Goal: Task Accomplishment & Management: Manage account settings

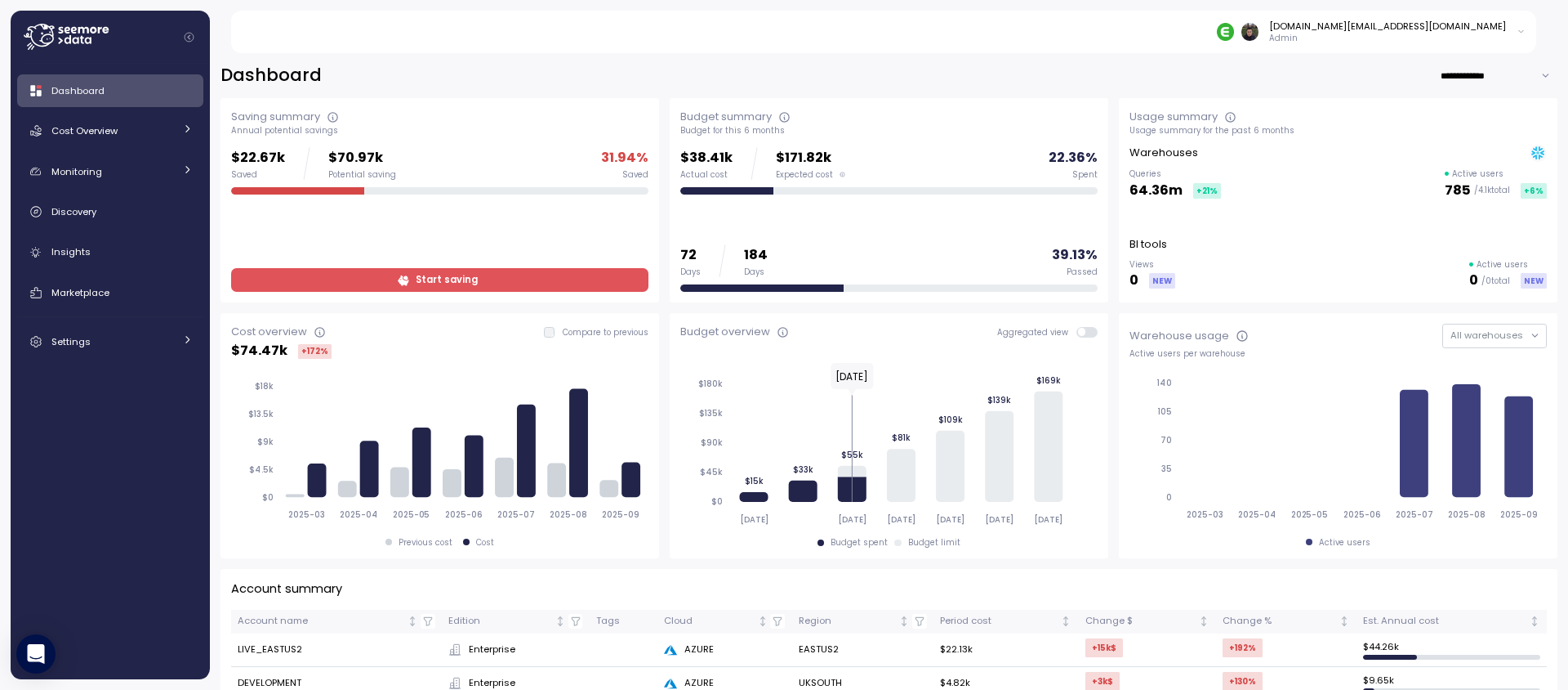
click at [108, 321] on div "Dashboard Cost Overview Compute Workloads Storage Cloud Services Clustering col…" at bounding box center [110, 216] width 186 height 283
click at [108, 341] on div "Settings" at bounding box center [112, 341] width 123 height 16
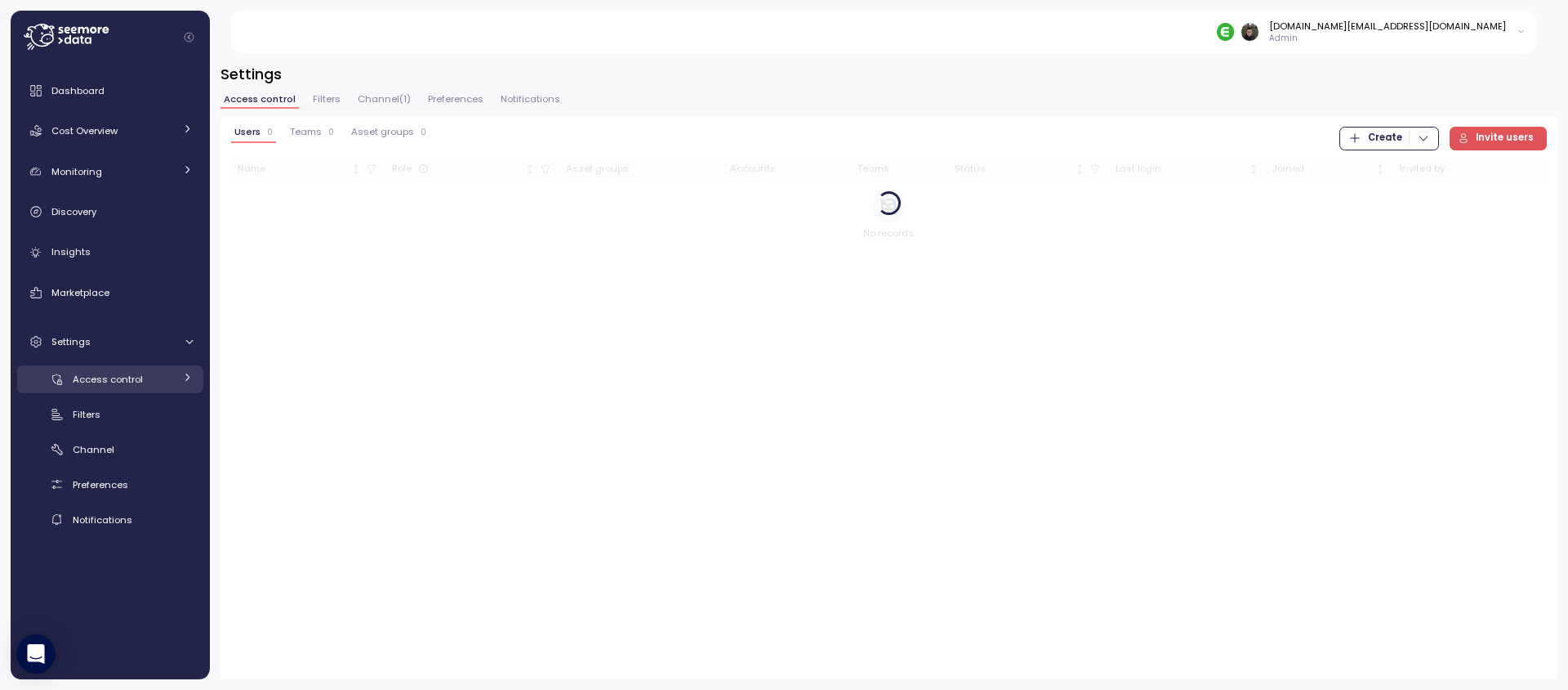
click at [104, 383] on span "Access control" at bounding box center [108, 378] width 70 height 13
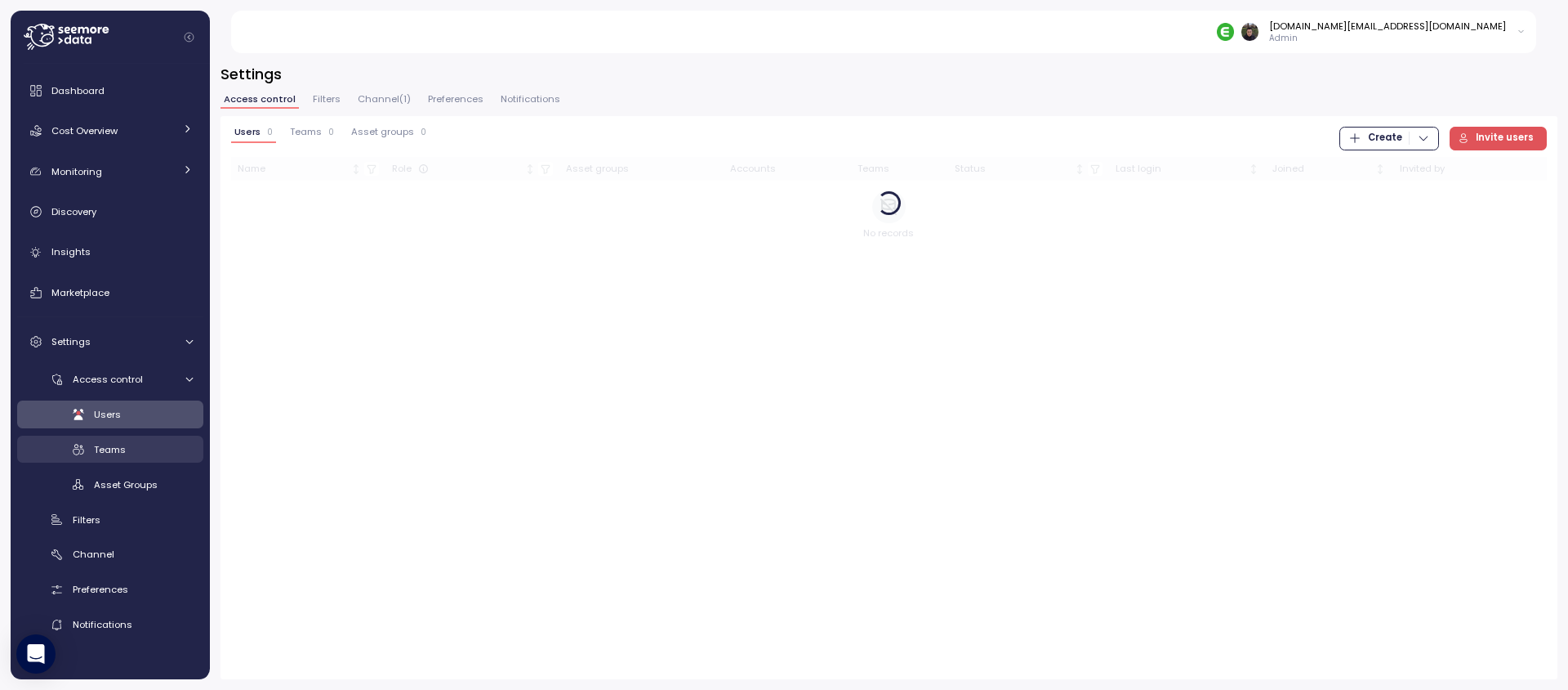
click at [109, 447] on span "Teams" at bounding box center [109, 449] width 32 height 13
click at [108, 412] on span "Users" at bounding box center [106, 414] width 27 height 13
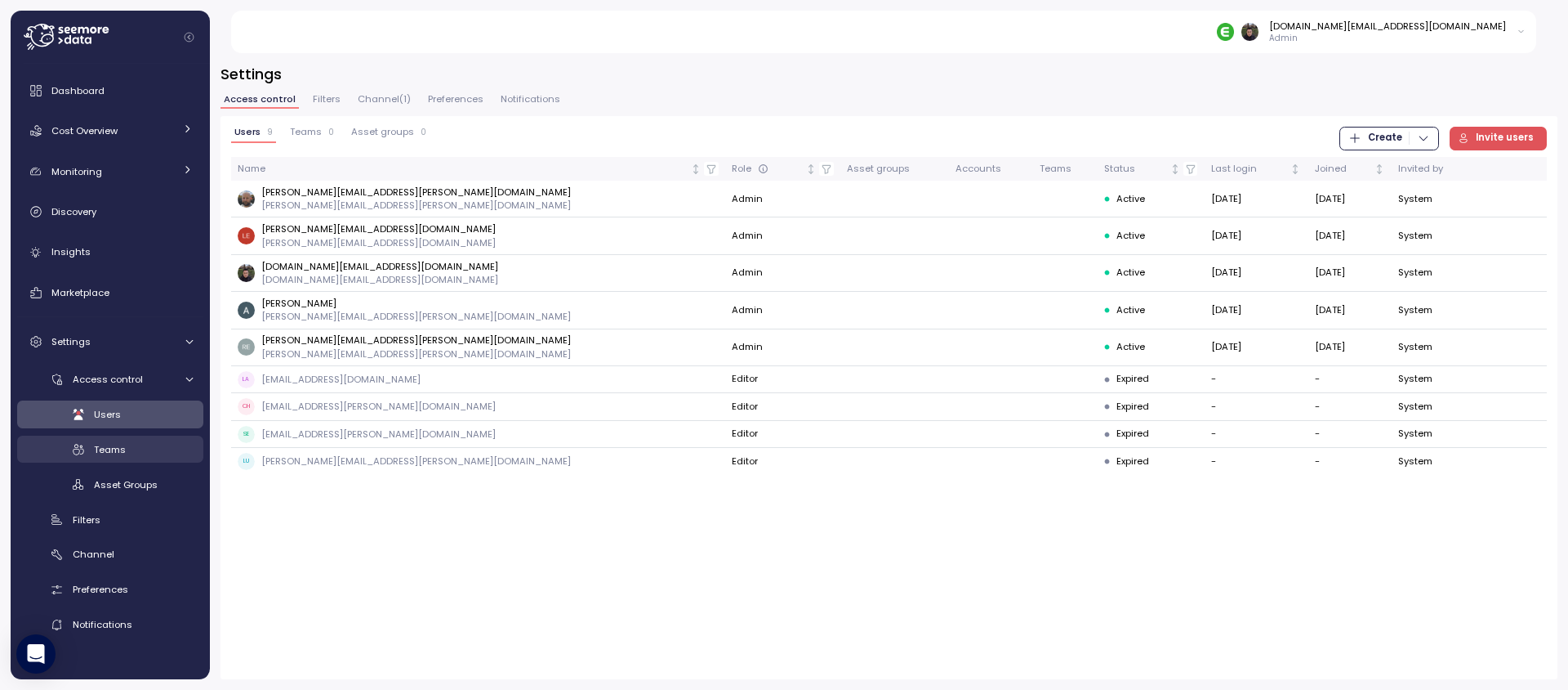
click at [111, 449] on span "Teams" at bounding box center [109, 449] width 32 height 13
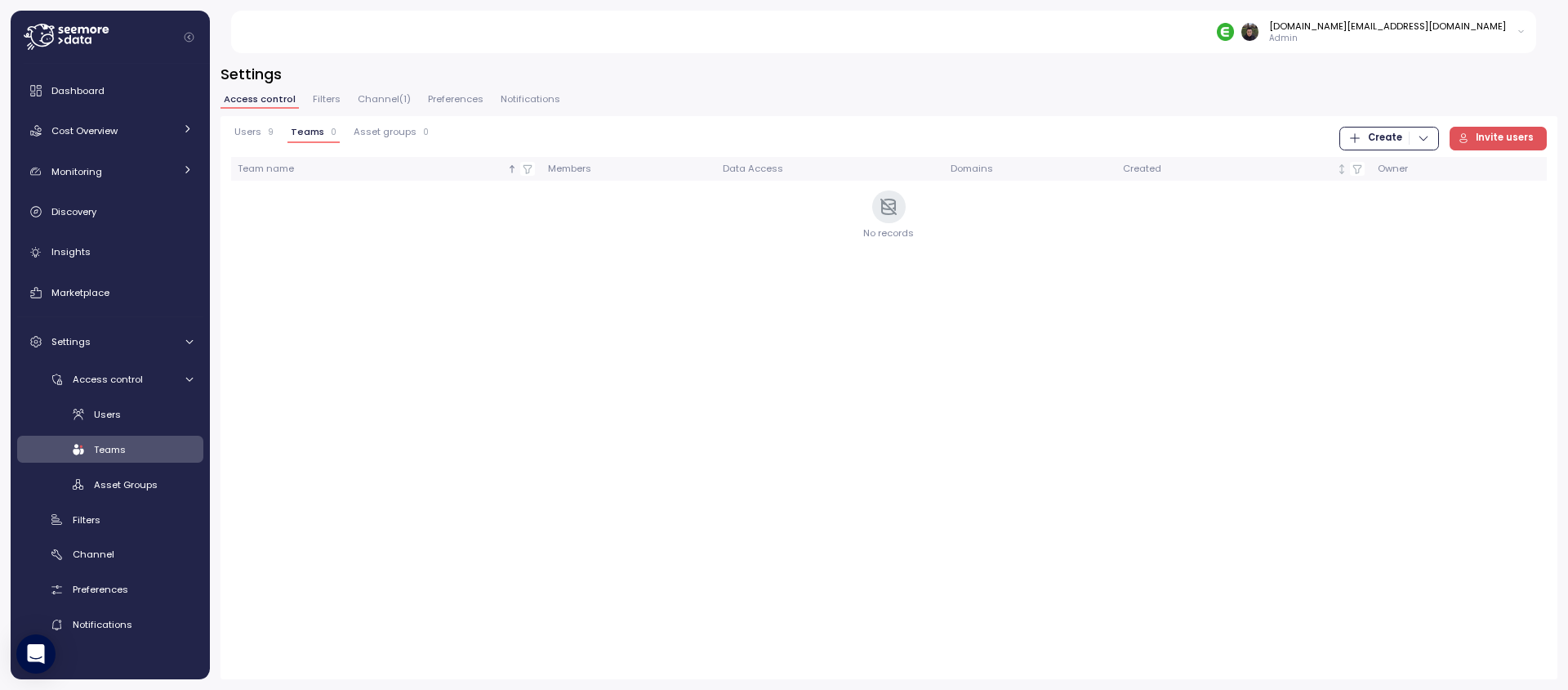
click at [1389, 123] on div "Users 9 Teams 0 Asset groups 0 Create Invite users Team name Members Data Acces…" at bounding box center [889, 397] width 1337 height 563
click at [1384, 131] on span "Create" at bounding box center [1385, 139] width 34 height 22
click at [1382, 167] on div "Team" at bounding box center [1406, 171] width 58 height 15
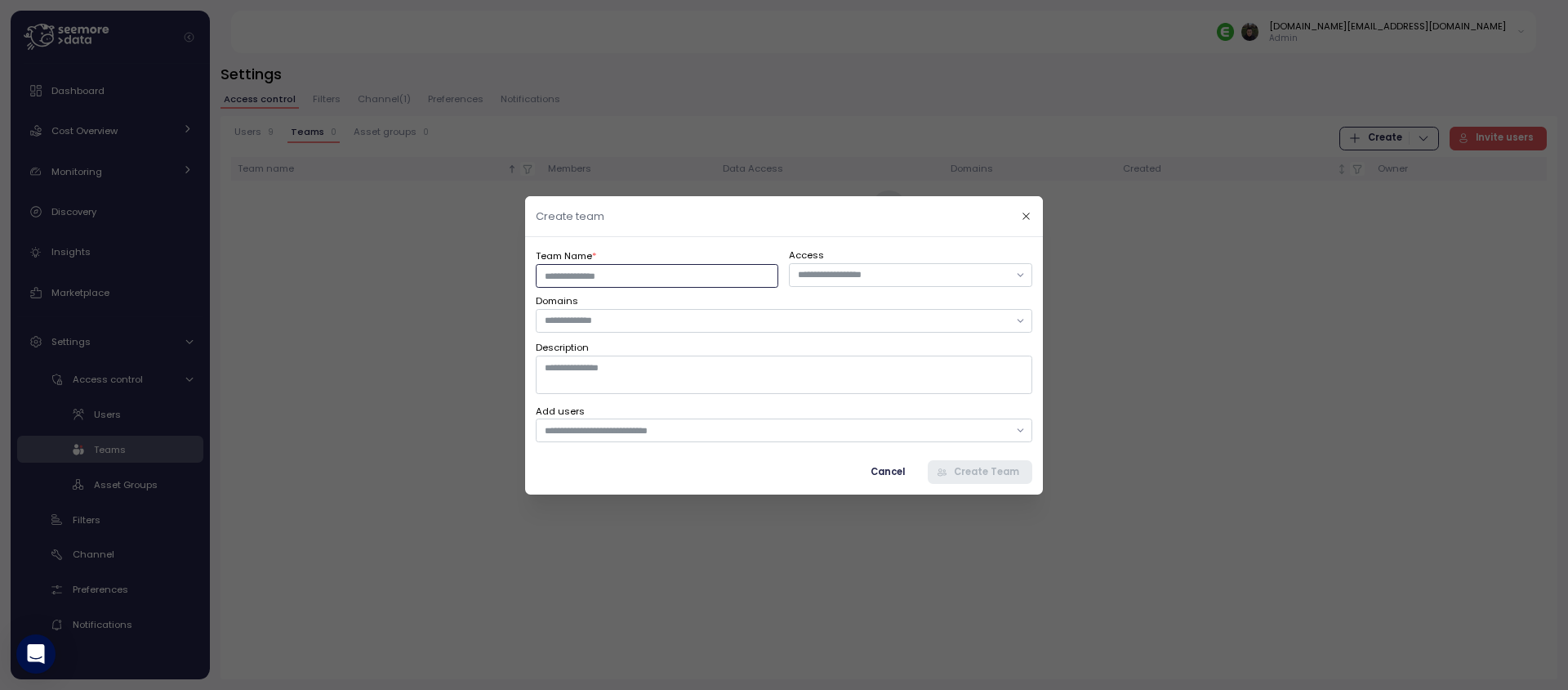
click at [680, 274] on input "Team Name *" at bounding box center [657, 275] width 243 height 24
type input "****"
click at [889, 275] on input "text" at bounding box center [903, 274] width 211 height 15
click at [678, 318] on input "text" at bounding box center [776, 320] width 464 height 15
click at [663, 344] on div "Sandbox" at bounding box center [783, 353] width 489 height 21
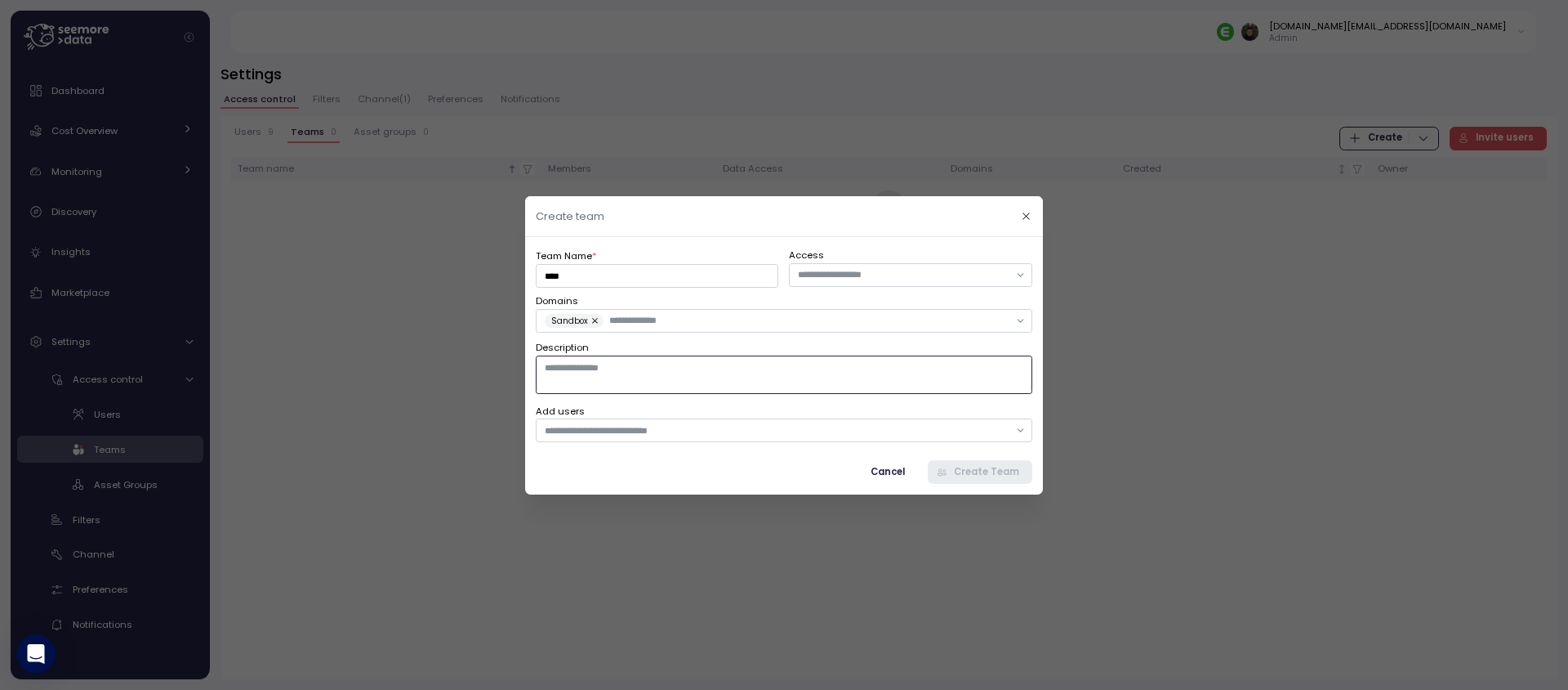
click at [692, 381] on textarea "Description" at bounding box center [784, 374] width 497 height 38
click at [829, 420] on div at bounding box center [784, 430] width 497 height 24
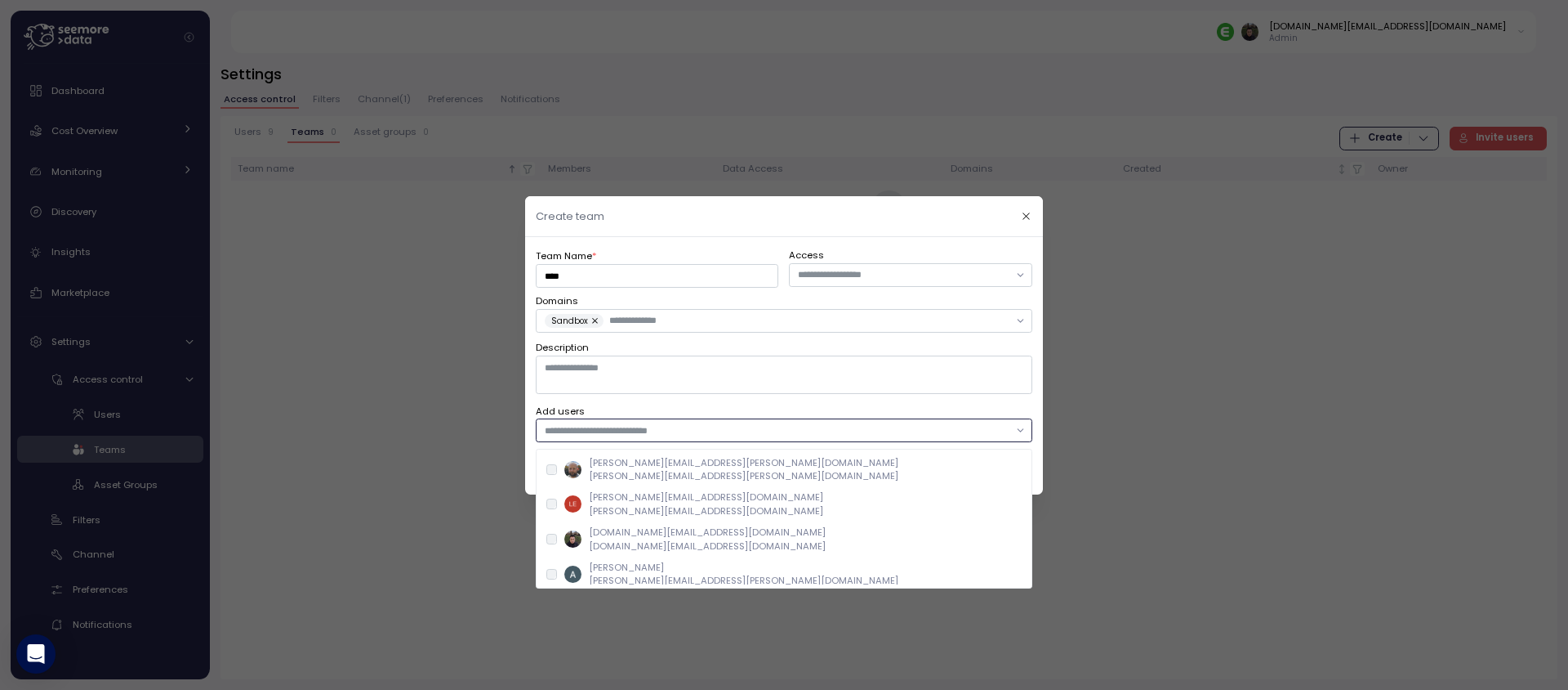
click at [756, 536] on div "[DOMAIN_NAME][EMAIL_ADDRESS][DOMAIN_NAME] [DOMAIN_NAME][EMAIL_ADDRESS][DOMAIN_N…" at bounding box center [784, 538] width 476 height 27
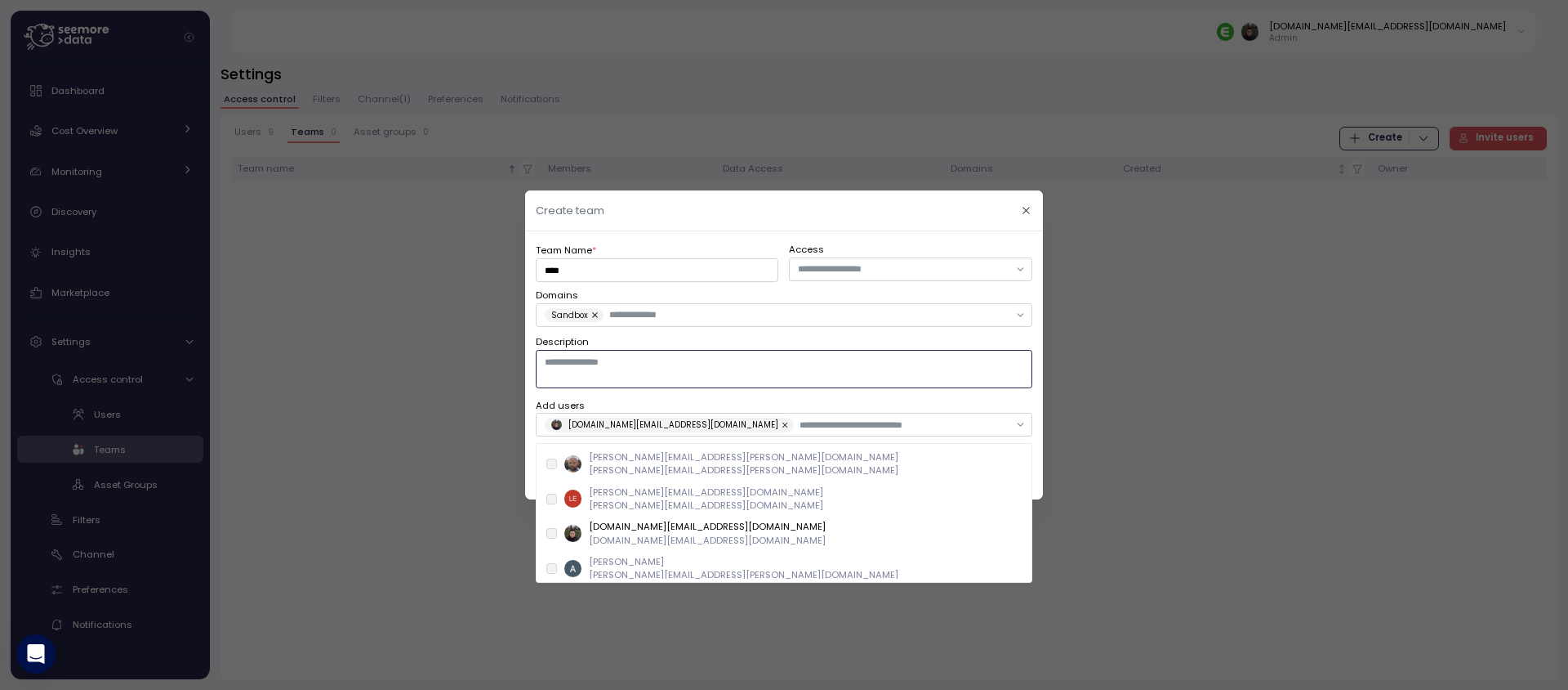
click at [880, 366] on textarea "Description" at bounding box center [784, 369] width 497 height 38
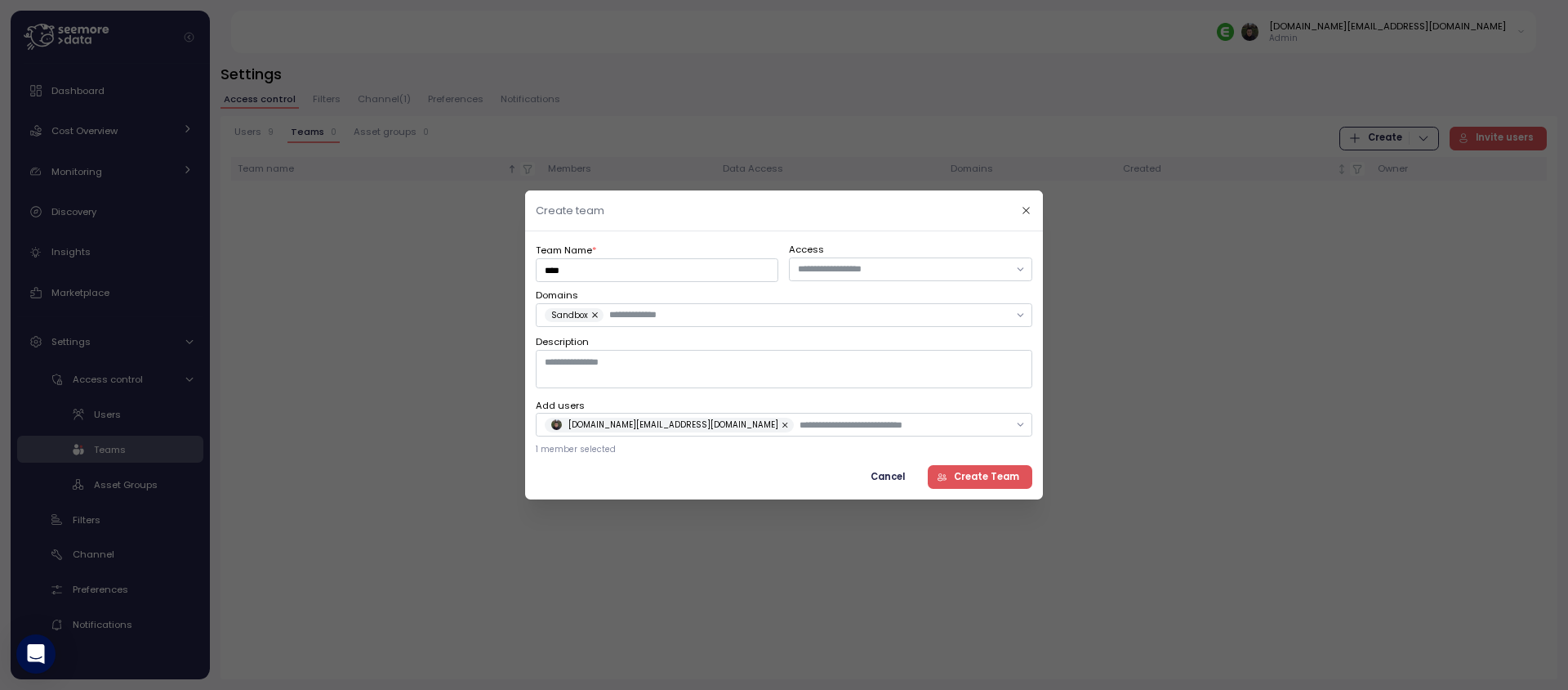
click at [974, 475] on span "Create Team" at bounding box center [986, 477] width 65 height 22
click at [1018, 212] on button "button" at bounding box center [1026, 210] width 19 height 19
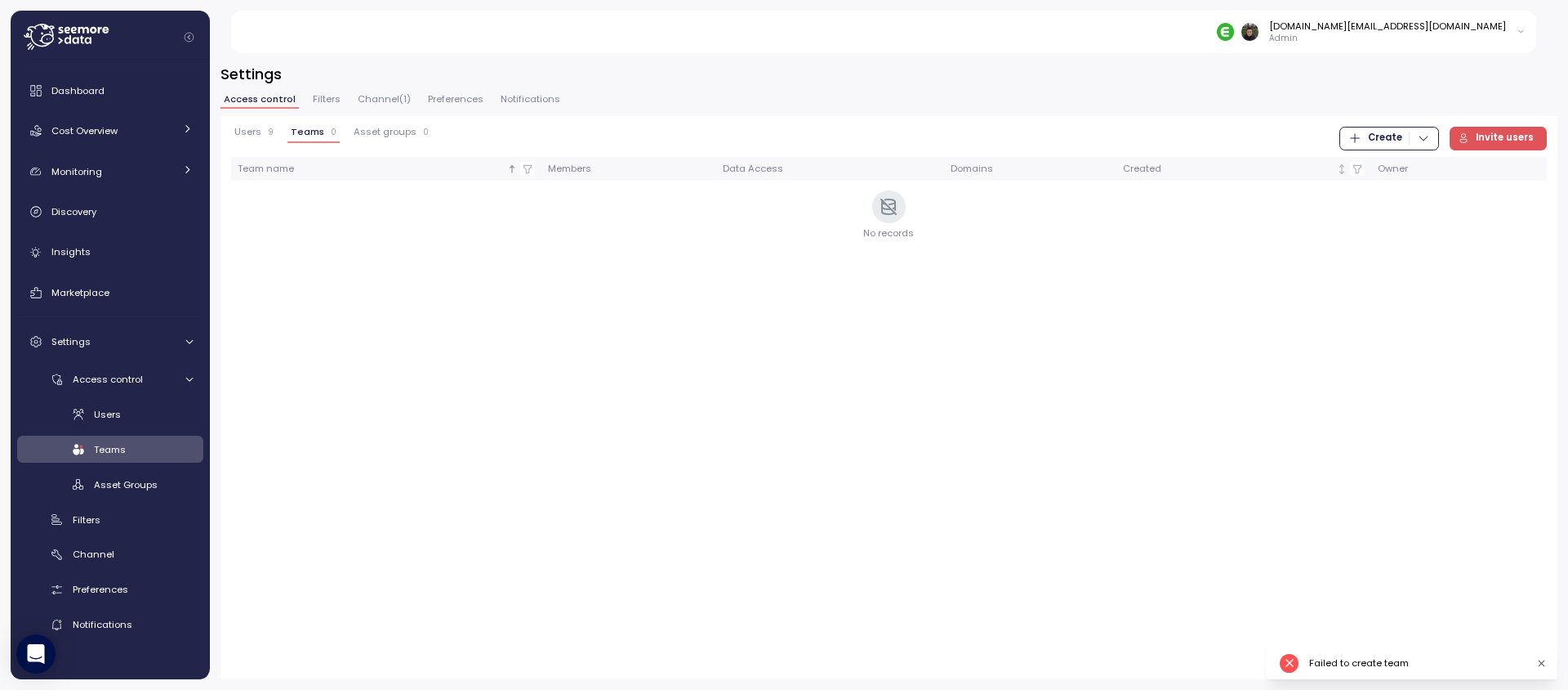
click at [401, 135] on span "Asset groups" at bounding box center [384, 132] width 63 height 9
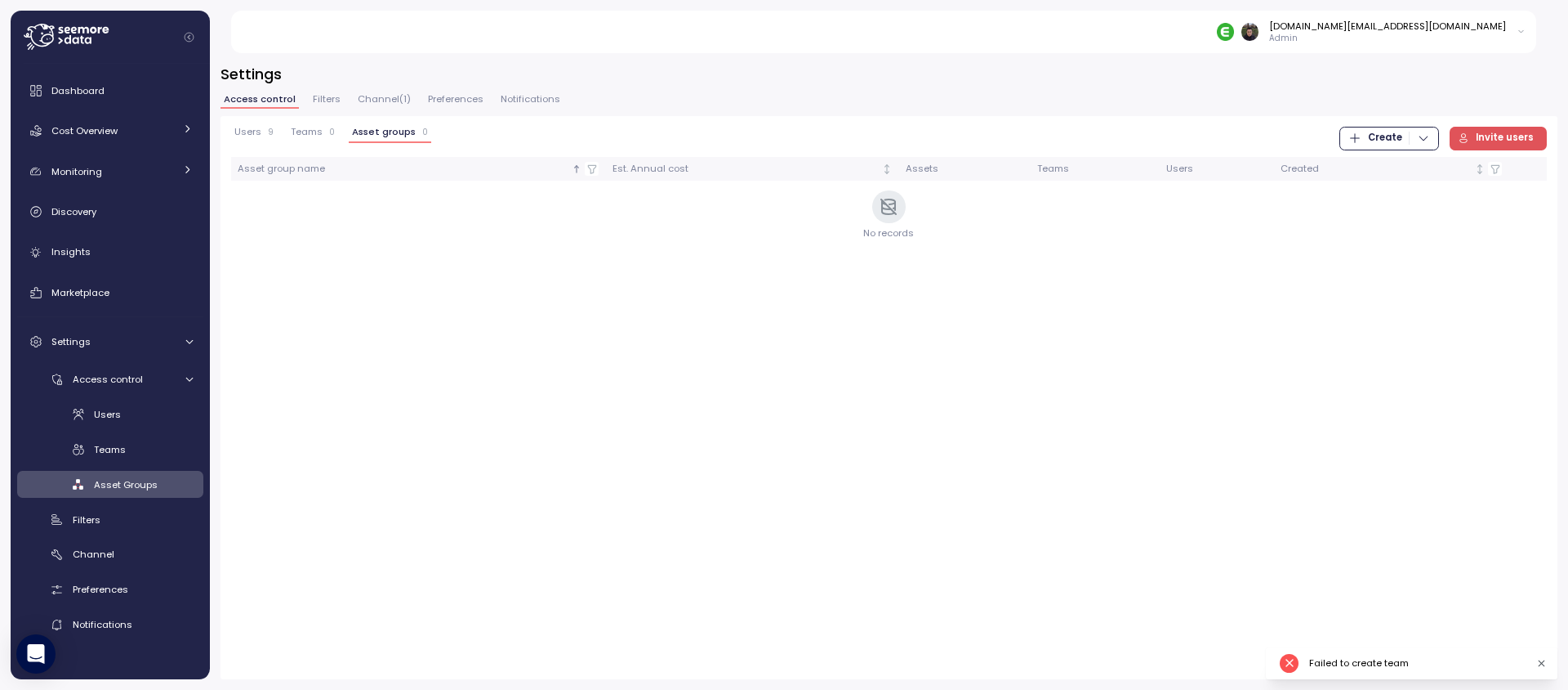
click at [1378, 138] on span "Create" at bounding box center [1385, 139] width 34 height 22
click at [1393, 196] on div "Asset Group" at bounding box center [1406, 195] width 58 height 15
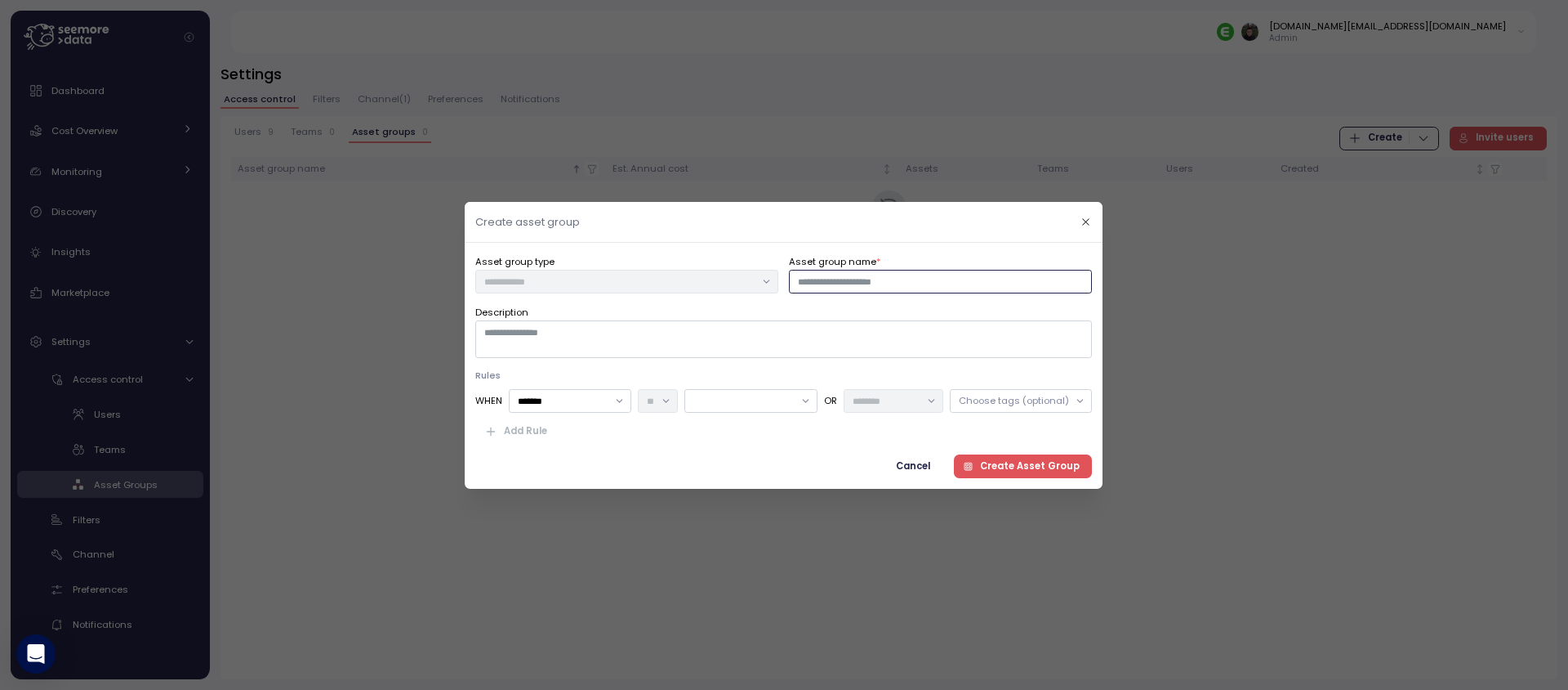
click at [848, 284] on input "Asset group name *" at bounding box center [941, 281] width 303 height 24
type input "****"
click at [1011, 468] on span "Create Asset Group" at bounding box center [1030, 465] width 100 height 22
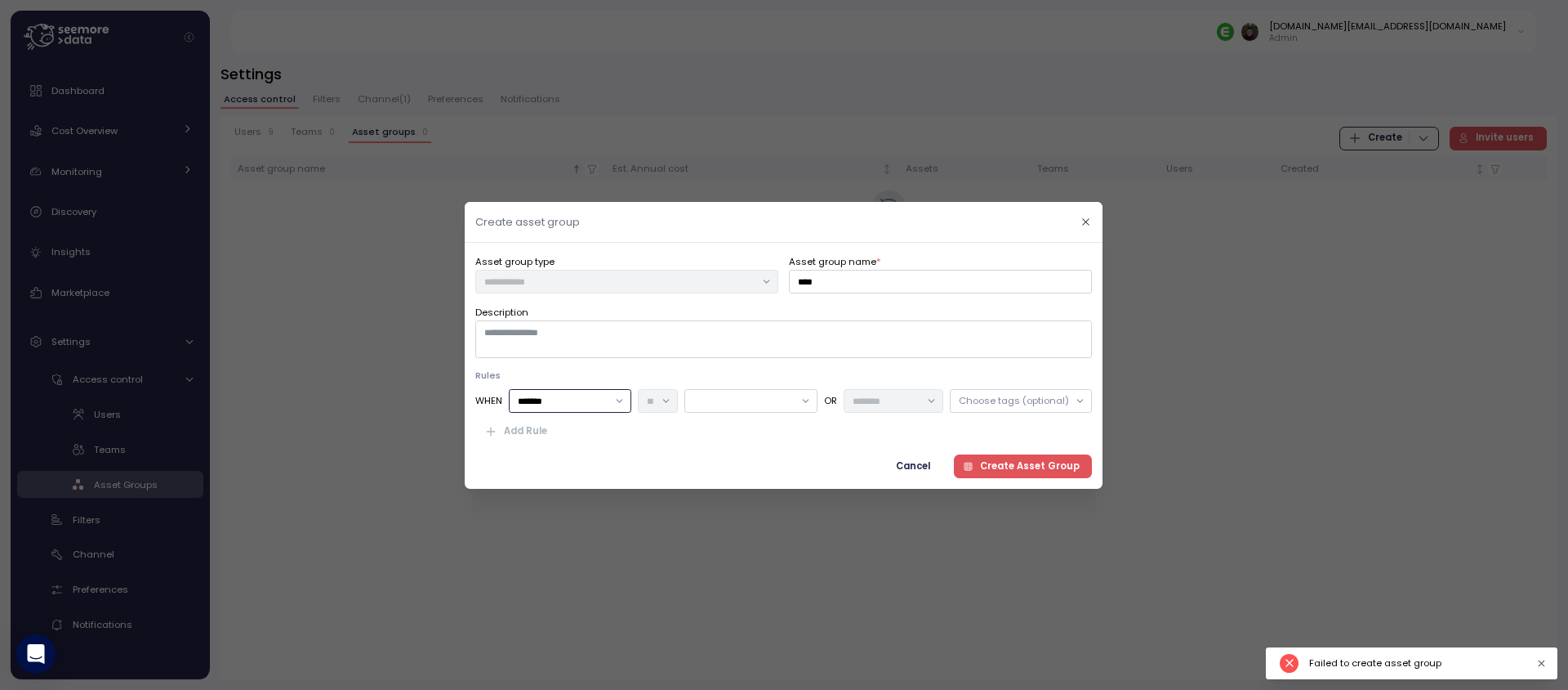
click at [619, 399] on input "*******" at bounding box center [570, 401] width 123 height 24
click at [590, 440] on div "Account" at bounding box center [572, 433] width 116 height 21
click at [609, 405] on input "*******" at bounding box center [570, 401] width 123 height 24
click at [715, 453] on div "Cancel Create Asset Group" at bounding box center [783, 465] width 617 height 24
click at [771, 404] on div at bounding box center [751, 401] width 133 height 24
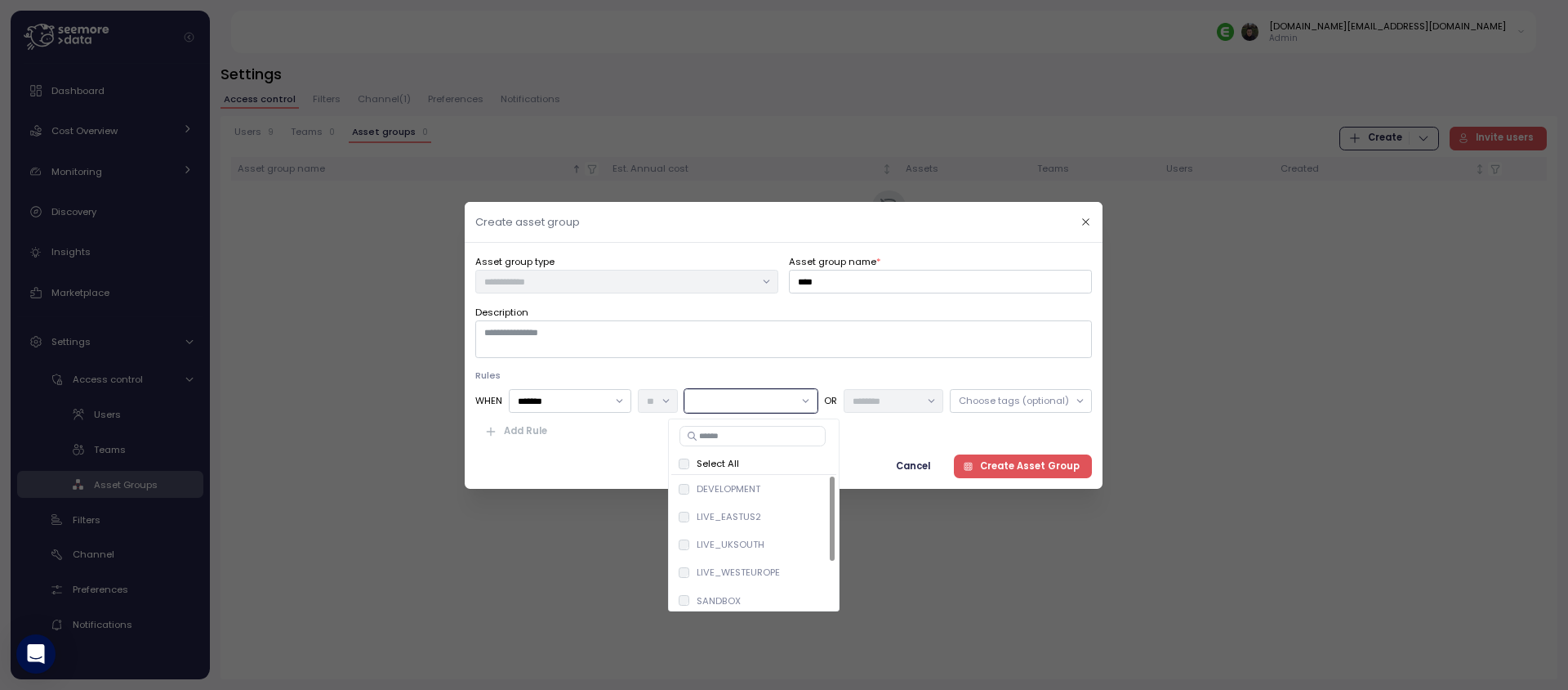
click at [759, 464] on div "Select All" at bounding box center [754, 463] width 152 height 13
click at [938, 437] on div "Add Rule" at bounding box center [783, 431] width 617 height 24
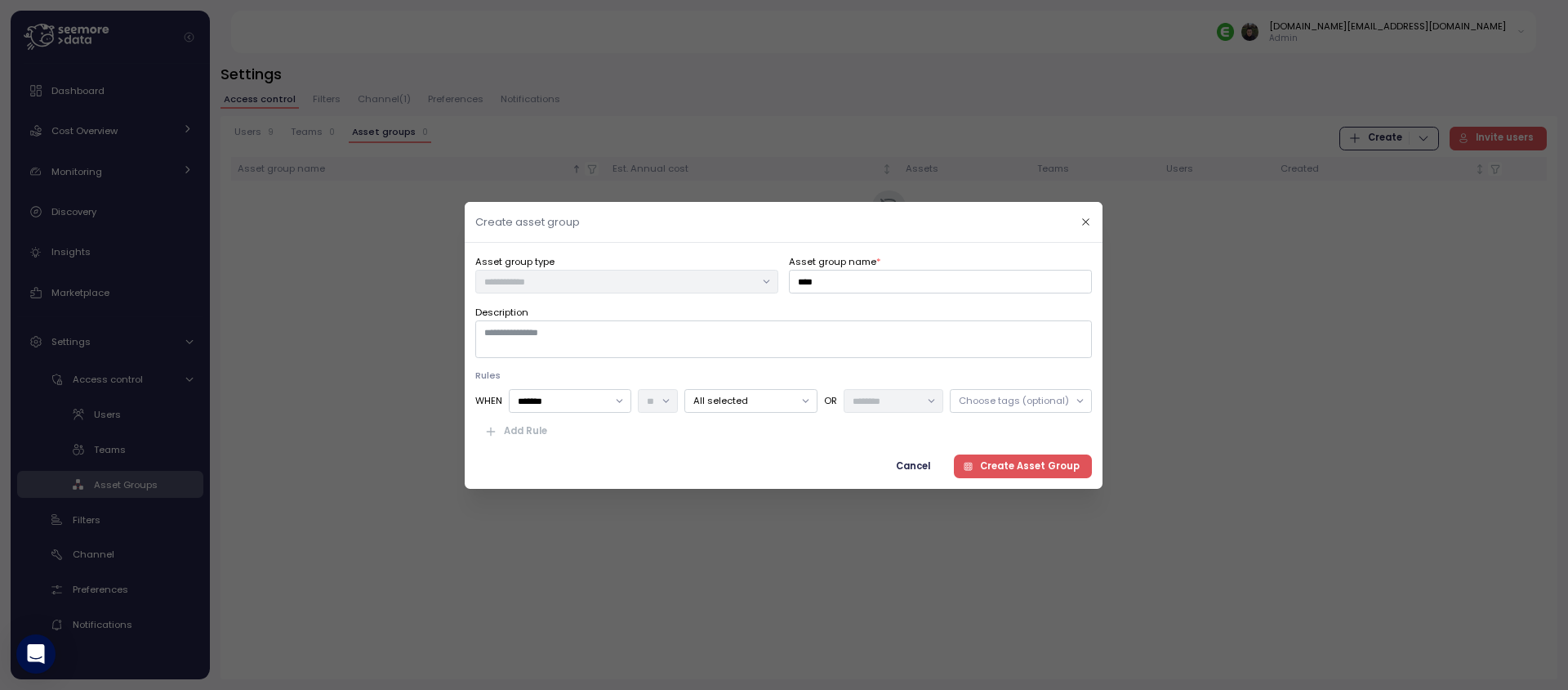
click at [1002, 468] on span "Create Asset Group" at bounding box center [1030, 465] width 100 height 22
click at [779, 345] on textarea "Description" at bounding box center [783, 339] width 617 height 38
type textarea "****"
click at [930, 401] on div at bounding box center [894, 401] width 100 height 24
click at [987, 401] on div "Choose tags (optional)" at bounding box center [1014, 400] width 111 height 13
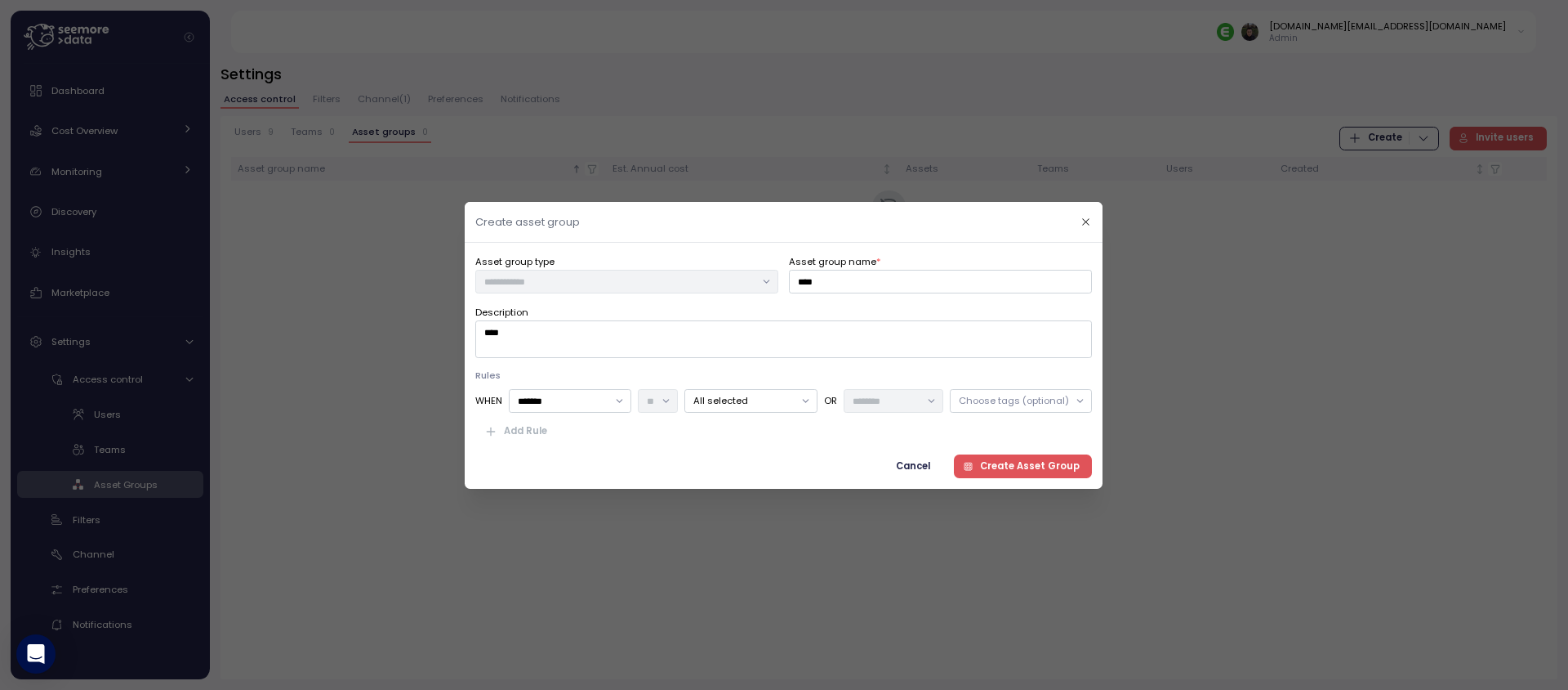
click at [855, 454] on div "Cancel Create Asset Group" at bounding box center [783, 465] width 617 height 24
click at [1025, 470] on span "Create Asset Group" at bounding box center [1030, 465] width 100 height 22
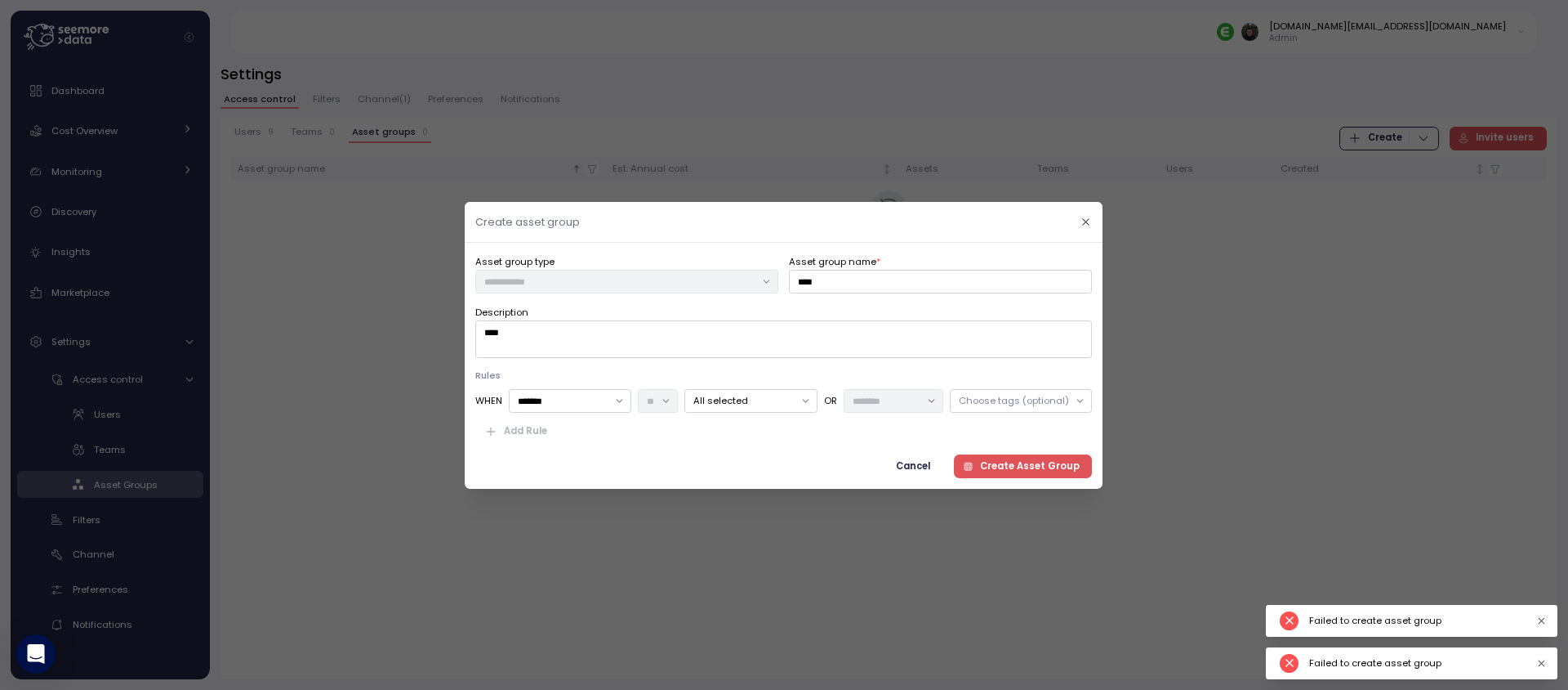
click at [1025, 470] on span "Create Asset Group" at bounding box center [1030, 465] width 100 height 22
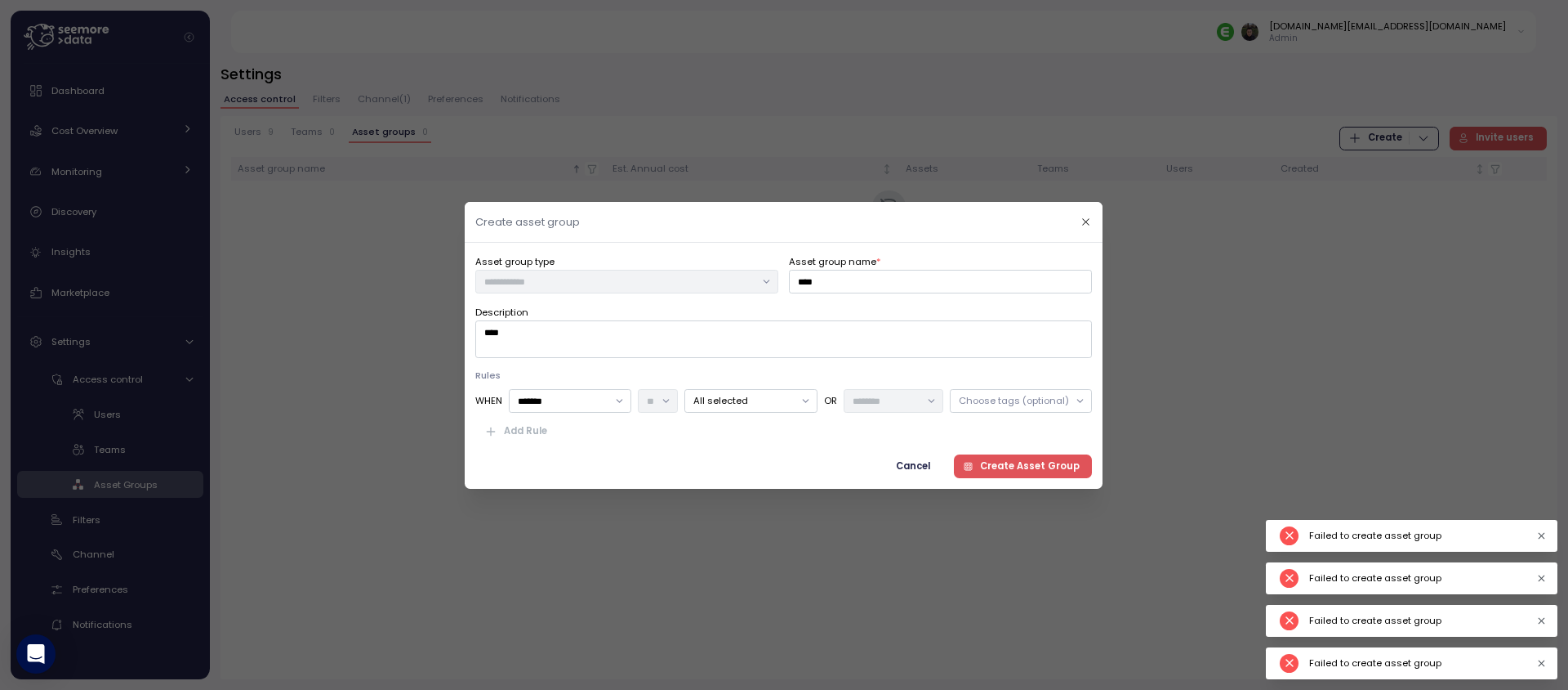
click at [1025, 470] on span "Create Asset Group" at bounding box center [1030, 465] width 100 height 22
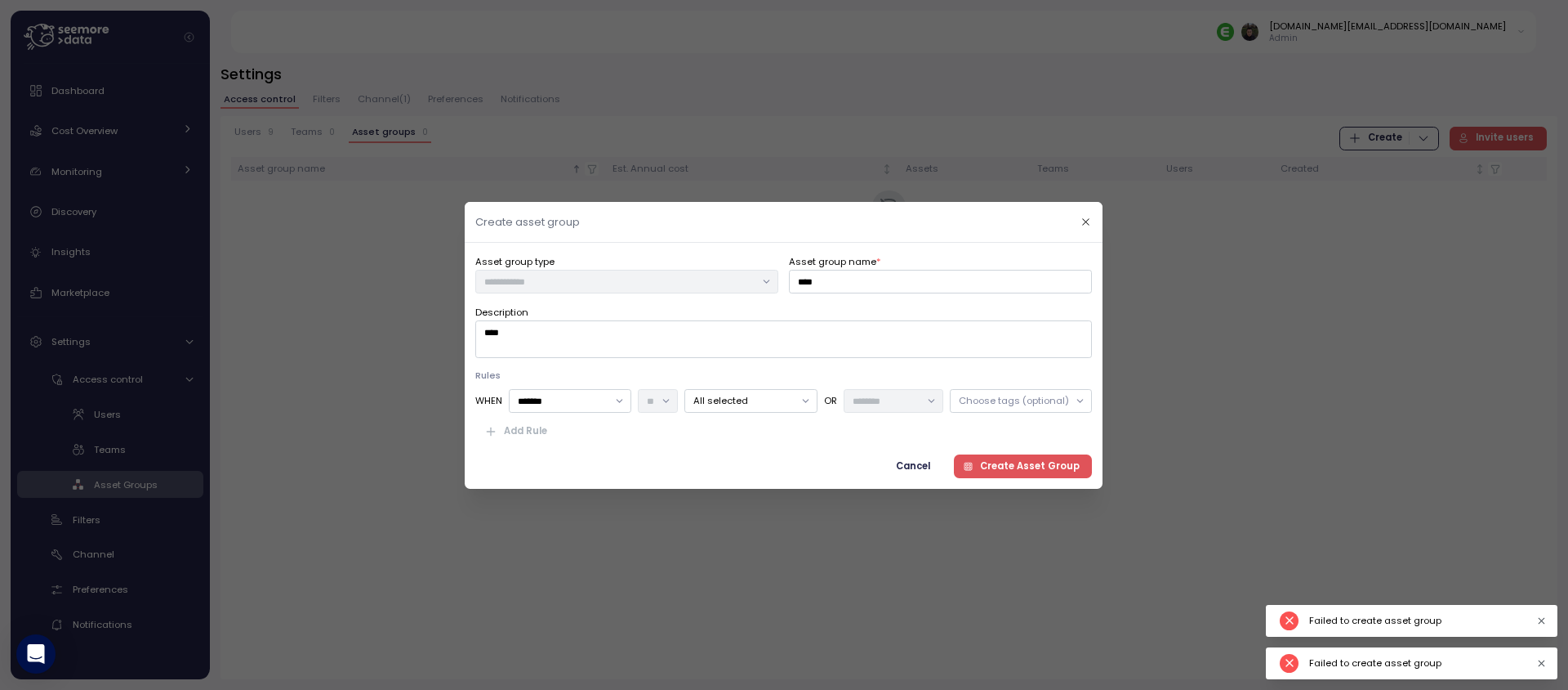
click at [1025, 470] on span "Create Asset Group" at bounding box center [1030, 465] width 100 height 22
click at [1025, 470] on button "Create Asset Group" at bounding box center [1023, 465] width 139 height 24
click at [1134, 328] on div at bounding box center [784, 345] width 1568 height 690
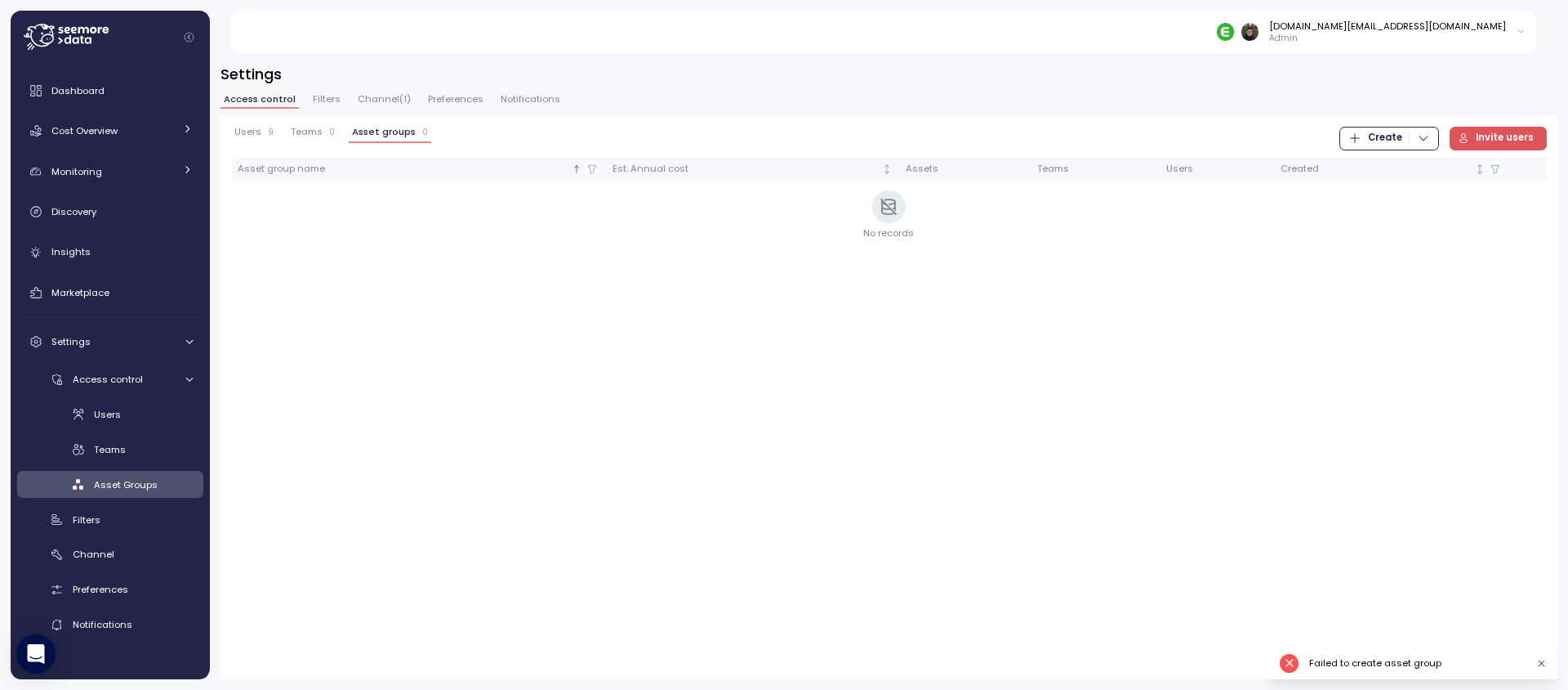
click at [307, 135] on span "Teams" at bounding box center [306, 132] width 32 height 9
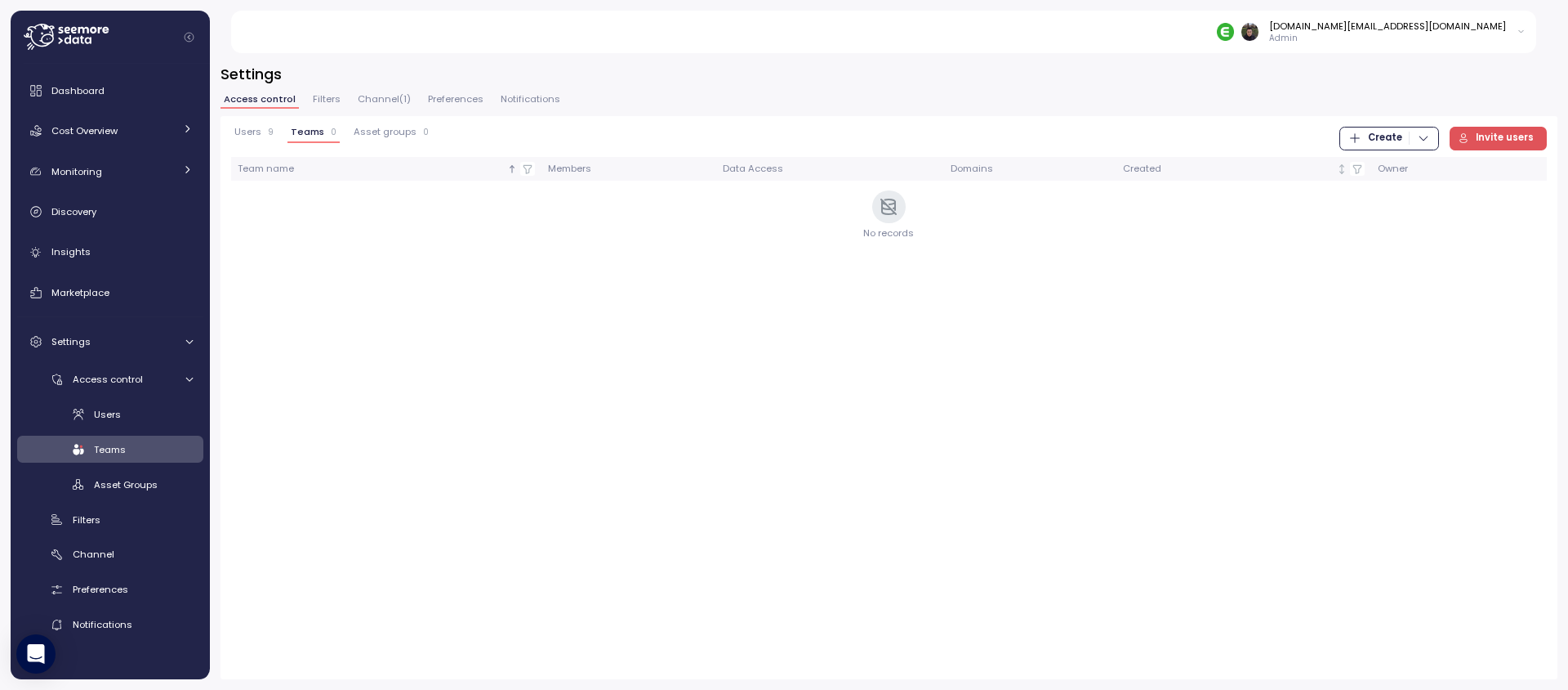
click at [1379, 131] on span "Create" at bounding box center [1385, 139] width 34 height 22
click at [1372, 162] on button "Team" at bounding box center [1397, 172] width 93 height 23
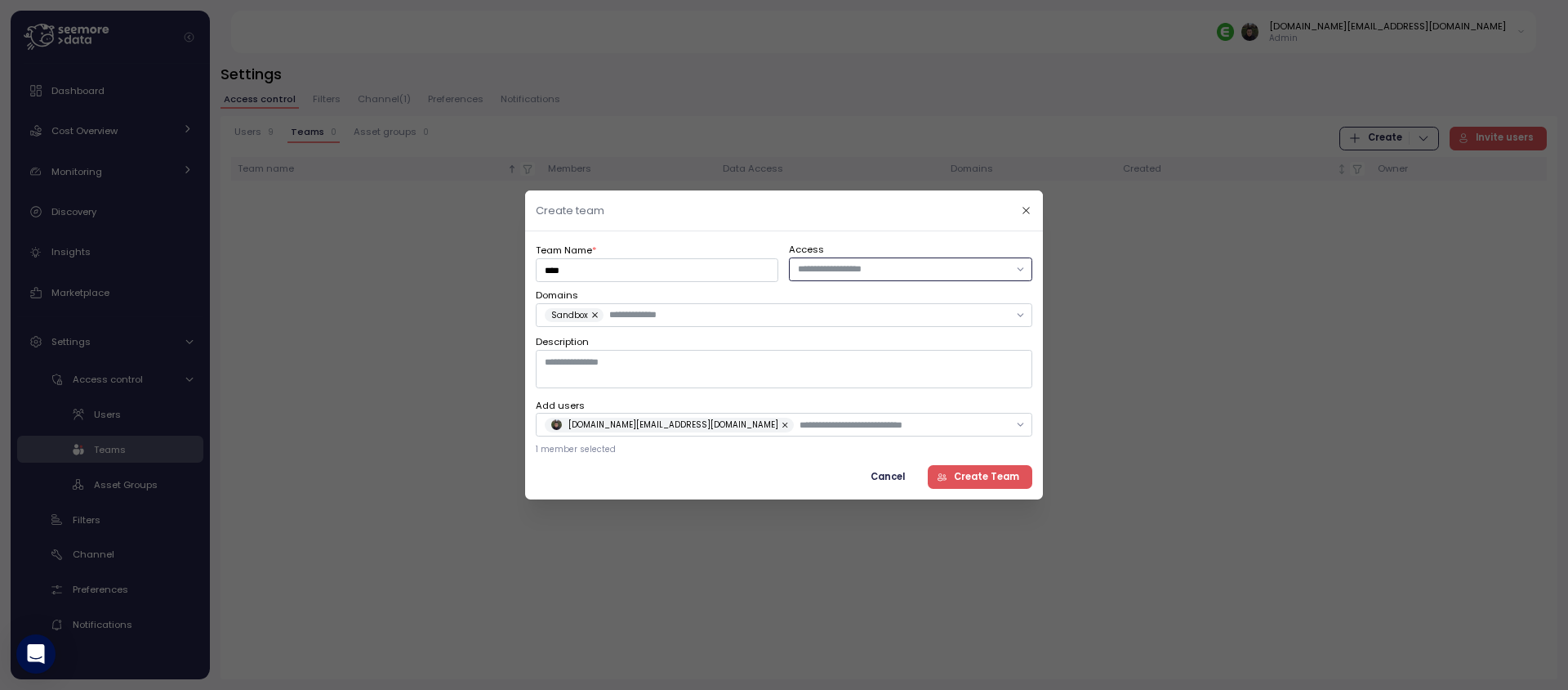
click at [910, 269] on input "text" at bounding box center [903, 269] width 211 height 15
click at [972, 485] on span "Create Team" at bounding box center [986, 477] width 65 height 22
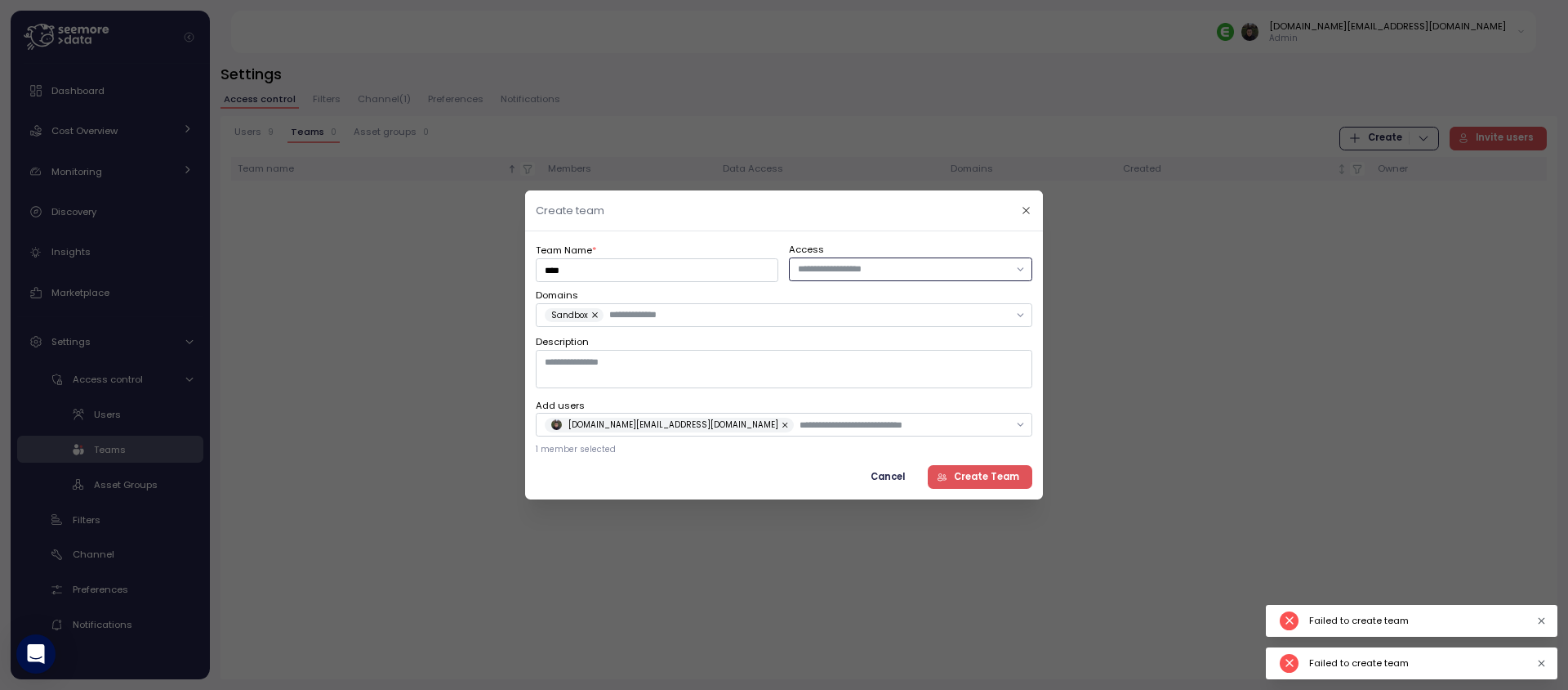
click at [881, 276] on div at bounding box center [911, 269] width 243 height 24
type input "*"
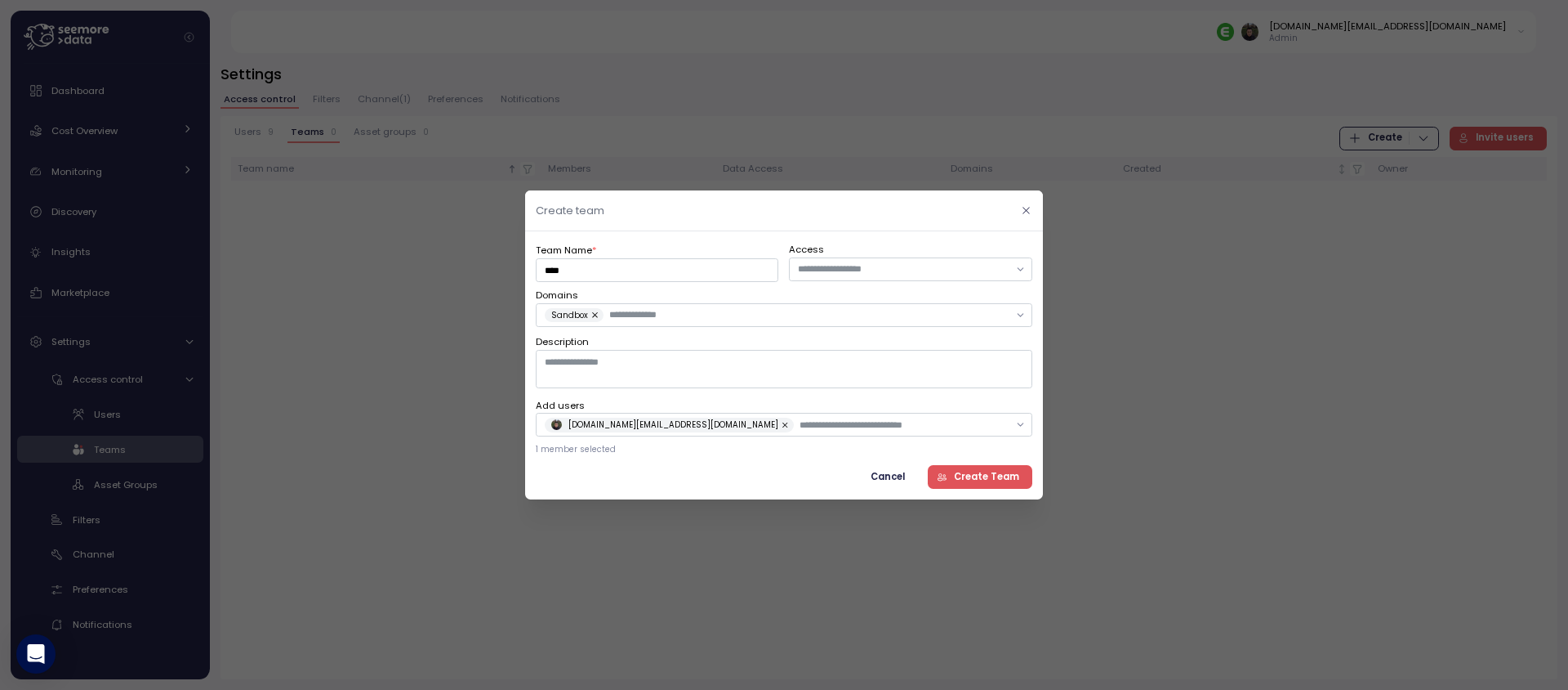
click at [1025, 209] on icon "button" at bounding box center [1026, 210] width 10 height 10
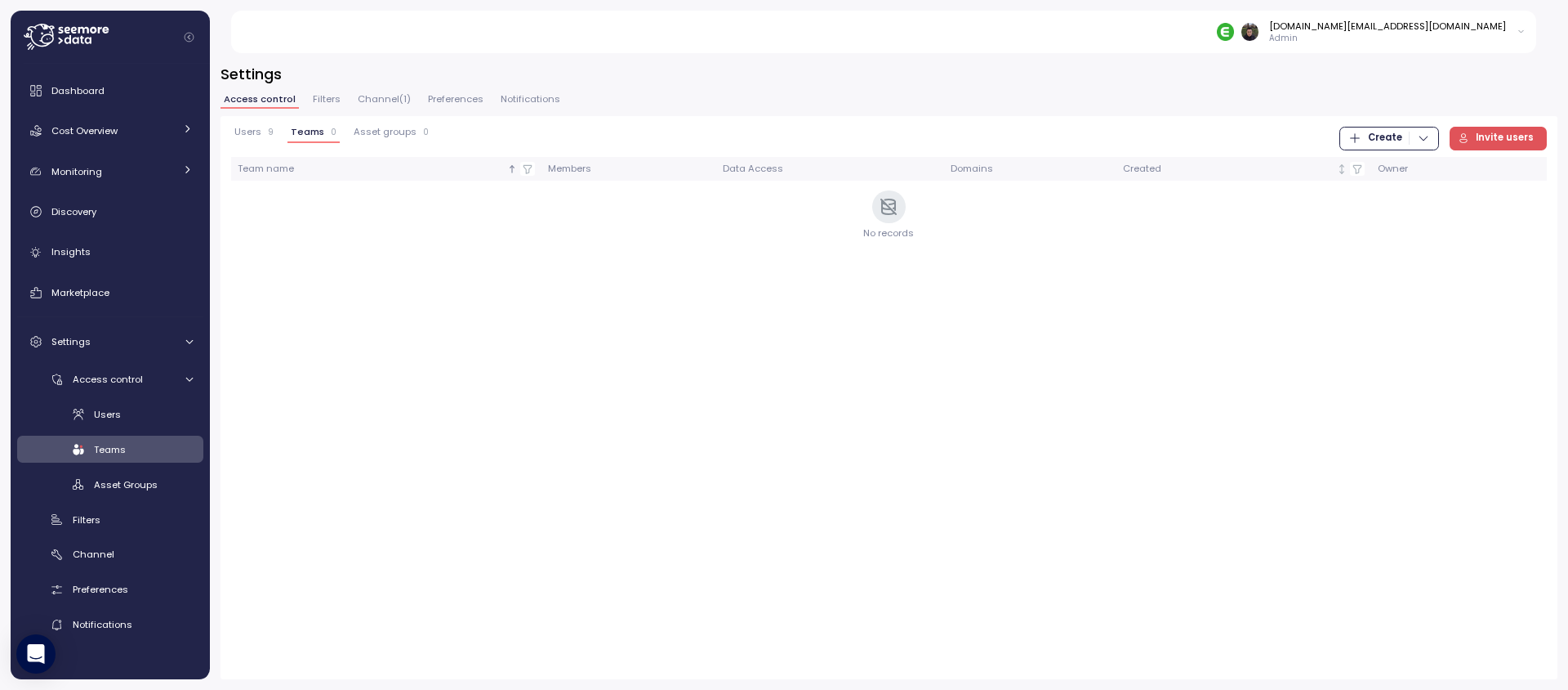
click at [324, 94] on span "Filters" at bounding box center [327, 99] width 27 height 9
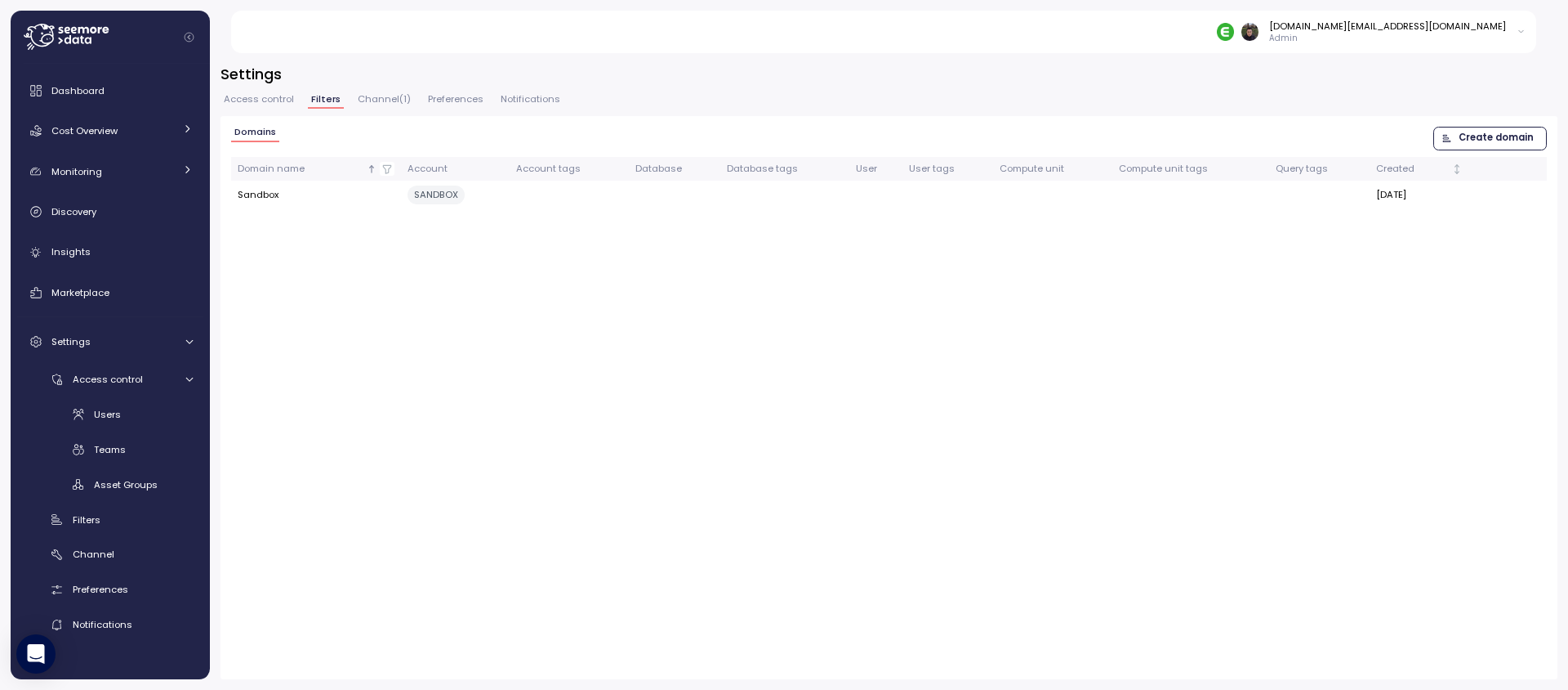
click at [373, 98] on span "Channel ( 1 )" at bounding box center [384, 99] width 53 height 9
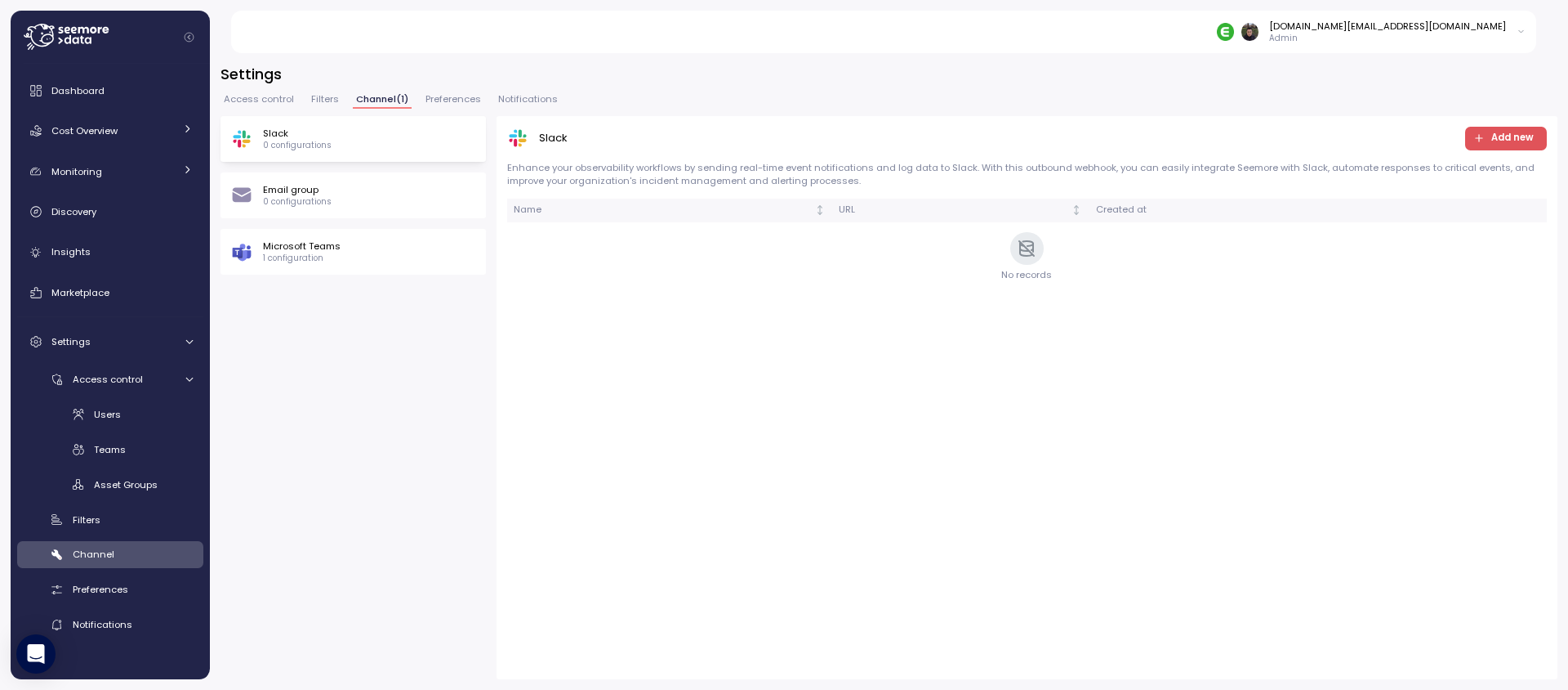
click at [435, 95] on span "Preferences" at bounding box center [453, 99] width 56 height 9
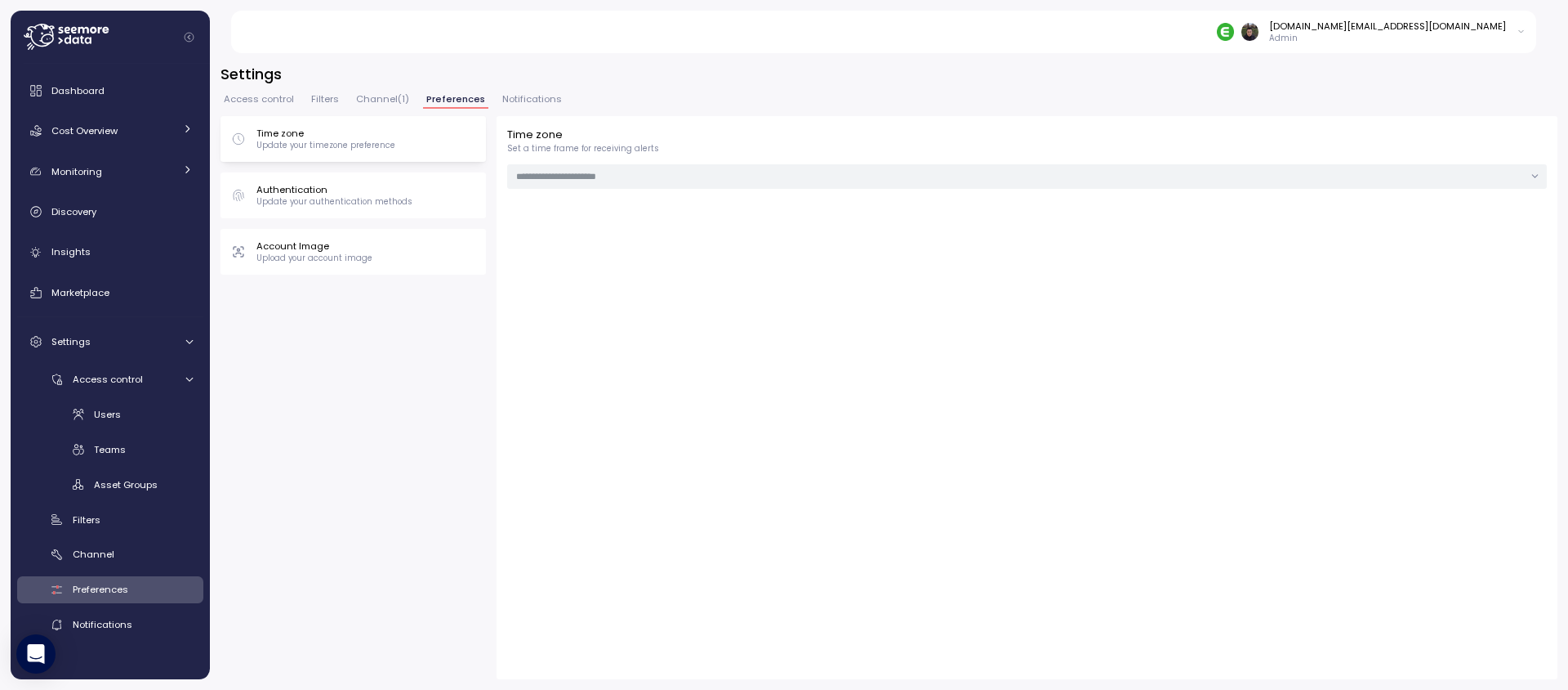
type input "***"
click at [523, 97] on span "Notifications" at bounding box center [533, 99] width 60 height 9
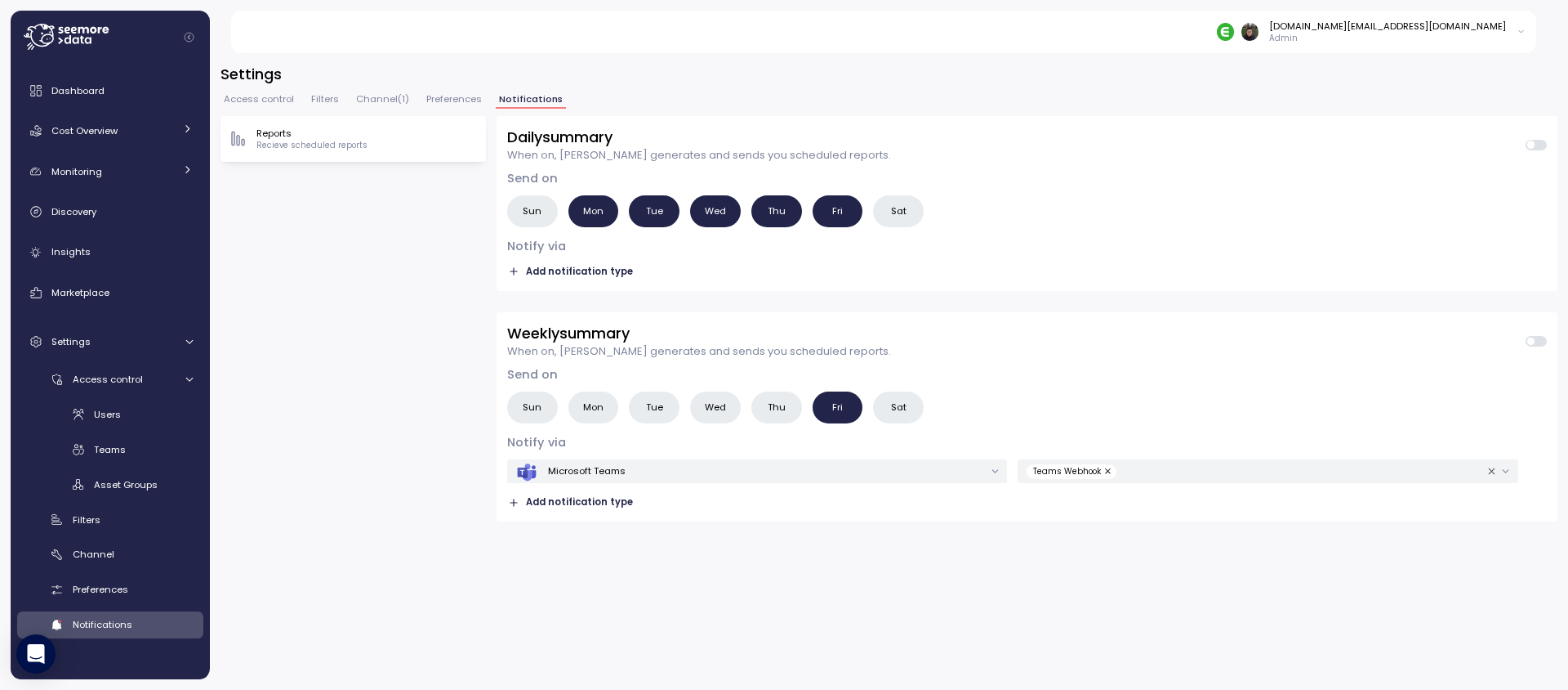
click at [435, 100] on span "Preferences" at bounding box center [454, 99] width 56 height 9
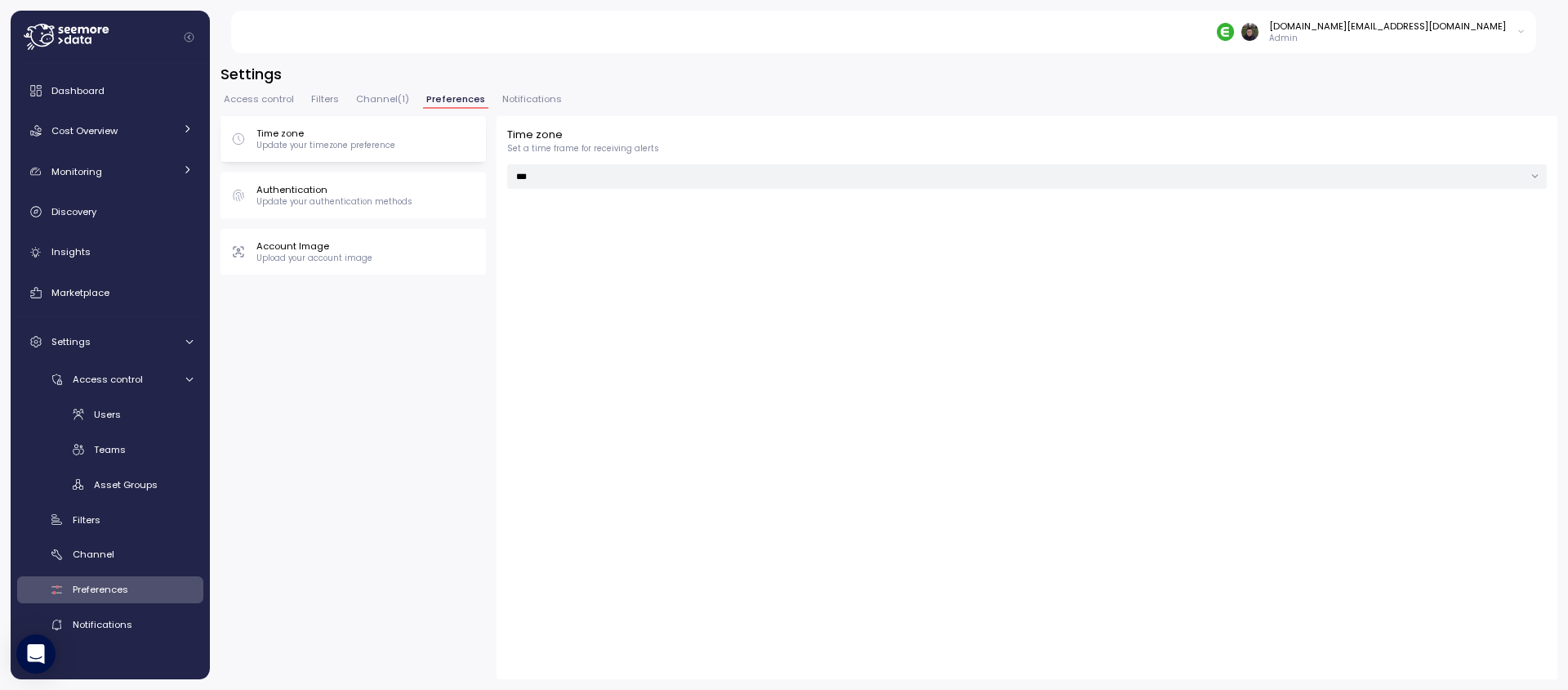
click at [259, 95] on span "Access control" at bounding box center [259, 99] width 70 height 9
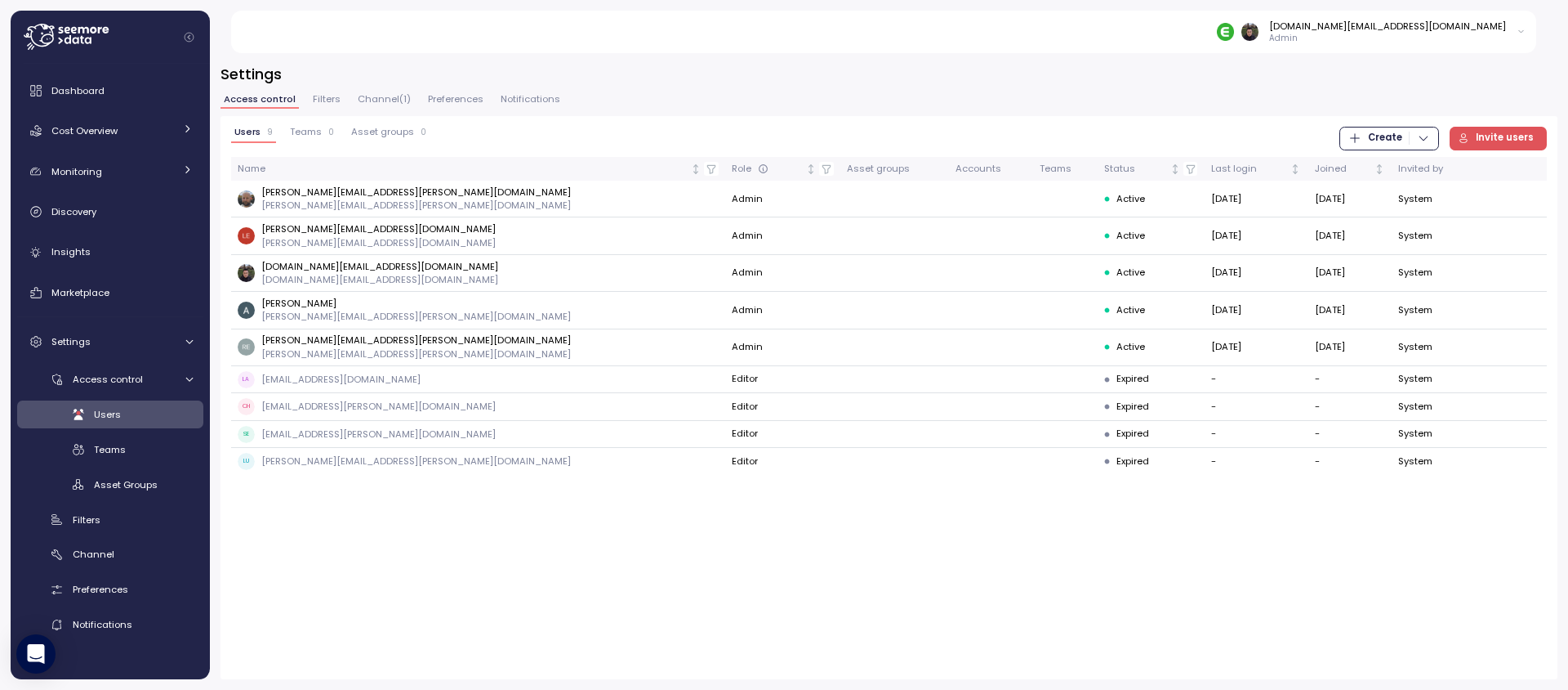
click at [314, 136] on span "Teams" at bounding box center [305, 132] width 32 height 9
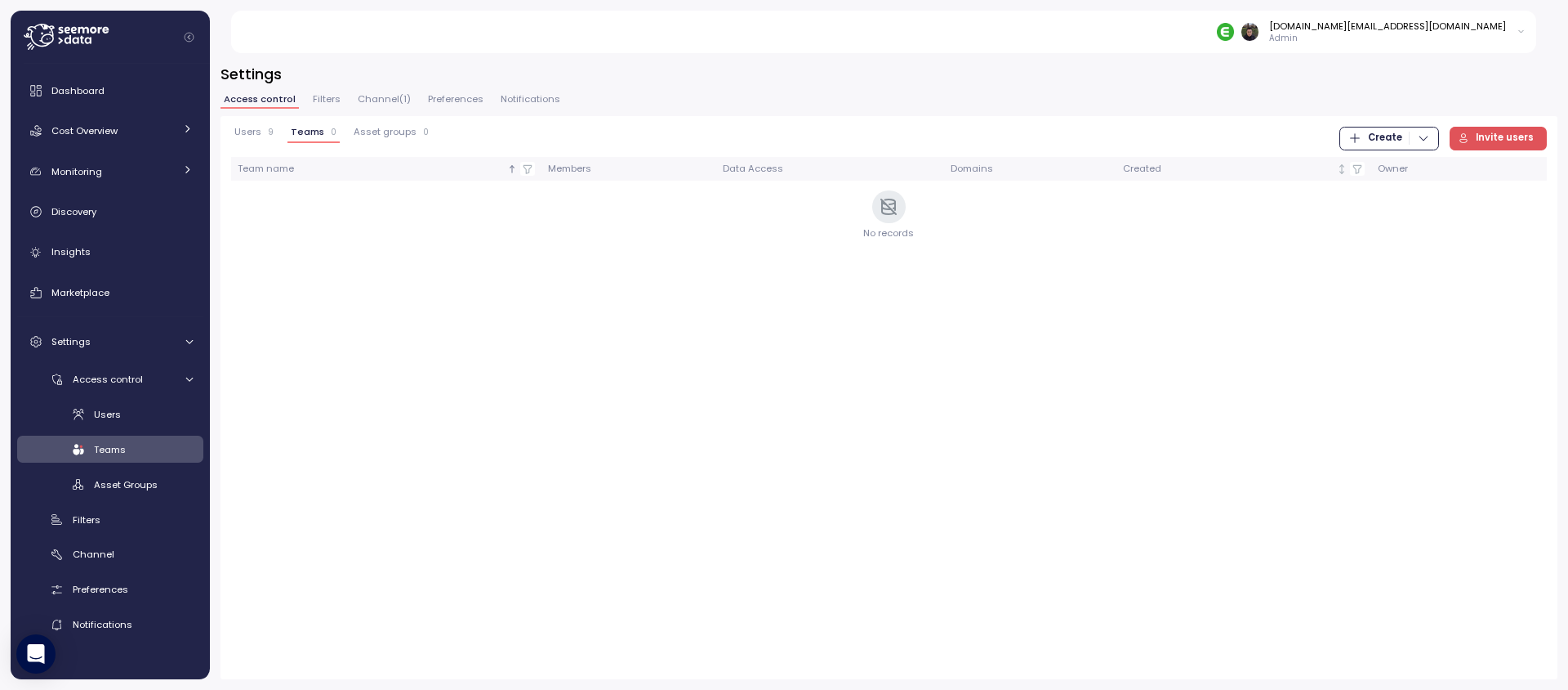
click at [1477, 134] on span "Invite users" at bounding box center [1496, 139] width 76 height 22
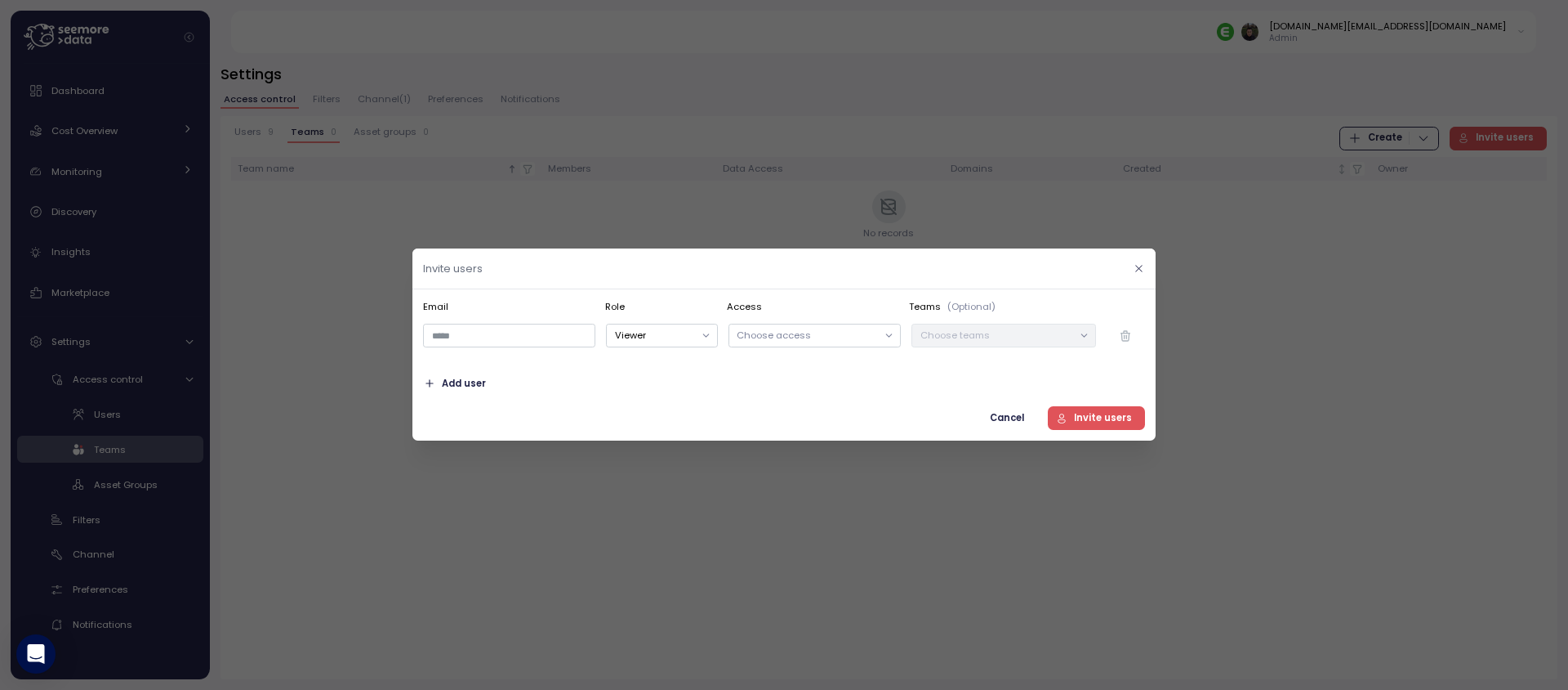
click at [1136, 270] on icon "button" at bounding box center [1139, 269] width 10 height 10
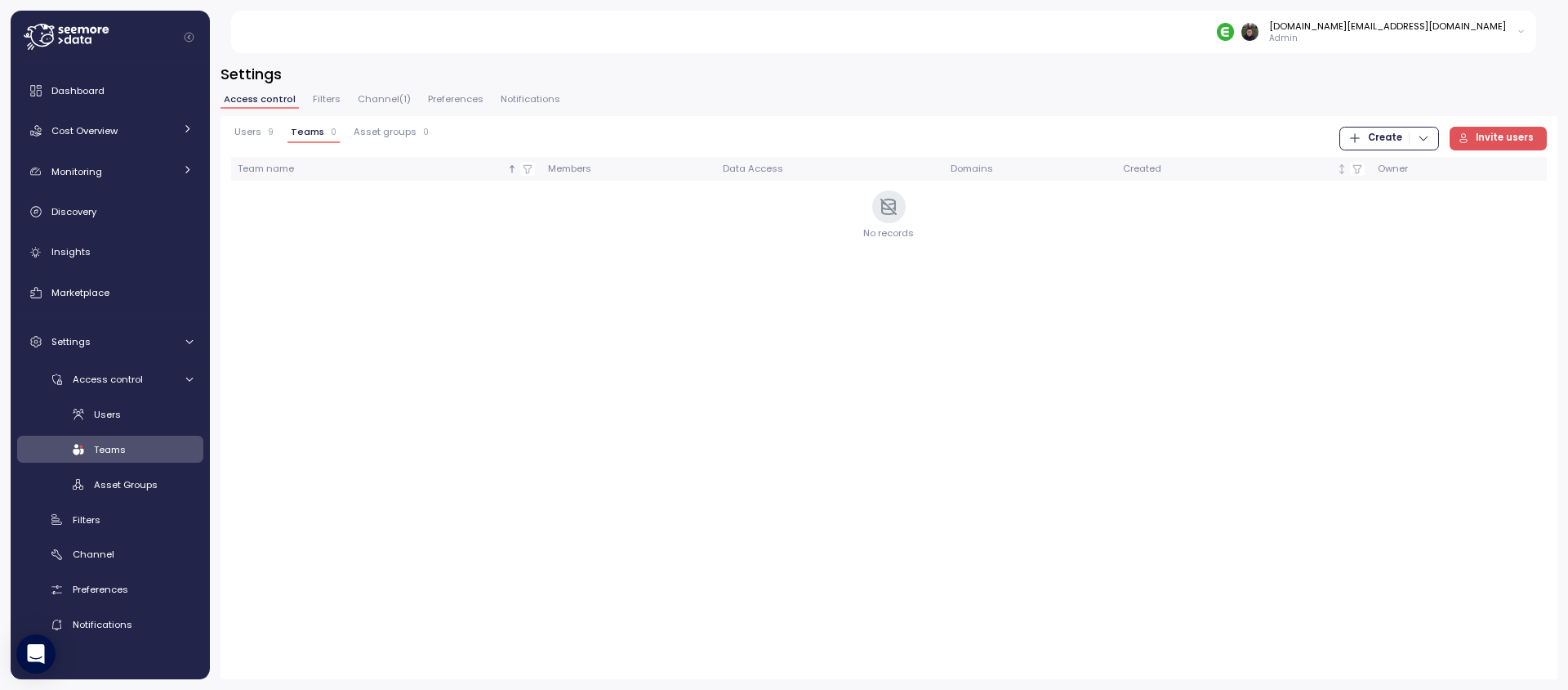
click at [1380, 135] on span "Create" at bounding box center [1385, 139] width 34 height 22
click at [1379, 166] on div "Team" at bounding box center [1406, 171] width 58 height 15
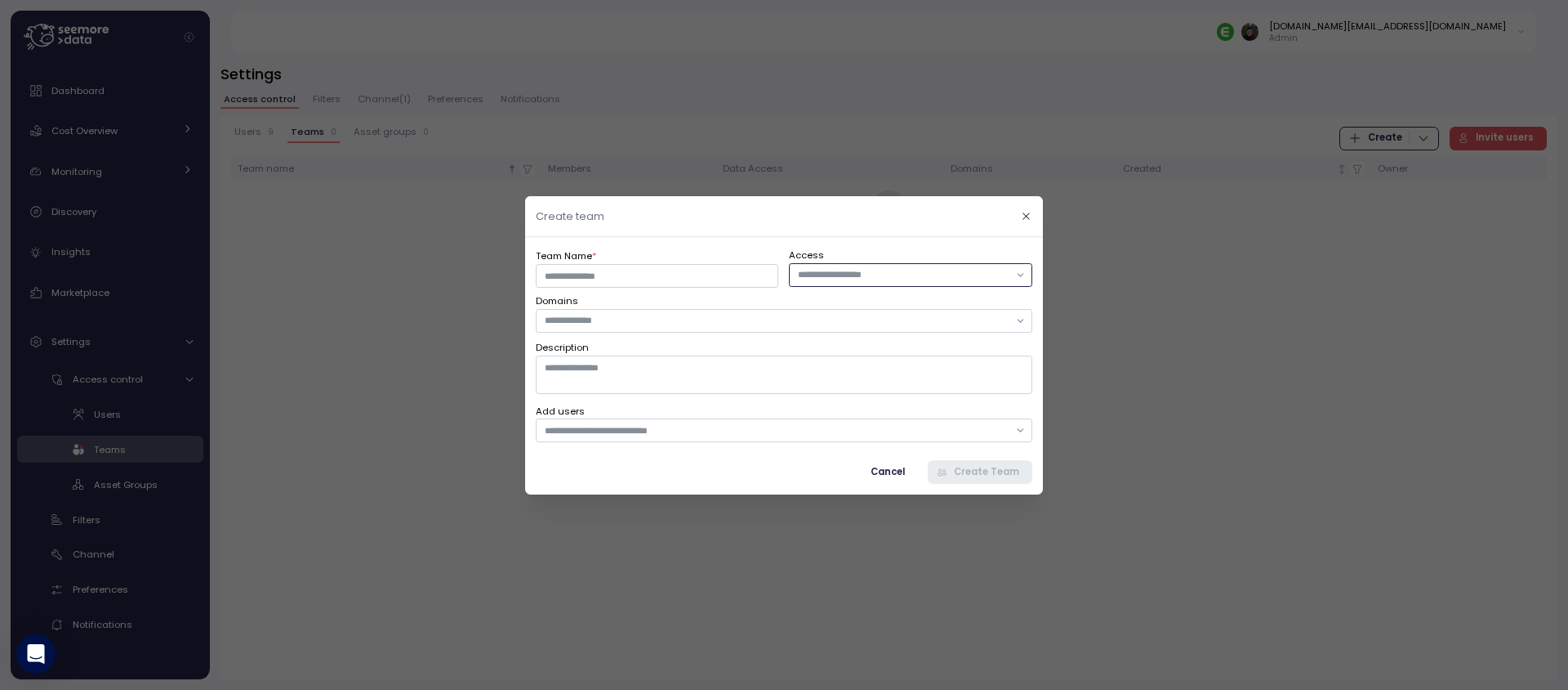
click at [865, 274] on input "text" at bounding box center [903, 274] width 211 height 15
click at [701, 302] on label "Domains" at bounding box center [784, 301] width 497 height 15
click at [707, 281] on input "Team Name *" at bounding box center [657, 275] width 243 height 24
type input "****"
click at [703, 330] on div at bounding box center [784, 320] width 497 height 24
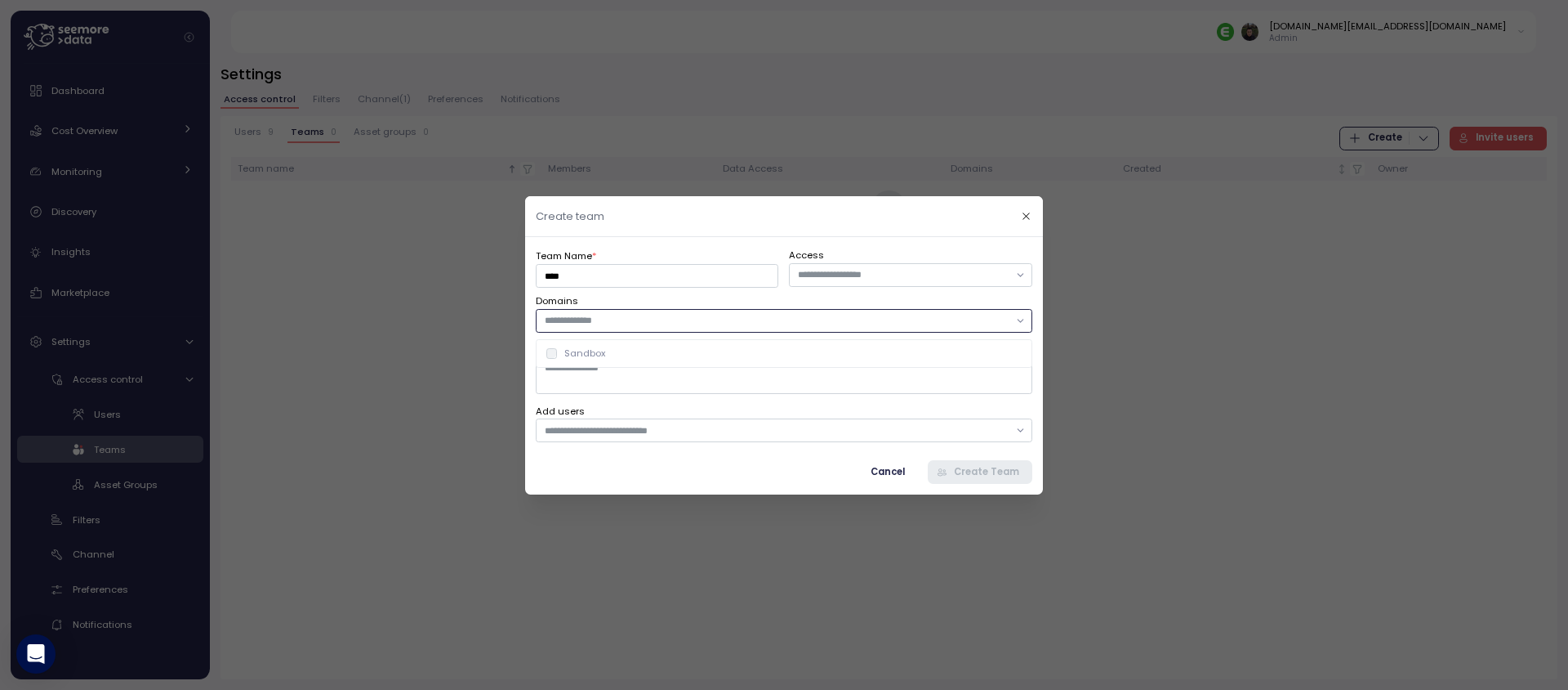
click at [702, 348] on div "Sandbox" at bounding box center [784, 353] width 476 height 13
click at [702, 689] on div "Create team Team Name * **** Access Domains Sandbox Description Add users Cance…" at bounding box center [784, 690] width 1568 height 0
click at [703, 369] on textarea "Description" at bounding box center [784, 374] width 497 height 38
type textarea "****"
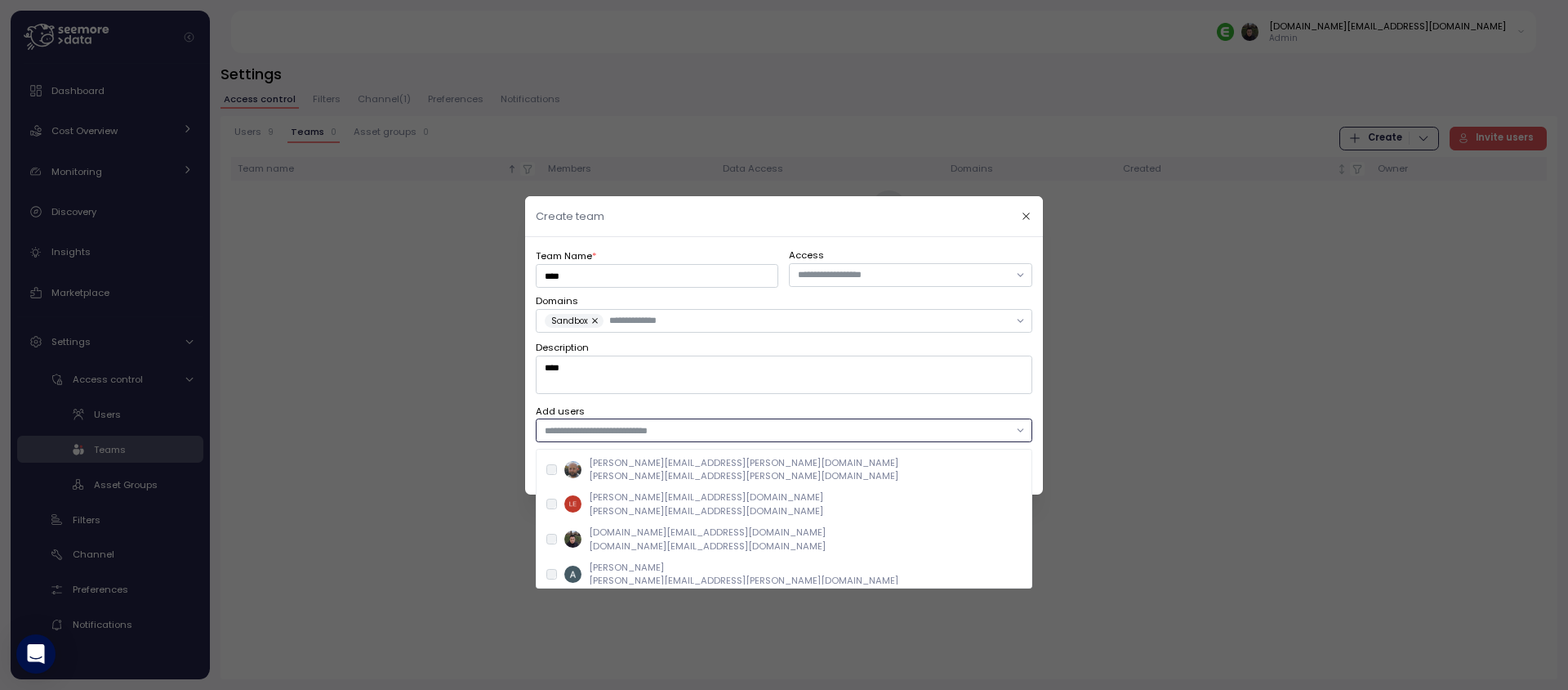
click at [707, 433] on input "text" at bounding box center [776, 429] width 464 height 15
click at [678, 532] on p "[DOMAIN_NAME][EMAIL_ADDRESS][DOMAIN_NAME]" at bounding box center [707, 531] width 237 height 13
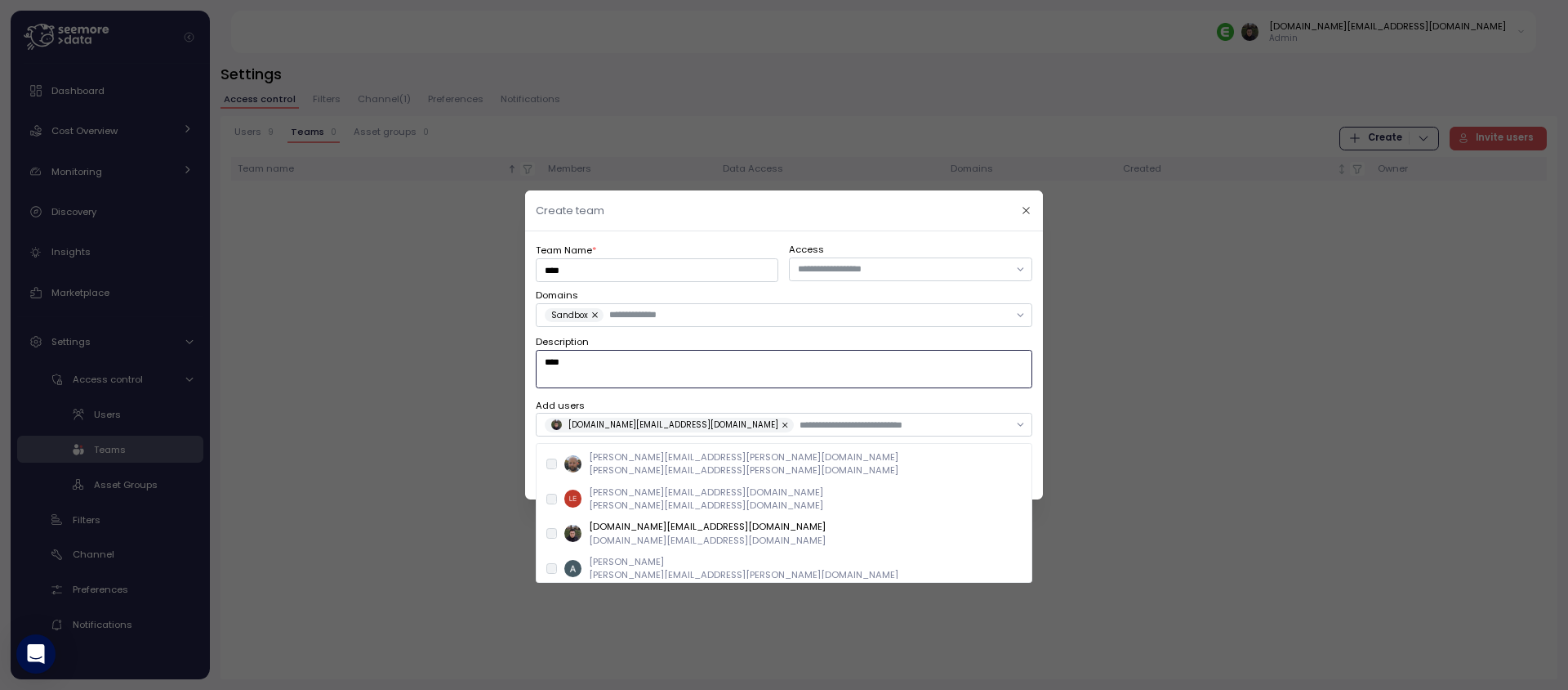
click at [908, 381] on textarea "****" at bounding box center [784, 369] width 497 height 38
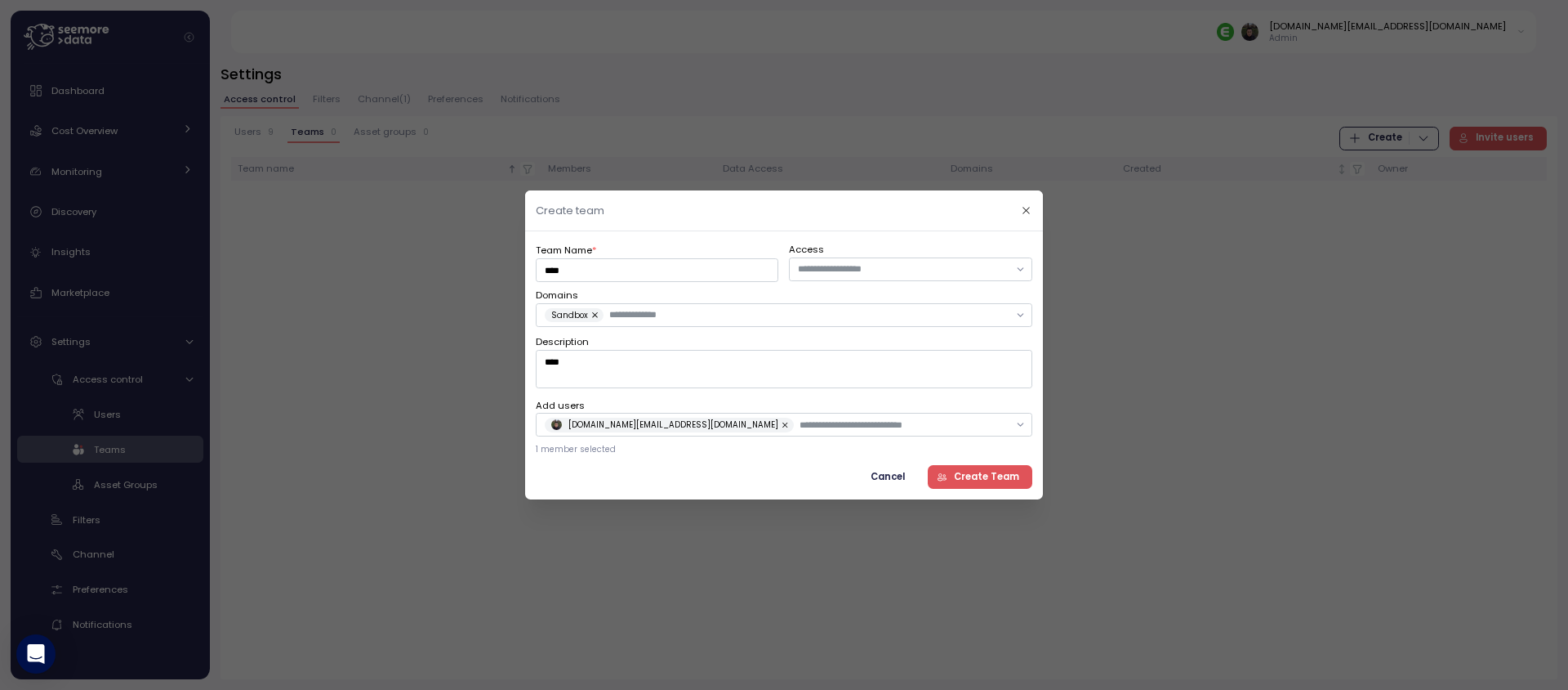
click at [956, 469] on span "Create Team" at bounding box center [978, 477] width 82 height 22
click at [961, 472] on span "Create Team" at bounding box center [986, 477] width 65 height 22
click at [961, 472] on button "Create Team" at bounding box center [980, 477] width 105 height 24
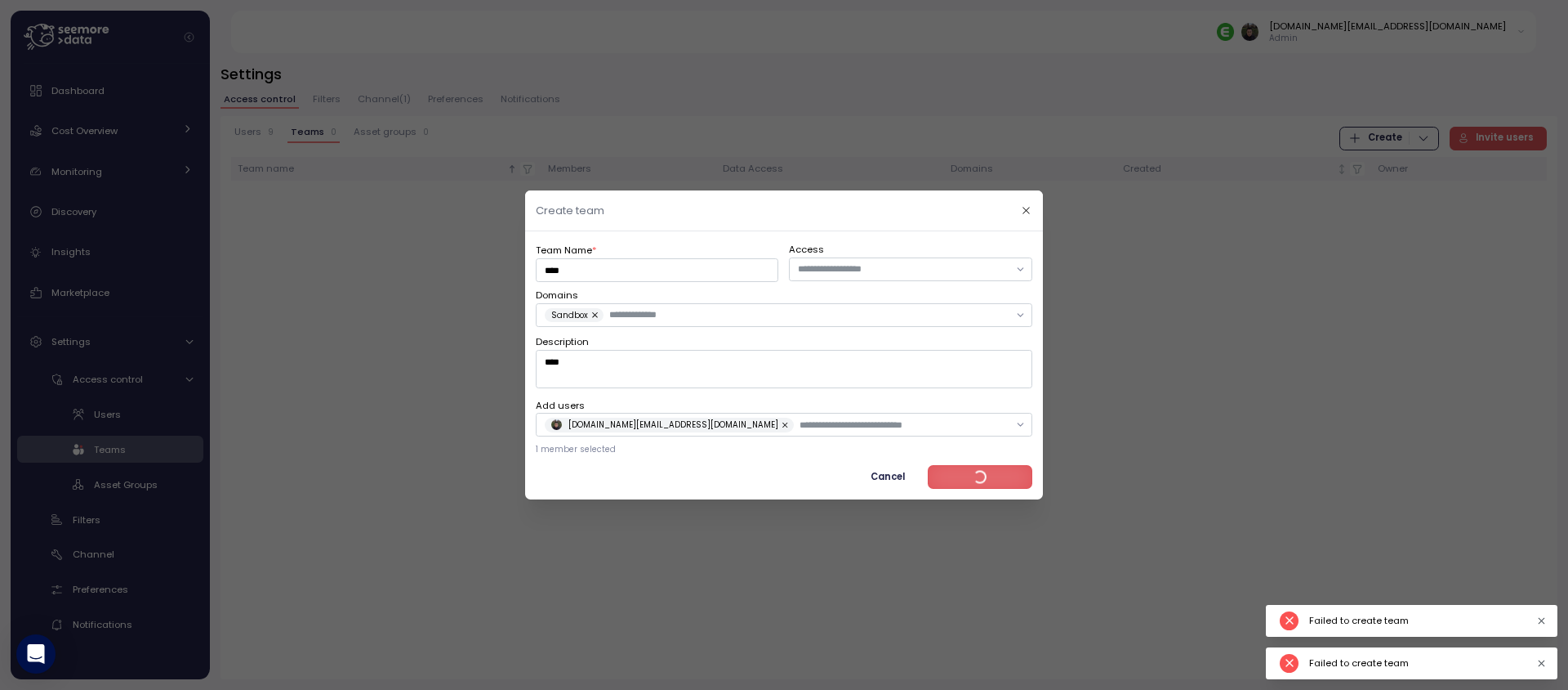
click at [961, 472] on button "Create Team" at bounding box center [980, 477] width 105 height 24
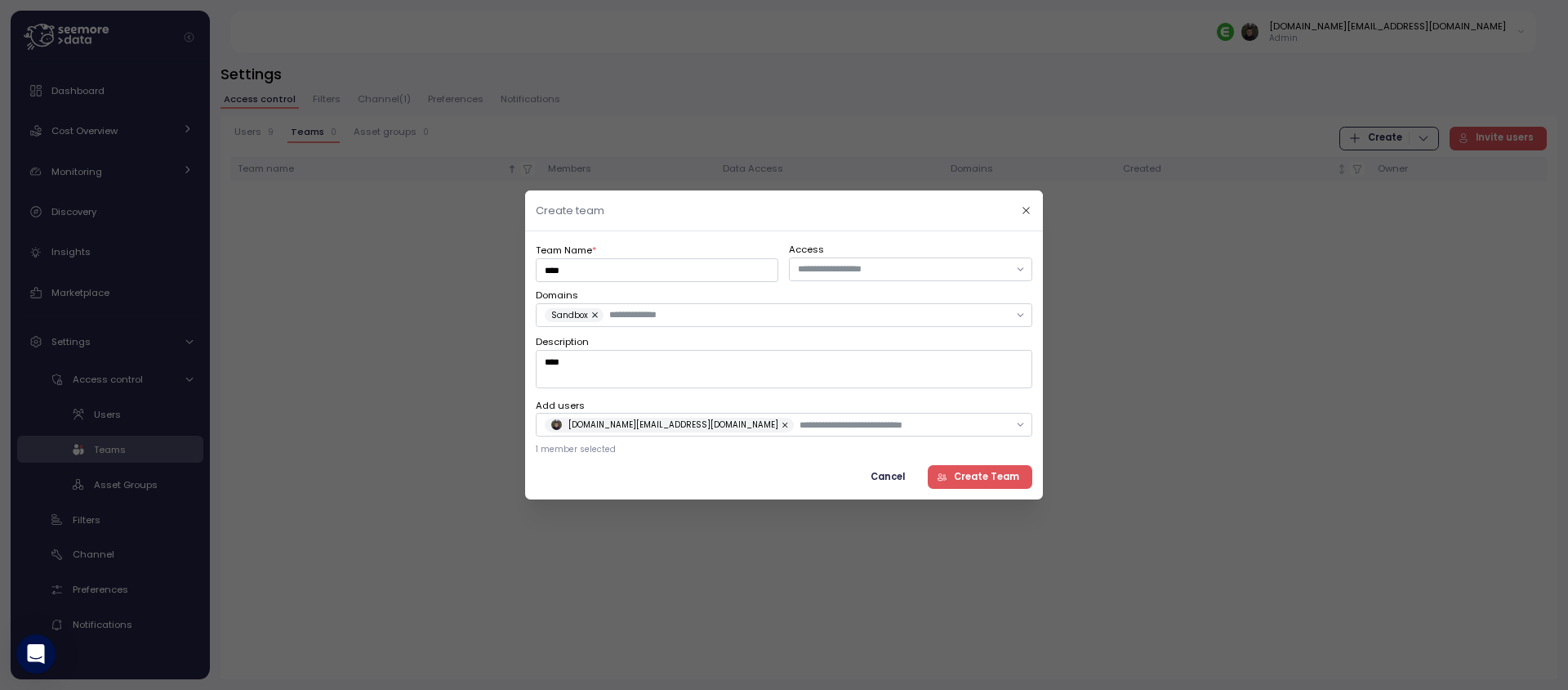
click at [399, 288] on div at bounding box center [784, 345] width 1568 height 690
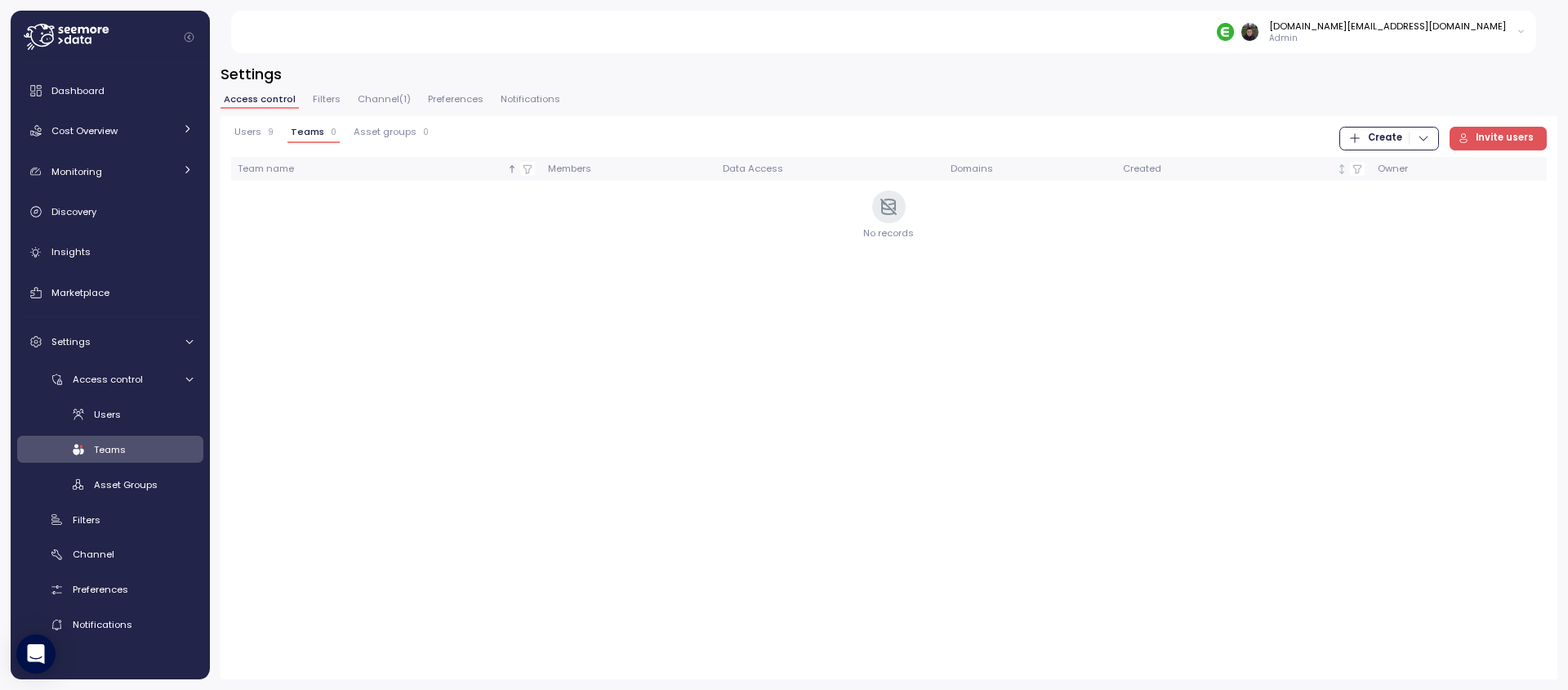
click at [262, 128] on div "Users 9" at bounding box center [254, 132] width 39 height 11
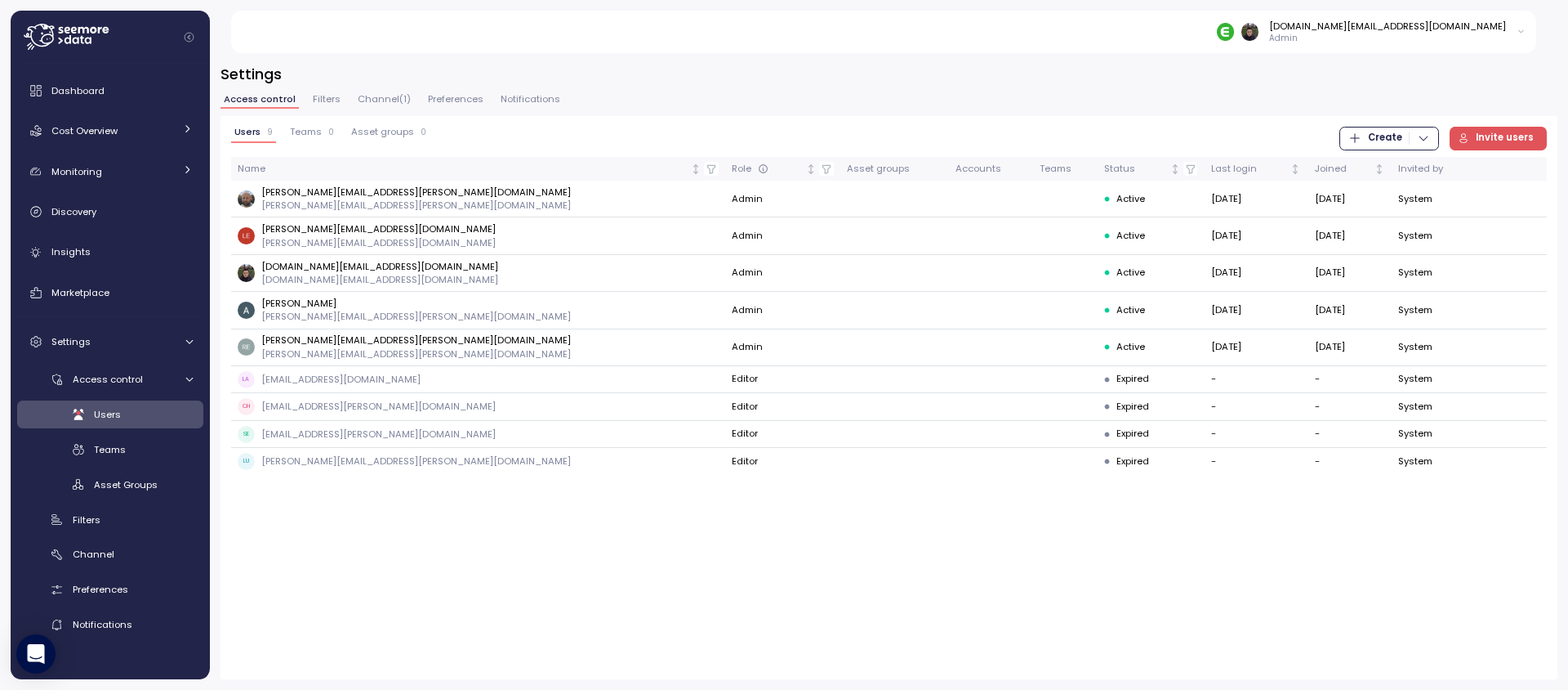
click at [693, 602] on div "Users 9 Teams 0 Asset groups 0 Create Invite users Name Role Asset groups Accou…" at bounding box center [889, 397] width 1337 height 563
click at [747, 581] on div "Users 9 Teams 0 Asset groups 0 Create Invite users Name Role Asset groups Accou…" at bounding box center [889, 397] width 1337 height 563
click at [739, 574] on div "Users 9 Teams 0 Asset groups 0 Create Invite users Name Role Asset groups Accou…" at bounding box center [889, 397] width 1337 height 563
click at [317, 130] on span "Teams" at bounding box center [305, 132] width 32 height 9
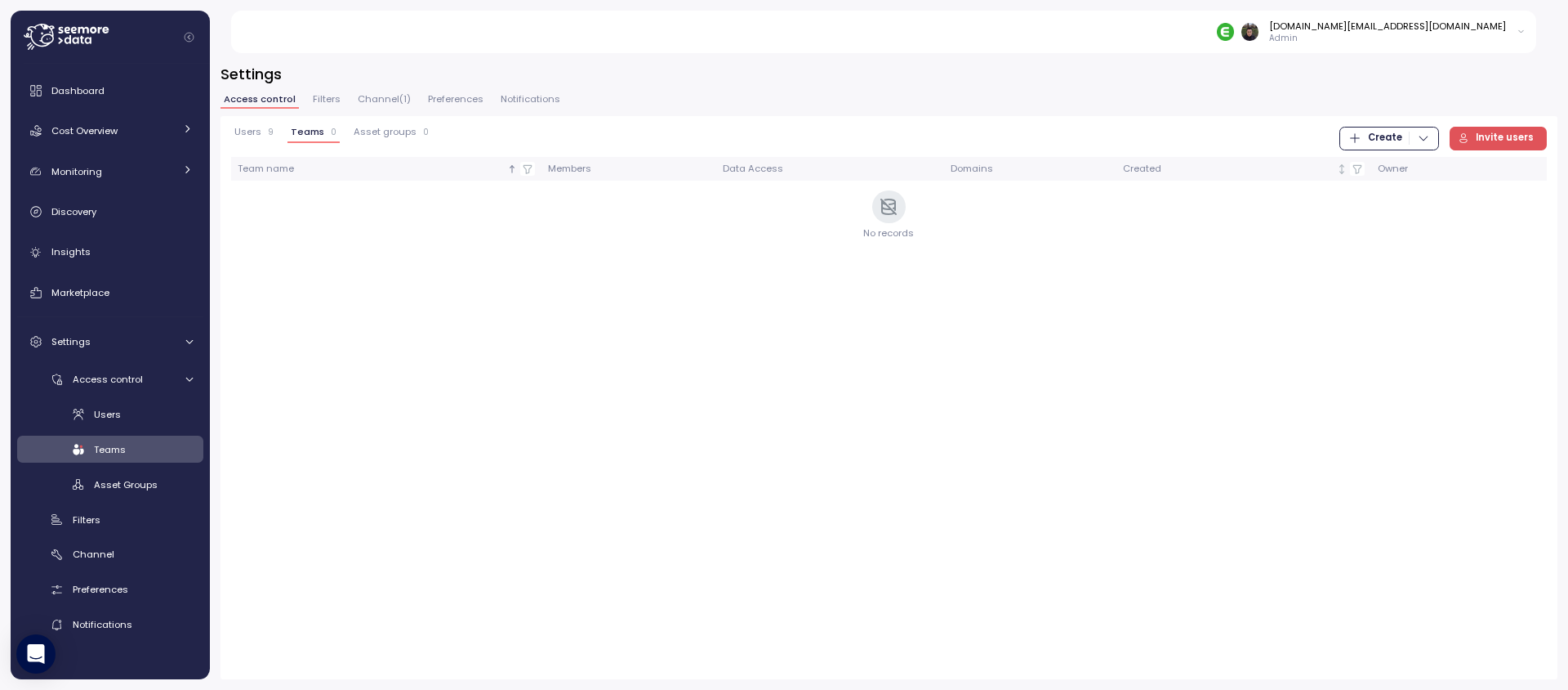
click at [384, 134] on span "Asset groups" at bounding box center [384, 132] width 63 height 9
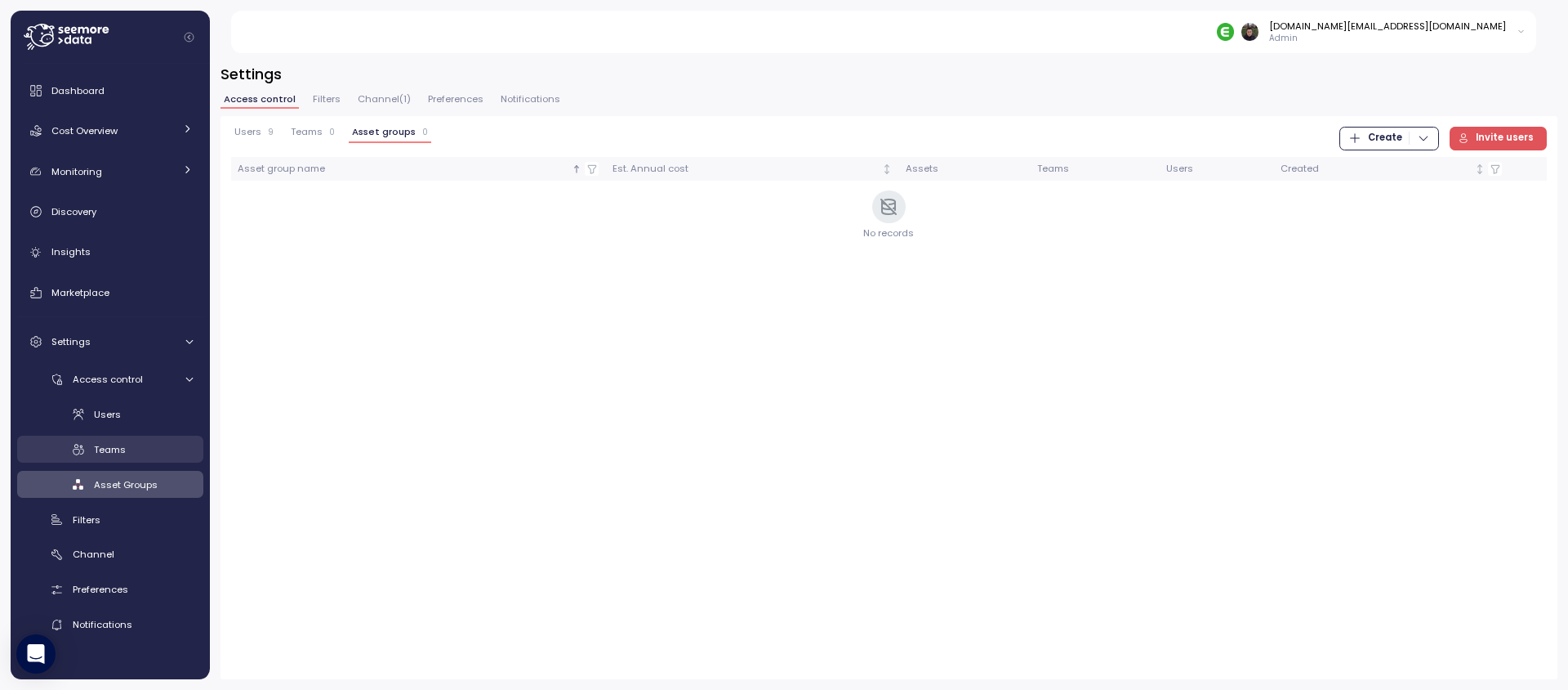
click at [128, 455] on div "Teams" at bounding box center [142, 449] width 99 height 16
click at [124, 480] on span "Asset Groups" at bounding box center [125, 484] width 63 height 13
click at [126, 451] on div "Teams" at bounding box center [142, 449] width 99 height 16
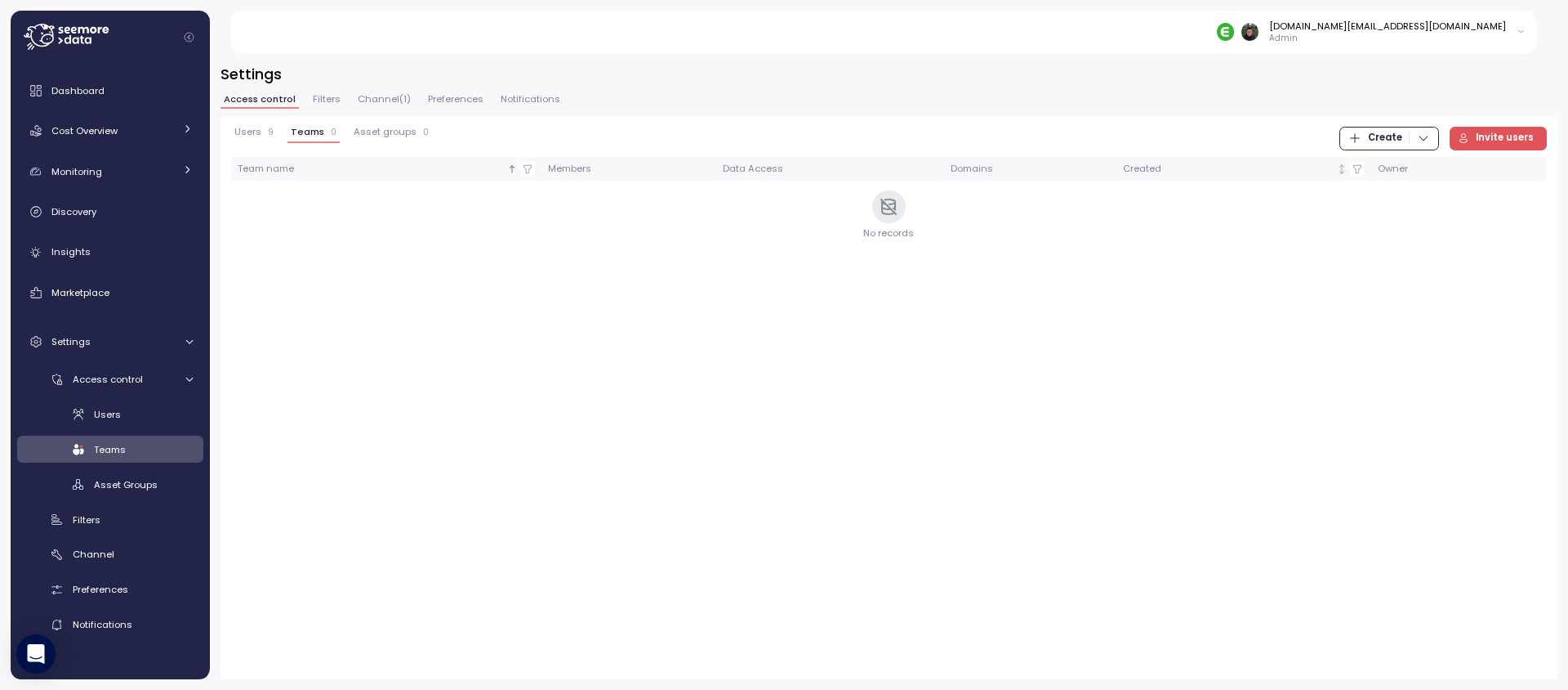
click at [129, 427] on div "Users Teams Asset Groups" at bounding box center [110, 449] width 186 height 97
click at [130, 418] on div "Users" at bounding box center [142, 414] width 99 height 16
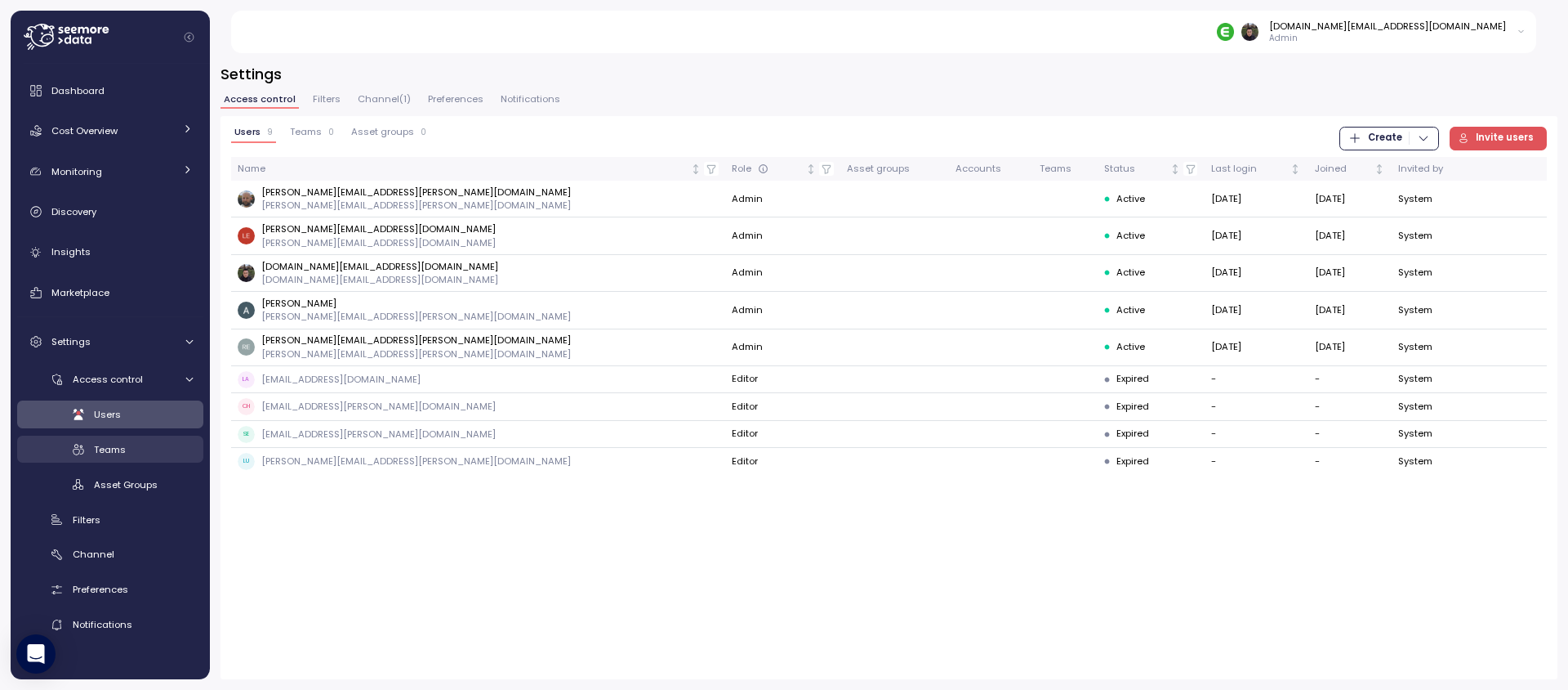
click at [130, 451] on div "Teams" at bounding box center [142, 449] width 99 height 16
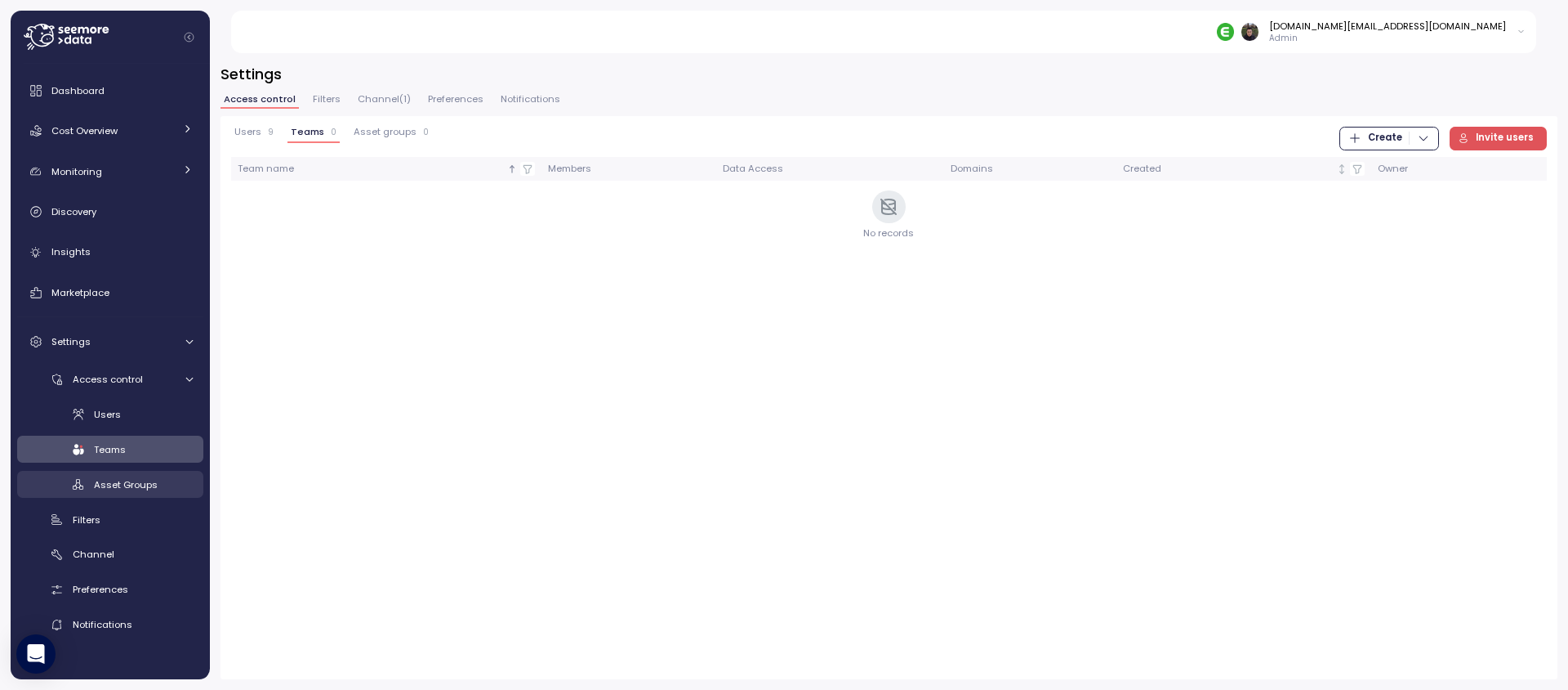
click at [130, 491] on div "Asset Groups" at bounding box center [142, 484] width 99 height 16
click at [130, 454] on div "Teams" at bounding box center [142, 449] width 99 height 16
click at [131, 412] on div "Users" at bounding box center [142, 414] width 99 height 16
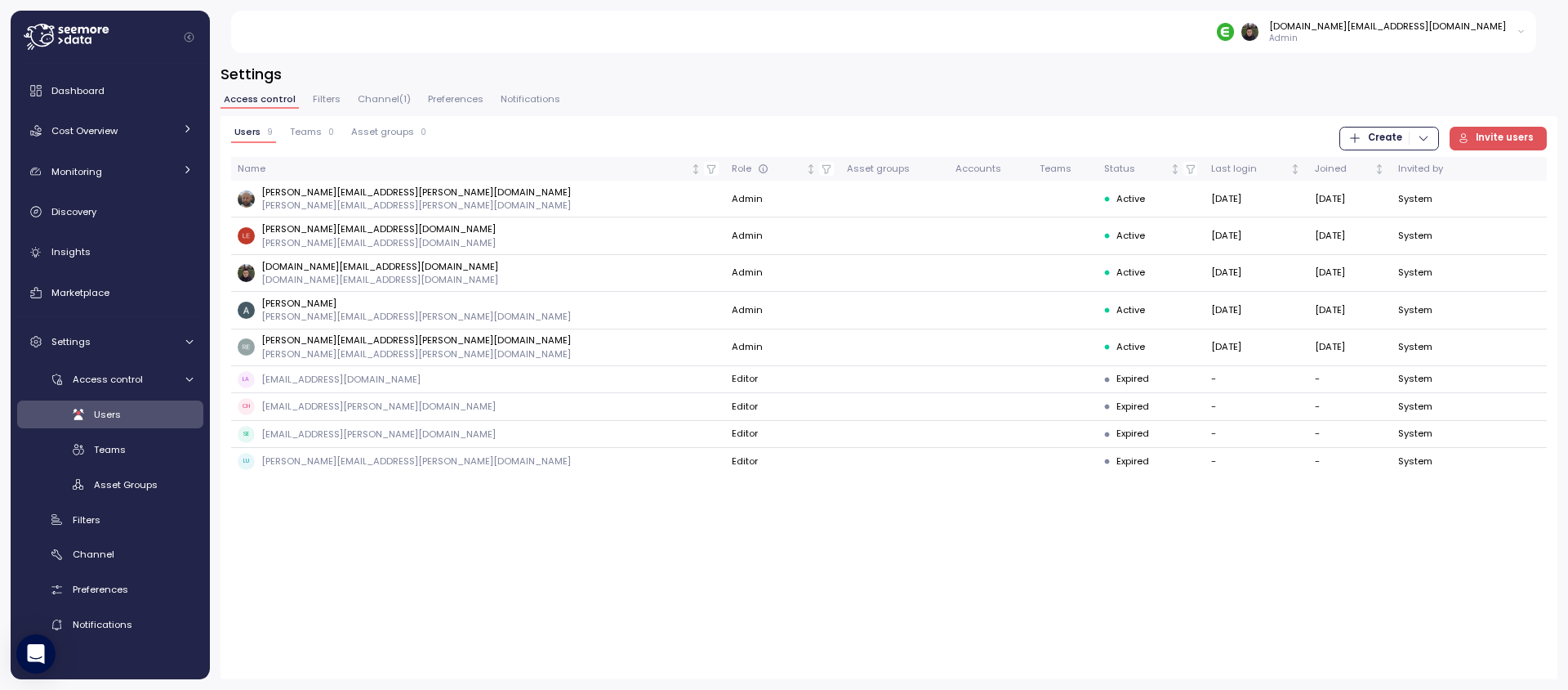
click at [327, 94] on span "Filters" at bounding box center [327, 99] width 27 height 9
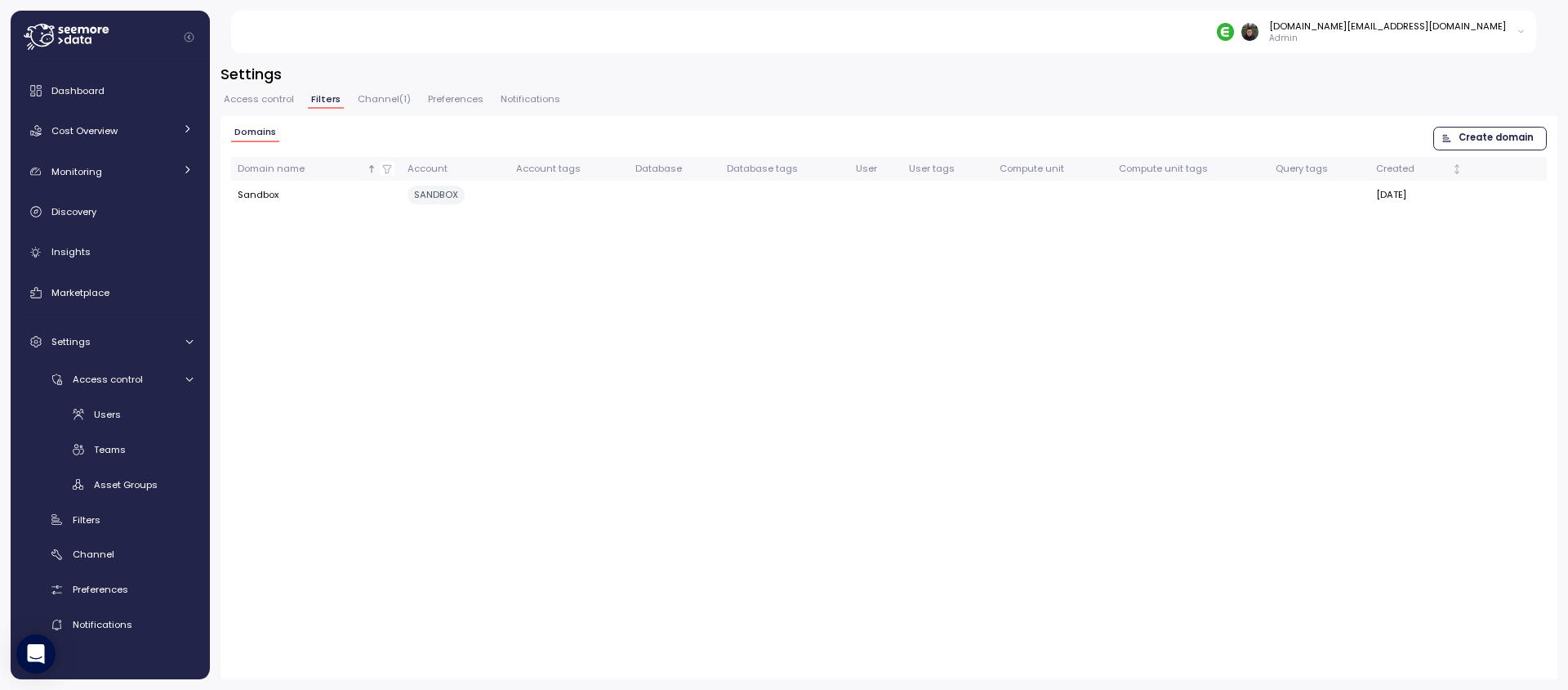
click at [364, 109] on div "Access control Filters Channel ( 1 ) Preferences Notifications" at bounding box center [889, 105] width 1337 height 21
click at [417, 94] on div "Access control Filters Channel ( 1 ) Preferences Notifications" at bounding box center [889, 105] width 1337 height 21
click at [389, 99] on span "Channel ( 1 )" at bounding box center [384, 99] width 53 height 9
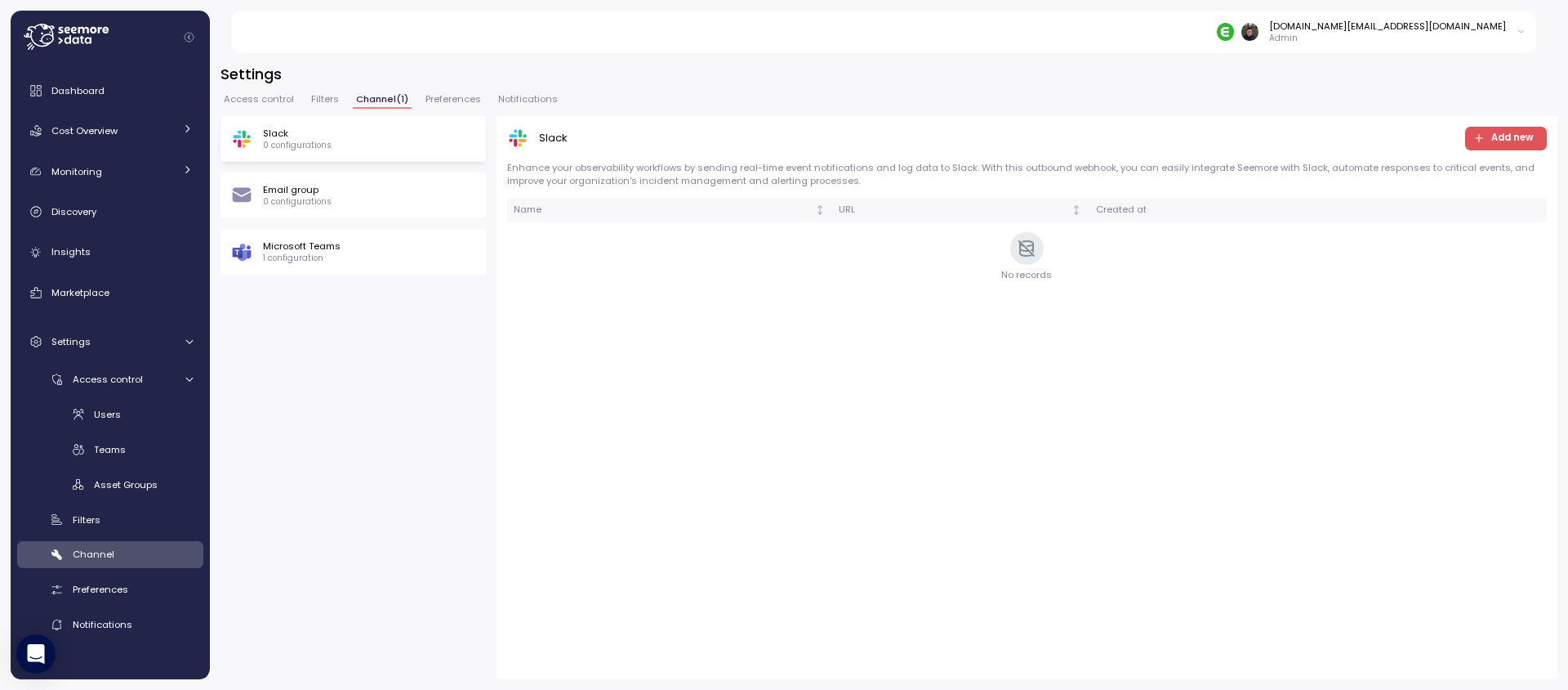
click at [449, 103] on span "Preferences" at bounding box center [453, 99] width 56 height 9
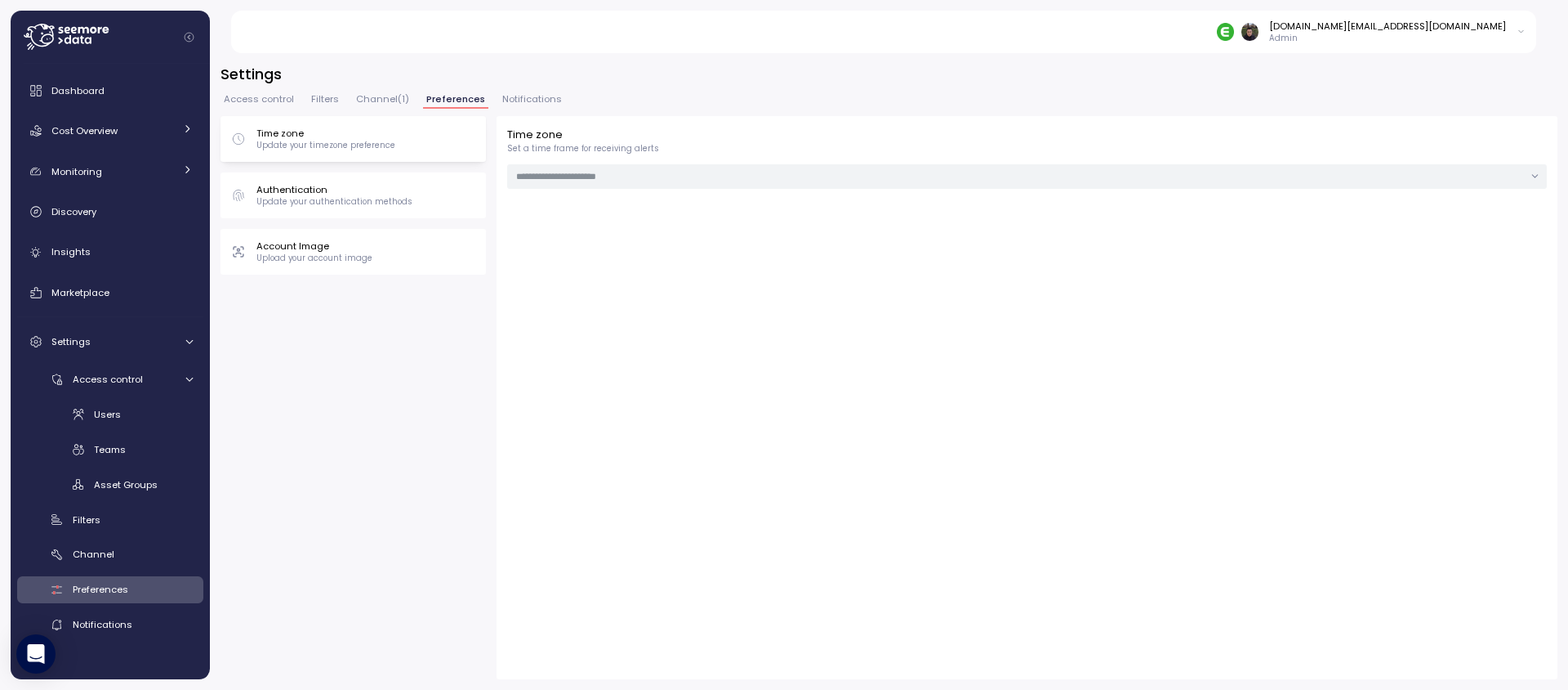
type input "***"
click at [356, 96] on span "Channel ( 1 )" at bounding box center [383, 99] width 53 height 9
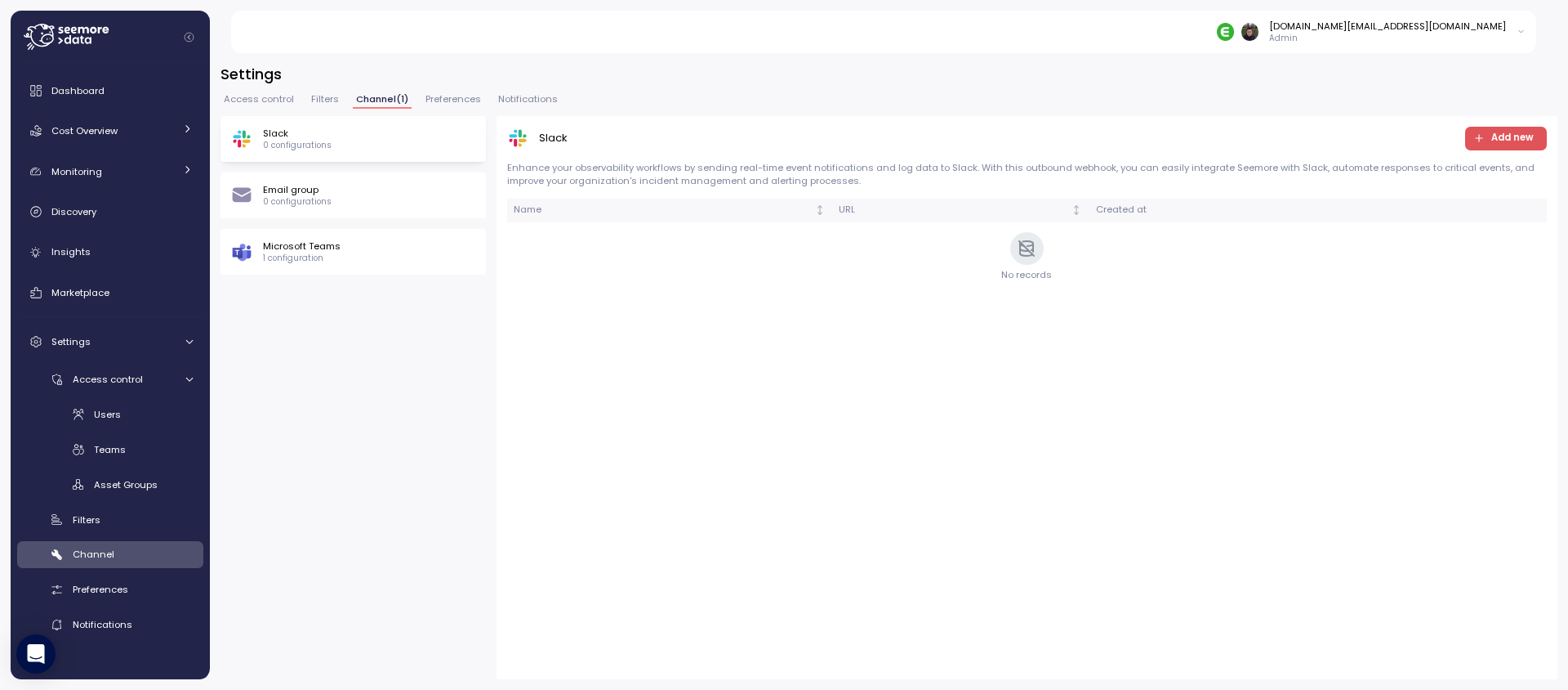
click at [322, 101] on span "Filters" at bounding box center [325, 99] width 27 height 9
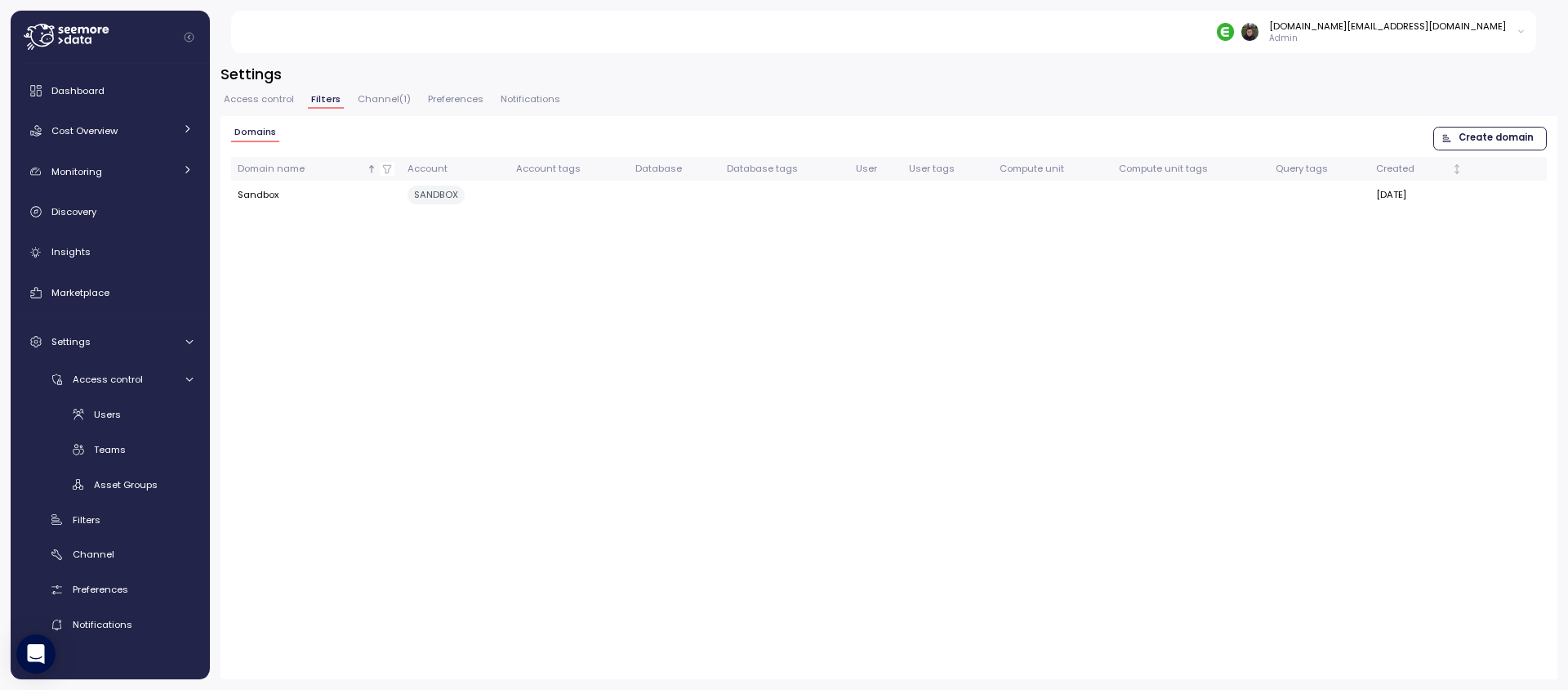
click at [277, 94] on span "Access control" at bounding box center [259, 99] width 70 height 9
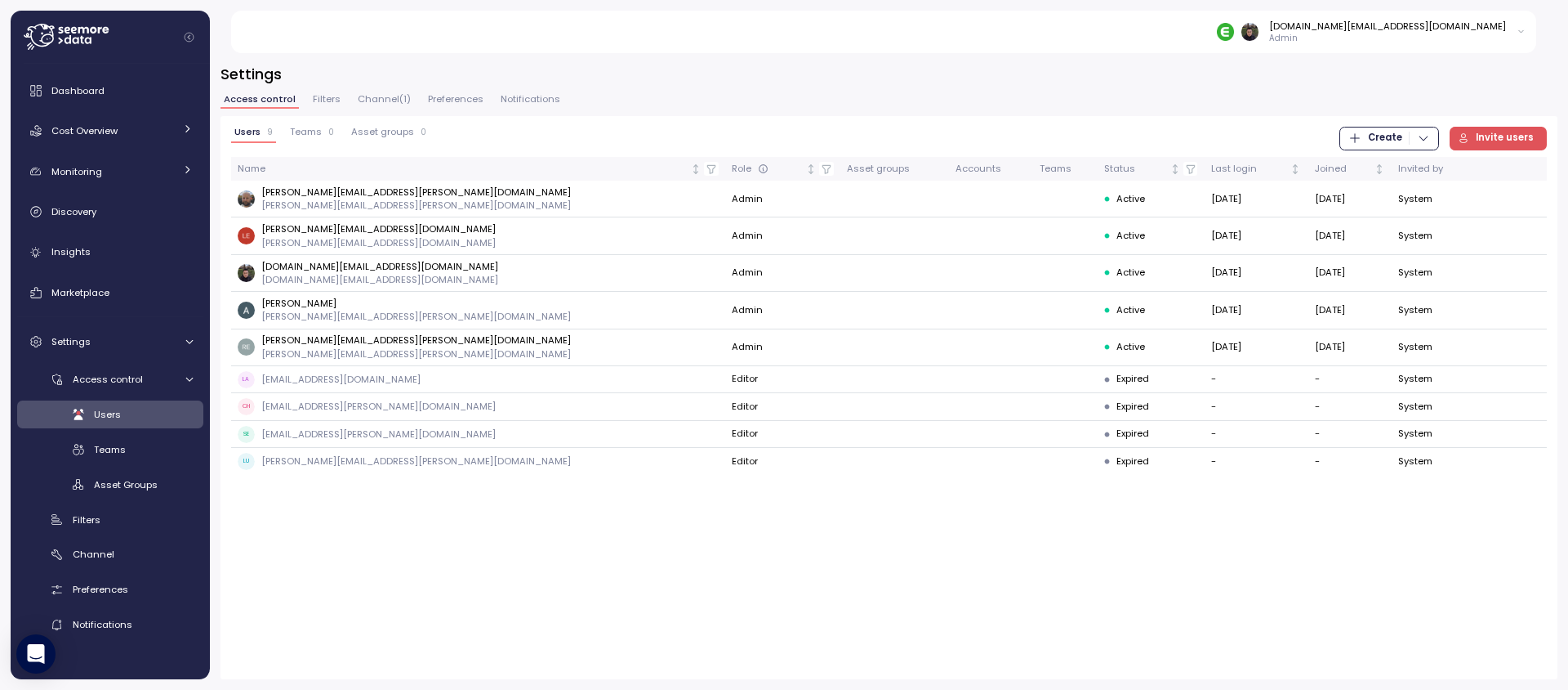
click at [322, 100] on span "Filters" at bounding box center [327, 99] width 27 height 9
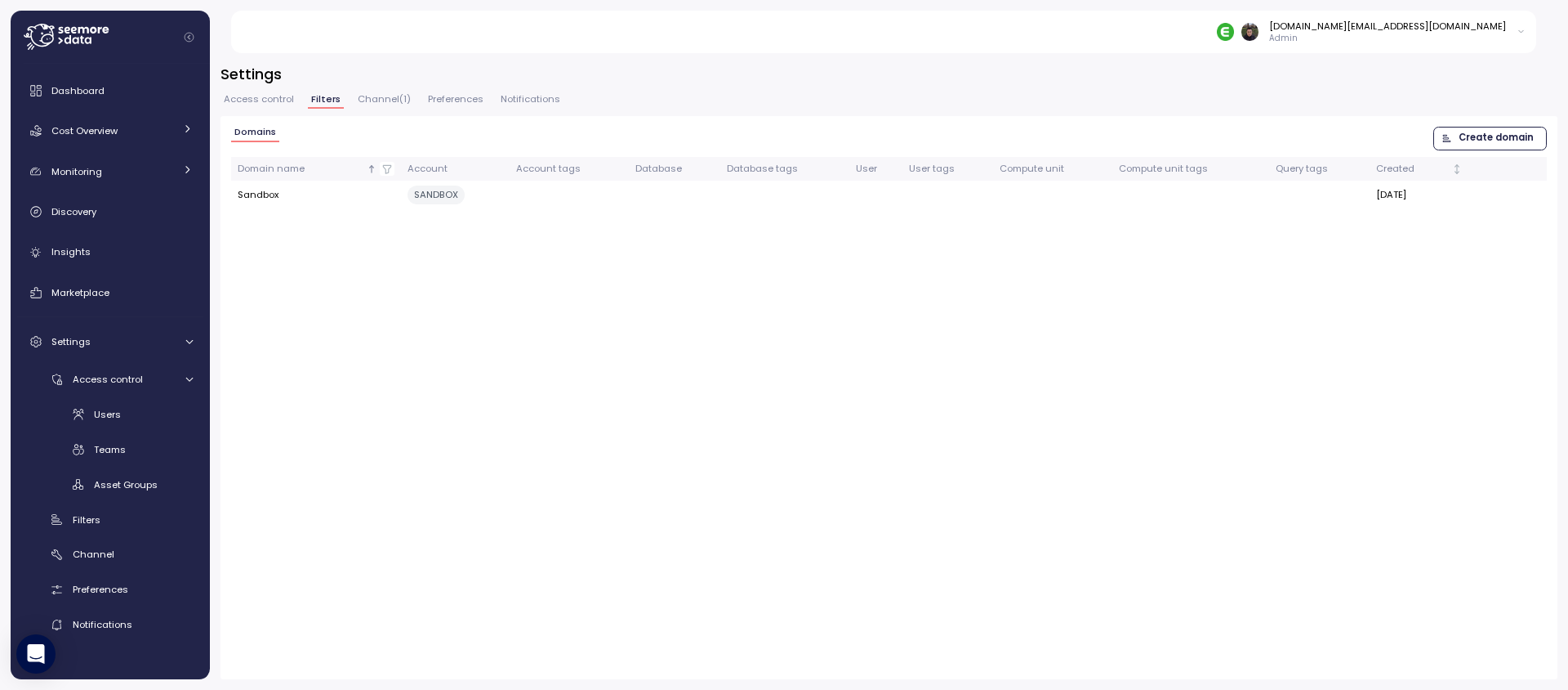
click at [379, 101] on span "Channel ( 1 )" at bounding box center [384, 99] width 53 height 9
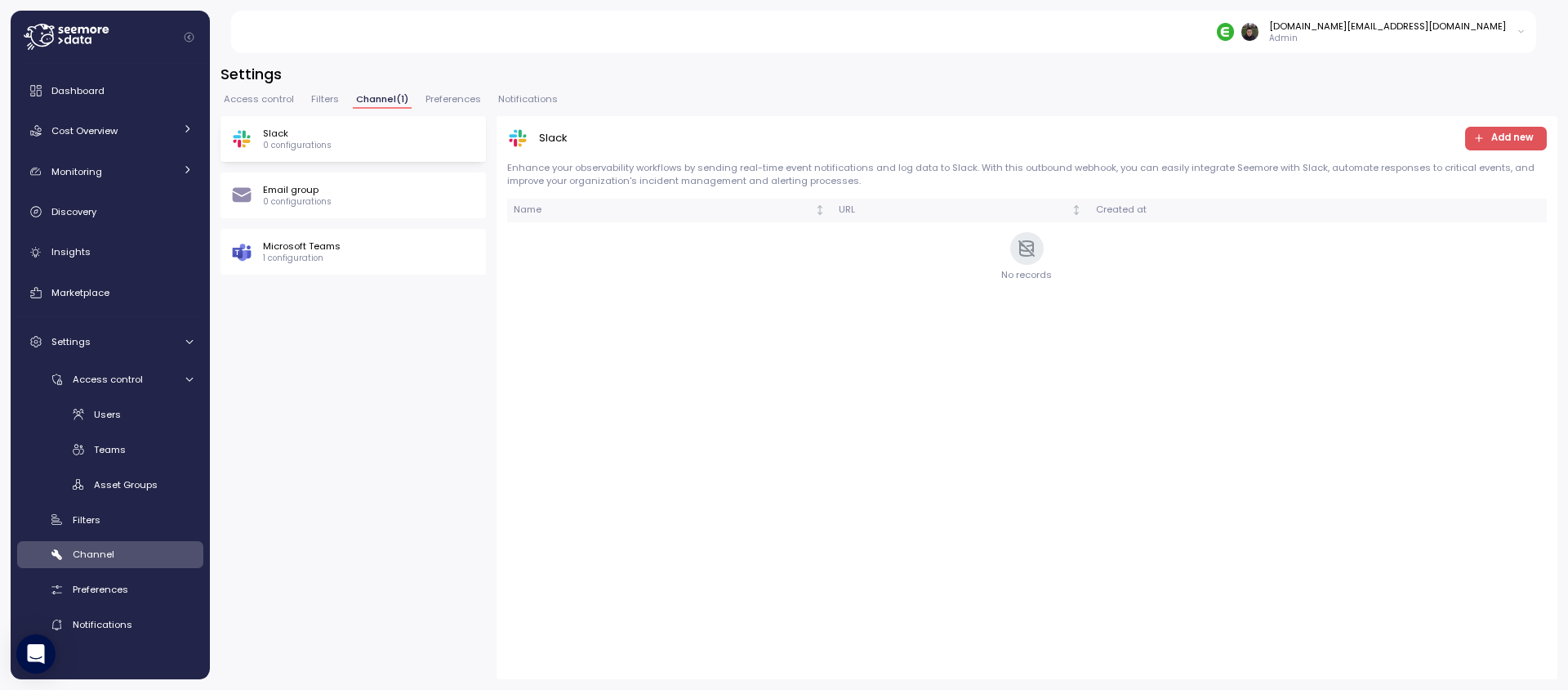
click at [322, 100] on span "Filters" at bounding box center [325, 99] width 27 height 9
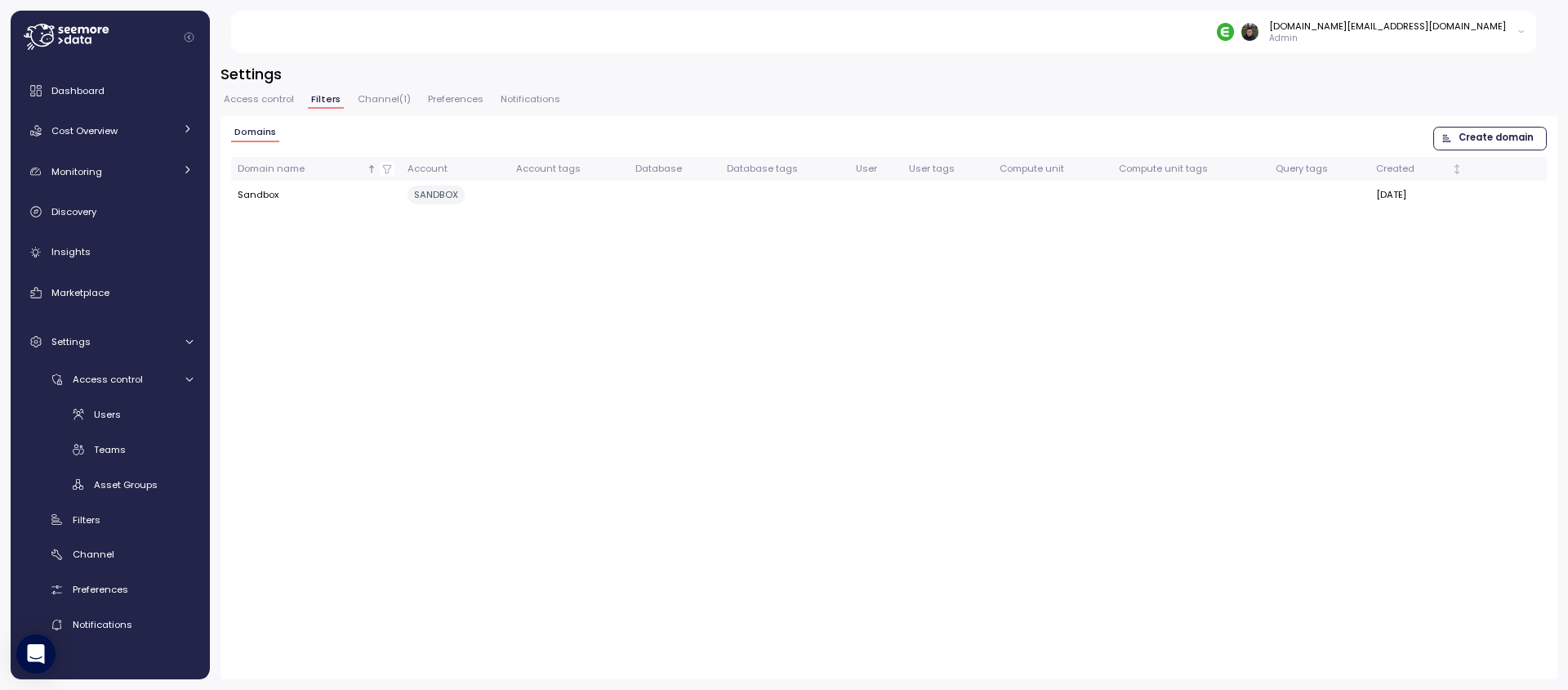
click at [379, 104] on span "Channel ( 1 )" at bounding box center [384, 99] width 53 height 9
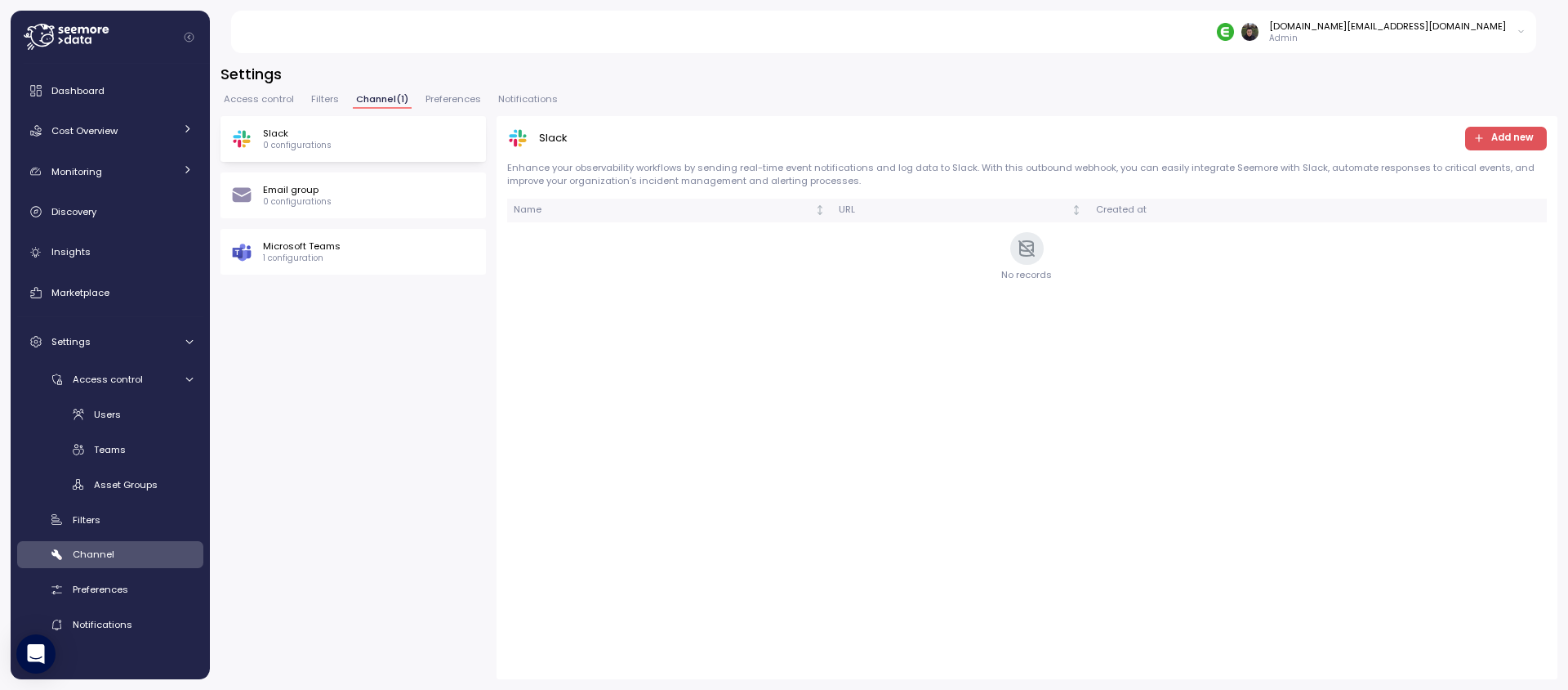
click at [322, 103] on span "Filters" at bounding box center [325, 99] width 27 height 9
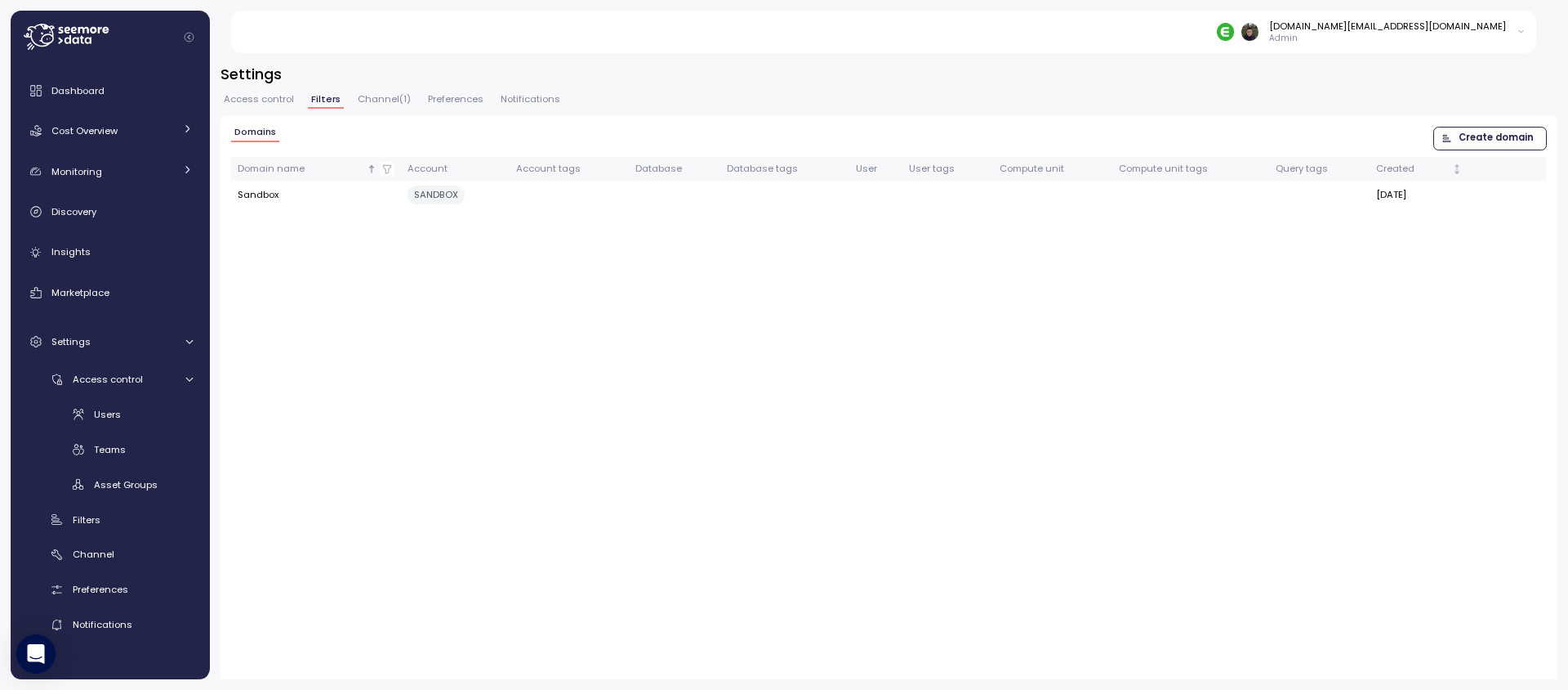
click at [374, 103] on span "Channel ( 1 )" at bounding box center [384, 99] width 53 height 9
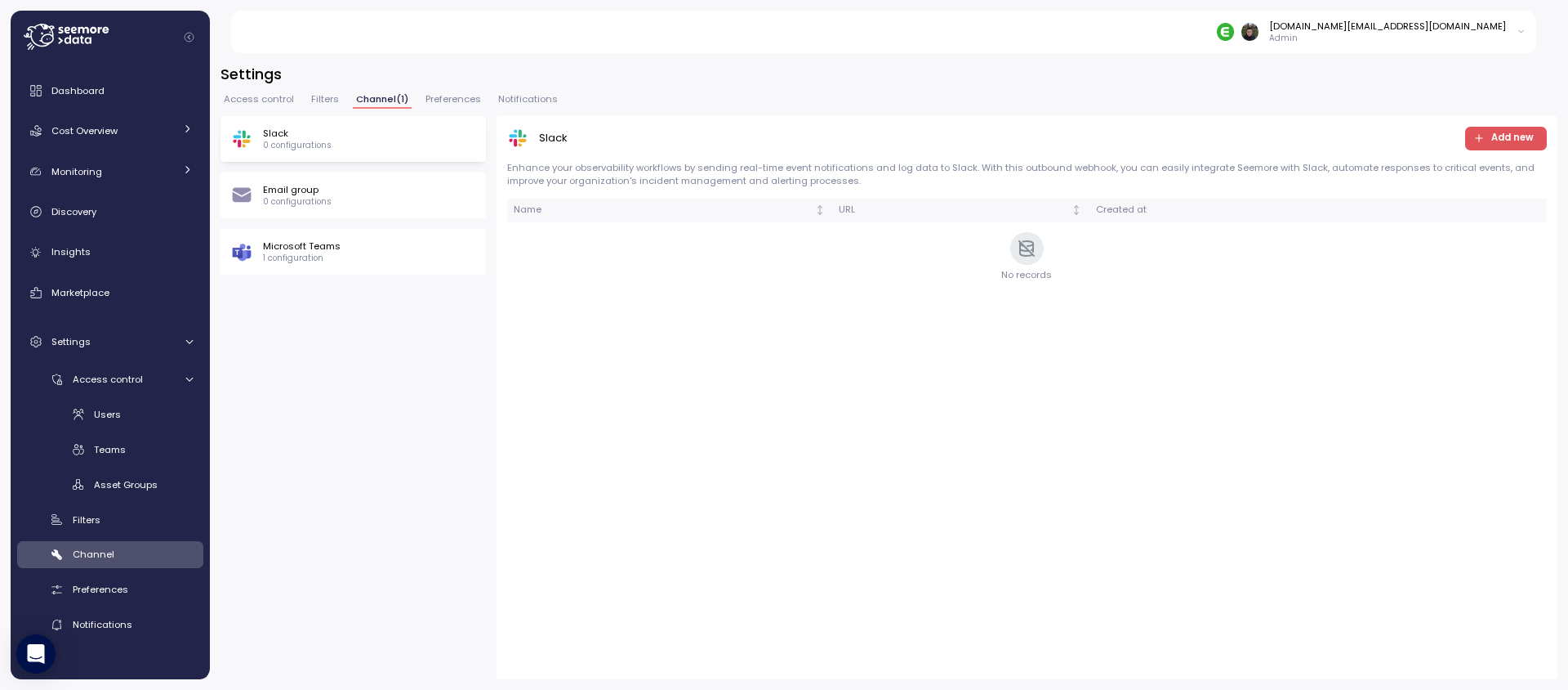
click at [323, 97] on span "Filters" at bounding box center [325, 99] width 27 height 9
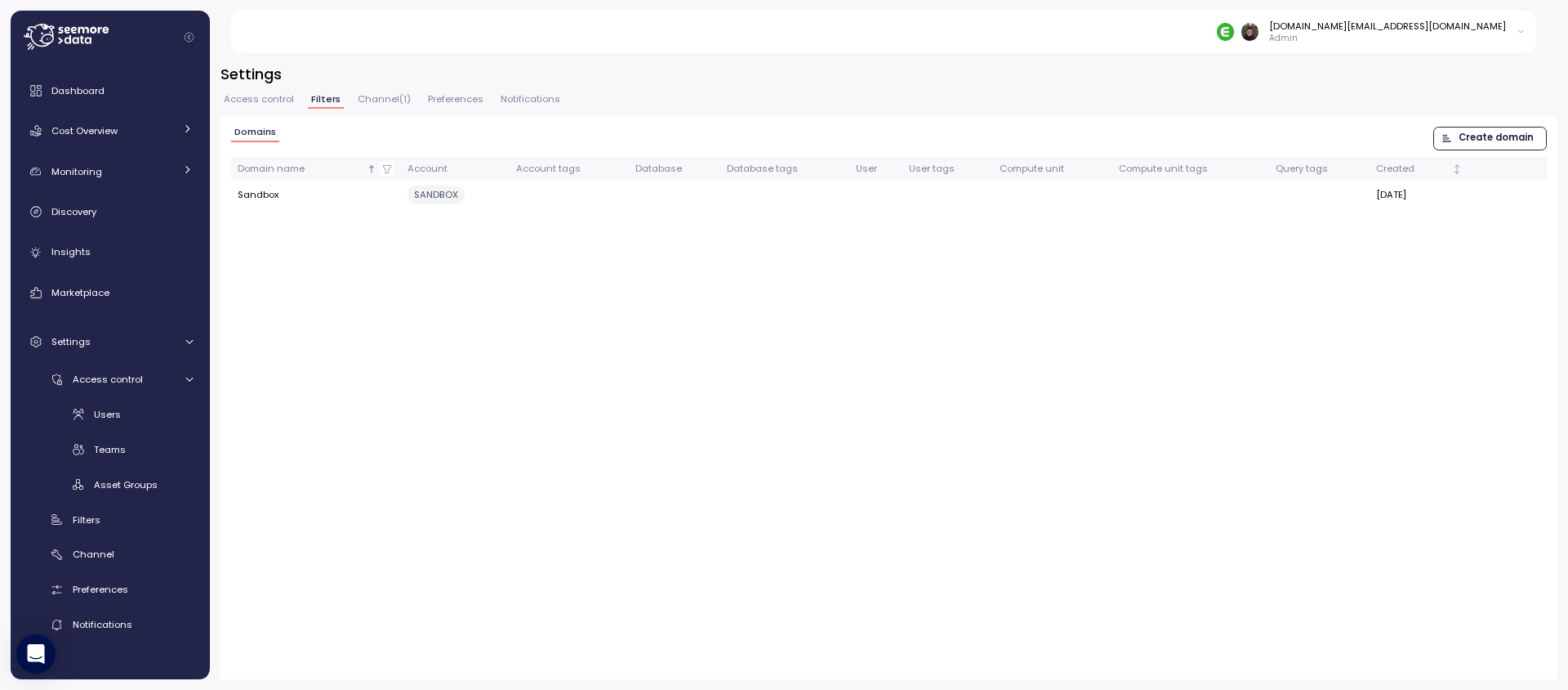
click at [401, 99] on span "Channel ( 1 )" at bounding box center [384, 99] width 53 height 9
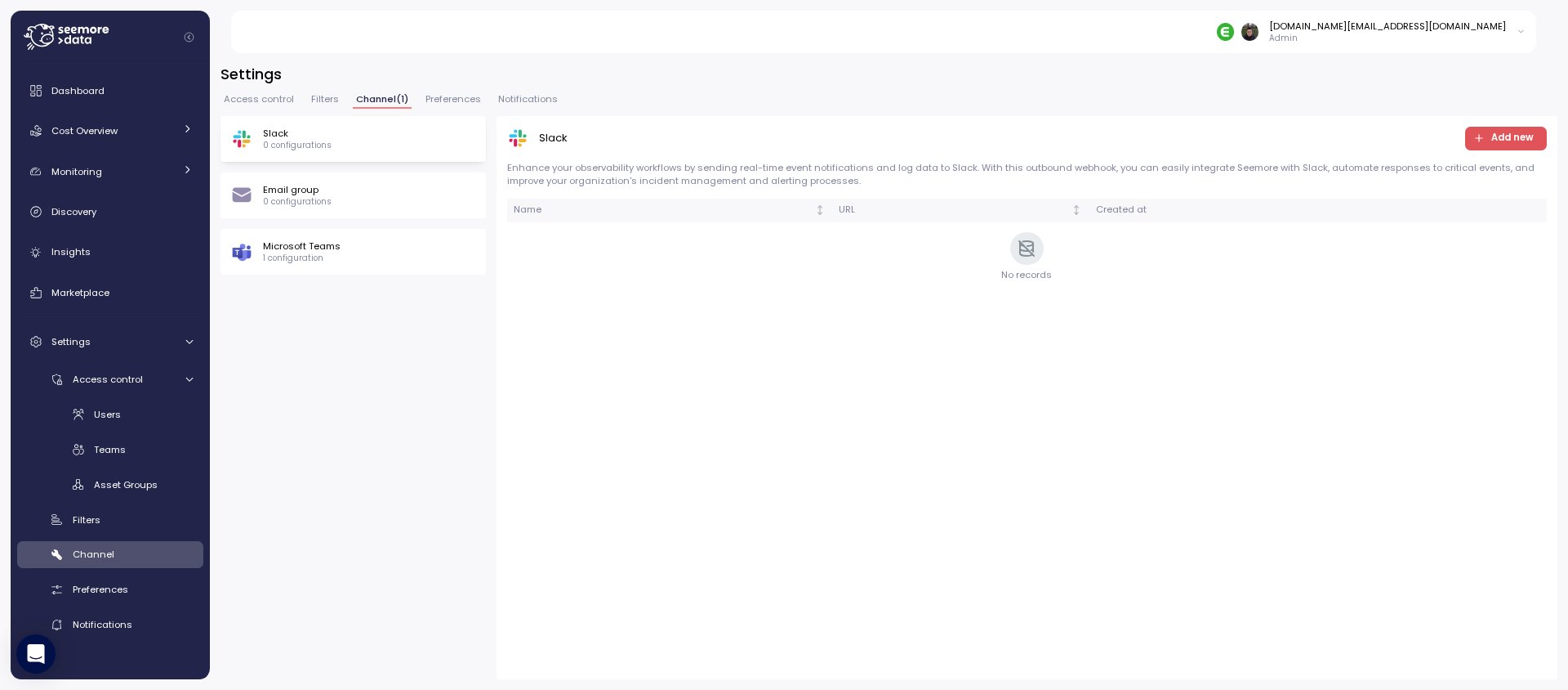
click at [701, 622] on div "Slack Add new Enhance your observability workflows by sending real-time event n…" at bounding box center [1027, 397] width 1061 height 563
click at [571, 328] on div "Slack Add new Enhance your observability workflows by sending real-time event n…" at bounding box center [1027, 397] width 1061 height 563
click at [452, 100] on span "Preferences" at bounding box center [453, 99] width 56 height 9
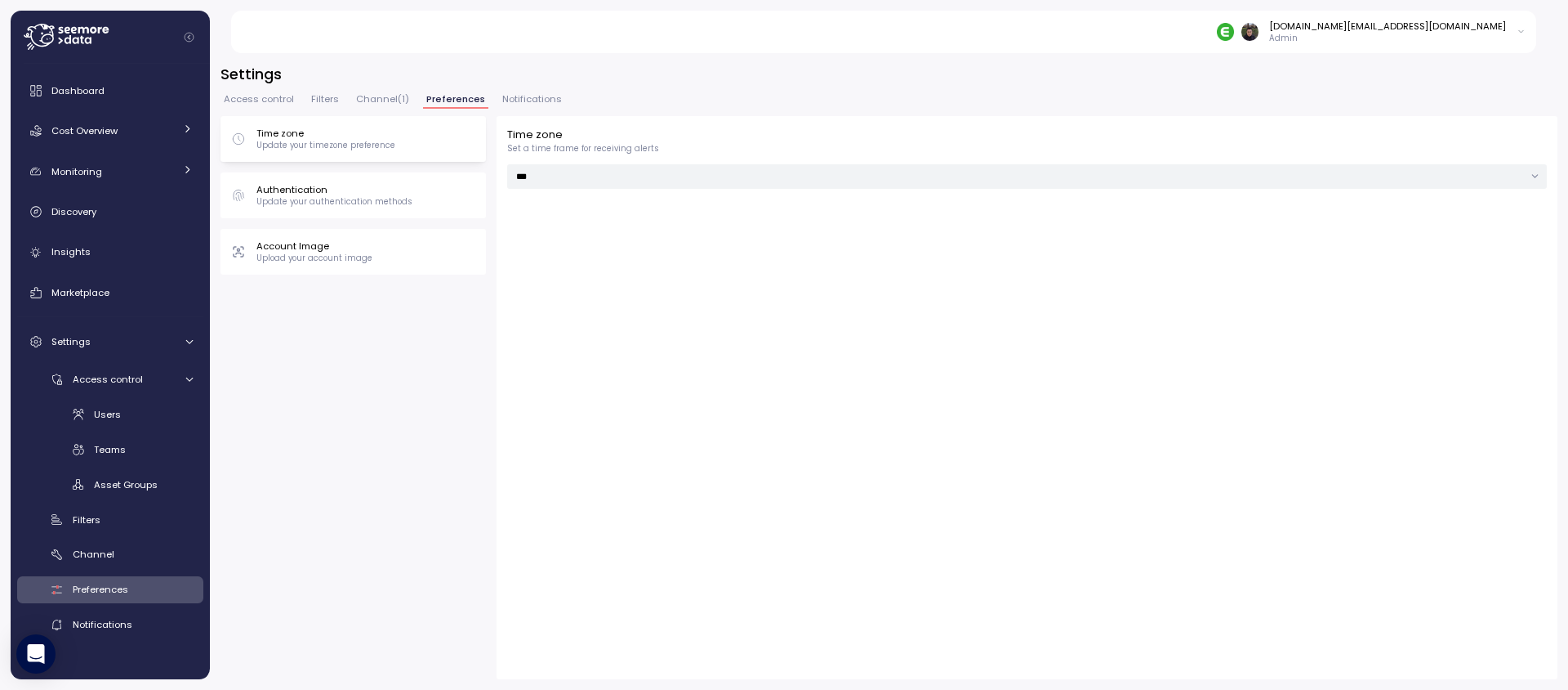
click at [536, 108] on button "Notifications" at bounding box center [532, 101] width 66 height 14
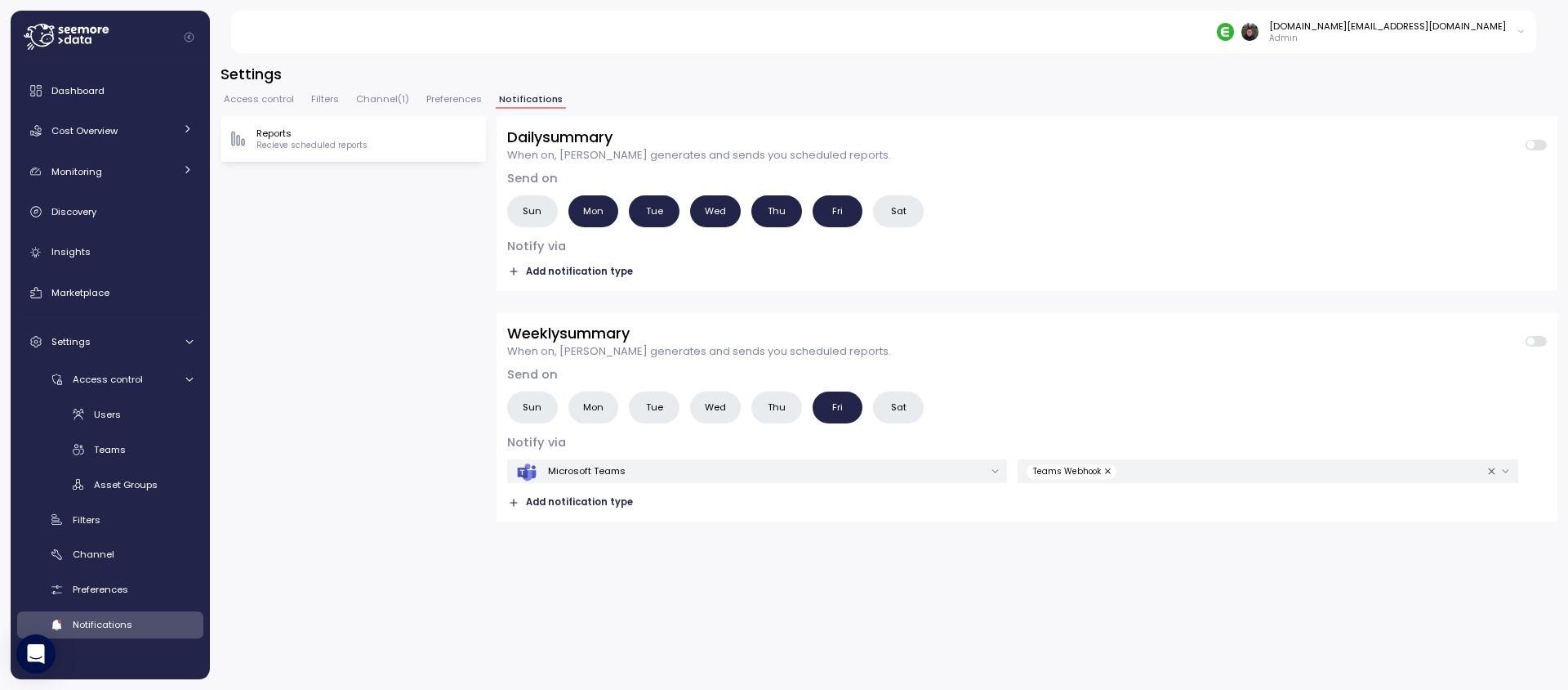
click at [469, 97] on span "Preferences" at bounding box center [454, 99] width 56 height 9
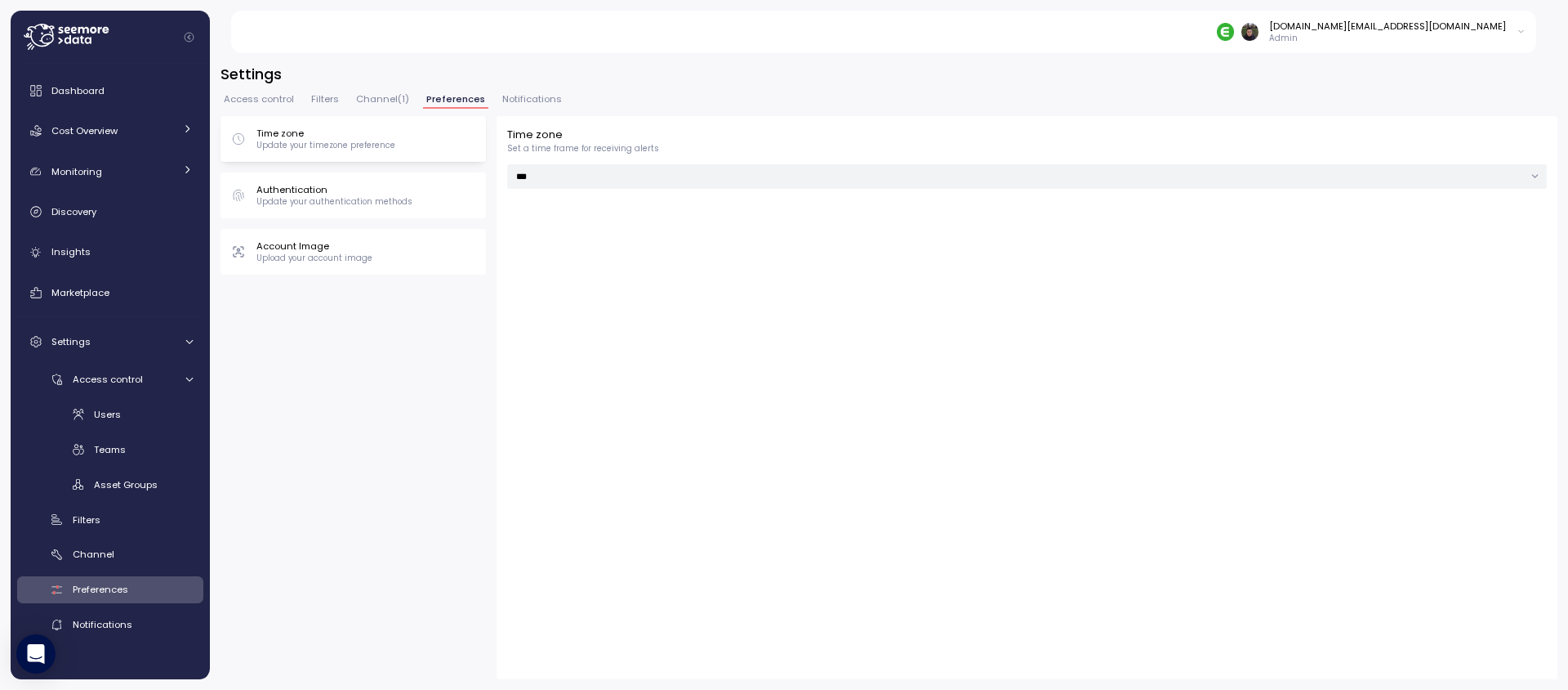
click at [383, 160] on div "Time zone Update your timezone preference" at bounding box center [353, 138] width 265 height 45
click at [375, 96] on span "Channel ( 1 )" at bounding box center [383, 99] width 53 height 9
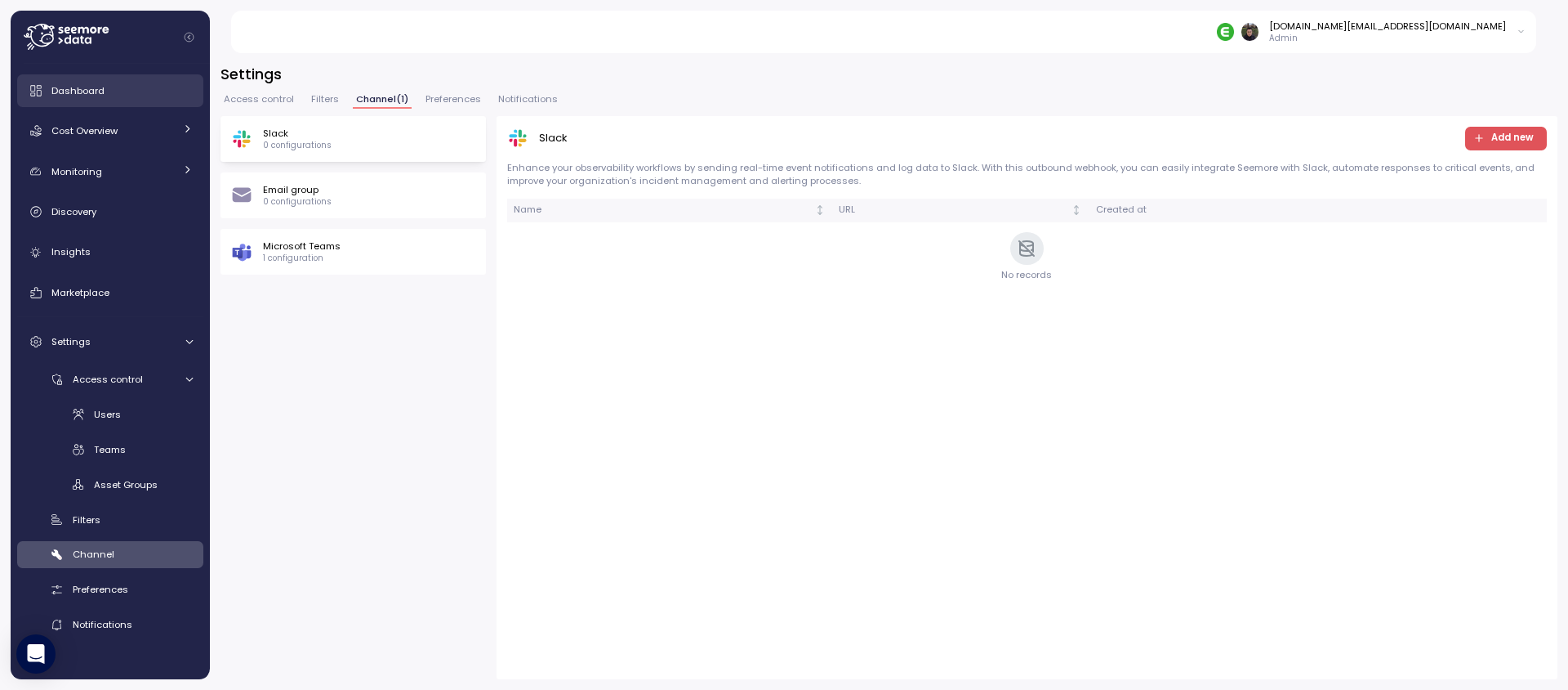
click at [128, 94] on div "Dashboard" at bounding box center [122, 90] width 142 height 16
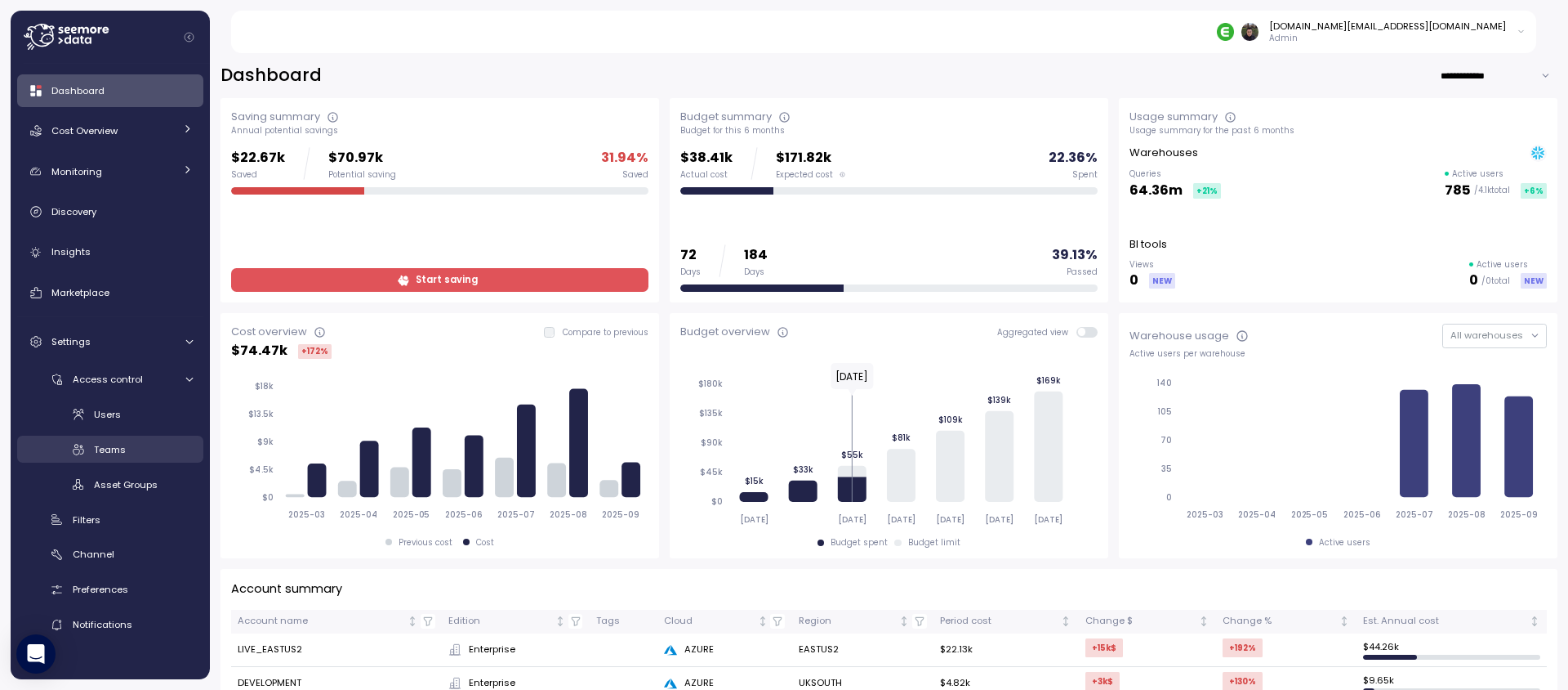
click at [128, 452] on div "Teams" at bounding box center [142, 449] width 99 height 16
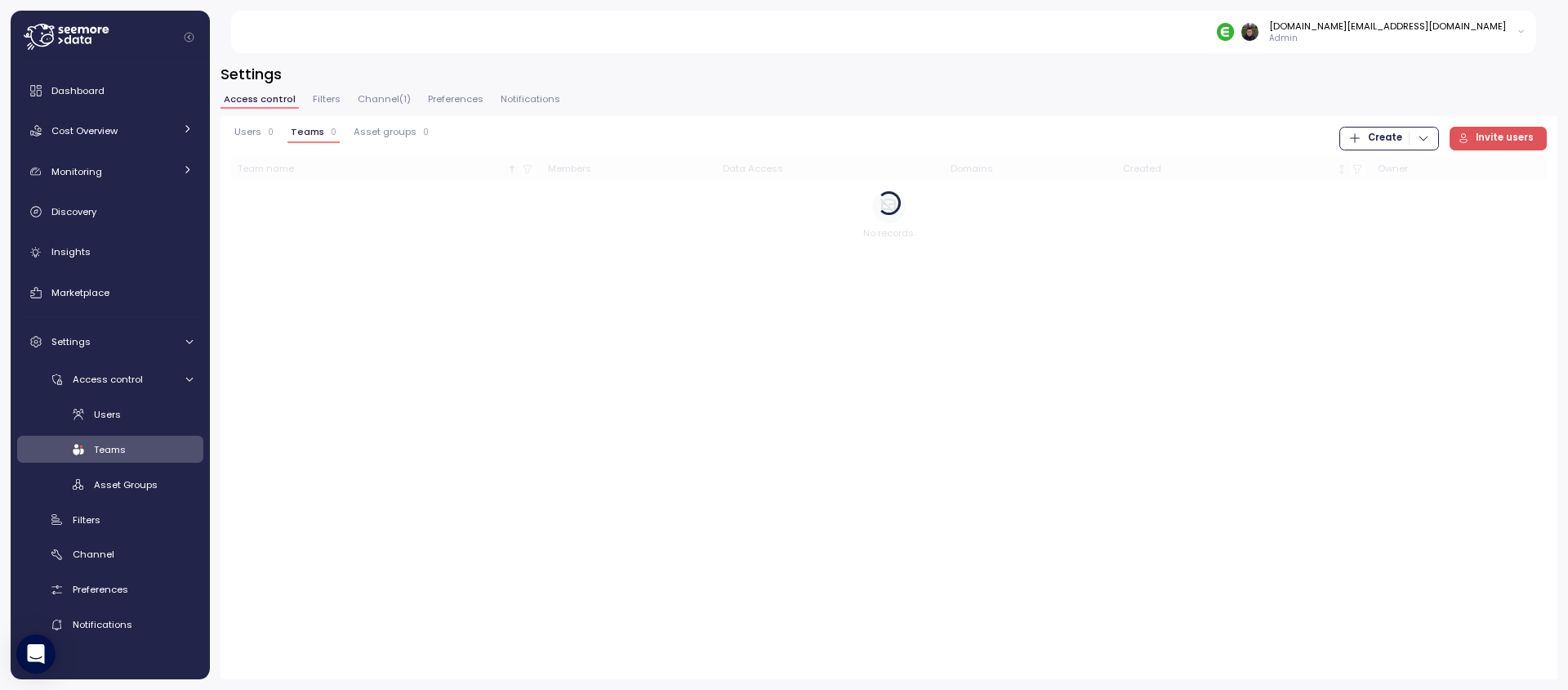
click at [728, 303] on div "Users 0 Teams 0 Asset groups 0 Create Invite users Team name Members Data Acces…" at bounding box center [889, 397] width 1337 height 563
click at [693, 300] on div "Users 9 Teams 0 Asset groups 0 Create Invite users Team name Members Data Acces…" at bounding box center [889, 397] width 1337 height 563
click at [1372, 142] on span "Create" at bounding box center [1389, 139] width 81 height 22
click at [1373, 162] on button "Team" at bounding box center [1397, 172] width 93 height 23
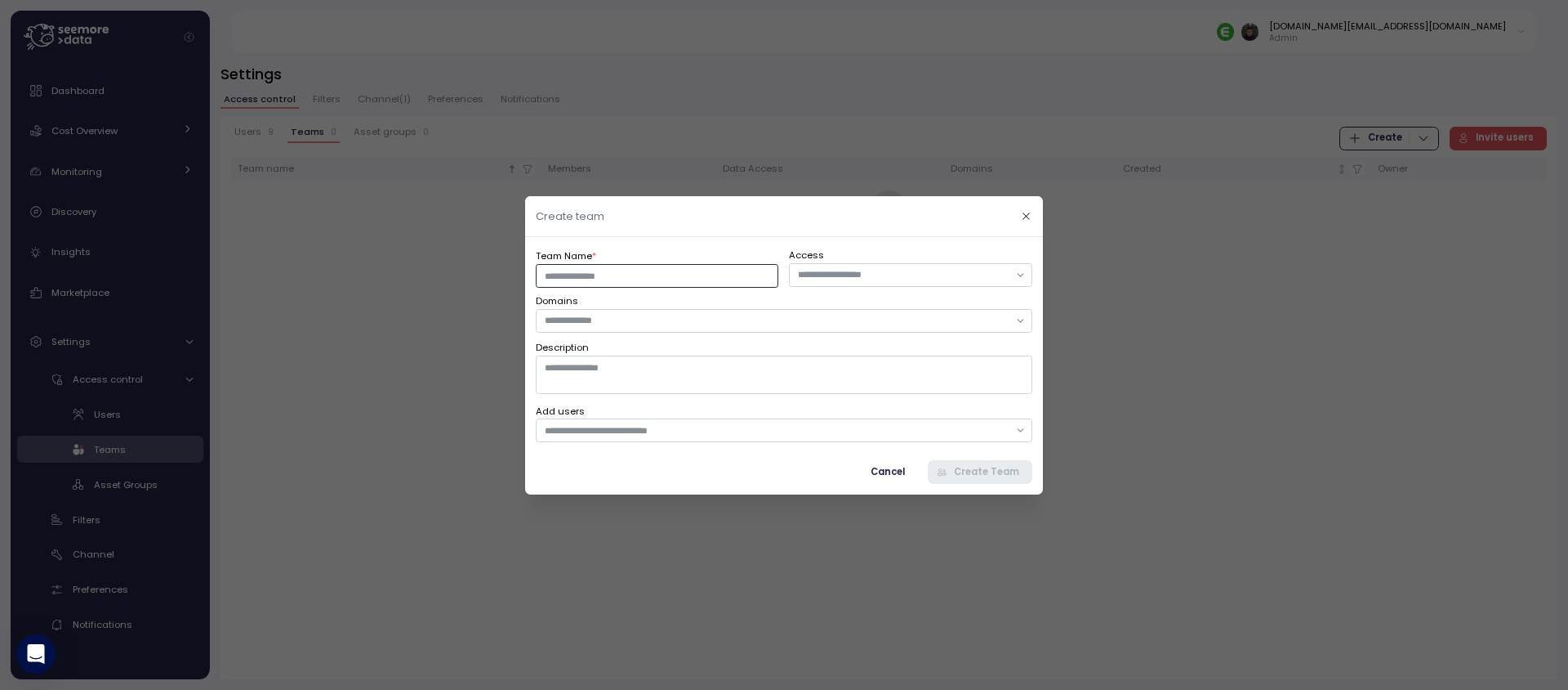
click at [691, 265] on input "Team Name *" at bounding box center [657, 275] width 243 height 24
type input "****"
click at [892, 279] on input "text" at bounding box center [903, 274] width 211 height 15
click at [1019, 214] on button "button" at bounding box center [1026, 216] width 19 height 19
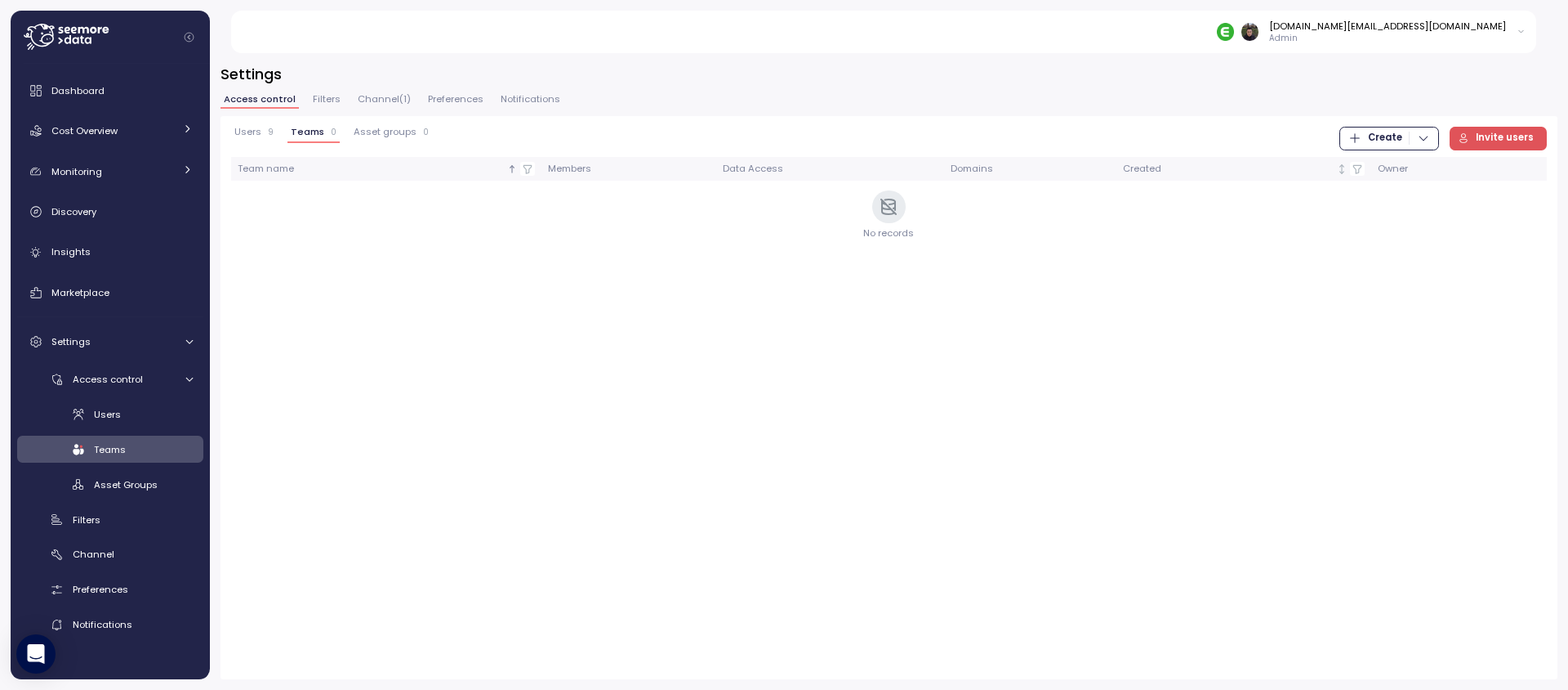
click at [374, 124] on div "Users 9 Teams 0 Asset groups 0 Create Invite users Team name Members Data Acces…" at bounding box center [889, 397] width 1337 height 563
click at [383, 139] on button "Asset groups 0" at bounding box center [390, 135] width 81 height 16
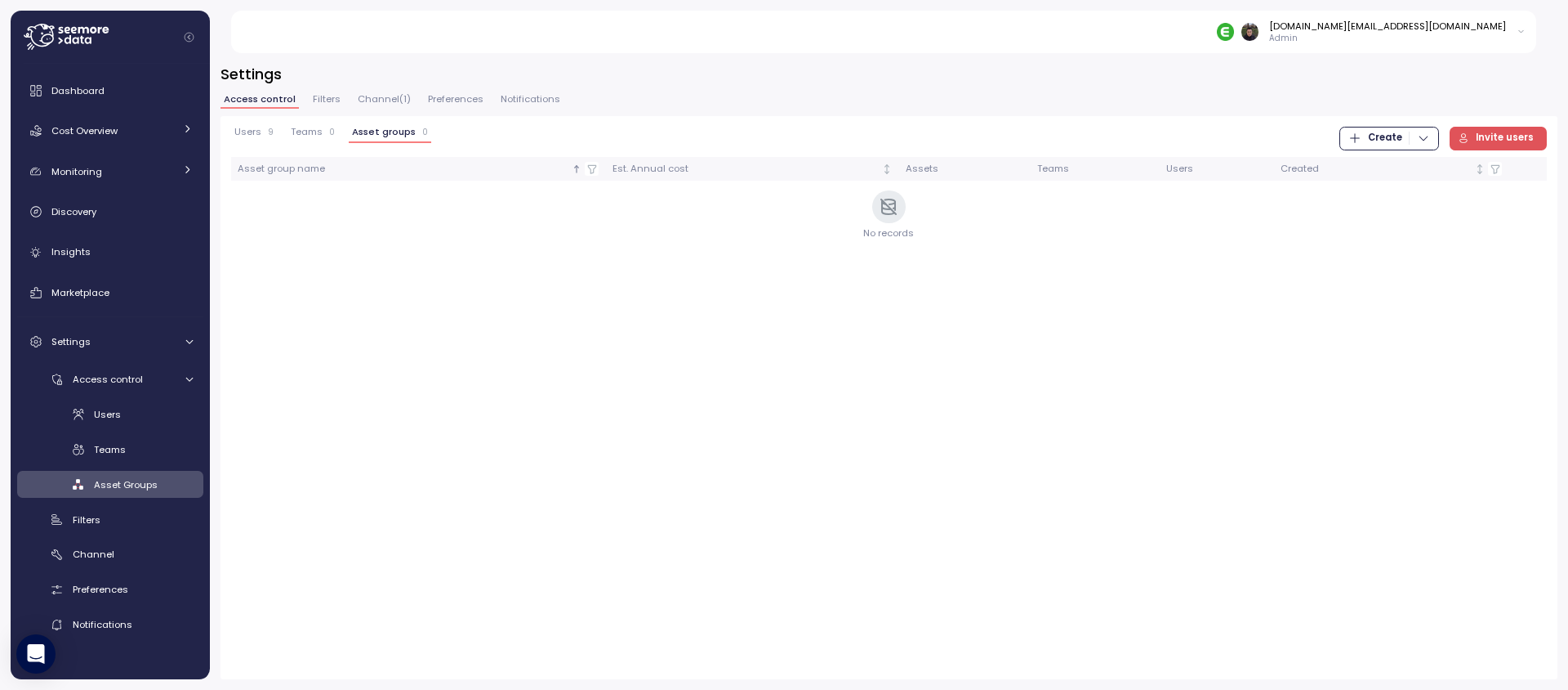
click at [1373, 132] on span "Create" at bounding box center [1389, 139] width 81 height 22
click at [1384, 194] on div "Asset Group" at bounding box center [1406, 195] width 58 height 15
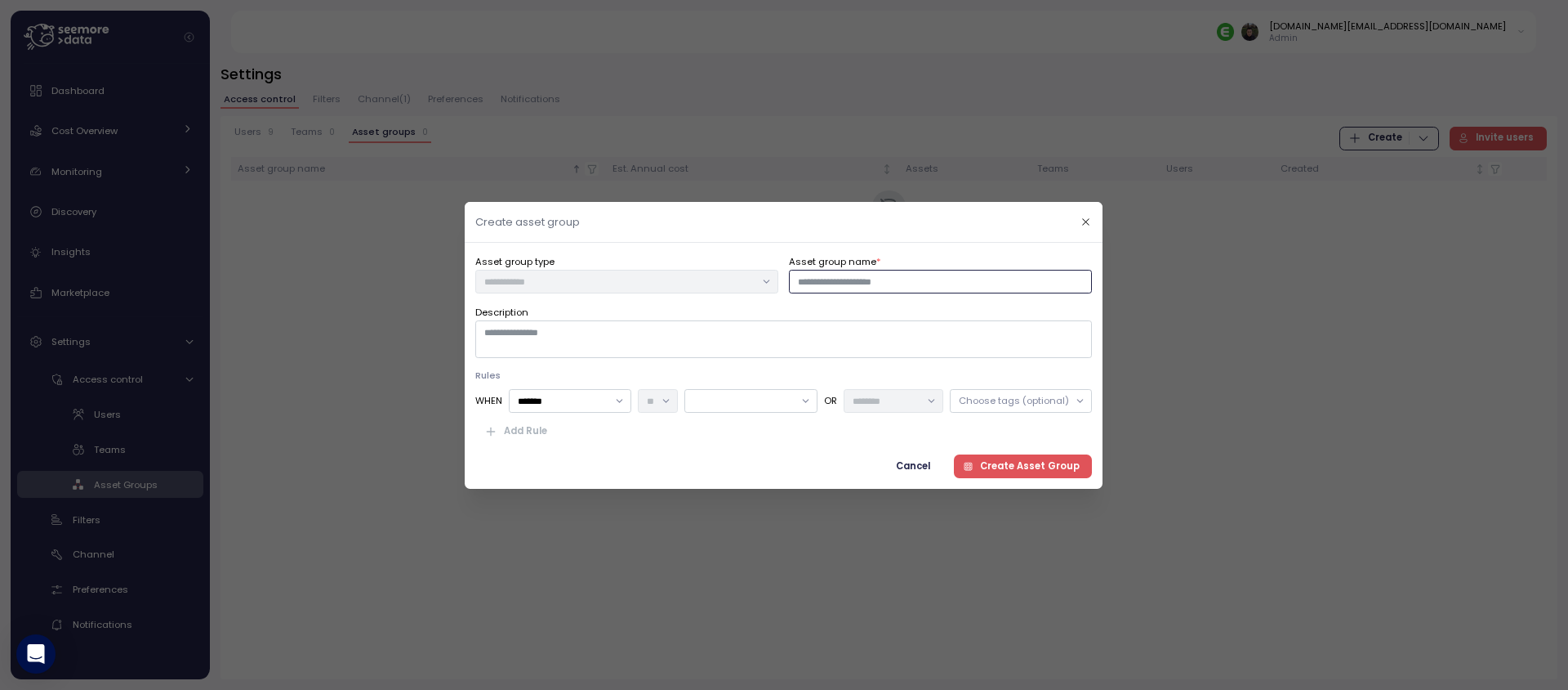
click at [869, 276] on input "Asset group name *" at bounding box center [941, 281] width 303 height 24
type input "****"
click at [738, 341] on textarea "Description" at bounding box center [783, 339] width 617 height 38
type textarea "****"
click at [602, 409] on input "*******" at bounding box center [570, 401] width 123 height 24
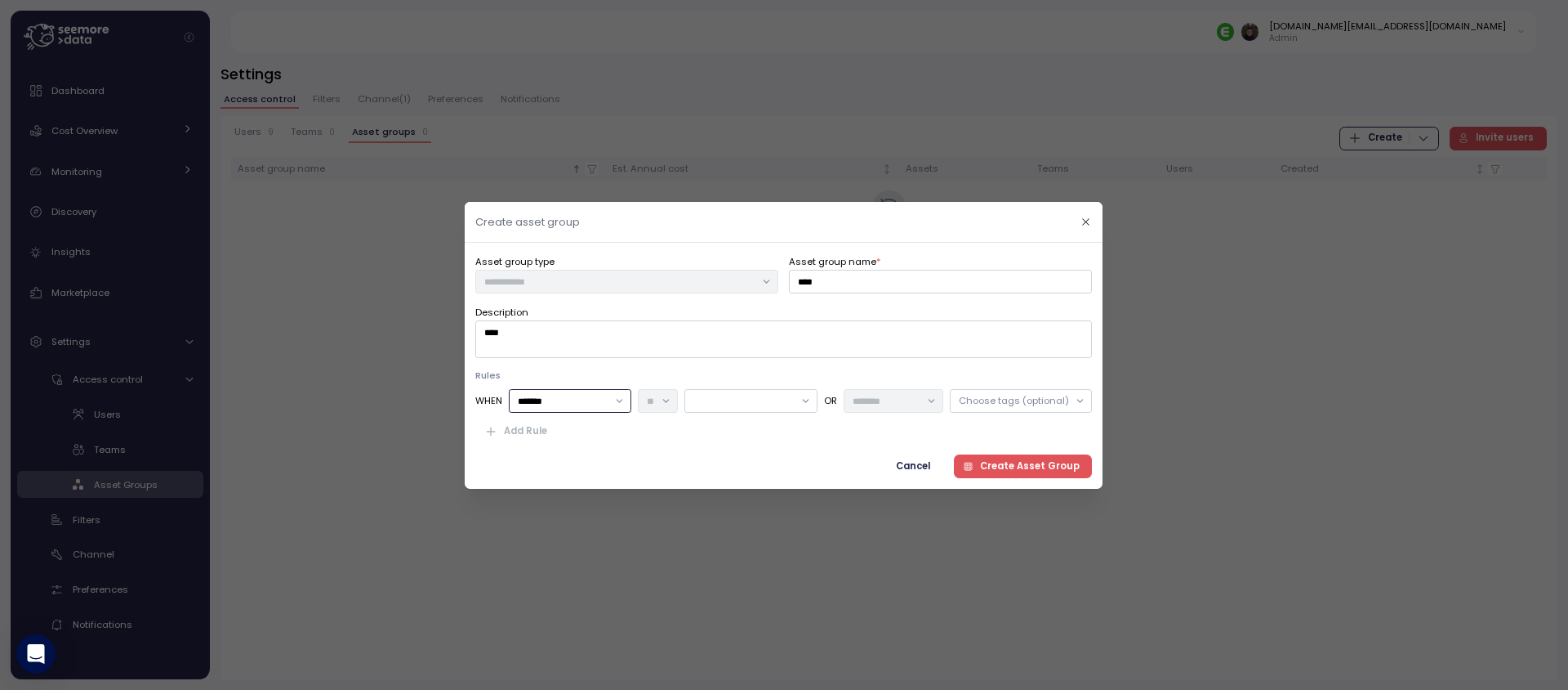
click at [763, 409] on div at bounding box center [751, 401] width 133 height 24
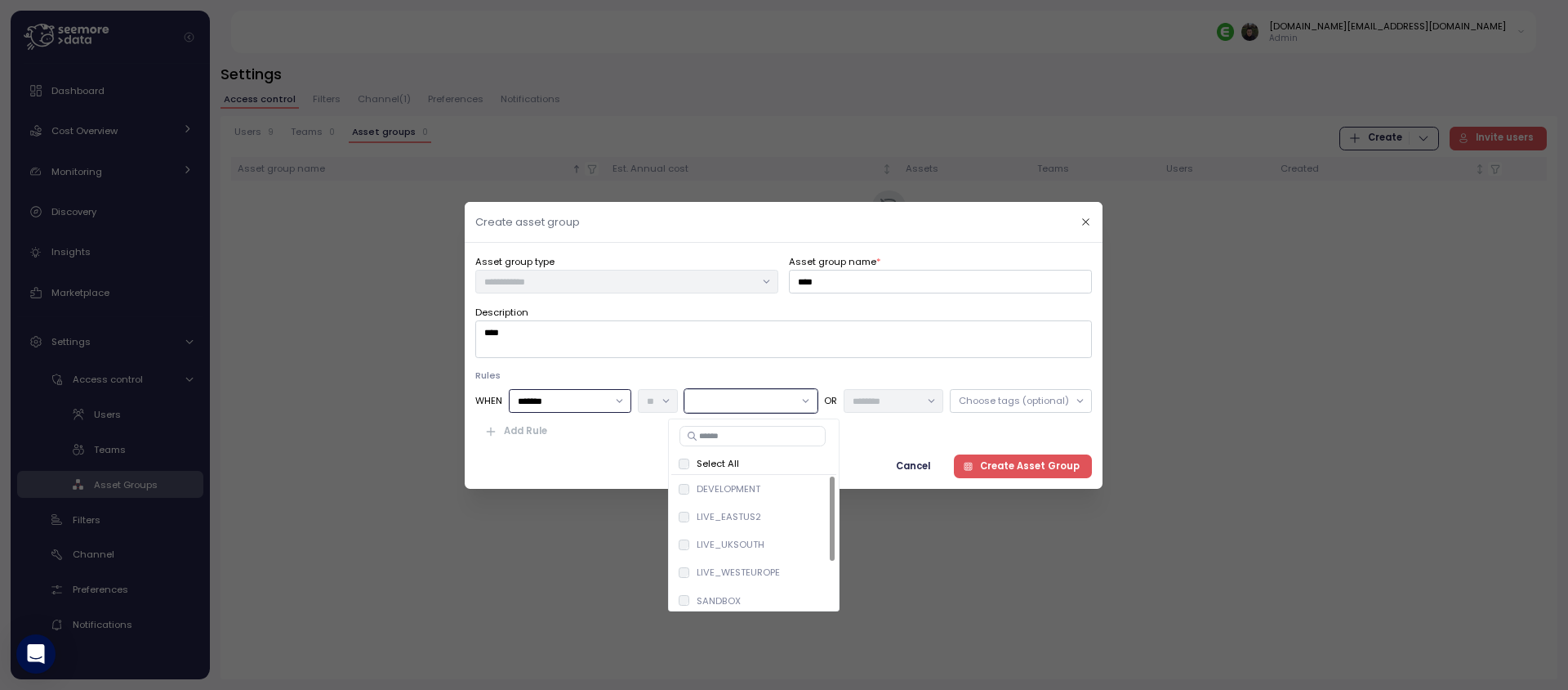
click at [763, 472] on div "Select All" at bounding box center [754, 463] width 165 height 21
click at [1017, 474] on span "Create Asset Group" at bounding box center [1030, 465] width 100 height 22
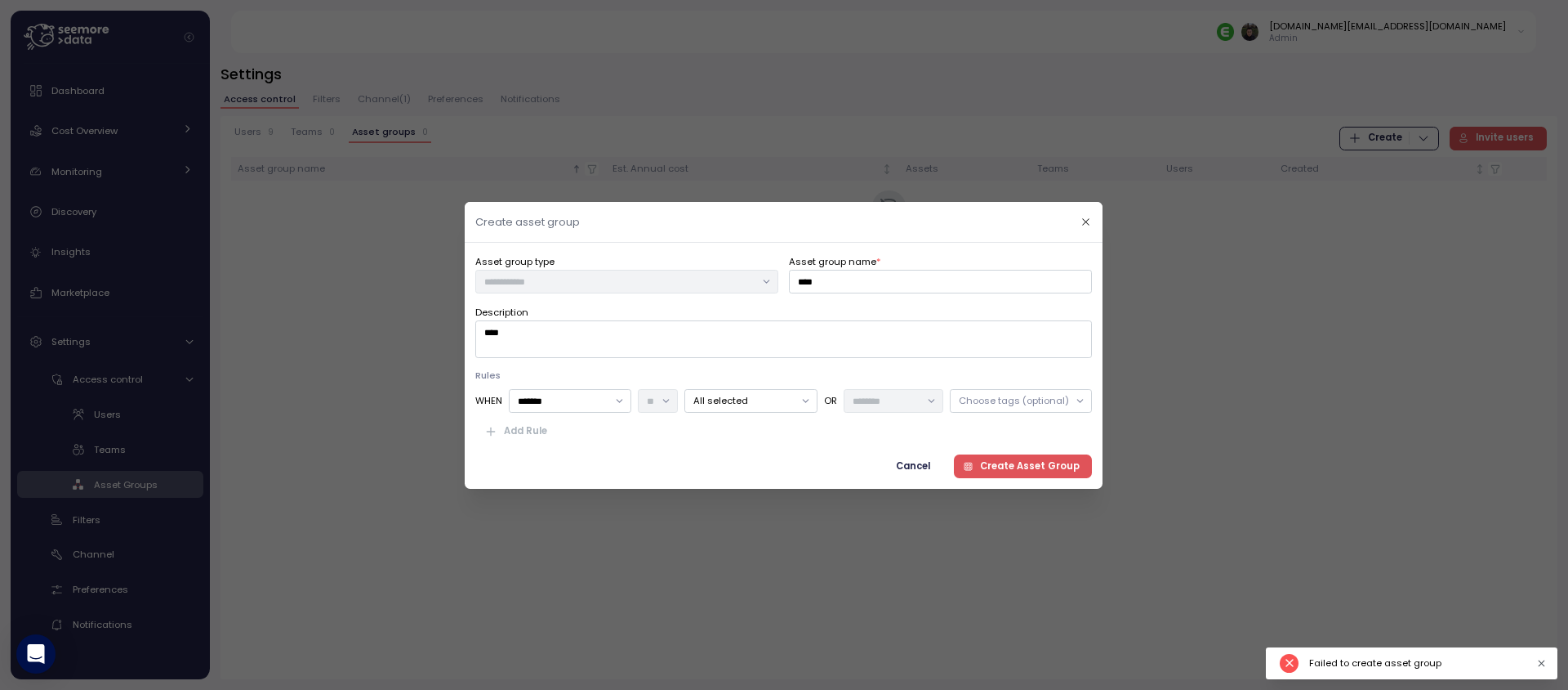
click at [1020, 467] on span "Create Asset Group" at bounding box center [1030, 465] width 100 height 22
click at [1016, 461] on span "Create Asset Group" at bounding box center [1030, 465] width 100 height 22
click at [1085, 221] on icon "button" at bounding box center [1087, 221] width 7 height 7
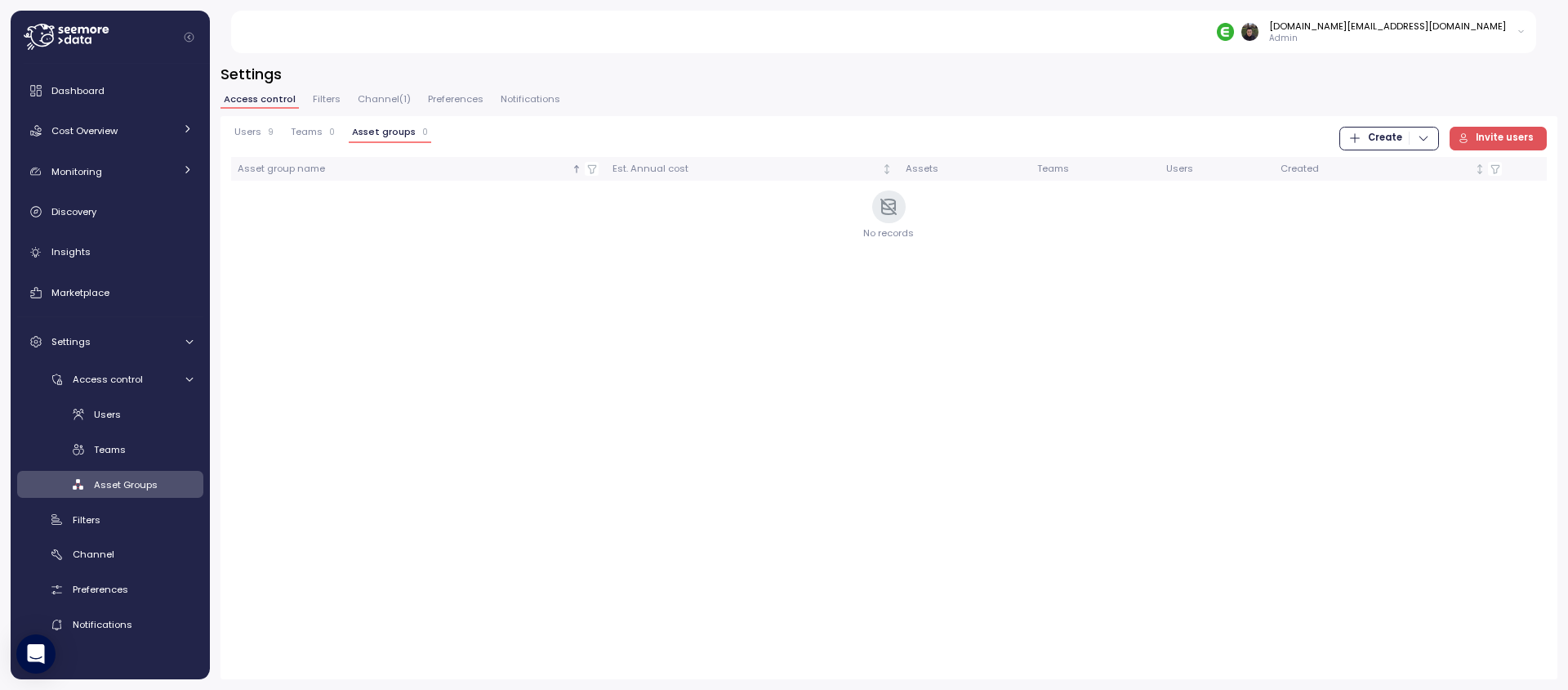
click at [1427, 140] on icon "button" at bounding box center [1423, 137] width 13 height 13
click at [1398, 164] on div "Team" at bounding box center [1406, 171] width 58 height 15
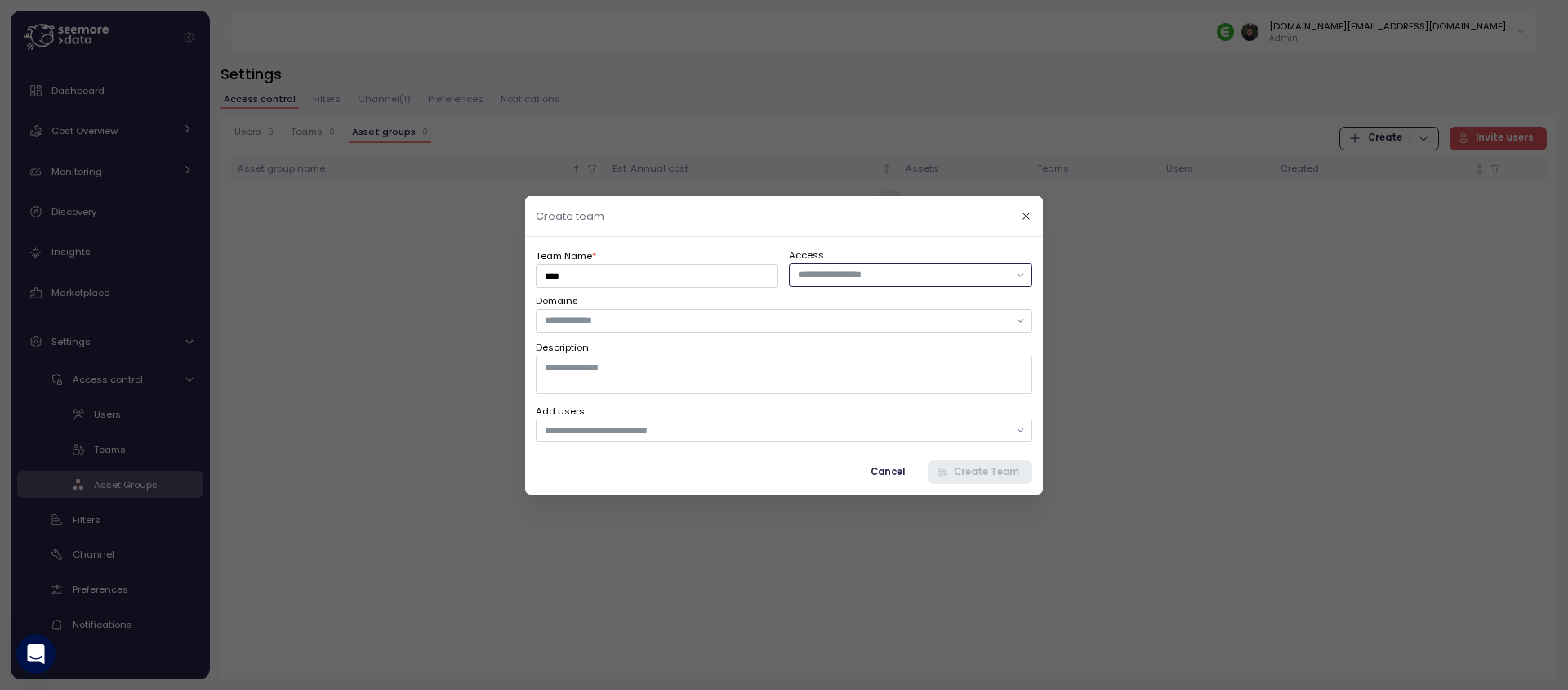
click at [852, 282] on div at bounding box center [911, 275] width 243 height 24
click at [692, 320] on input "text" at bounding box center [776, 320] width 464 height 15
type input "*"
click at [678, 393] on div "Team Name * **** Access Domains Description Add users Cancel Create Team" at bounding box center [784, 365] width 497 height 236
click at [678, 378] on textarea "Description" at bounding box center [784, 374] width 497 height 38
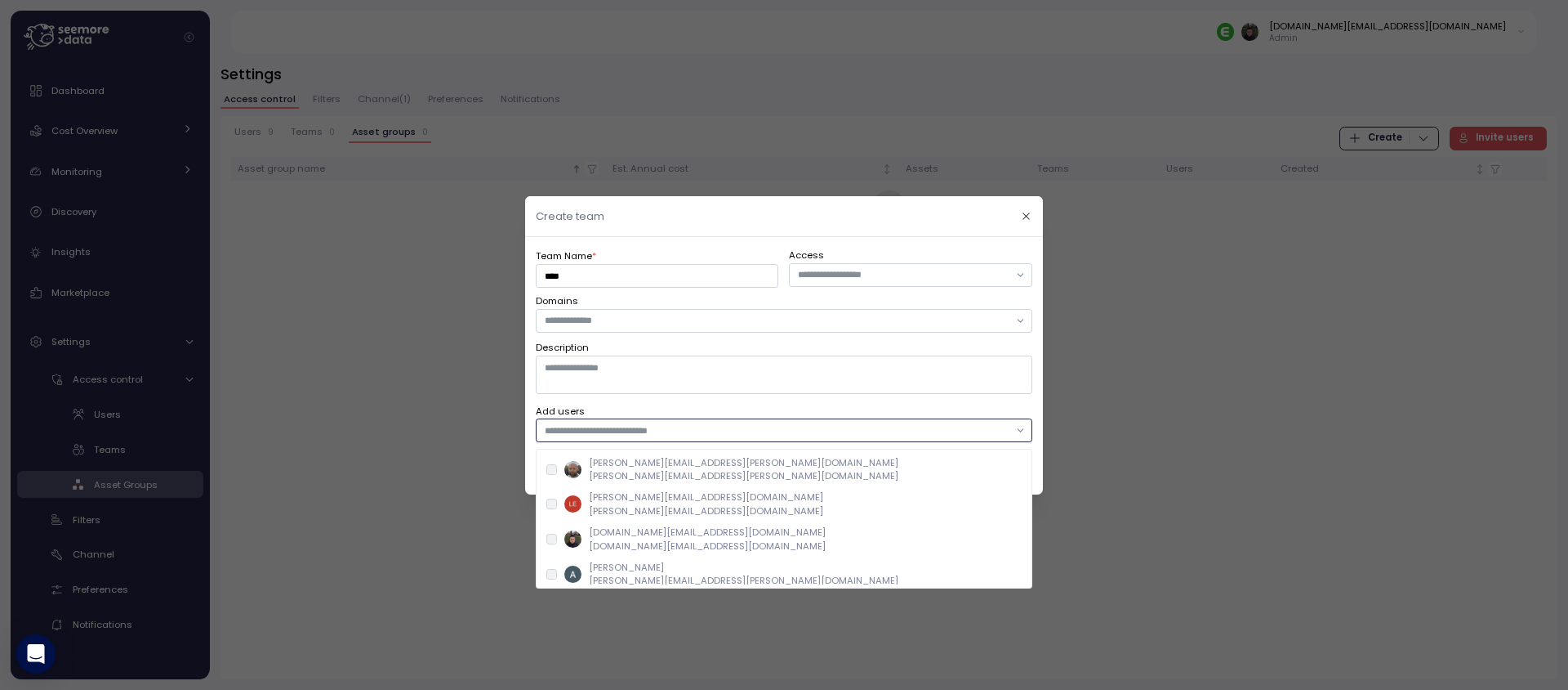
click at [673, 438] on div at bounding box center [784, 430] width 497 height 24
click at [656, 537] on p "[DOMAIN_NAME][EMAIL_ADDRESS][DOMAIN_NAME]" at bounding box center [707, 531] width 237 height 13
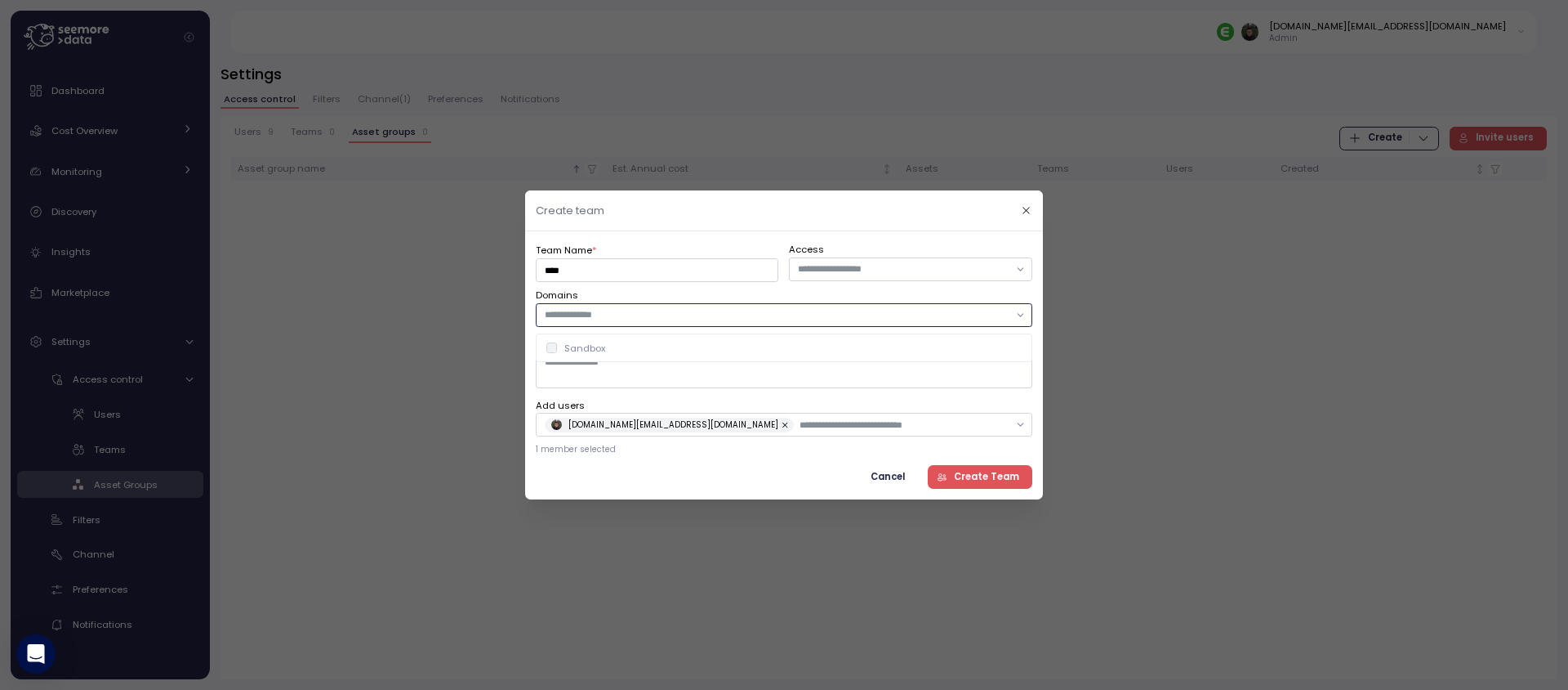
click at [727, 321] on input "text" at bounding box center [776, 314] width 464 height 15
click at [706, 355] on div "Sandbox" at bounding box center [783, 348] width 489 height 21
click at [794, 396] on div "Team Name * **** Access Domains Sandbox Description Add users [DOMAIN_NAME][EMA…" at bounding box center [784, 366] width 497 height 247
click at [974, 479] on span "Create Team" at bounding box center [986, 477] width 65 height 22
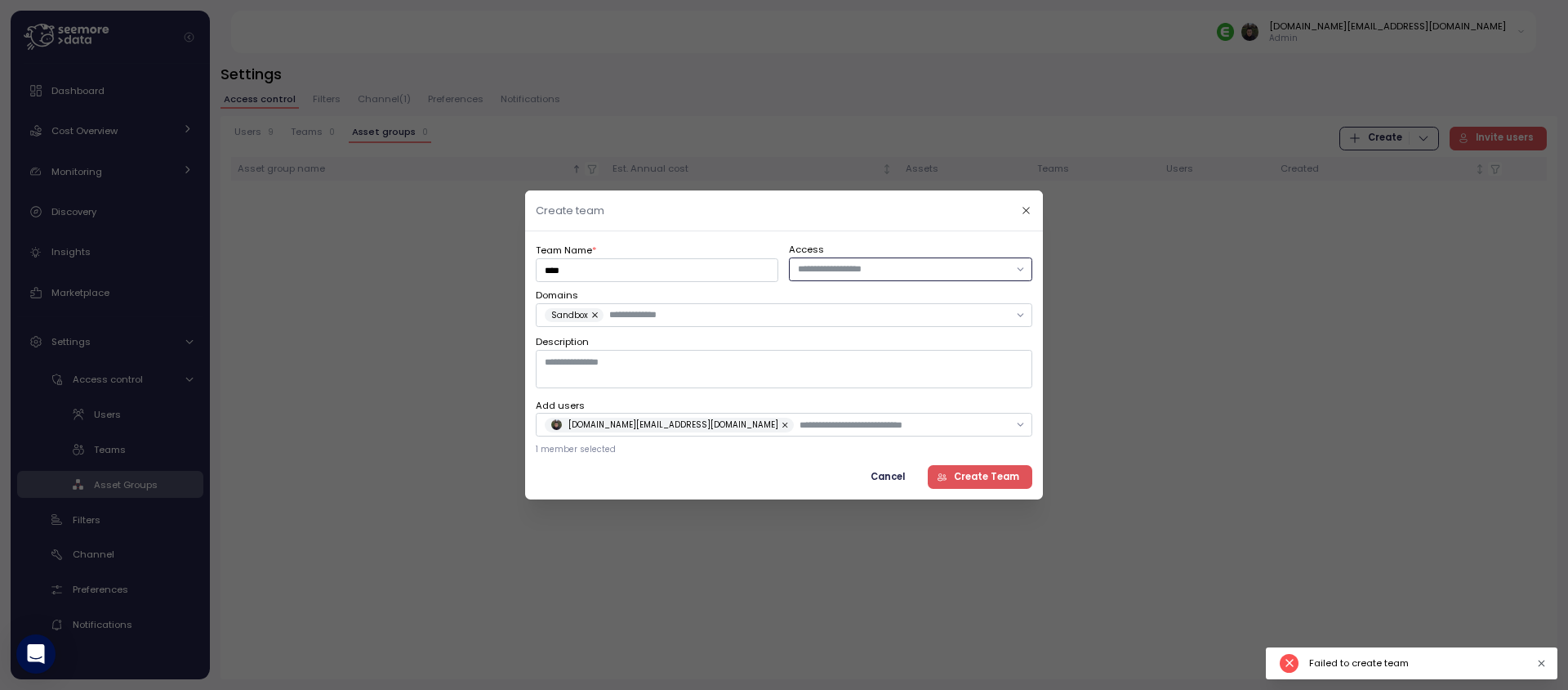
click at [880, 275] on input "text" at bounding box center [903, 269] width 211 height 15
click at [1019, 208] on button "button" at bounding box center [1026, 210] width 19 height 19
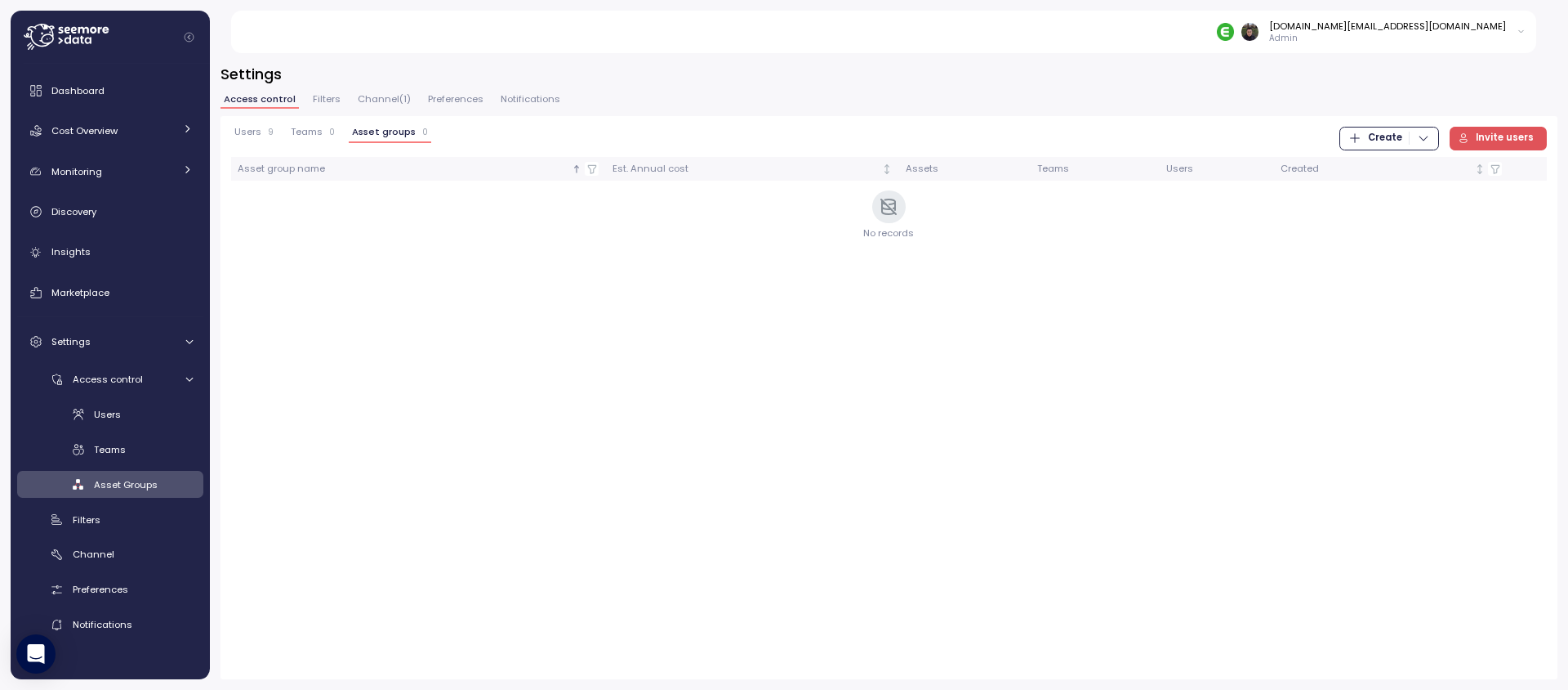
click at [1402, 135] on span "Create" at bounding box center [1385, 139] width 34 height 22
click at [1378, 197] on div "Asset Group" at bounding box center [1406, 195] width 58 height 15
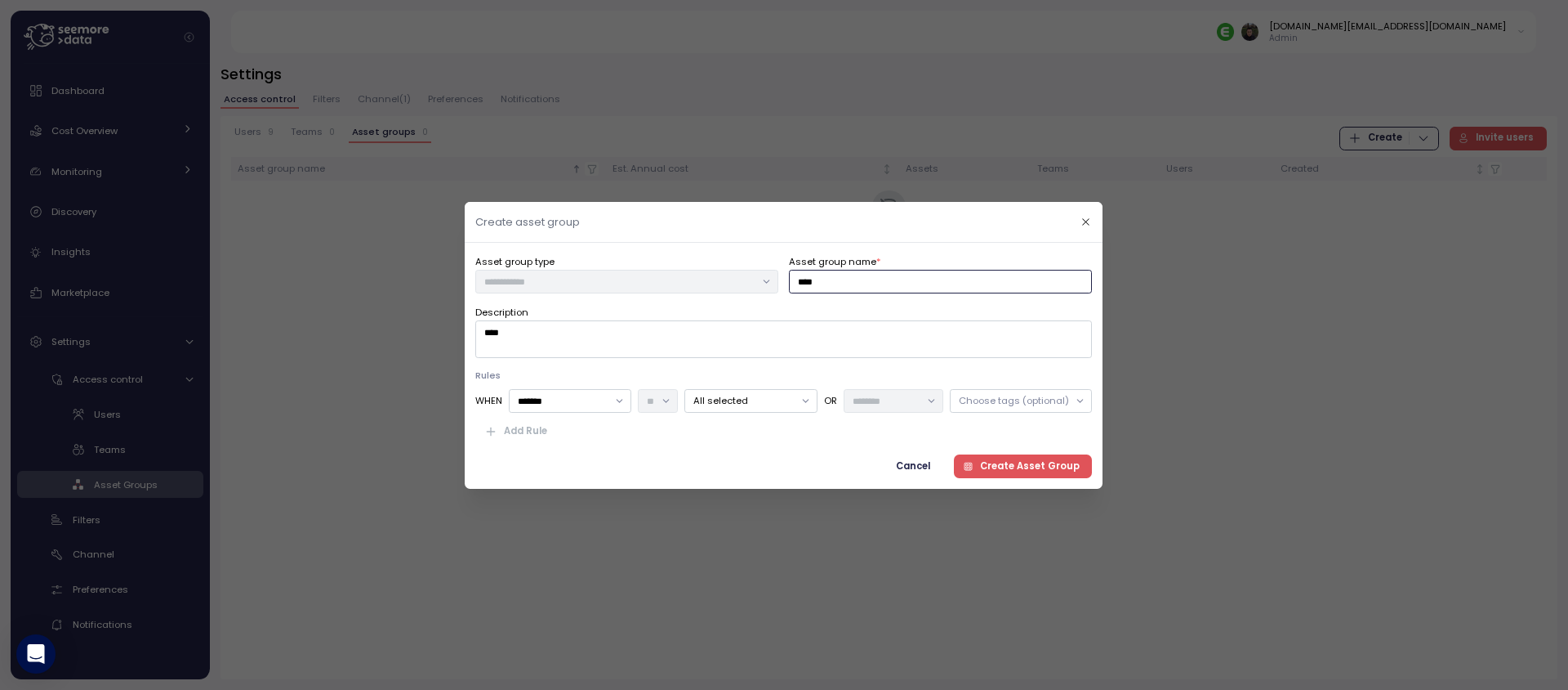
click at [839, 280] on input "****" at bounding box center [941, 281] width 303 height 24
click at [676, 347] on textarea "****" at bounding box center [783, 339] width 617 height 38
click at [998, 468] on span "Create Asset Group" at bounding box center [1030, 465] width 100 height 22
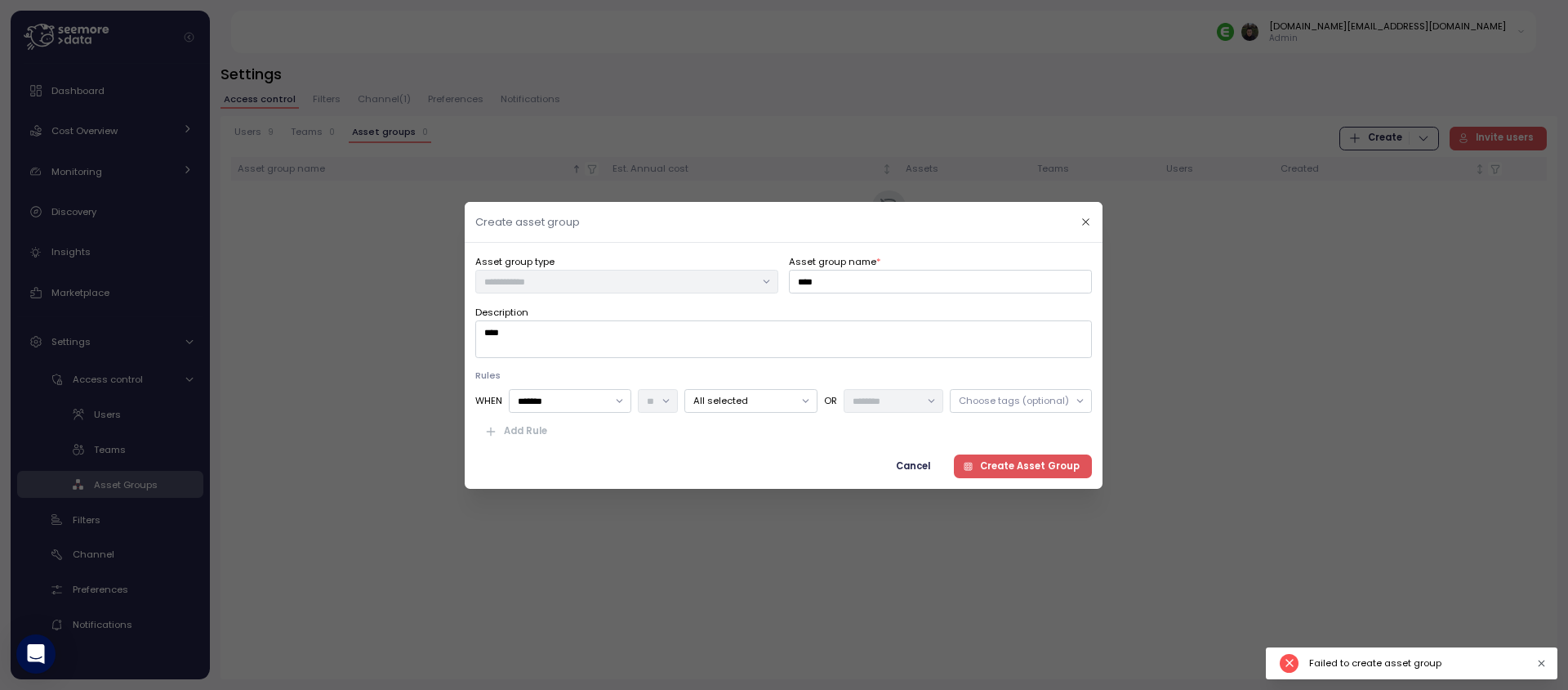
click at [995, 464] on span "Create Asset Group" at bounding box center [1030, 465] width 100 height 22
click at [1009, 467] on span "Create Asset Group" at bounding box center [1030, 465] width 100 height 22
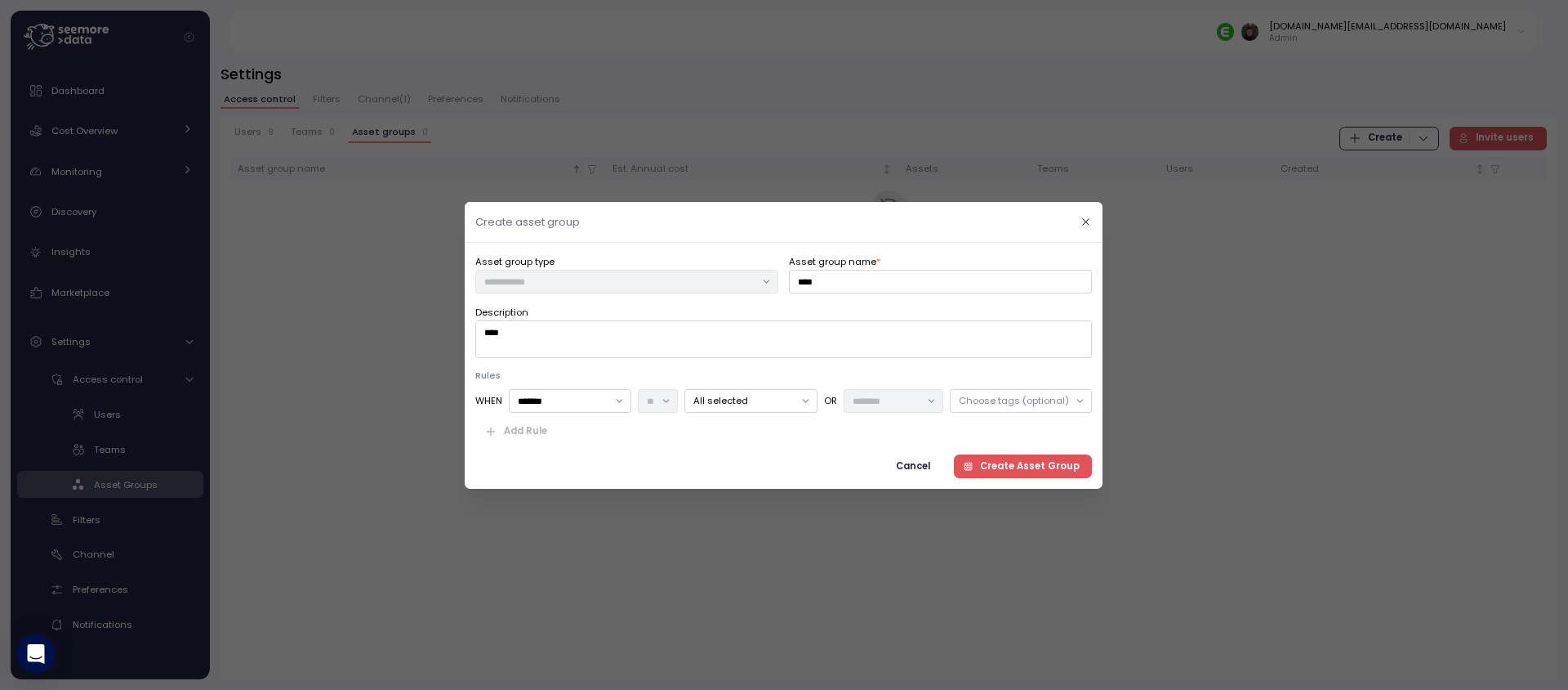
click at [1004, 463] on span "Create Asset Group" at bounding box center [1030, 465] width 100 height 22
click at [1083, 225] on icon "button" at bounding box center [1087, 221] width 7 height 7
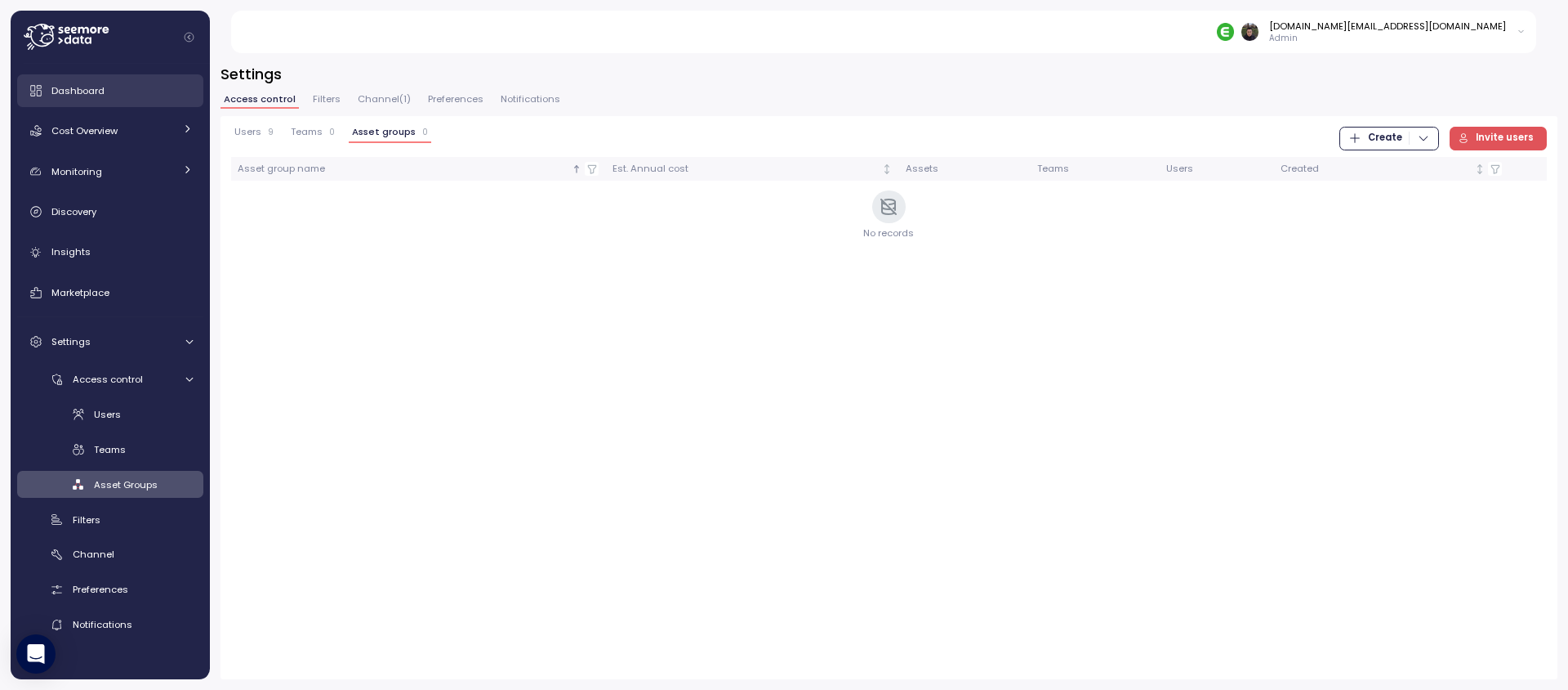
click at [94, 79] on link "Dashboard" at bounding box center [110, 91] width 186 height 33
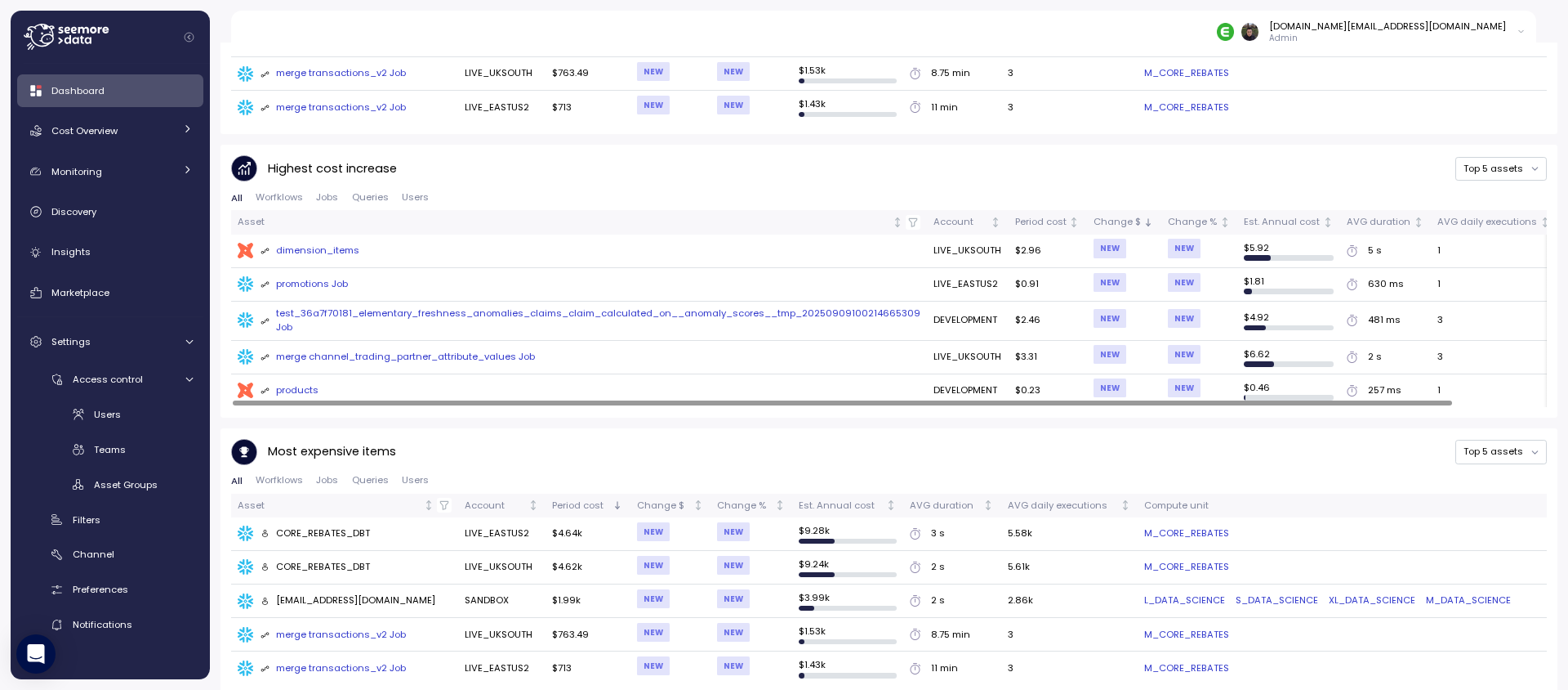
click at [1153, 526] on link "M_CORE_REBATES" at bounding box center [1186, 533] width 85 height 15
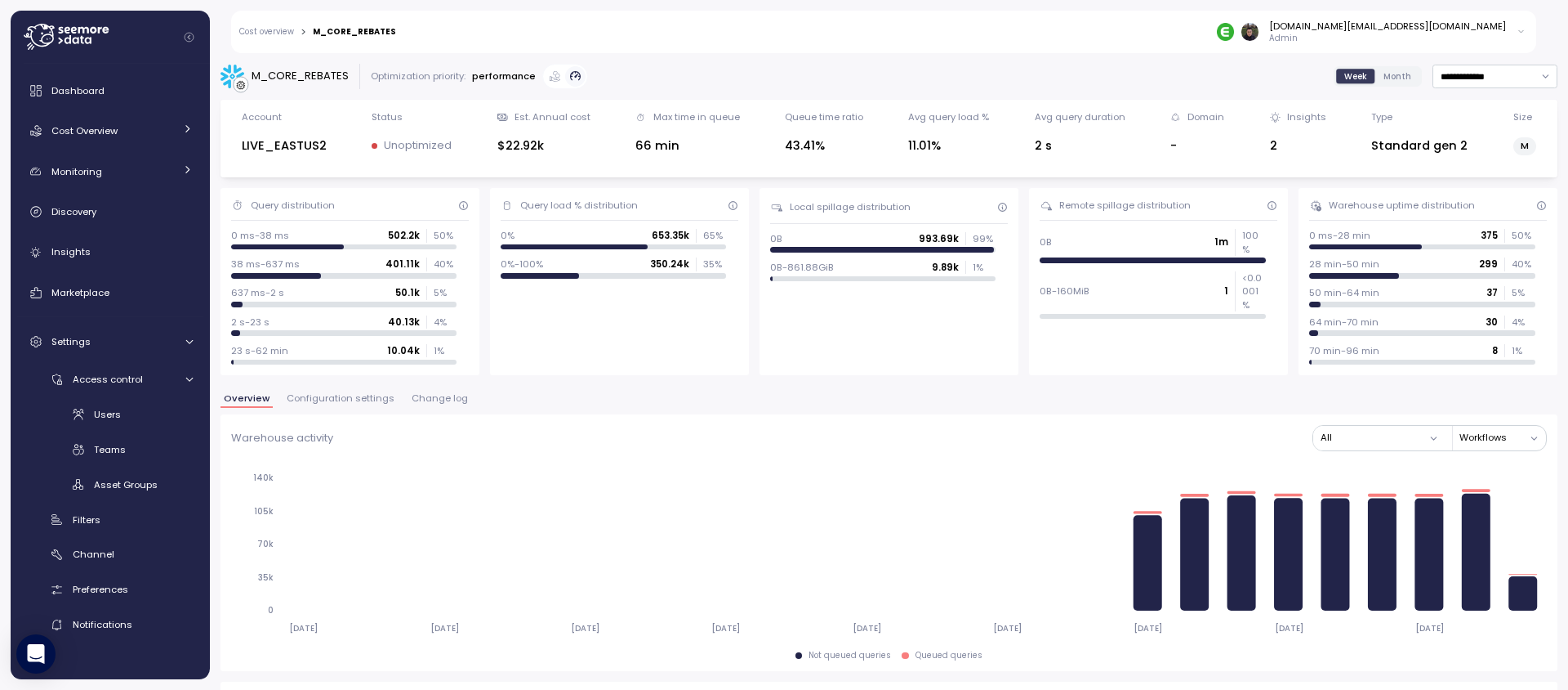
click at [1505, 36] on div "[DOMAIN_NAME][EMAIL_ADDRESS][DOMAIN_NAME] Admin" at bounding box center [1372, 32] width 309 height 25
click at [1502, 60] on div "Log out" at bounding box center [1497, 66] width 34 height 15
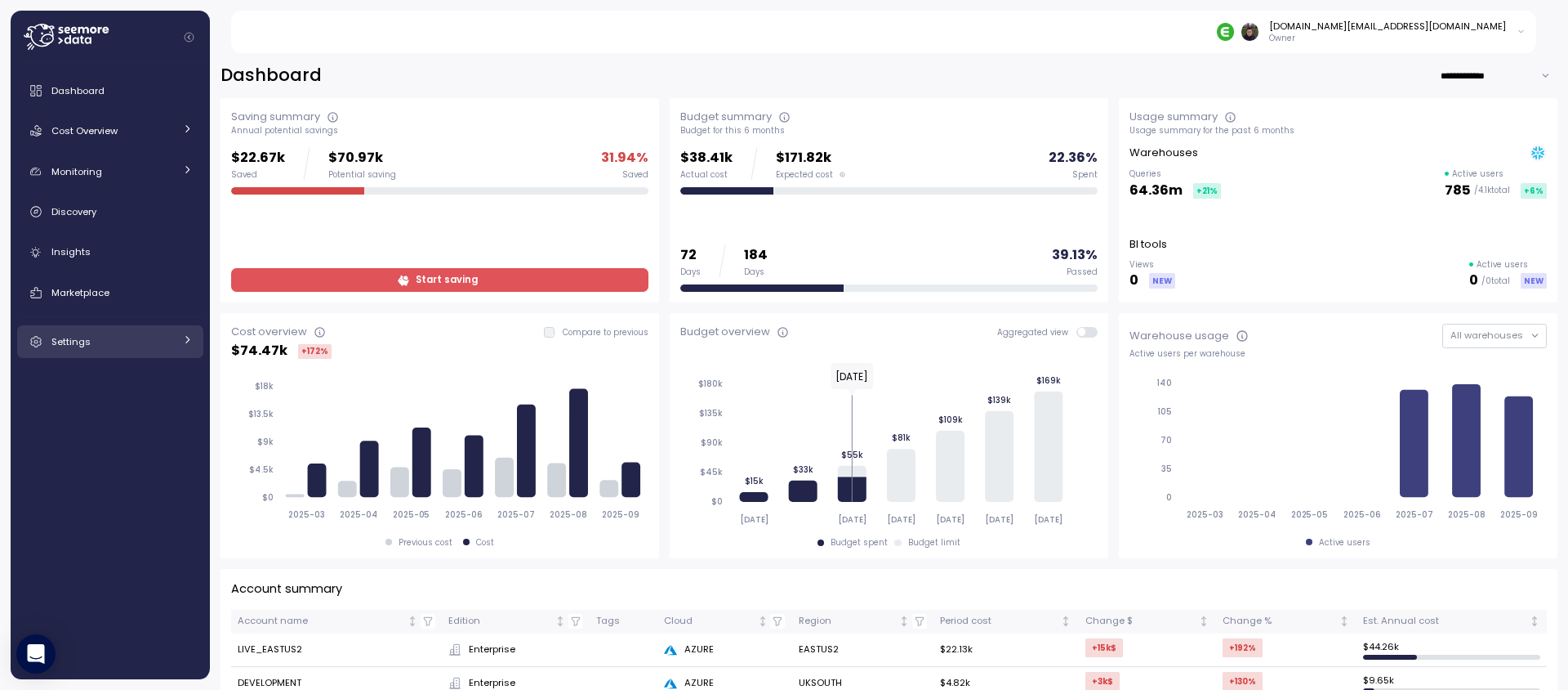
click at [104, 333] on div "Settings" at bounding box center [112, 341] width 123 height 16
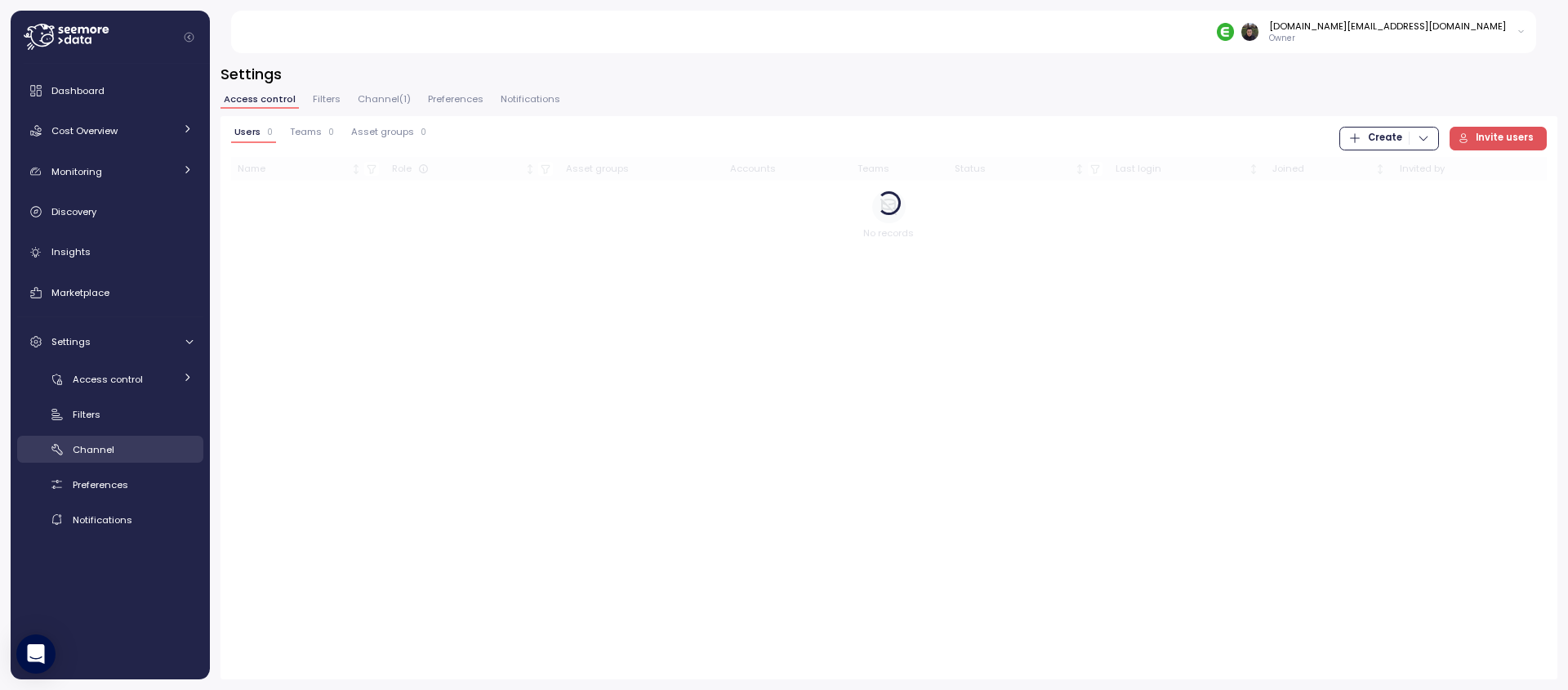
click at [104, 443] on span "Channel" at bounding box center [93, 449] width 42 height 13
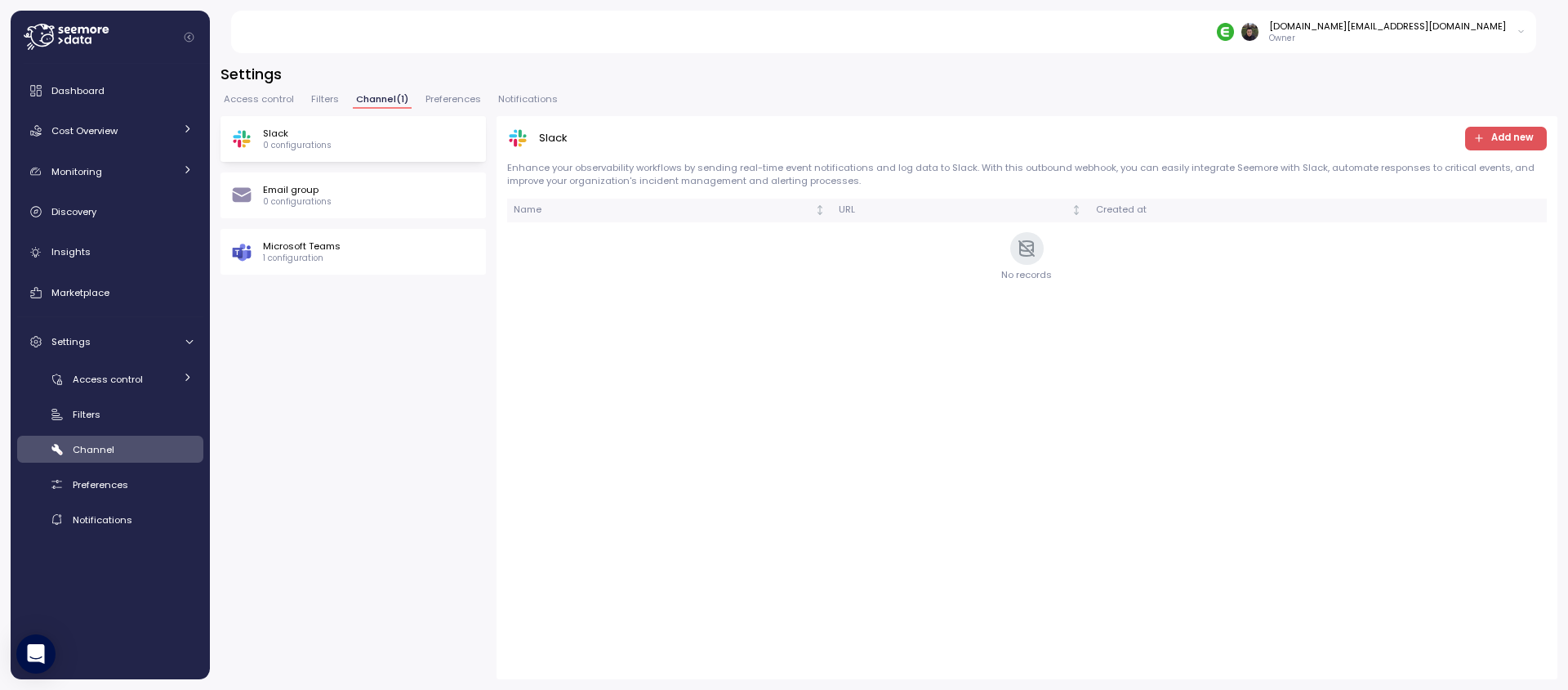
click at [283, 100] on span "Access control" at bounding box center [259, 99] width 70 height 9
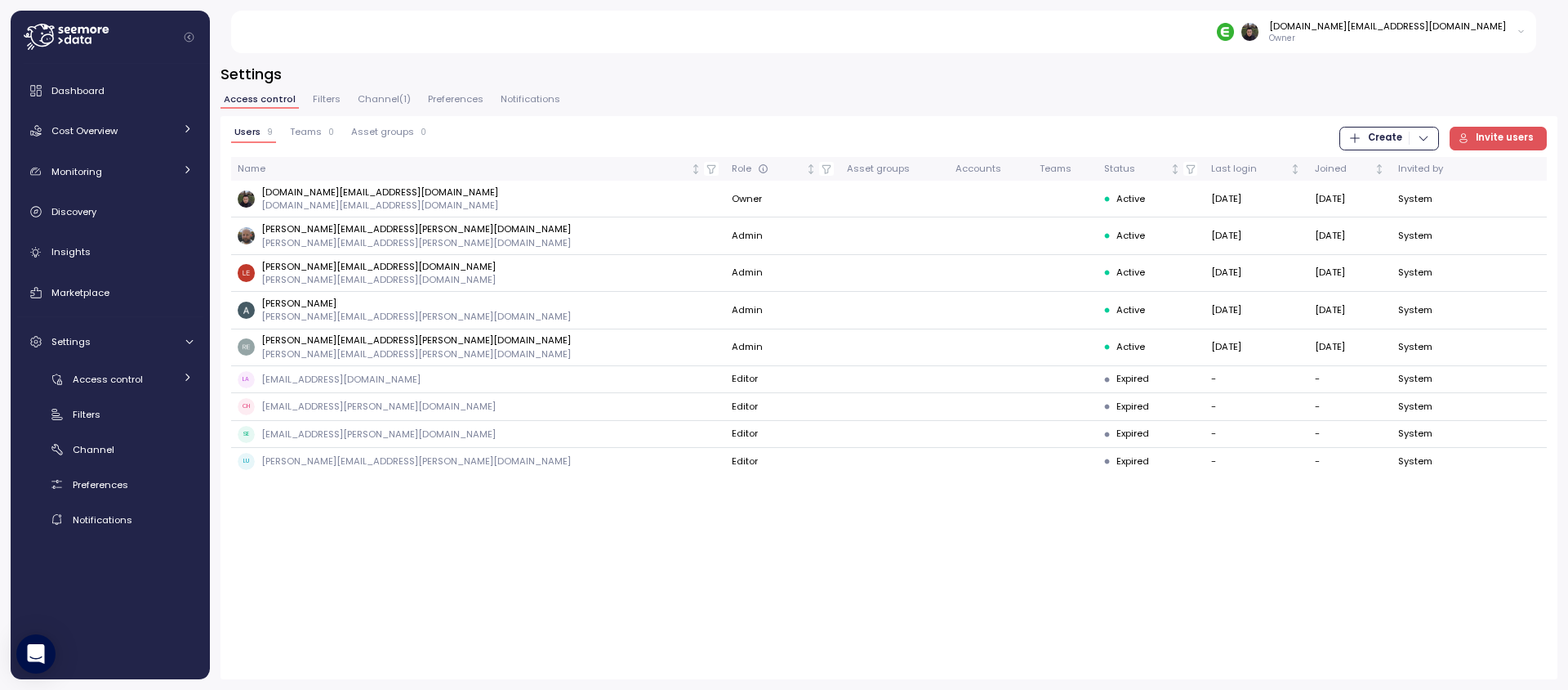
click at [305, 139] on button "Teams 0" at bounding box center [311, 135] width 51 height 16
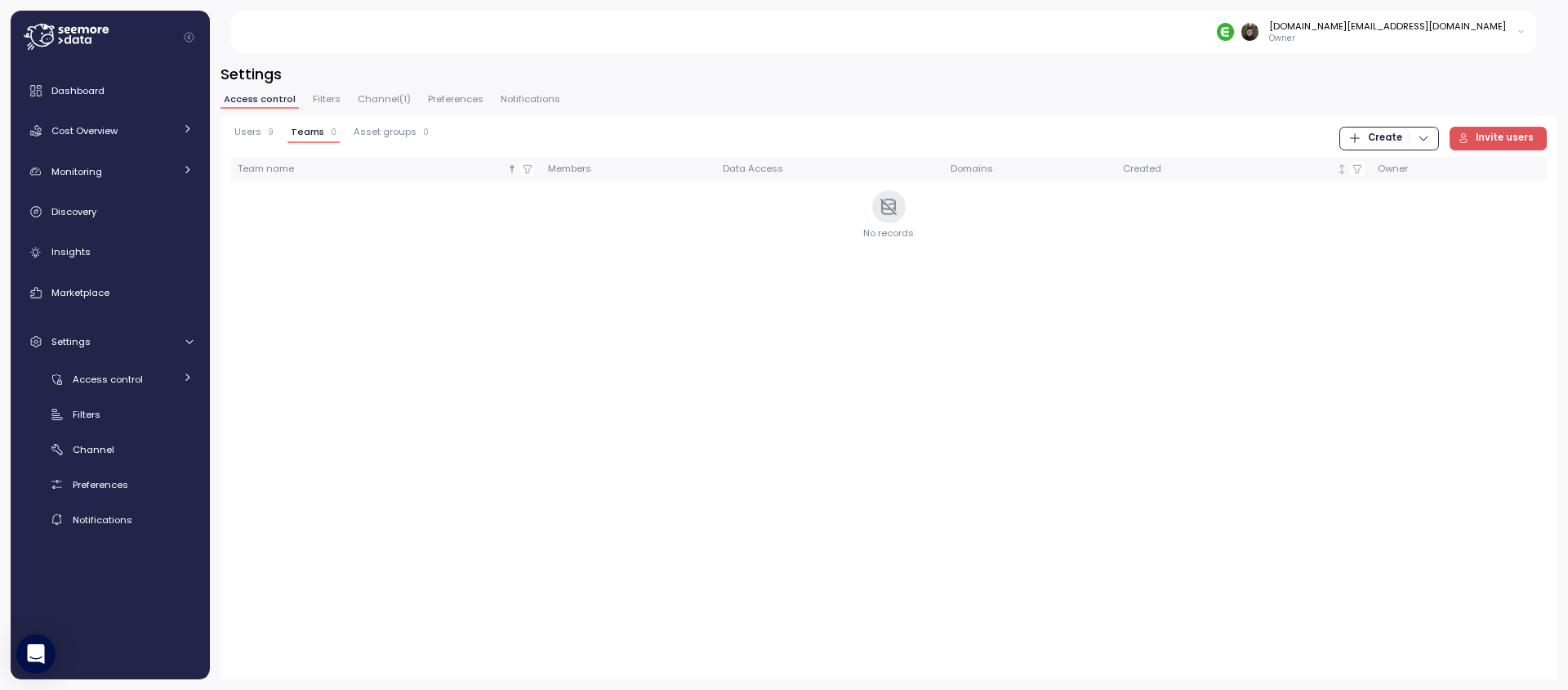
click at [1375, 141] on span "Create" at bounding box center [1385, 139] width 34 height 22
click at [1393, 198] on div "Asset Group" at bounding box center [1406, 195] width 58 height 15
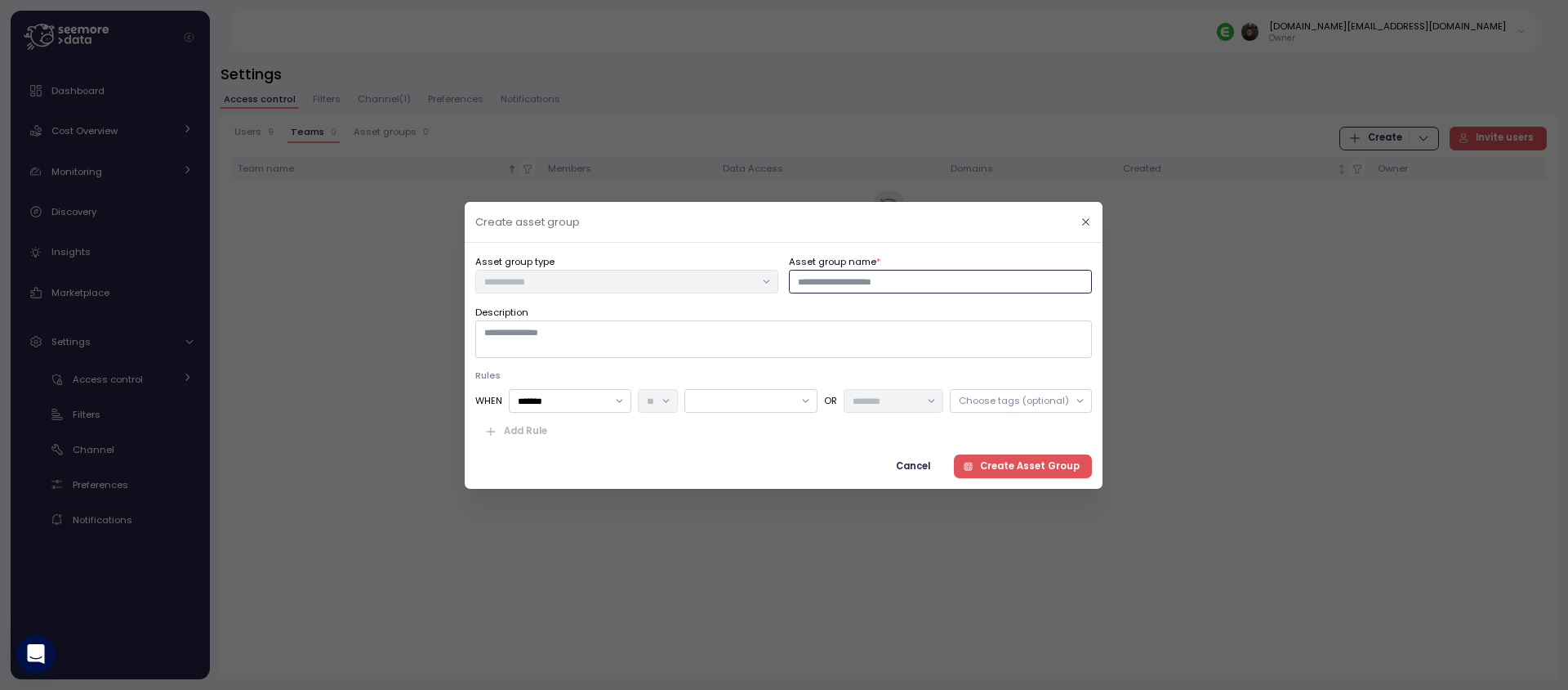
click at [903, 290] on input "Asset group name *" at bounding box center [941, 281] width 303 height 24
type input "****"
click at [789, 336] on textarea "Description" at bounding box center [783, 339] width 617 height 38
type textarea "****"
click at [798, 408] on div at bounding box center [805, 400] width 23 height 23
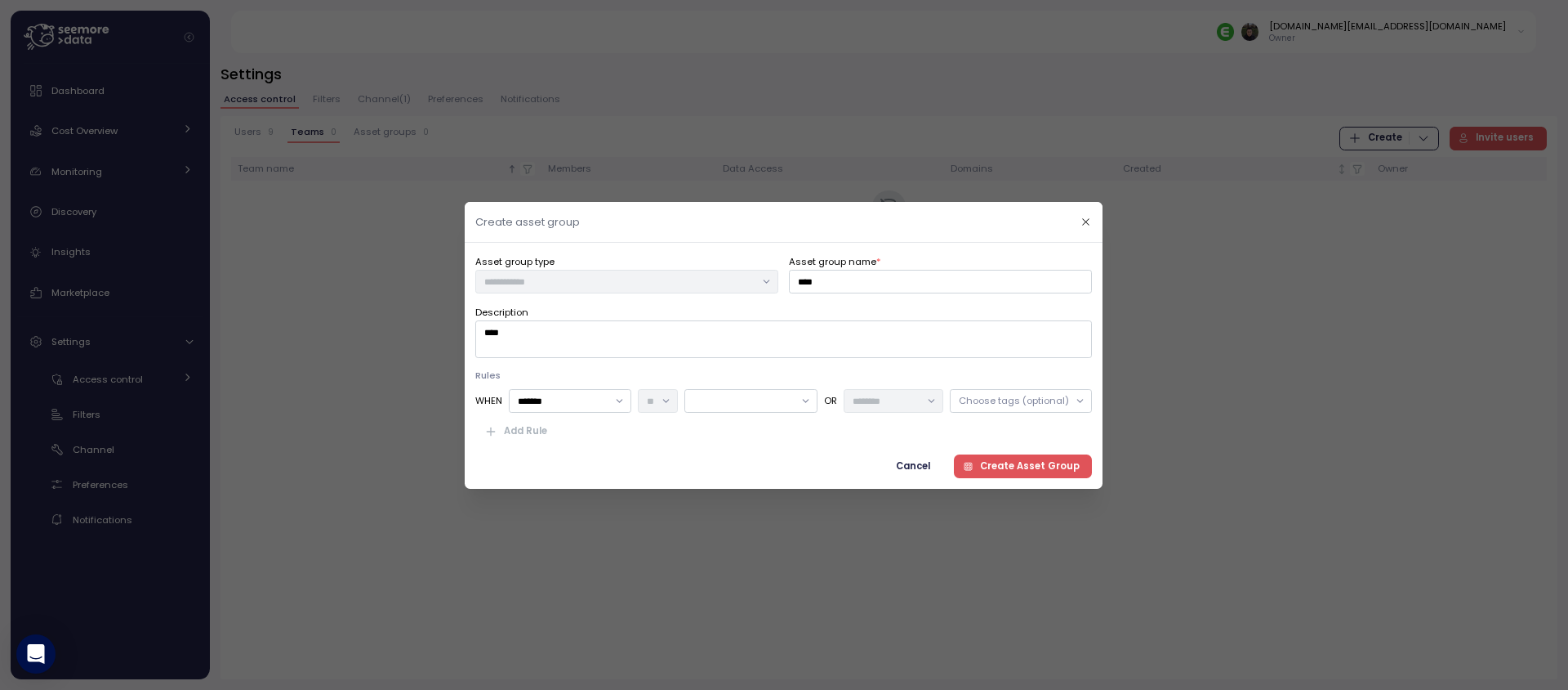
click at [798, 396] on div at bounding box center [805, 400] width 23 height 23
click at [807, 400] on icon at bounding box center [805, 401] width 6 height 3
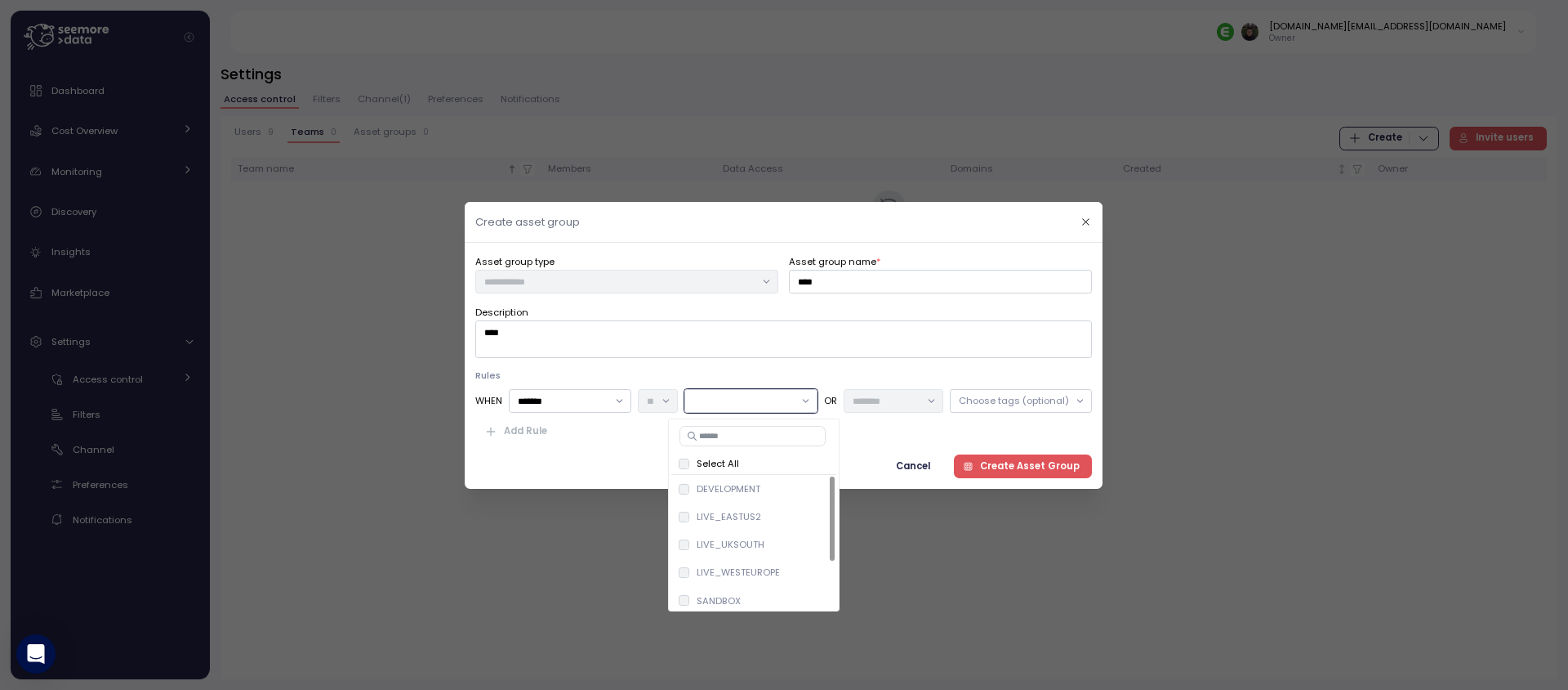
click at [763, 464] on div "Select All" at bounding box center [754, 463] width 152 height 13
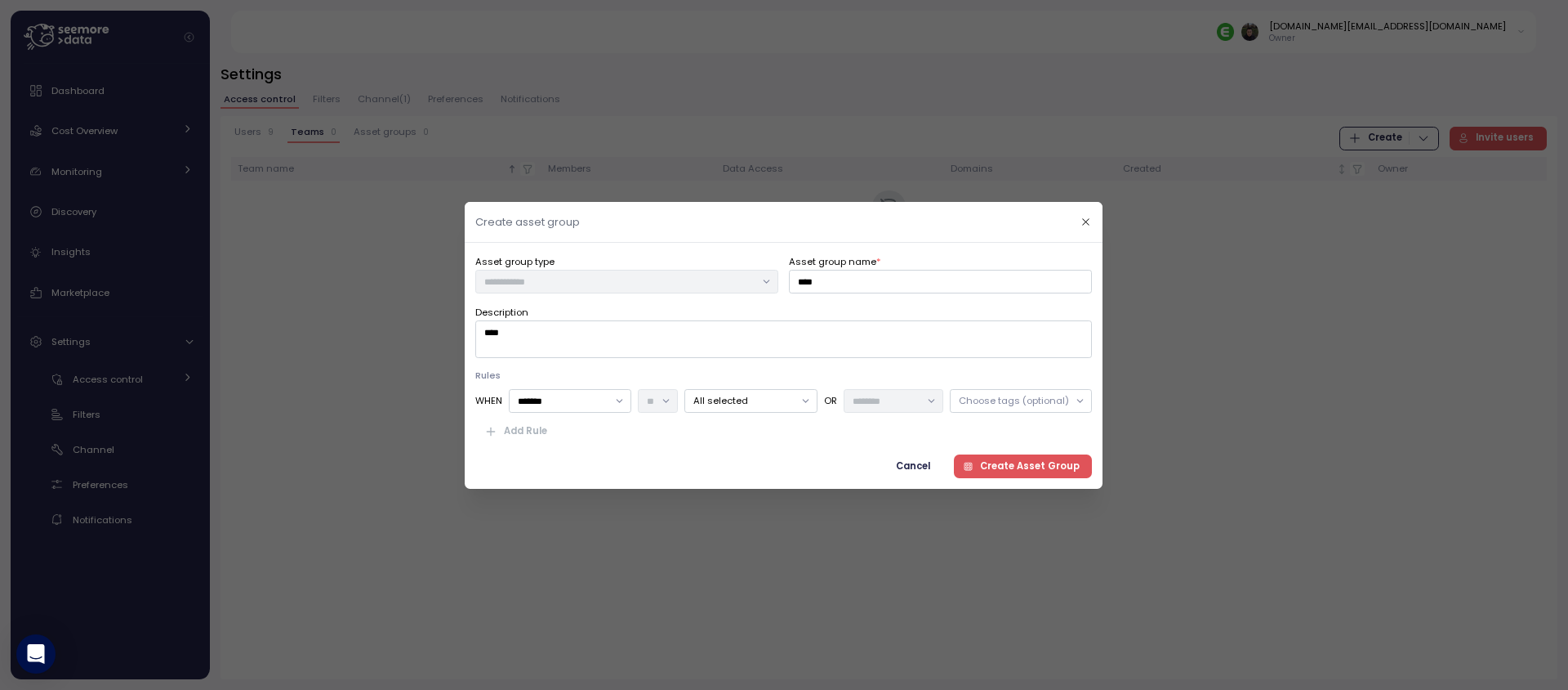
click at [1033, 463] on span "Create Asset Group" at bounding box center [1030, 465] width 100 height 22
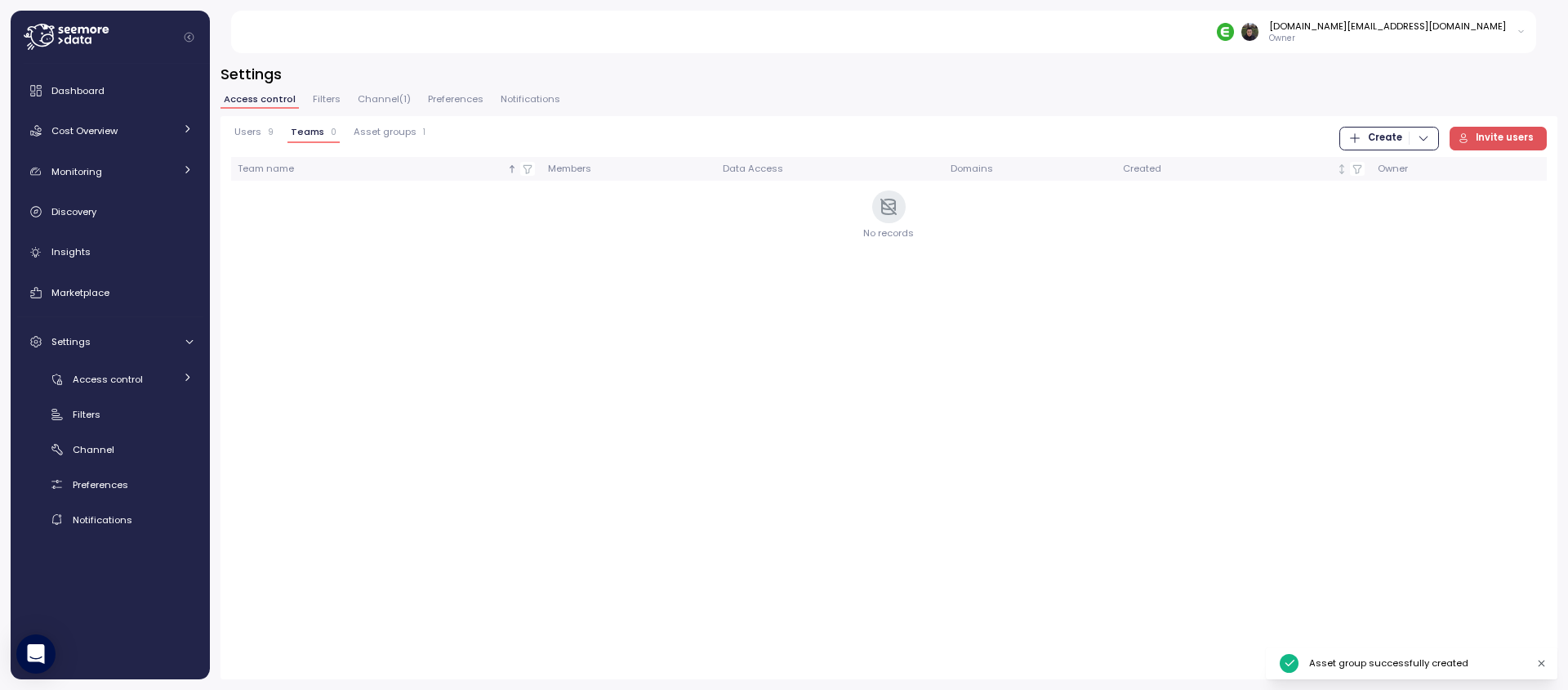
click at [636, 352] on div "Users 9 Teams 0 Asset groups 1 Create Invite users Team name Members Data Acces…" at bounding box center [889, 397] width 1337 height 563
click at [1410, 134] on span "Create" at bounding box center [1389, 139] width 81 height 22
click at [1394, 177] on div "Team" at bounding box center [1406, 171] width 58 height 15
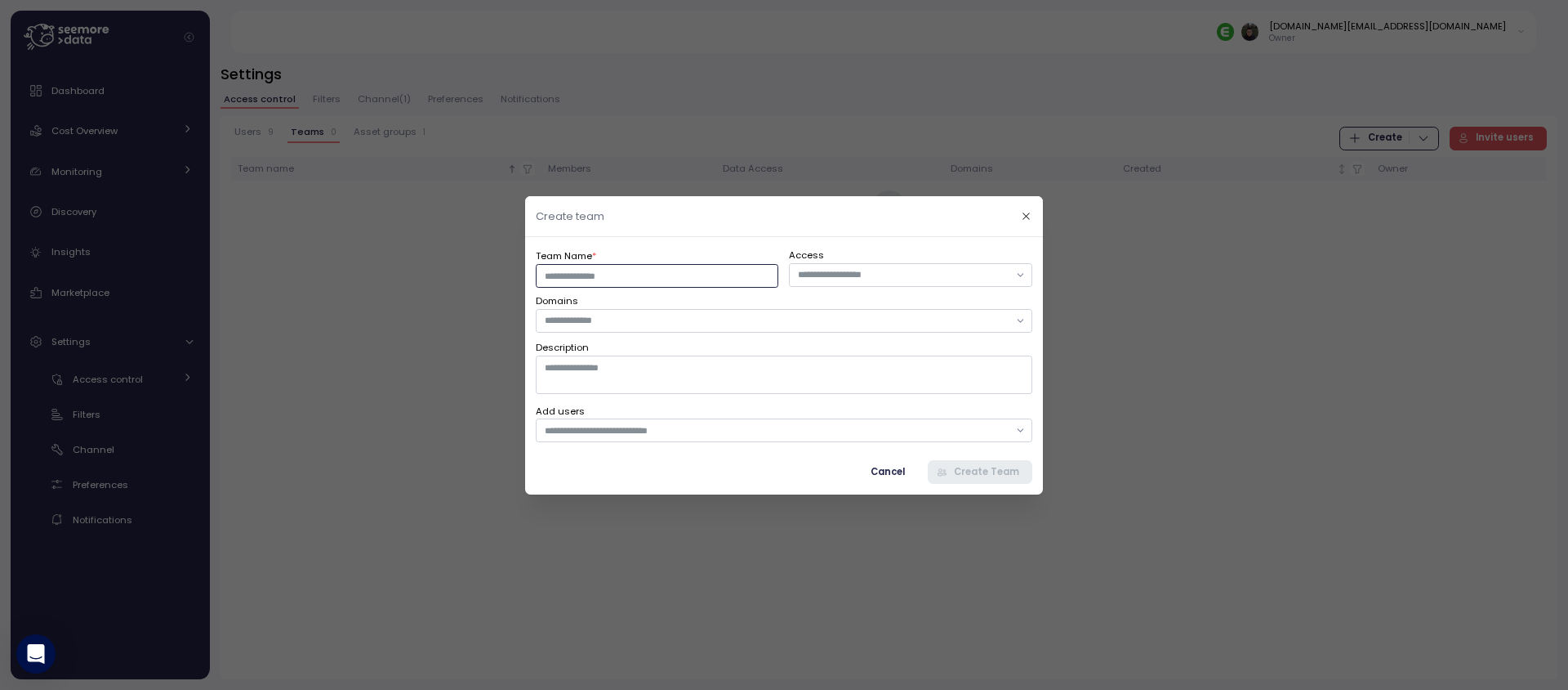
click at [652, 271] on input "Team Name *" at bounding box center [657, 275] width 243 height 24
type input "****"
click at [877, 278] on input "text" at bounding box center [903, 274] width 211 height 15
click at [864, 314] on div "Test" at bounding box center [911, 306] width 223 height 13
click at [687, 332] on div at bounding box center [784, 320] width 497 height 24
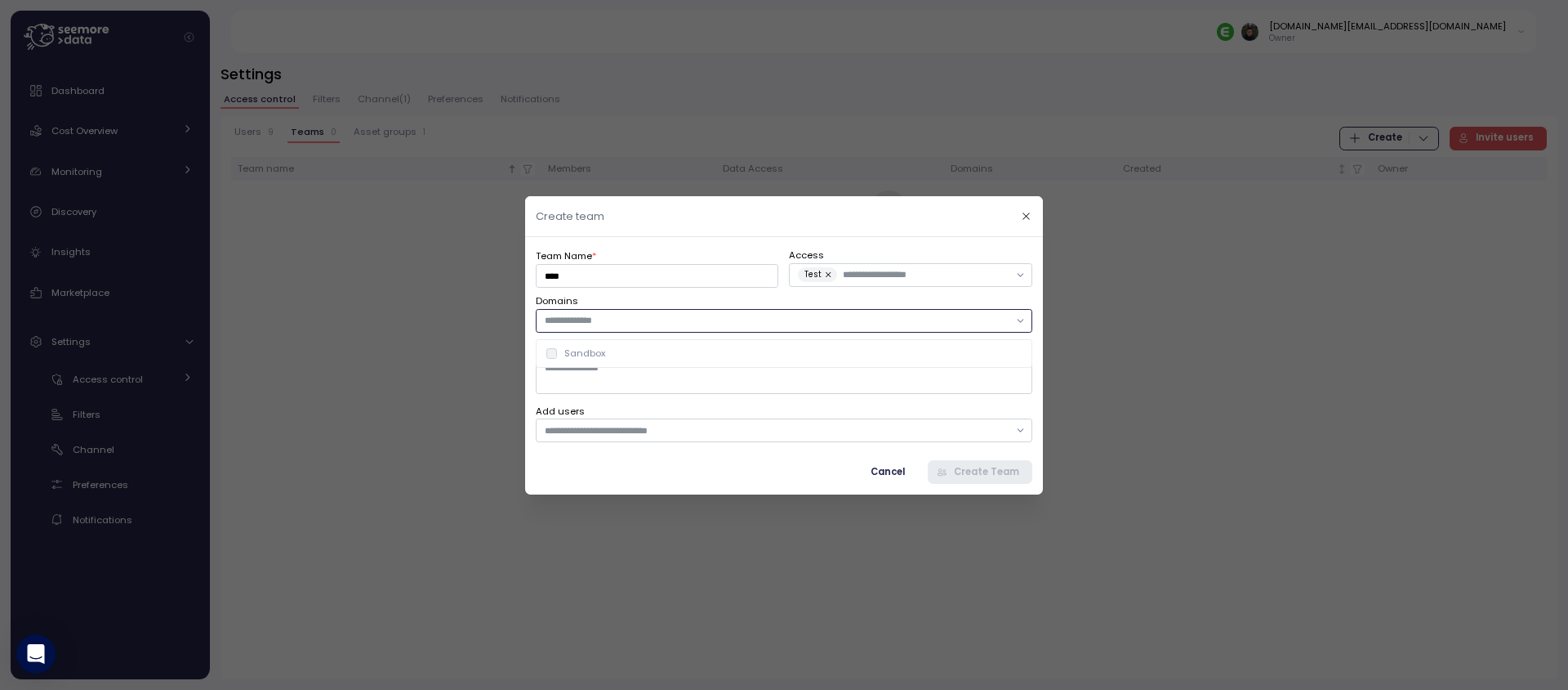
click at [672, 355] on div "Sandbox" at bounding box center [784, 353] width 476 height 13
click at [666, 378] on textarea "Description" at bounding box center [784, 374] width 497 height 38
type textarea "****"
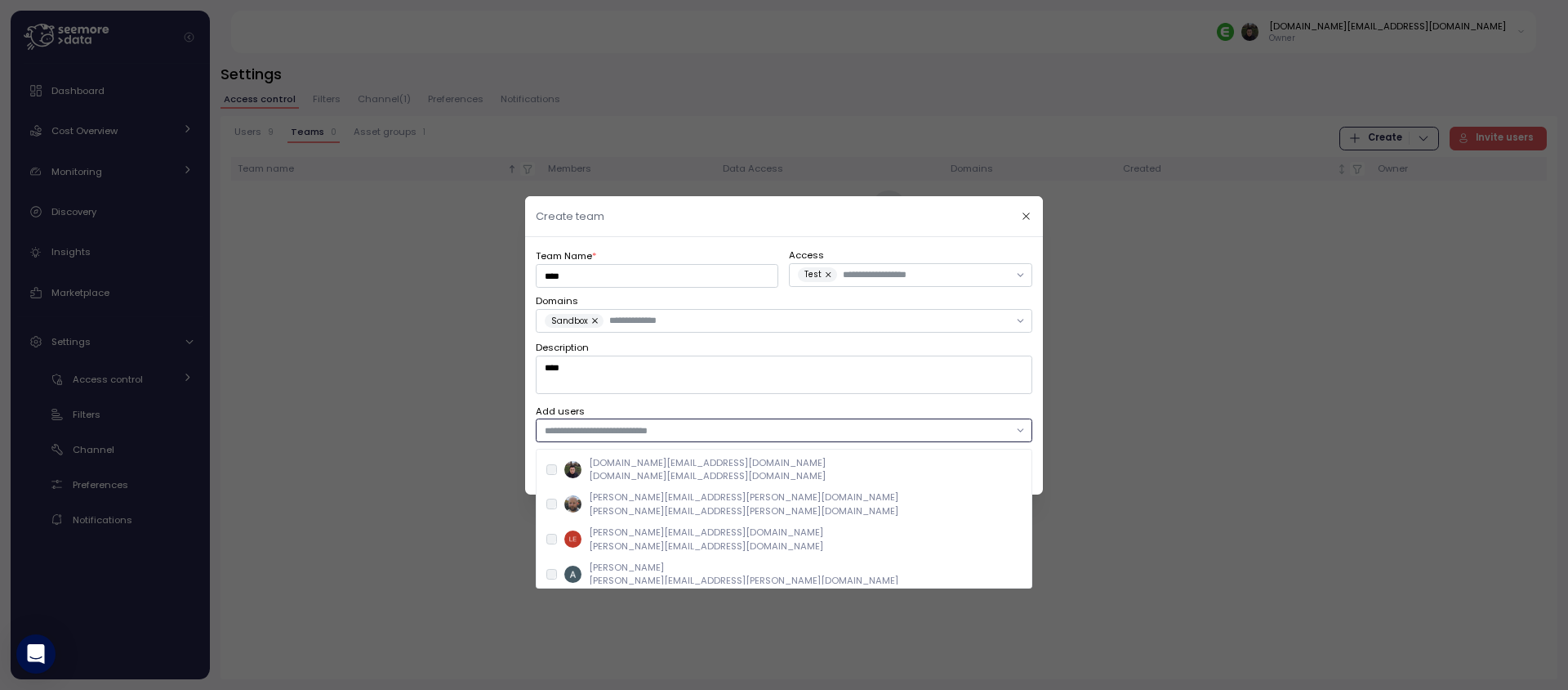
click at [652, 435] on input "text" at bounding box center [776, 429] width 464 height 15
click at [644, 475] on p "[DOMAIN_NAME][EMAIL_ADDRESS][DOMAIN_NAME]" at bounding box center [707, 475] width 237 height 13
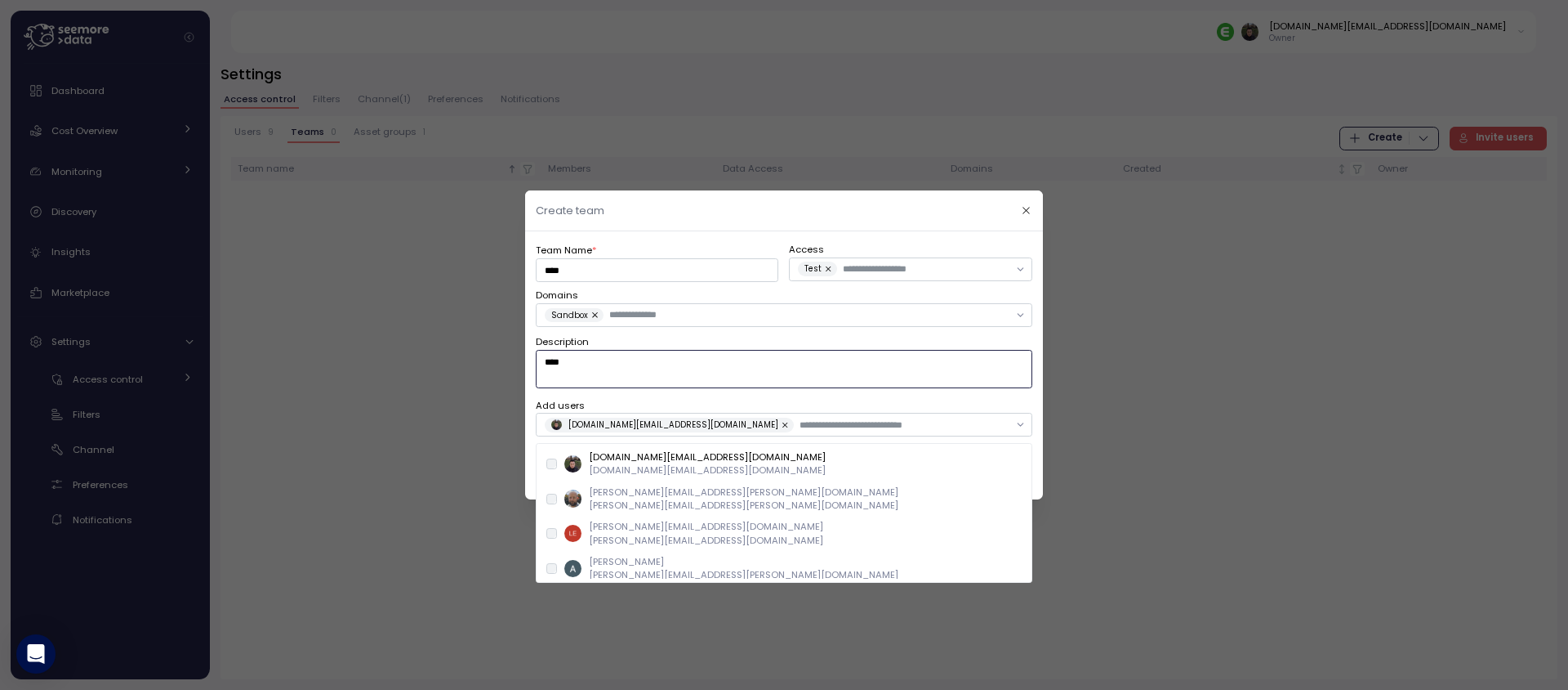
click at [877, 382] on textarea "****" at bounding box center [784, 369] width 497 height 38
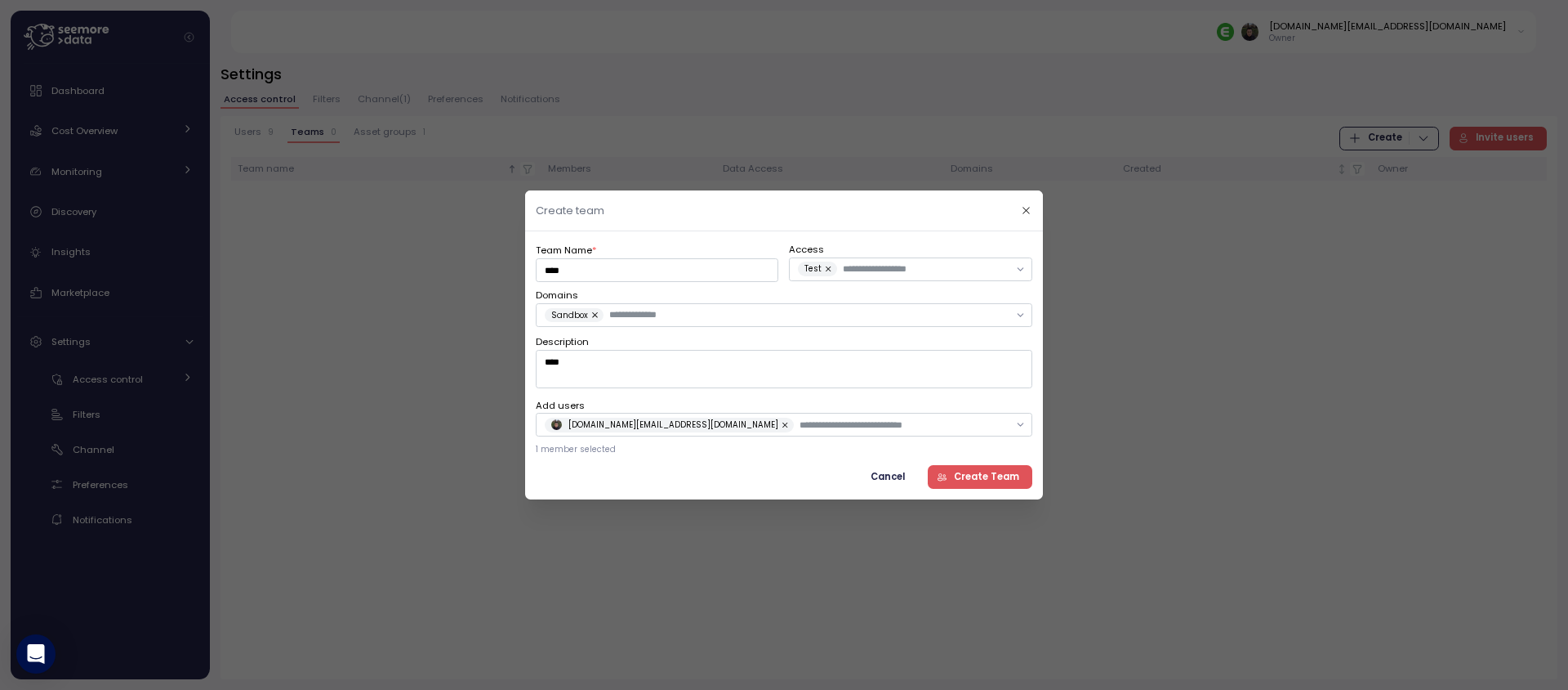
click at [974, 481] on span "Create Team" at bounding box center [986, 477] width 65 height 22
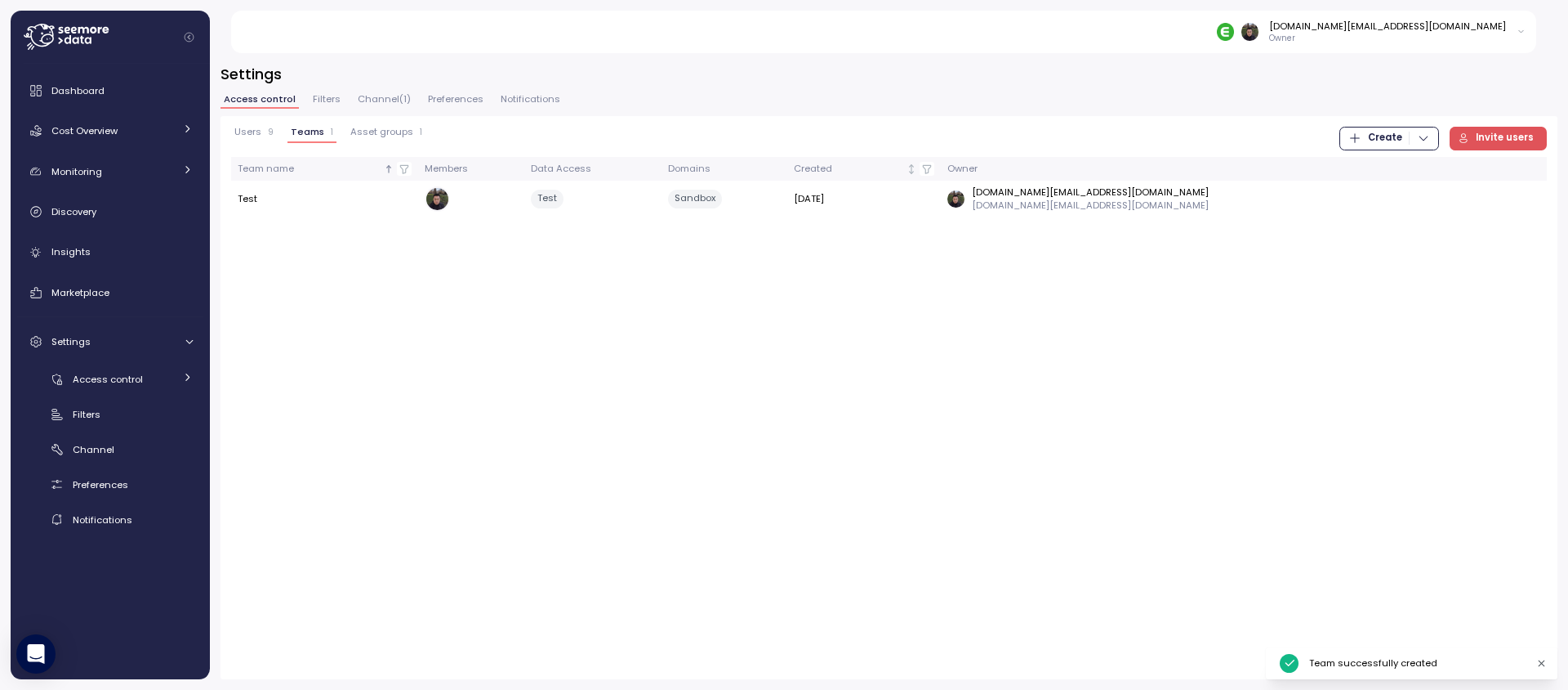
click at [922, 523] on div "Users 9 Teams 1 Asset groups 1 Create Invite users Team name Members Data Acces…" at bounding box center [889, 397] width 1337 height 563
click at [588, 384] on div "Users 9 Teams 1 Asset groups 1 Create Invite users Team name Members Data Acces…" at bounding box center [889, 397] width 1337 height 563
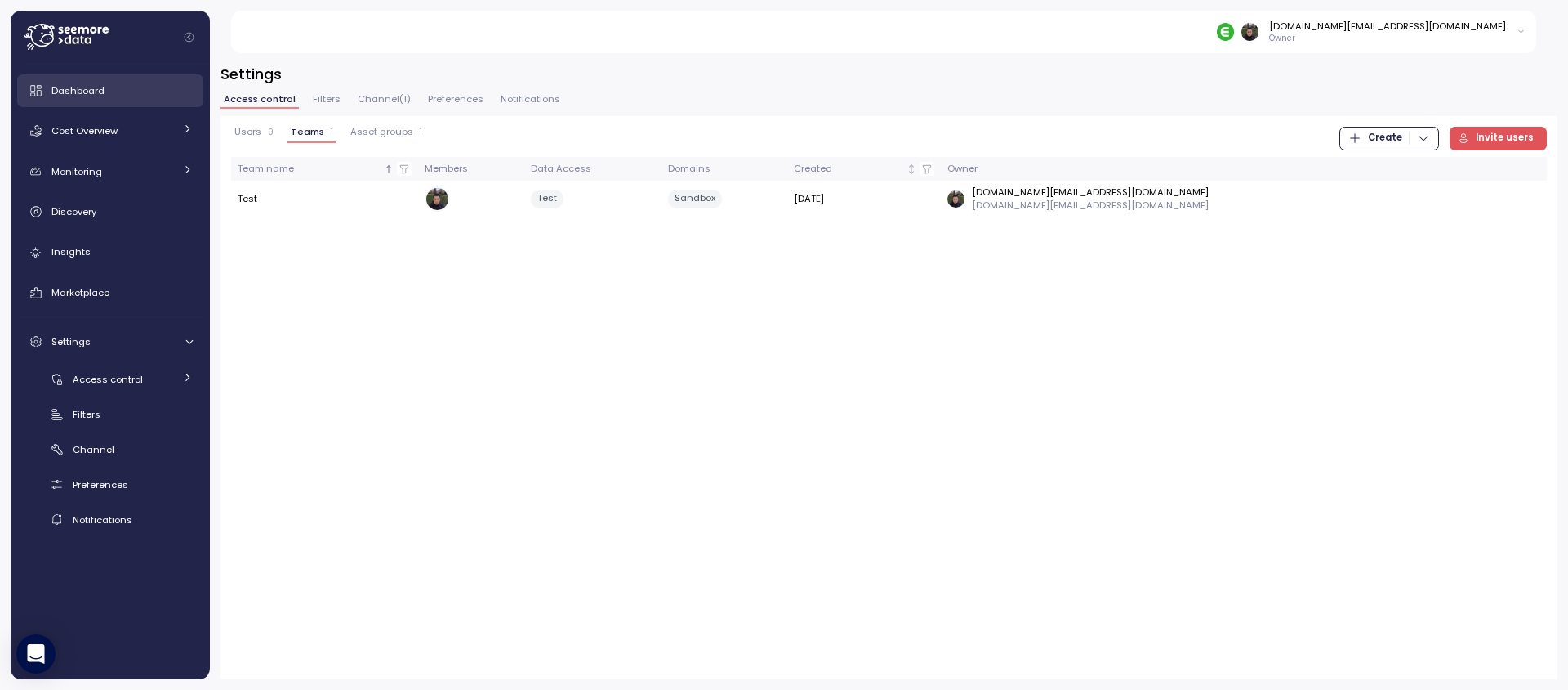
click at [117, 99] on link "Dashboard" at bounding box center [110, 91] width 186 height 33
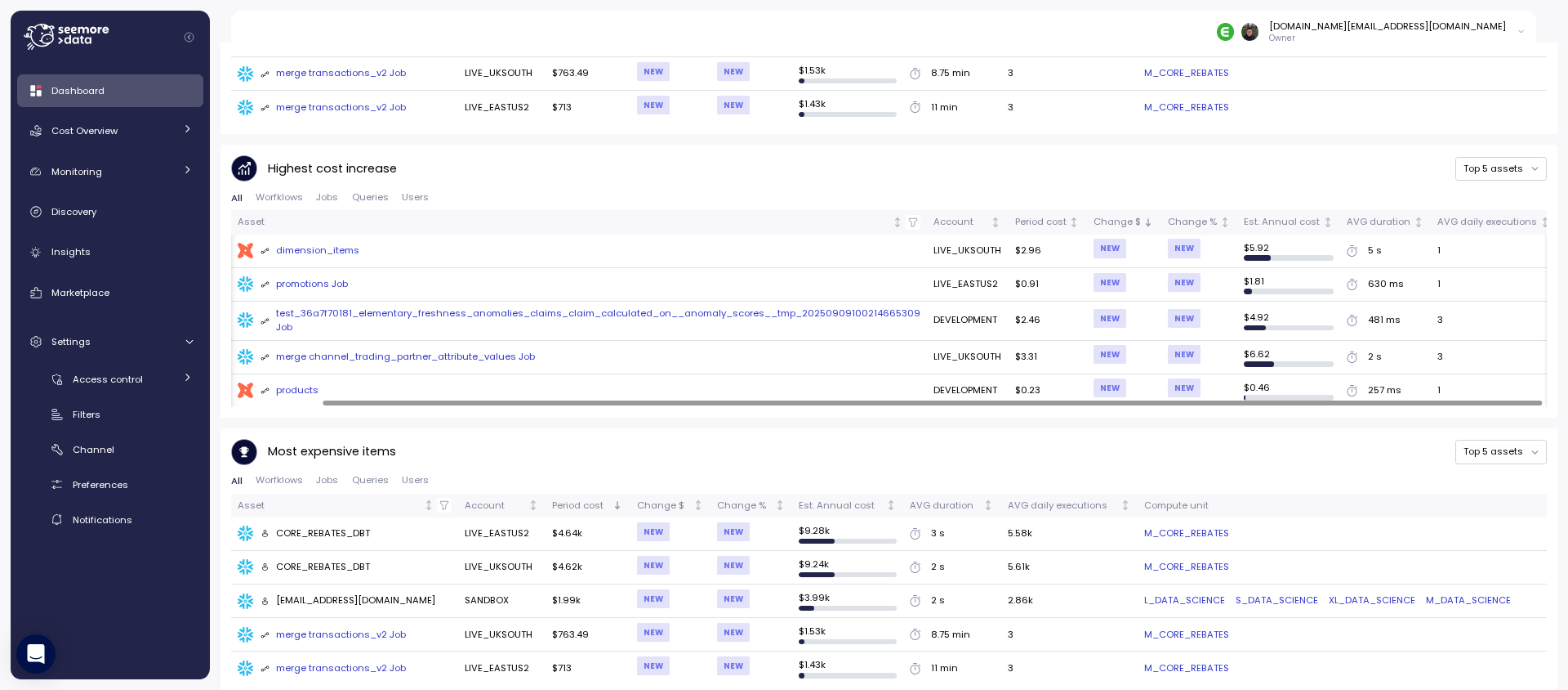
scroll to position [0, 101]
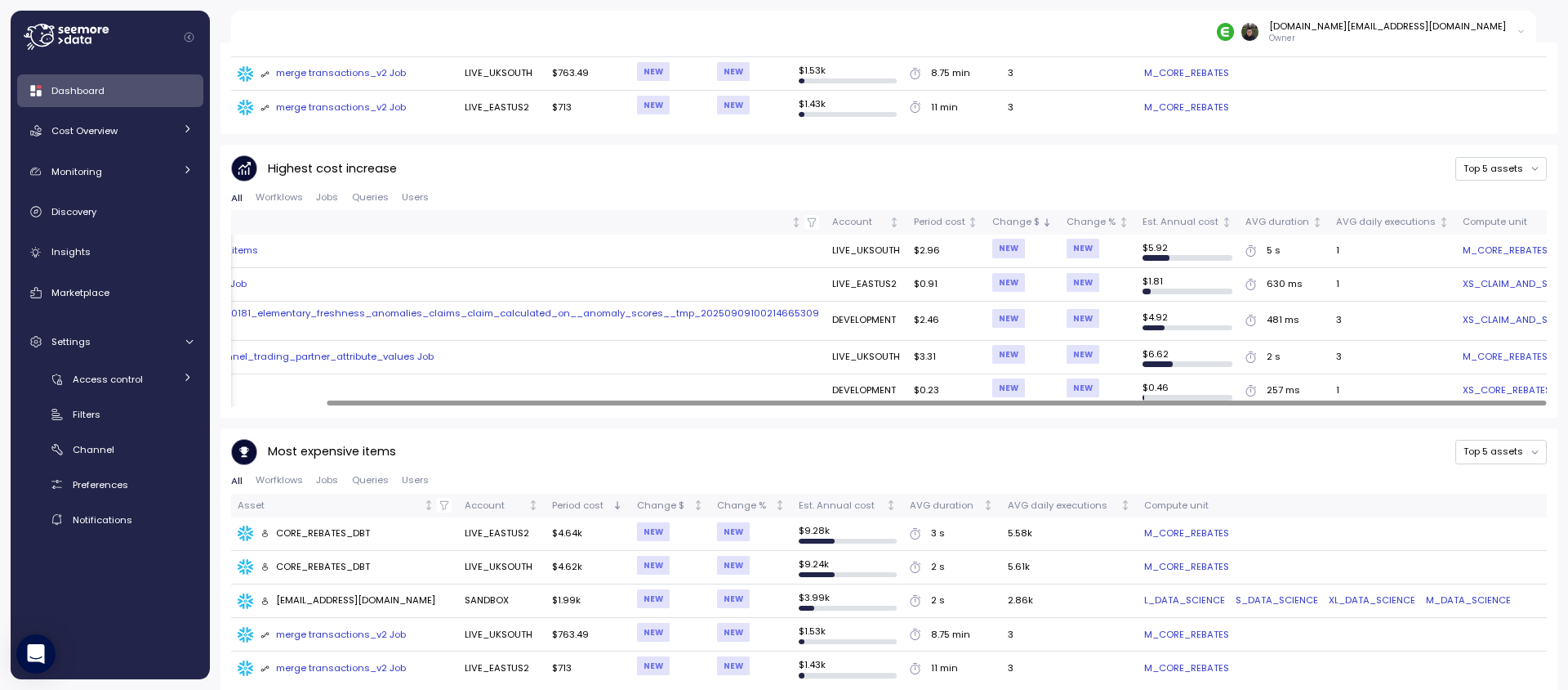
click at [1466, 251] on td "M_CORE_REBATES" at bounding box center [1517, 251] width 122 height 33
click at [1472, 244] on link "M_CORE_REBATES" at bounding box center [1505, 251] width 85 height 15
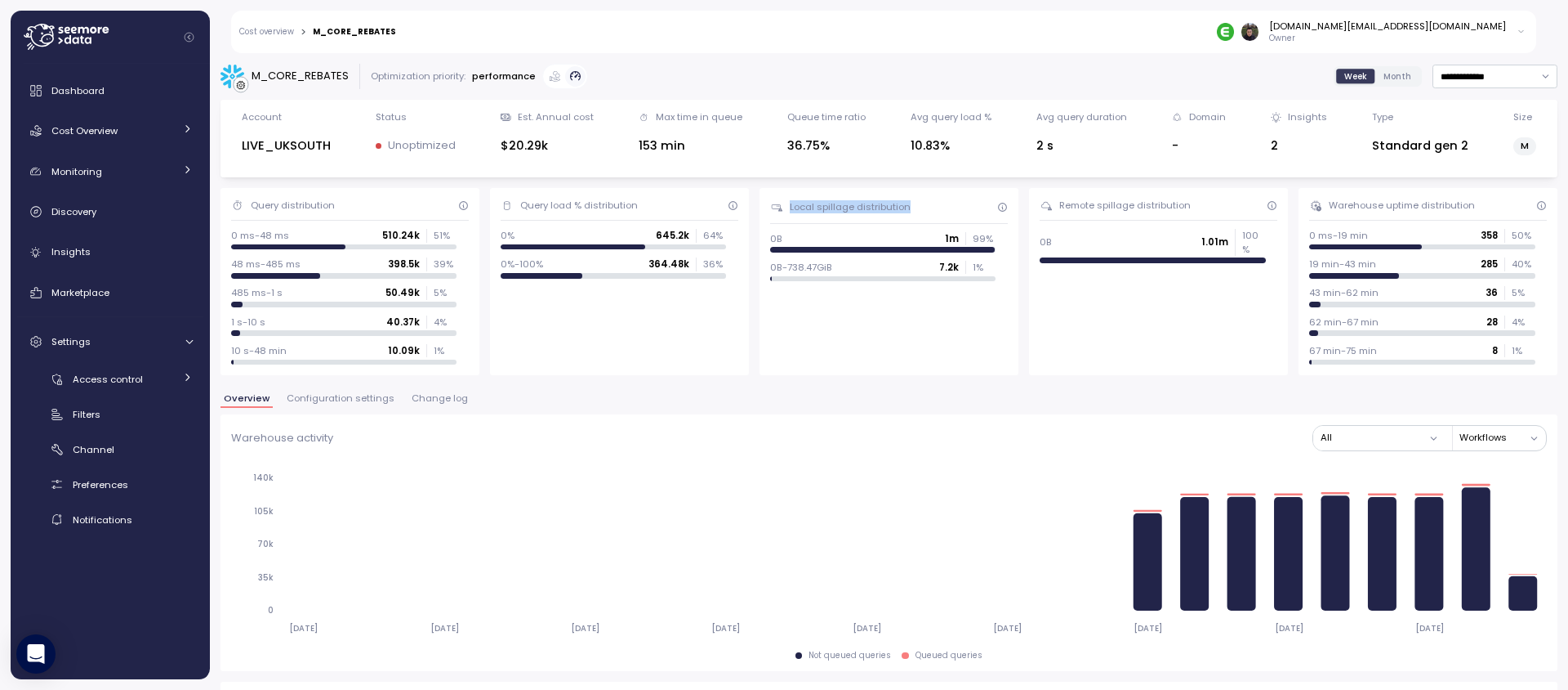
drag, startPoint x: 790, startPoint y: 205, endPoint x: 913, endPoint y: 203, distance: 123.0
click at [913, 203] on div "Local spillage distribution" at bounding box center [899, 206] width 218 height 13
copy div "Local spillage distribution"
click at [1064, 200] on div "Remote spillage distribution" at bounding box center [1125, 204] width 131 height 13
drag, startPoint x: 1060, startPoint y: 203, endPoint x: 1255, endPoint y: 203, distance: 195.0
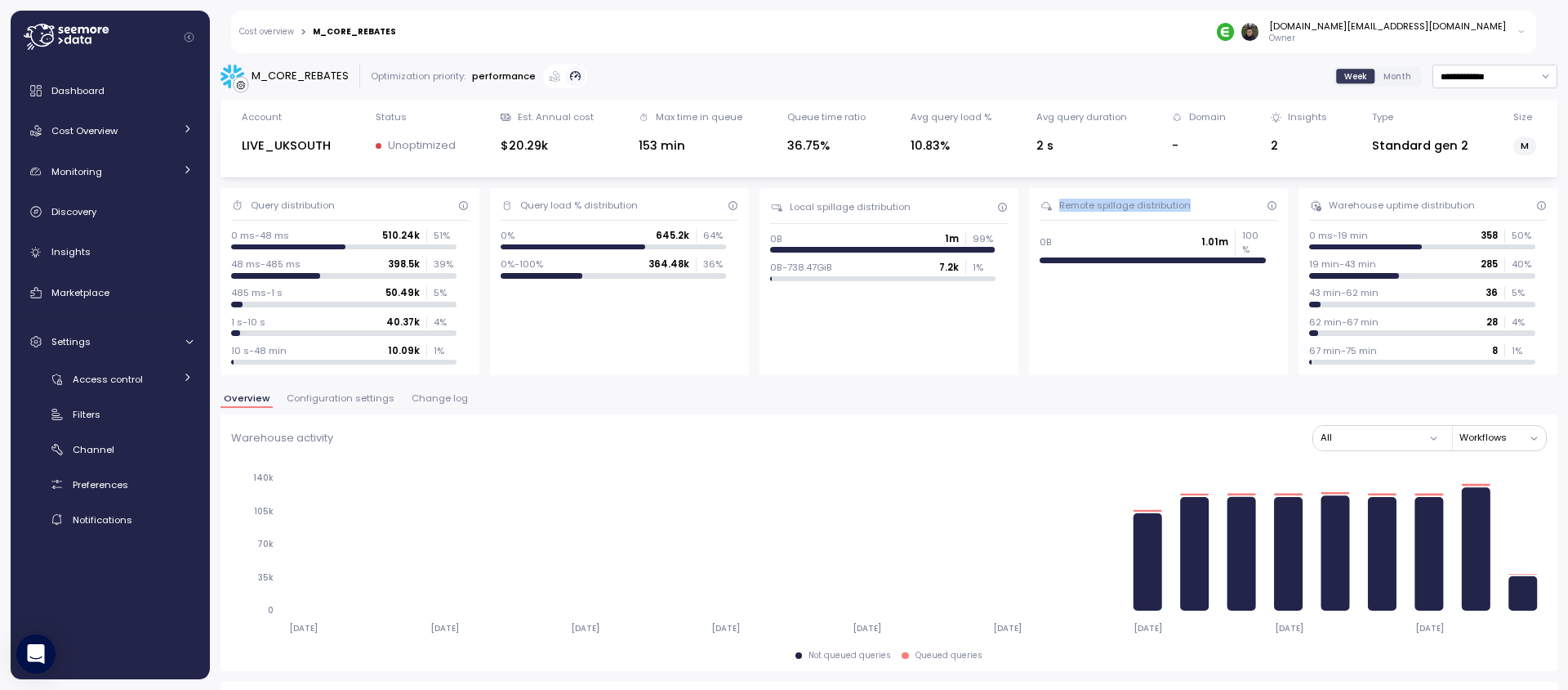
click at [1255, 203] on div "Remote spillage distribution" at bounding box center [1168, 204] width 218 height 13
copy div "Remote spillage distribution"
click at [1340, 202] on div "Warehouse uptime distribution" at bounding box center [1402, 204] width 146 height 13
drag, startPoint x: 1330, startPoint y: 202, endPoint x: 1506, endPoint y: 202, distance: 176.0
click at [1506, 202] on div "Warehouse uptime distribution" at bounding box center [1438, 204] width 218 height 13
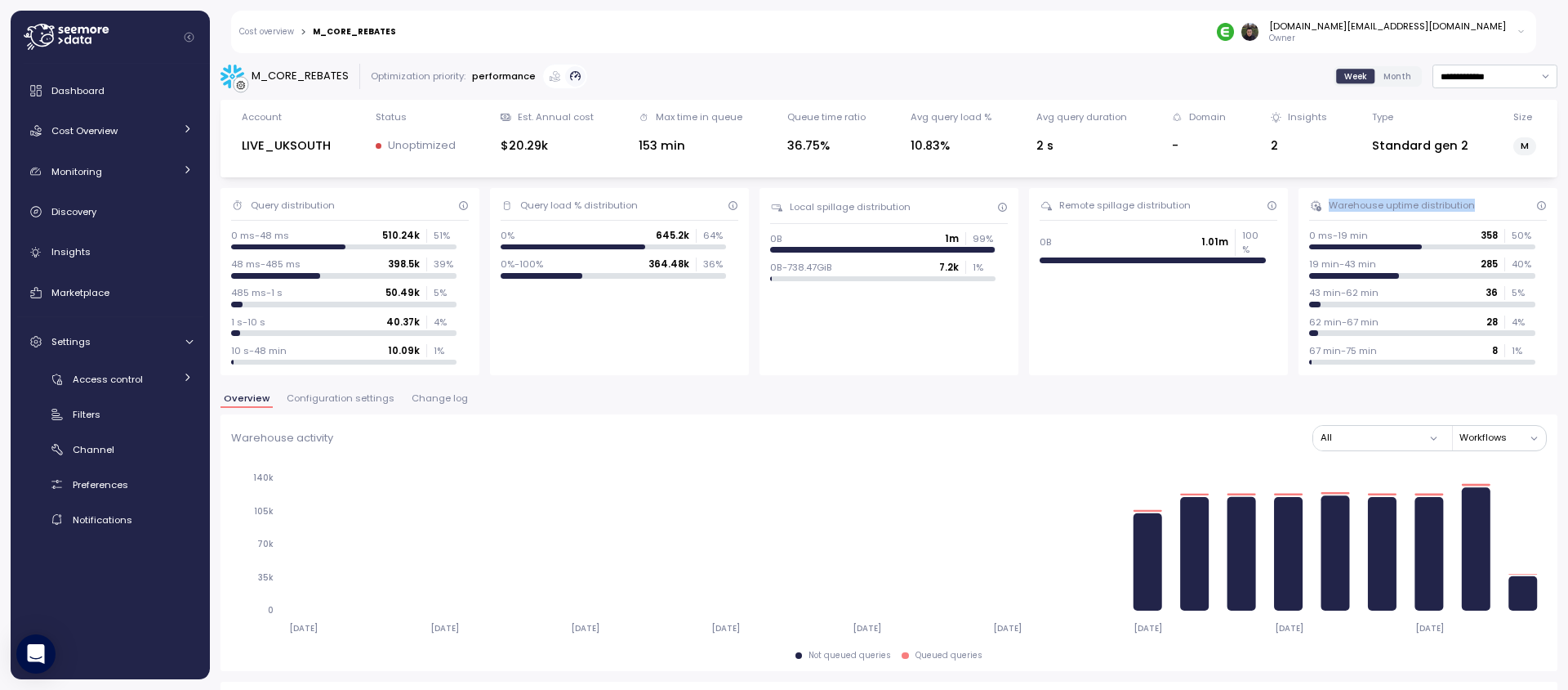
copy div "Warehouse uptime distribution"
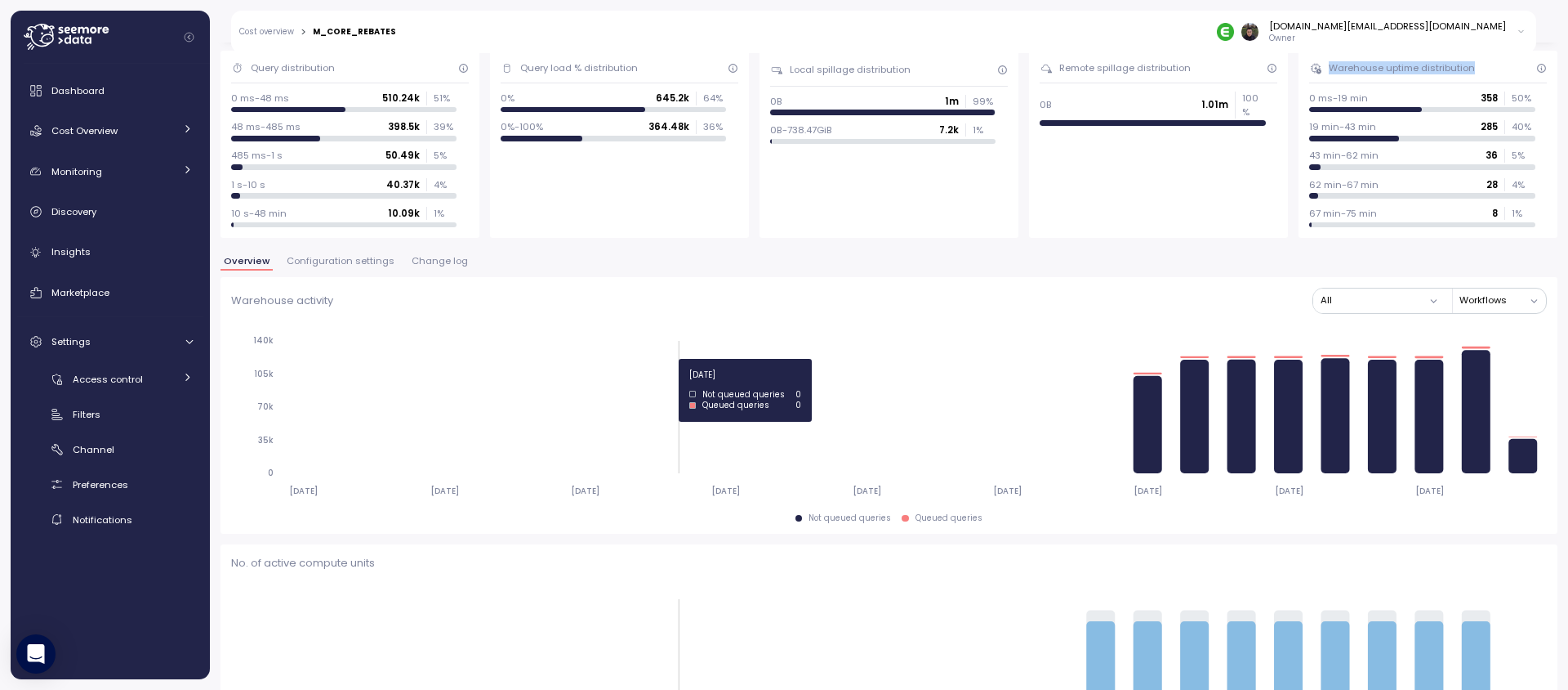
scroll to position [160, 0]
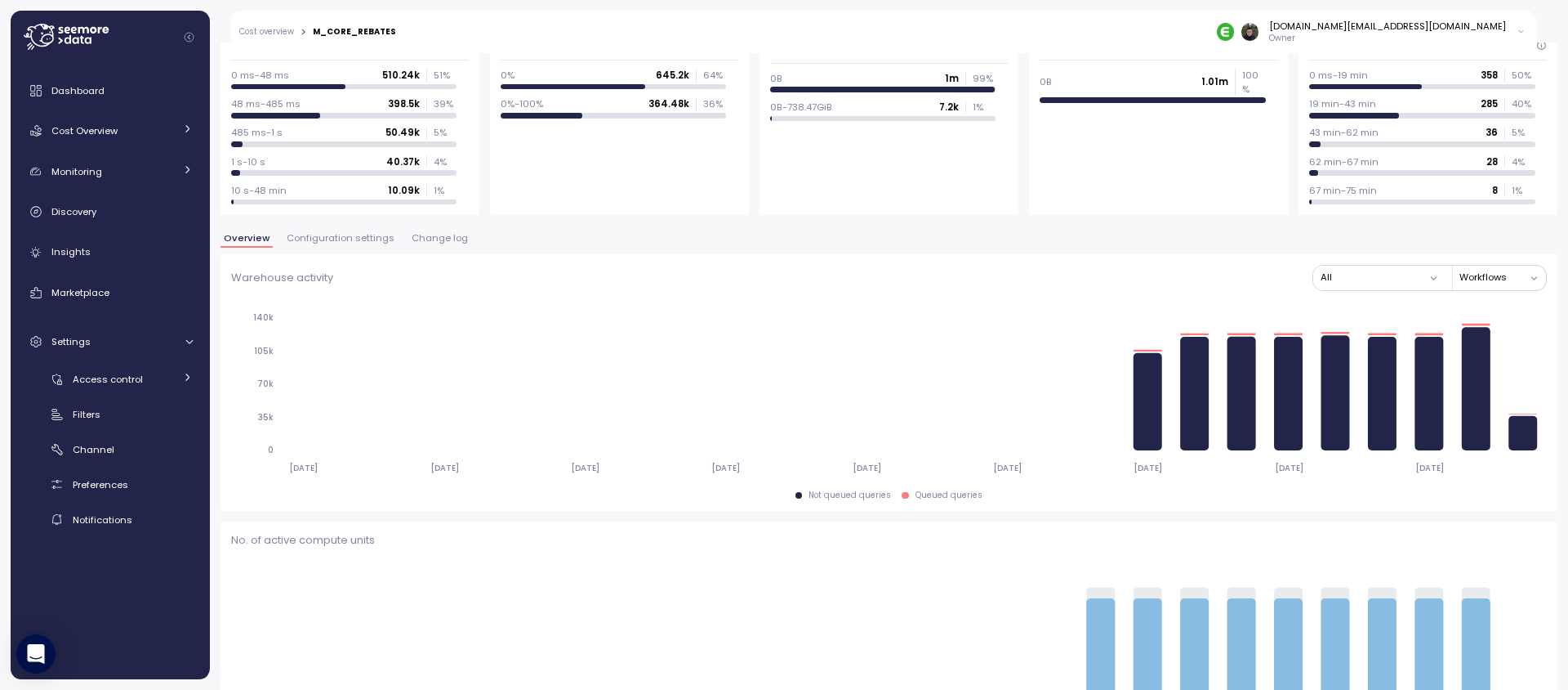
click at [341, 234] on span "Configuration settings" at bounding box center [341, 238] width 108 height 9
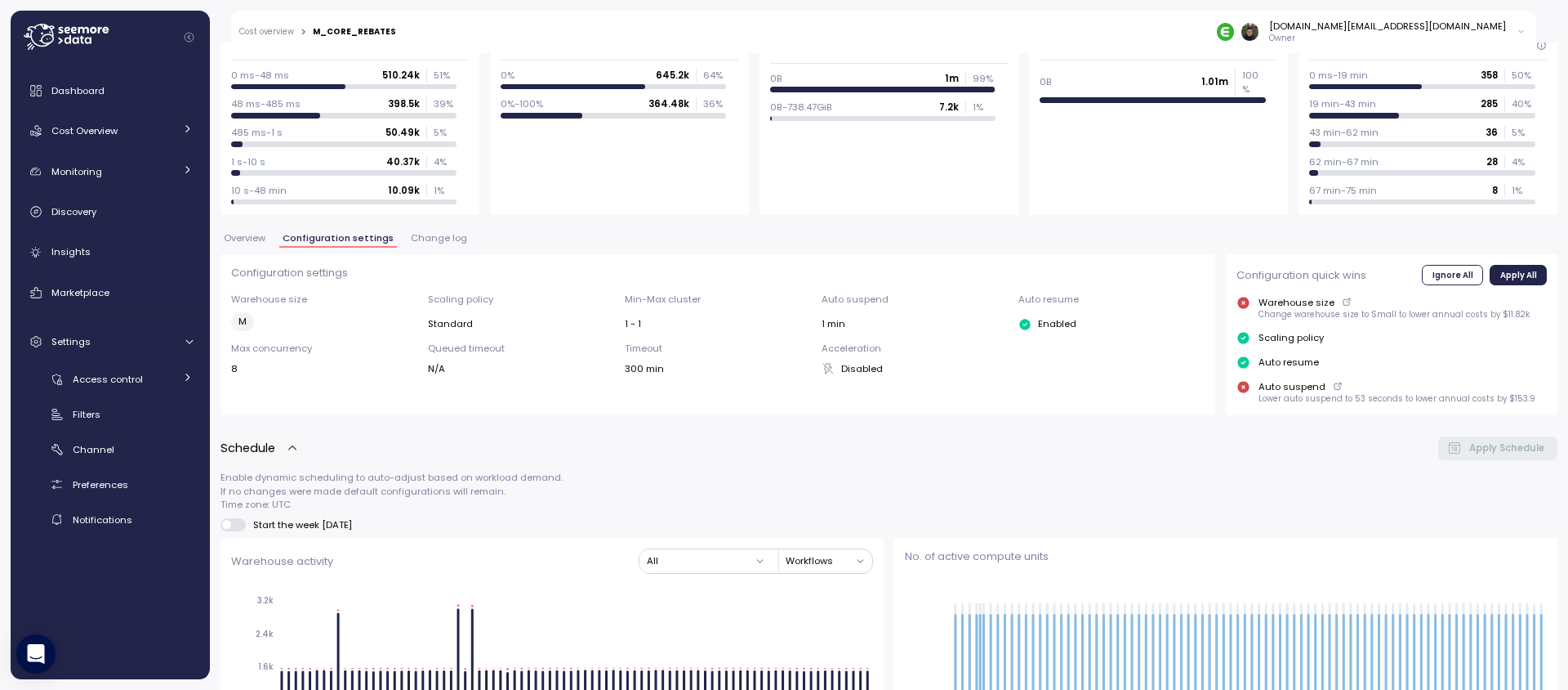
scroll to position [222, 0]
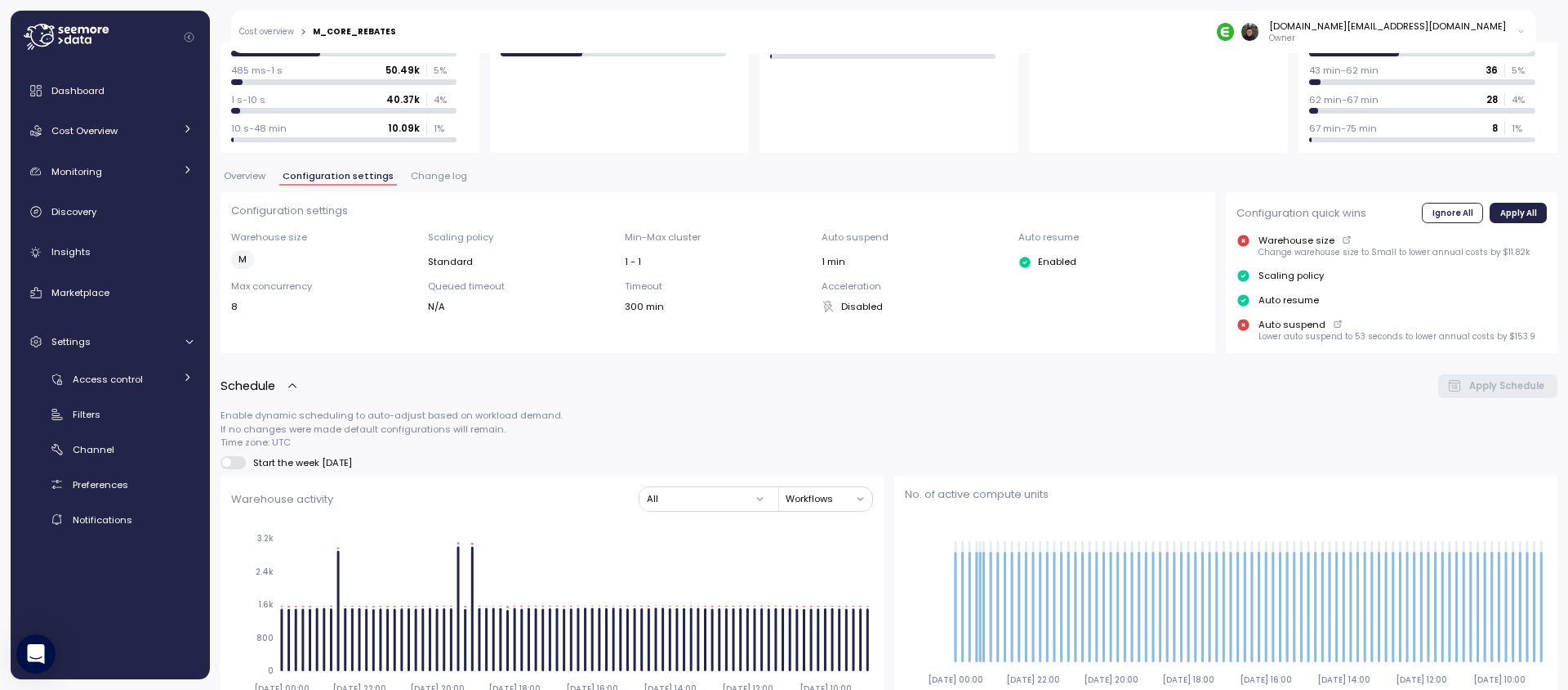
click at [435, 187] on div "Overview Configuration settings Change log" at bounding box center [889, 182] width 1337 height 21
click at [433, 179] on span "Change log" at bounding box center [439, 176] width 57 height 9
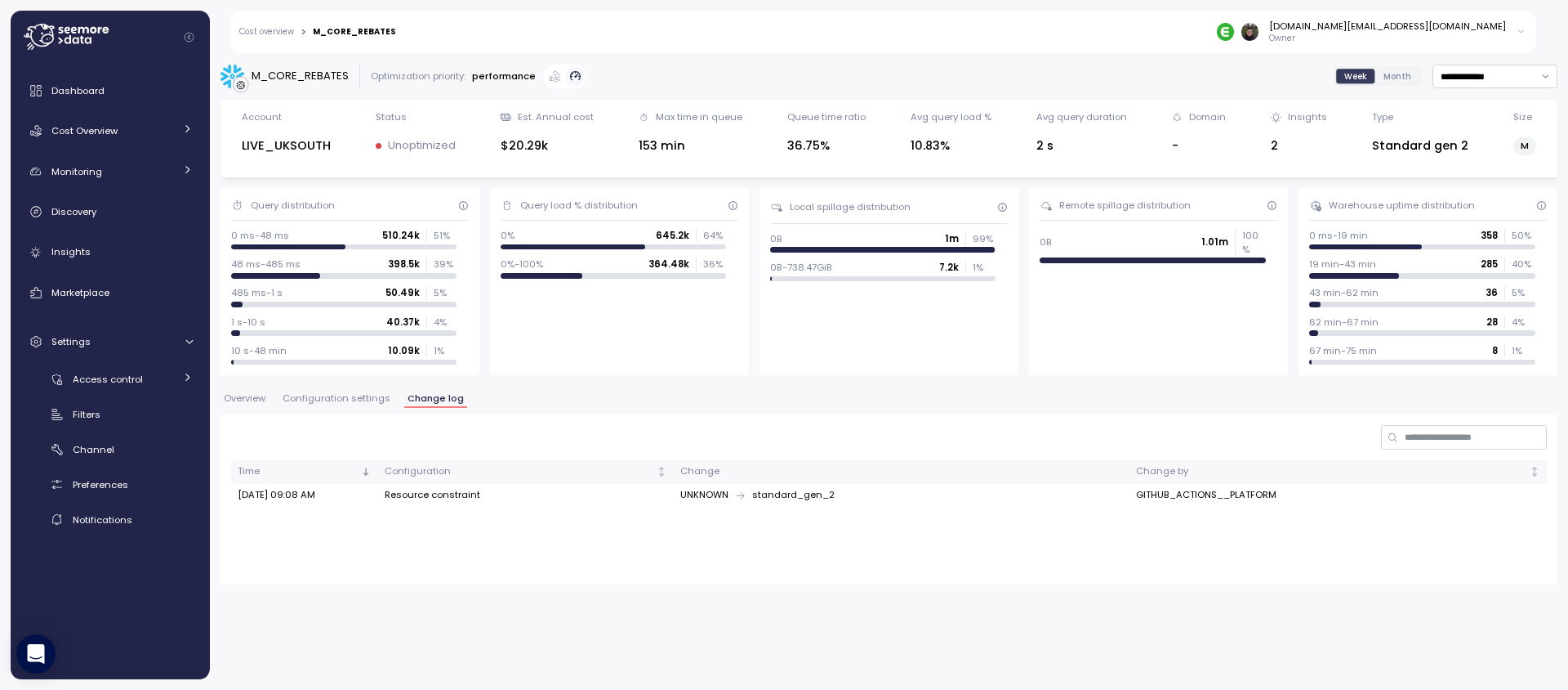
click at [1402, 68] on div "Week Month" at bounding box center [1378, 76] width 88 height 21
click at [112, 87] on div "Dashboard" at bounding box center [122, 90] width 142 height 16
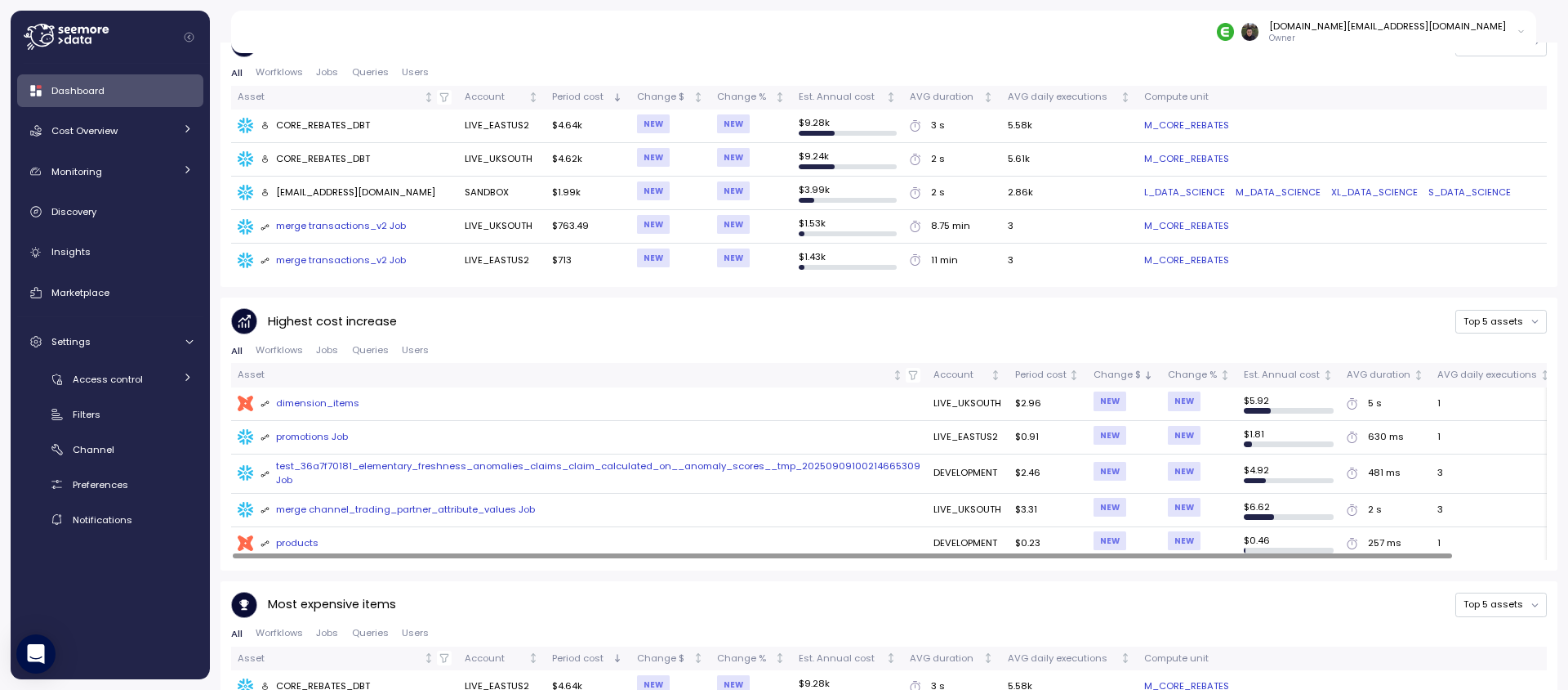
scroll to position [1021, 0]
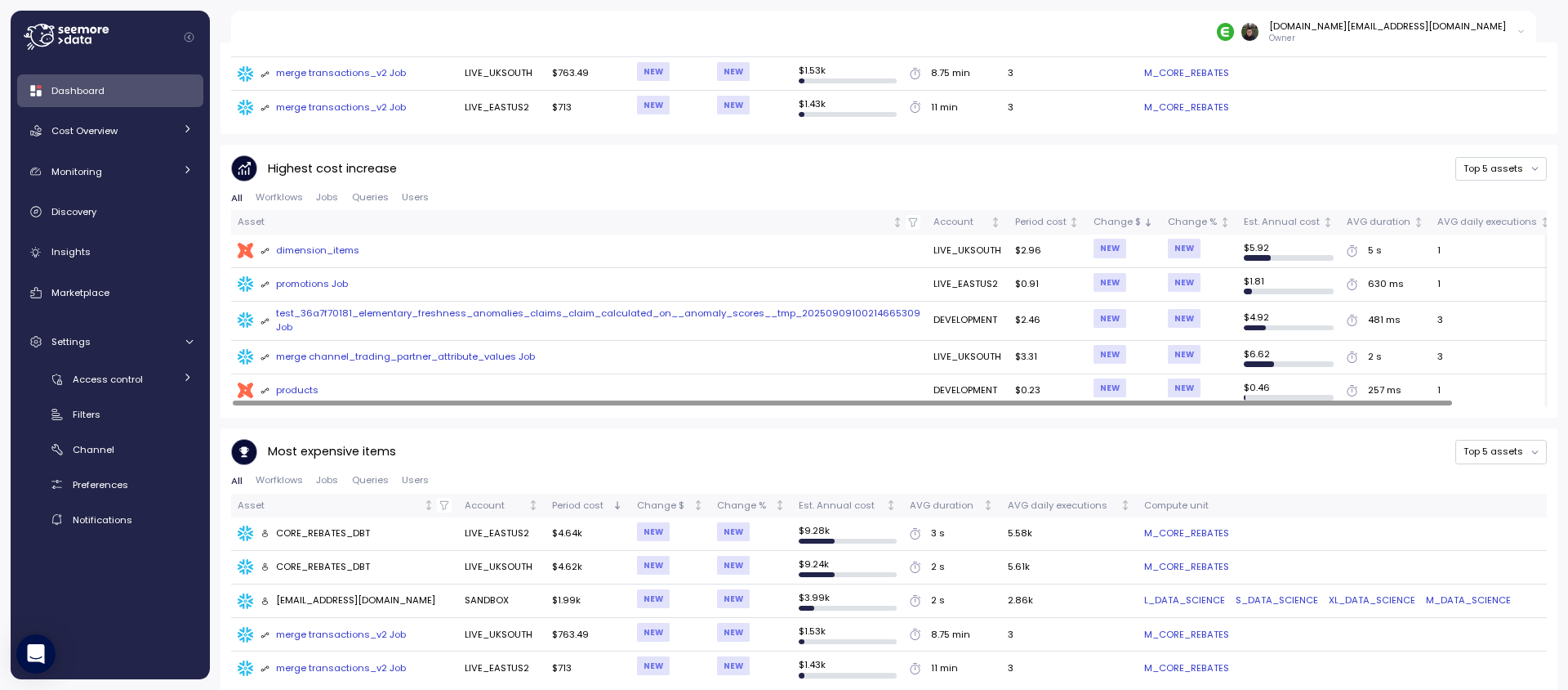
click at [319, 277] on div "promotions Job" at bounding box center [305, 284] width 88 height 15
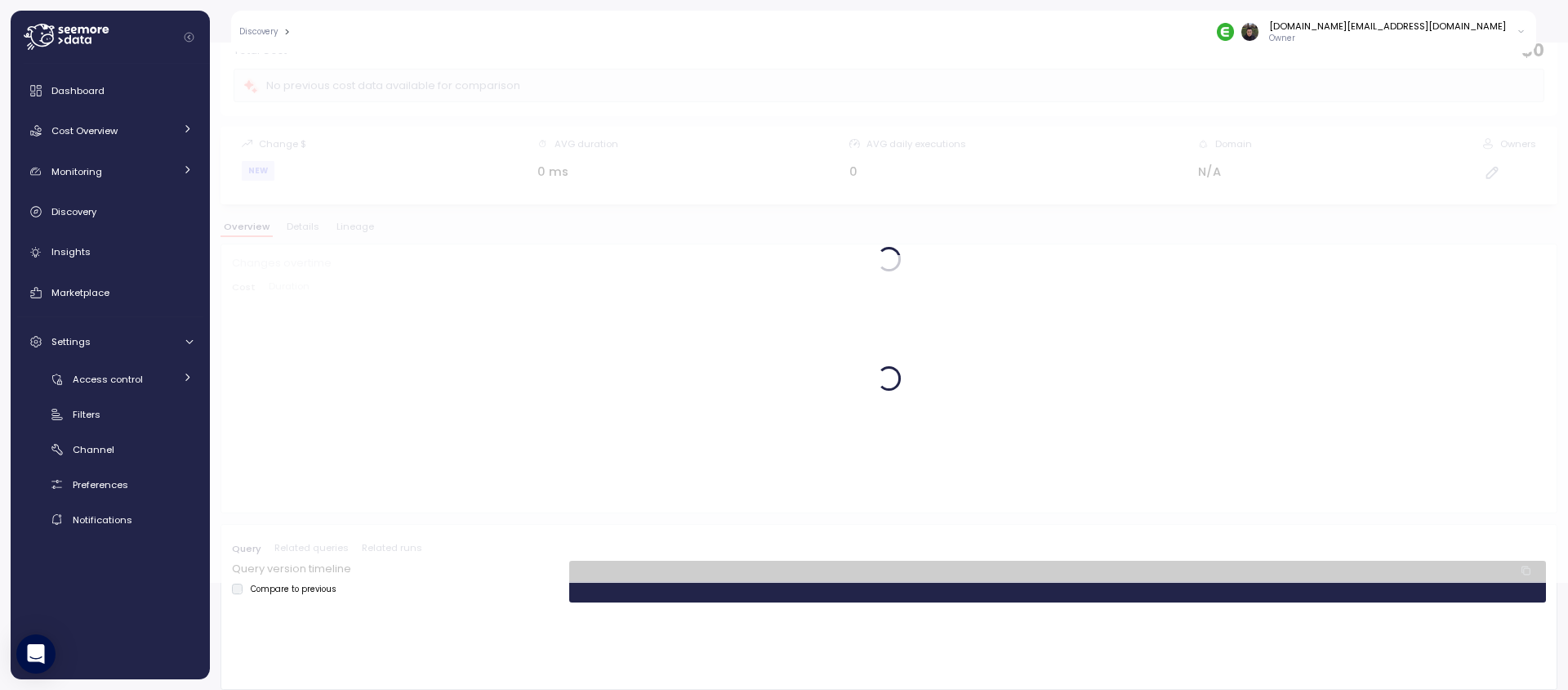
scroll to position [107, 0]
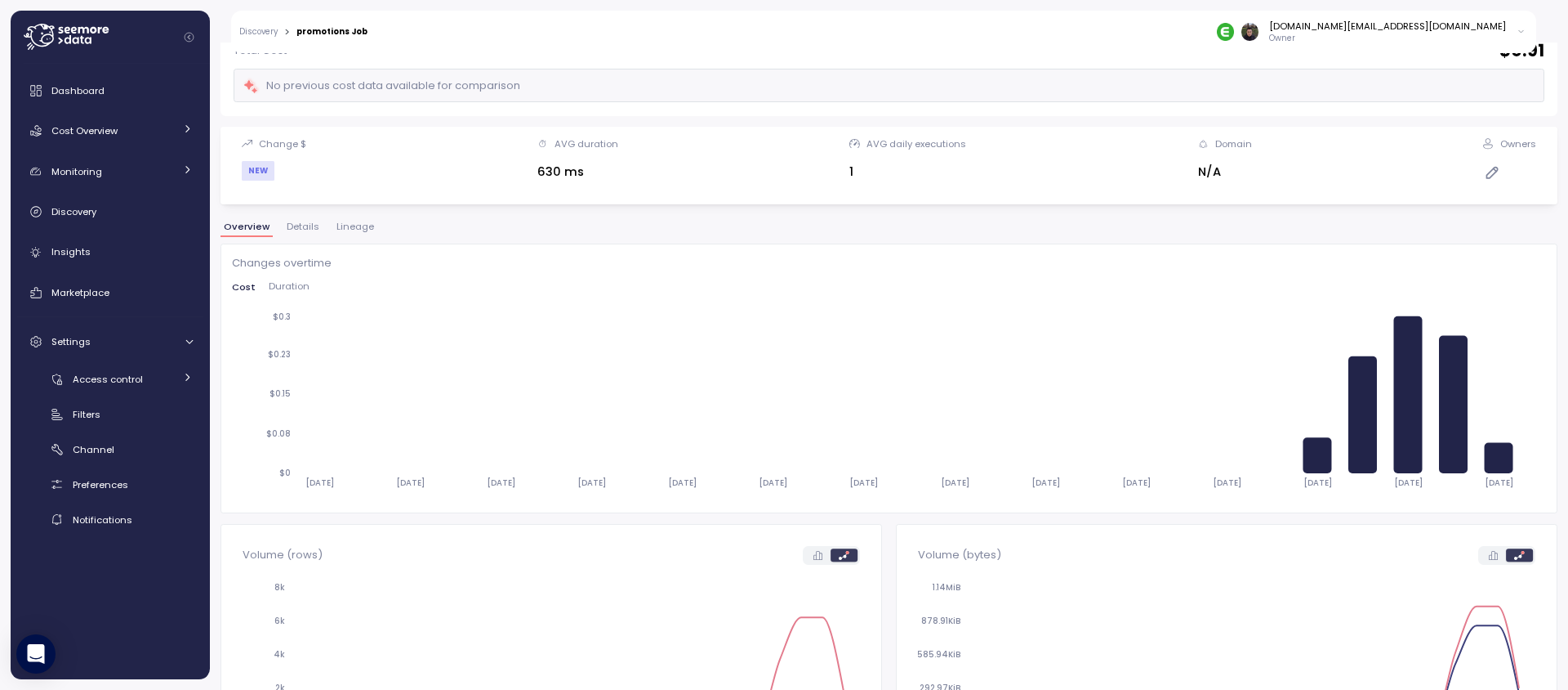
click at [360, 225] on span "Lineage" at bounding box center [355, 227] width 38 height 9
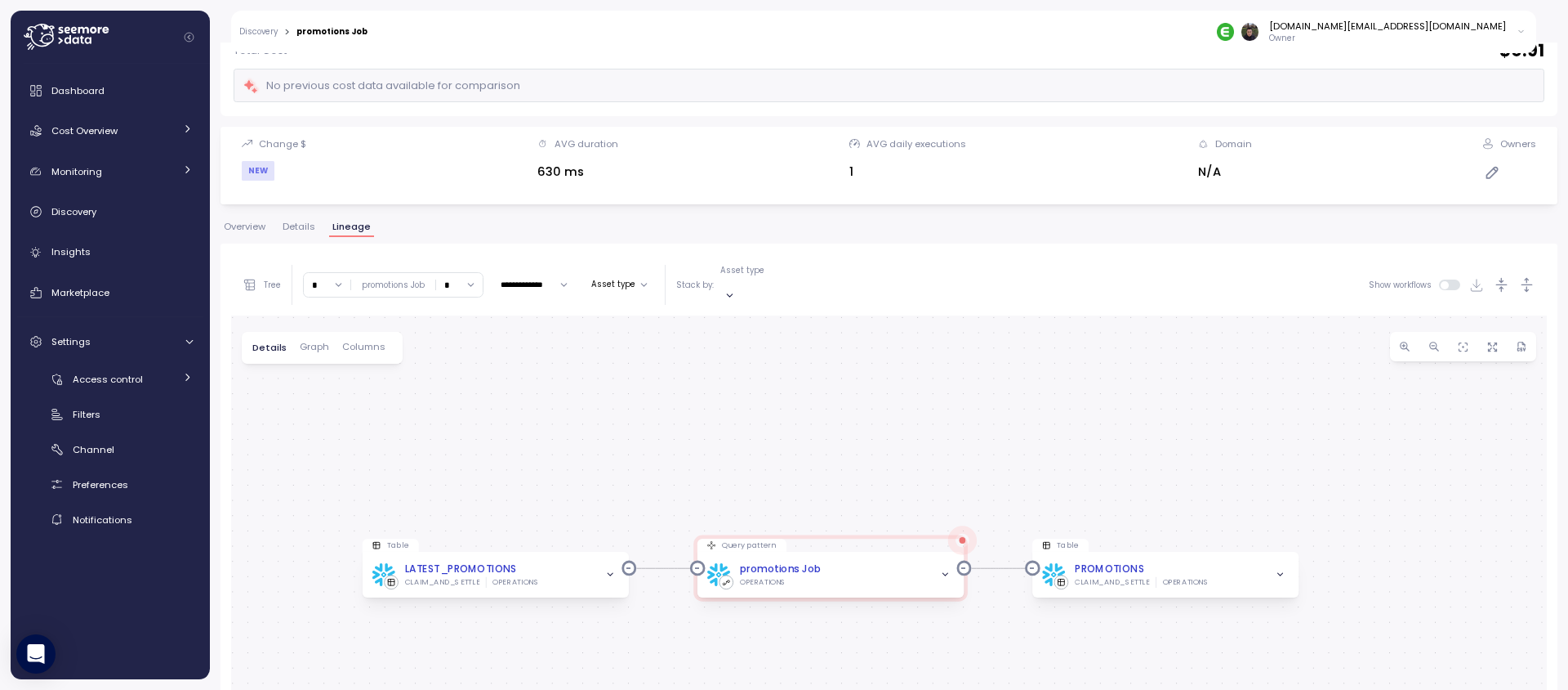
drag, startPoint x: 644, startPoint y: 471, endPoint x: 644, endPoint y: 363, distance: 108.0
click at [644, 363] on div "Table LATEST_PROMOTIONS CLAIM_AND_SETTLE OPERATIONS Query pattern promotions Jo…" at bounding box center [889, 598] width 1316 height 565
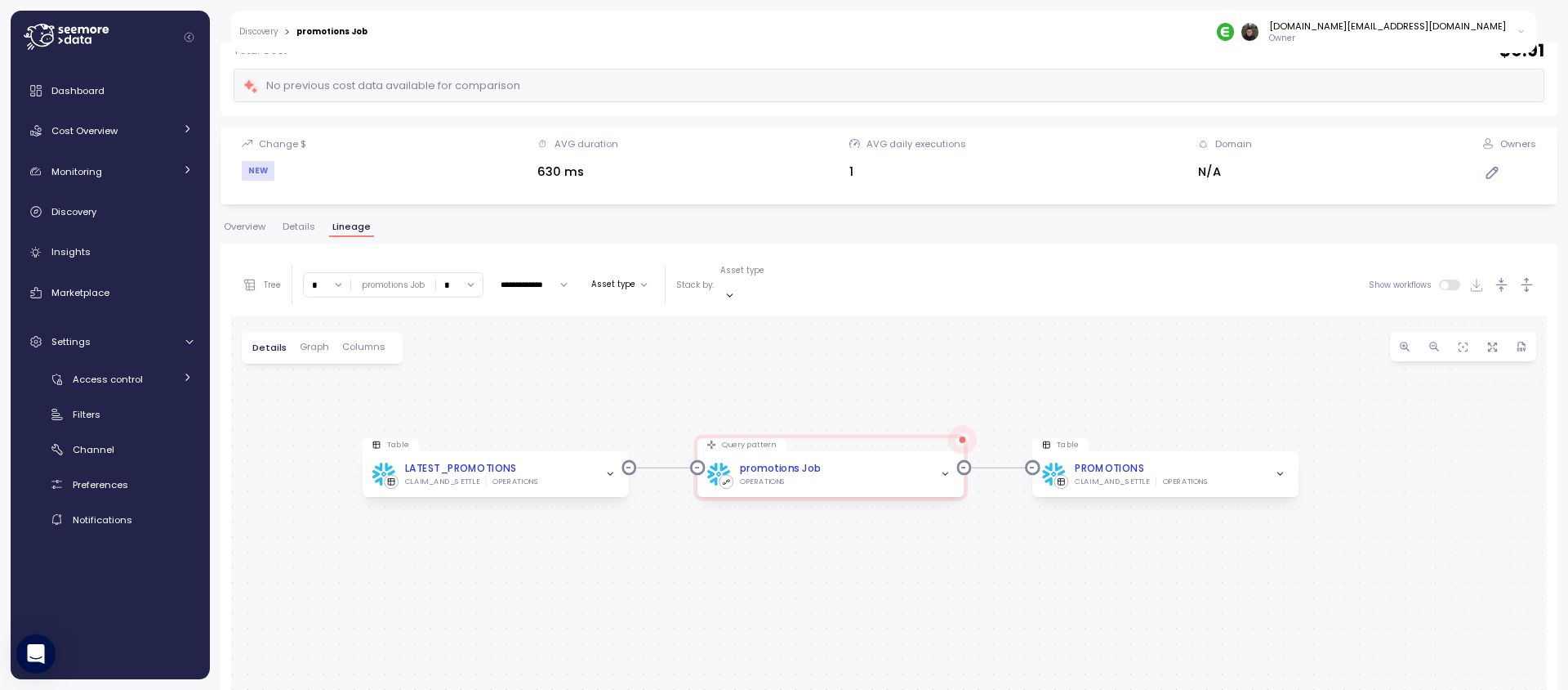
click at [675, 561] on div "Table LATEST_PROMOTIONS CLAIM_AND_SETTLE OPERATIONS Query pattern promotions Jo…" at bounding box center [889, 598] width 1316 height 565
click at [134, 136] on div "Cost Overview" at bounding box center [112, 130] width 123 height 16
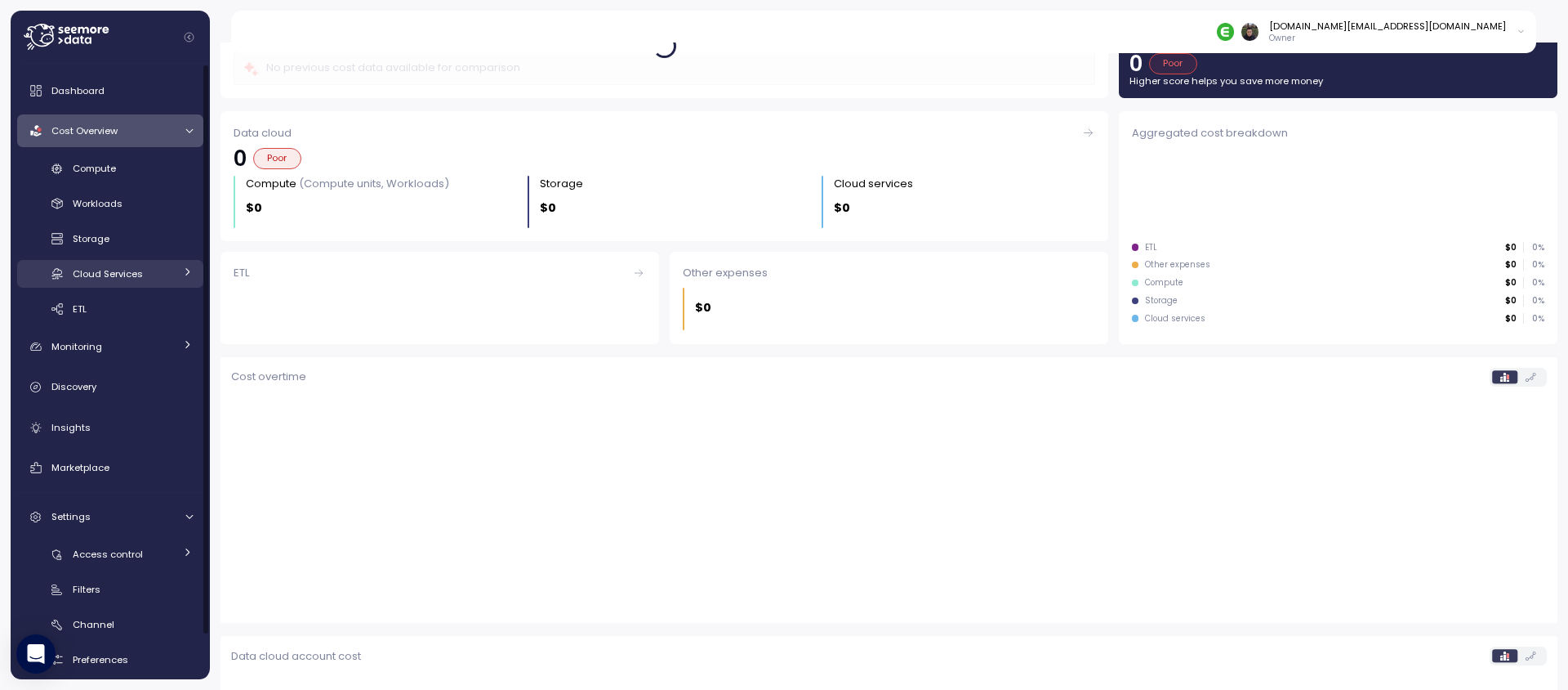
click at [123, 279] on span "Cloud Services" at bounding box center [108, 273] width 70 height 13
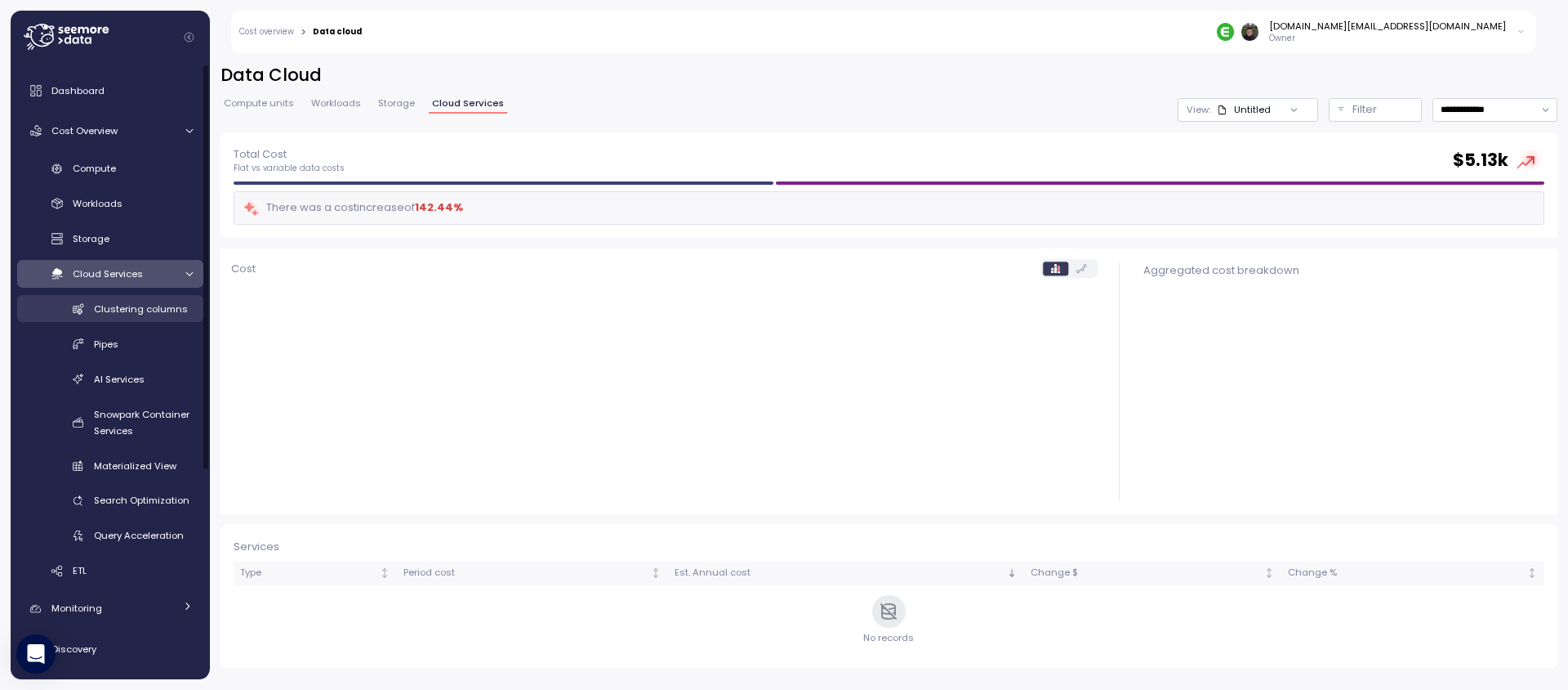
click at [116, 307] on span "Clustering columns" at bounding box center [140, 308] width 93 height 13
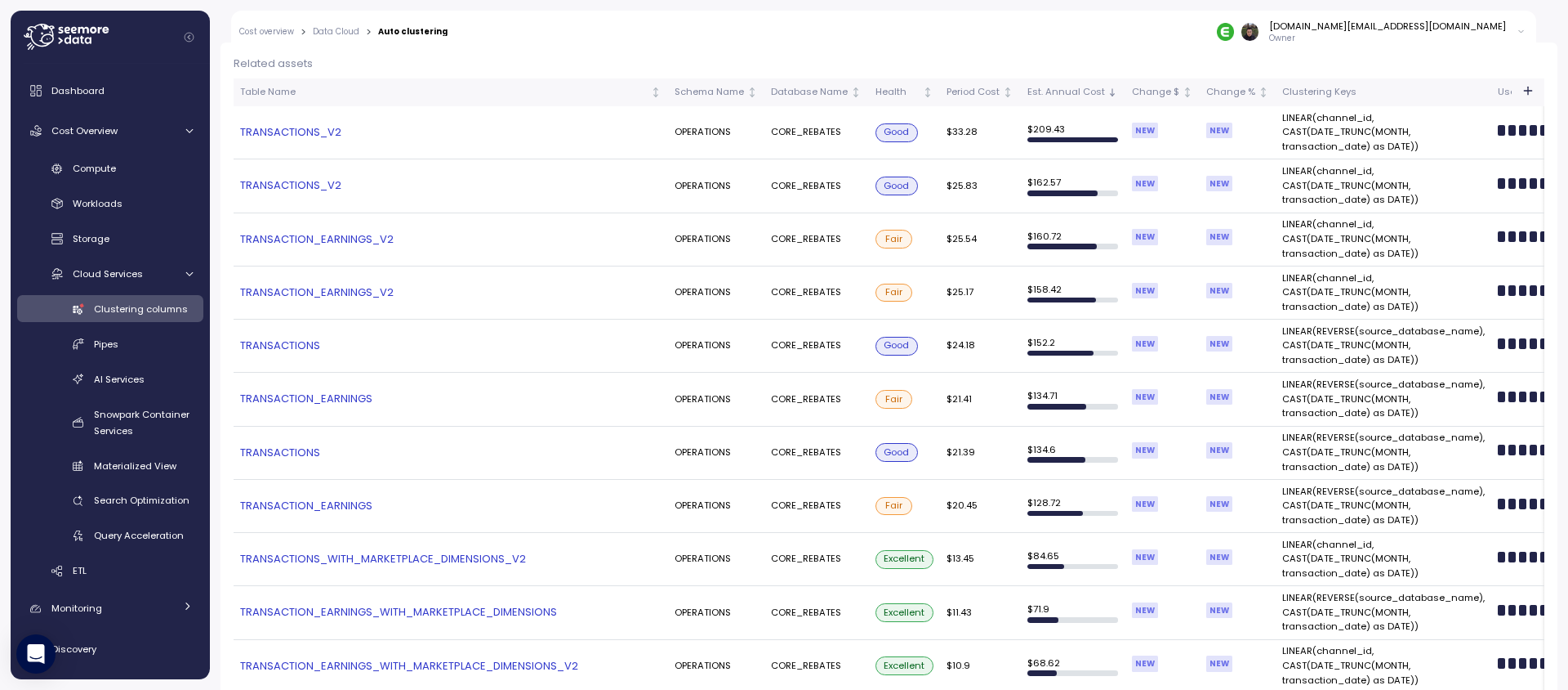
scroll to position [447, 0]
click at [705, 38] on div "gangxin.li@enable.com Owner" at bounding box center [997, 32] width 1078 height 43
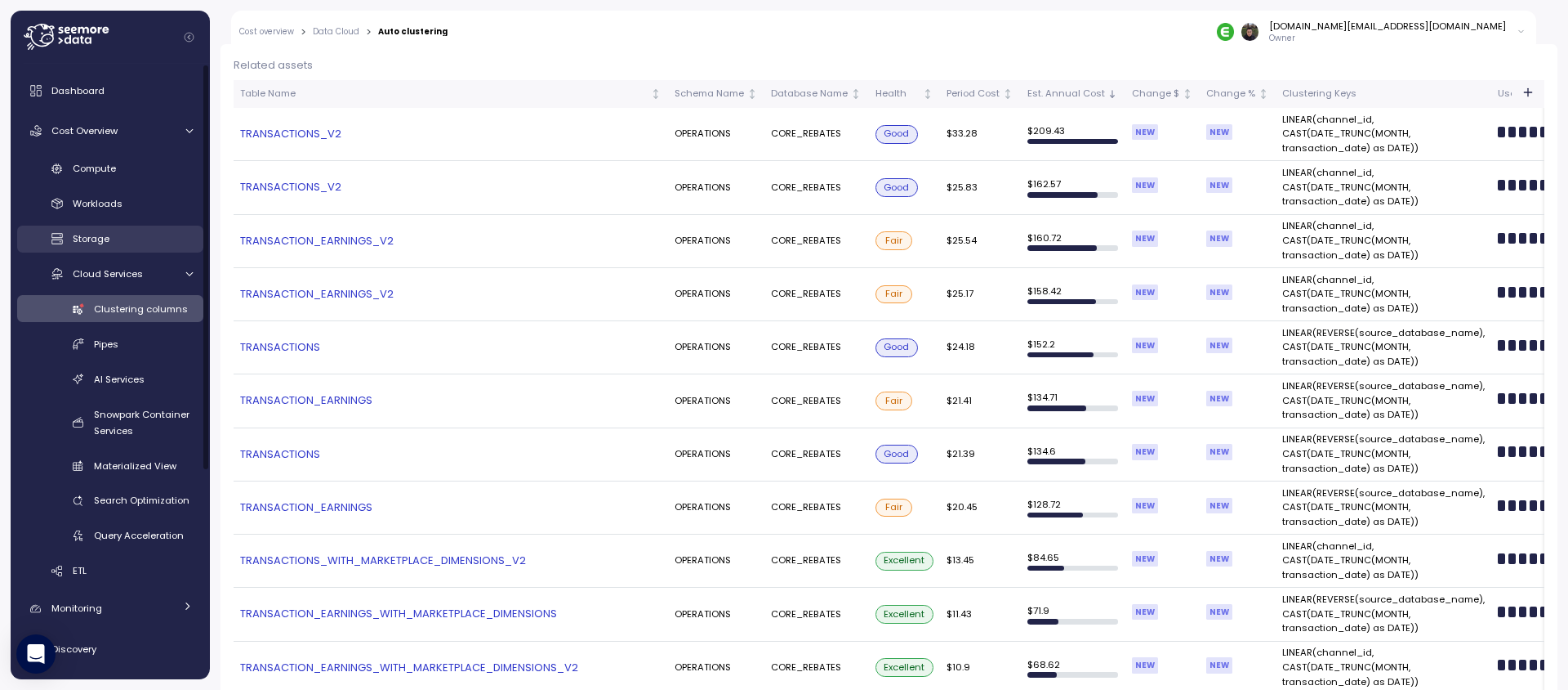
click at [121, 240] on div "Storage" at bounding box center [133, 238] width 120 height 16
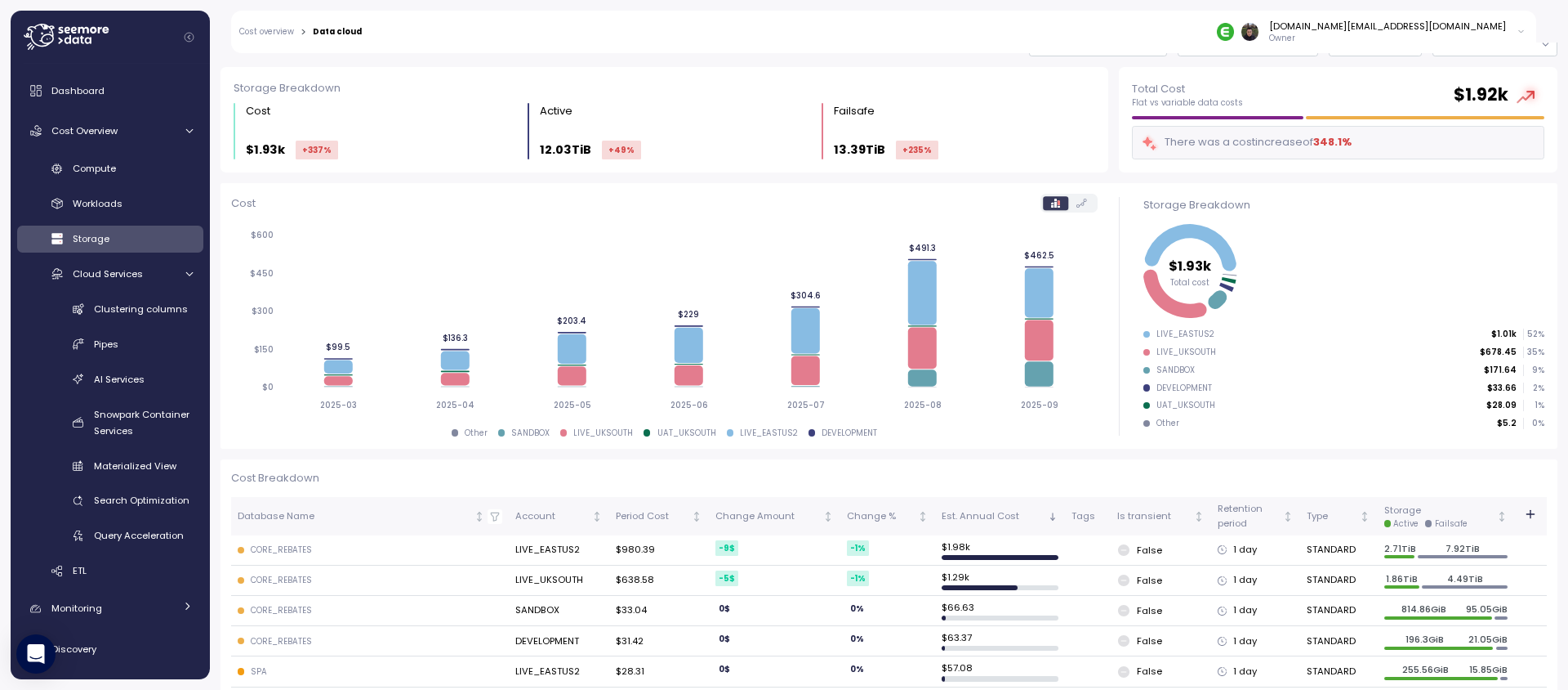
scroll to position [66, 0]
click at [1084, 213] on div "Cost 2025-03 2025-04 2025-05 2025-06 2025-07 2025-08 2025-09 $0 $150 $300 $450 …" at bounding box center [664, 315] width 866 height 245
click at [1084, 203] on icon at bounding box center [1082, 202] width 10 height 9
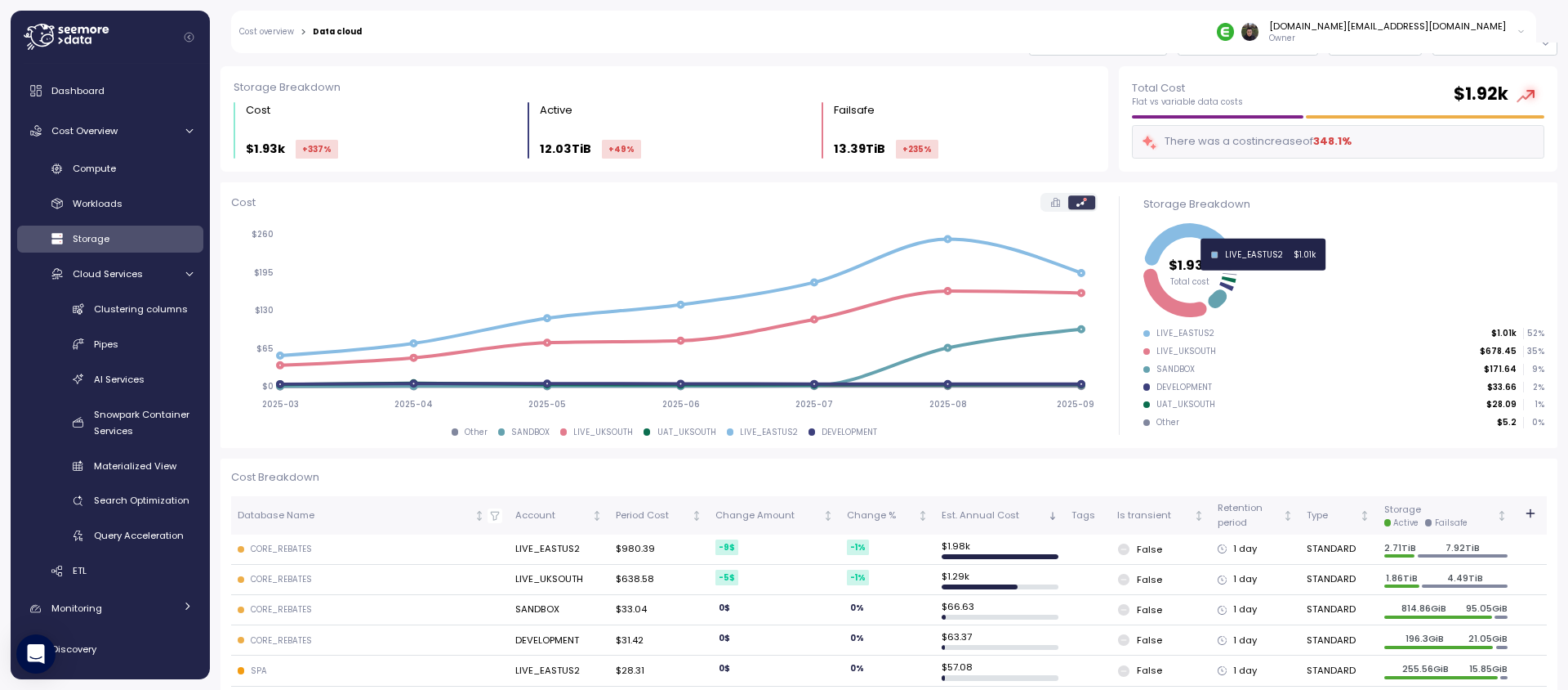
click at [1187, 231] on icon at bounding box center [1191, 246] width 92 height 46
click at [1131, 173] on div "Total Cost Flat vs variable data costs $ 1.92k There was a cost increase of 348…" at bounding box center [1338, 118] width 449 height 117
click at [1161, 239] on icon at bounding box center [1191, 246] width 92 height 46
click at [1110, 175] on div "Storage Breakdown Cost $1.93k +337 % Active 12.03TiB +49 % Failsafe 13.39TiB +2…" at bounding box center [663, 118] width 898 height 117
click at [1052, 201] on icon at bounding box center [1055, 202] width 9 height 9
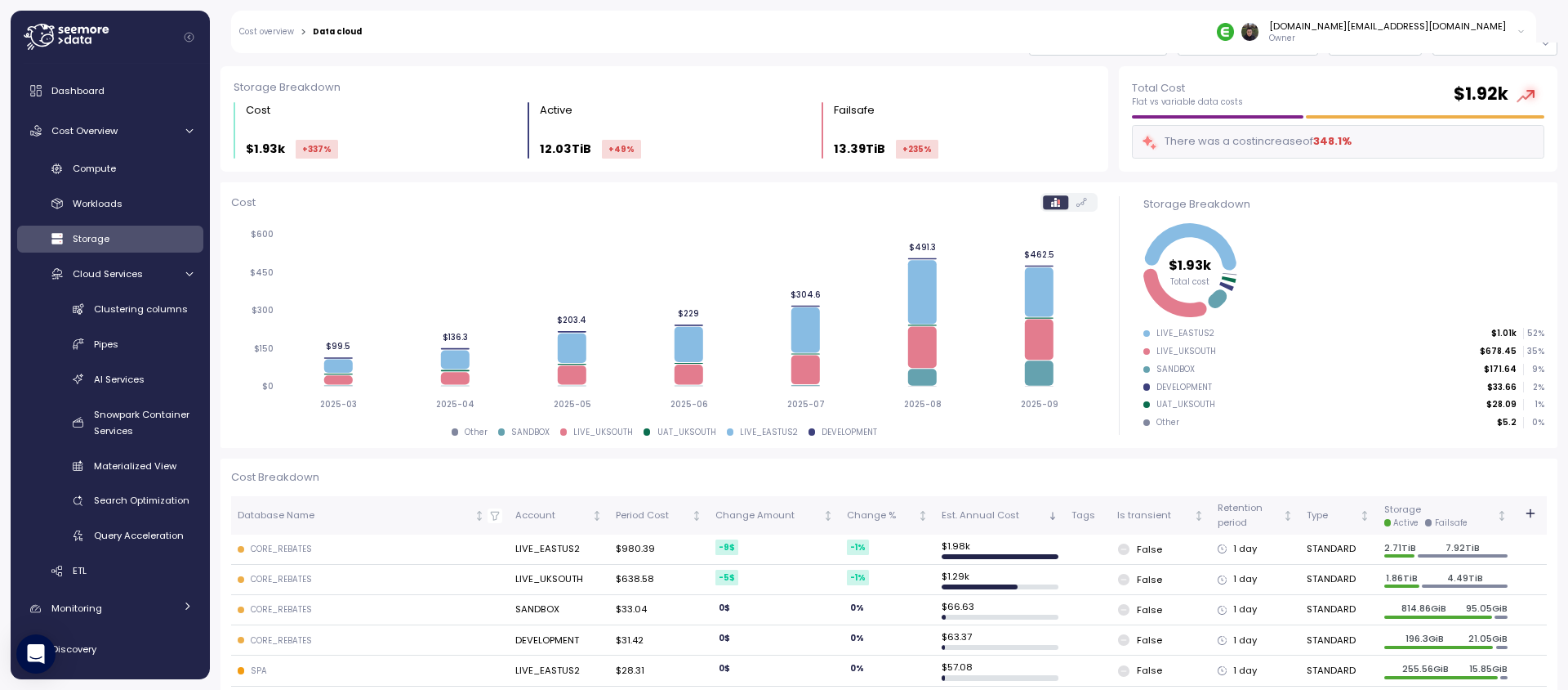
click at [1079, 201] on icon at bounding box center [1082, 202] width 10 height 9
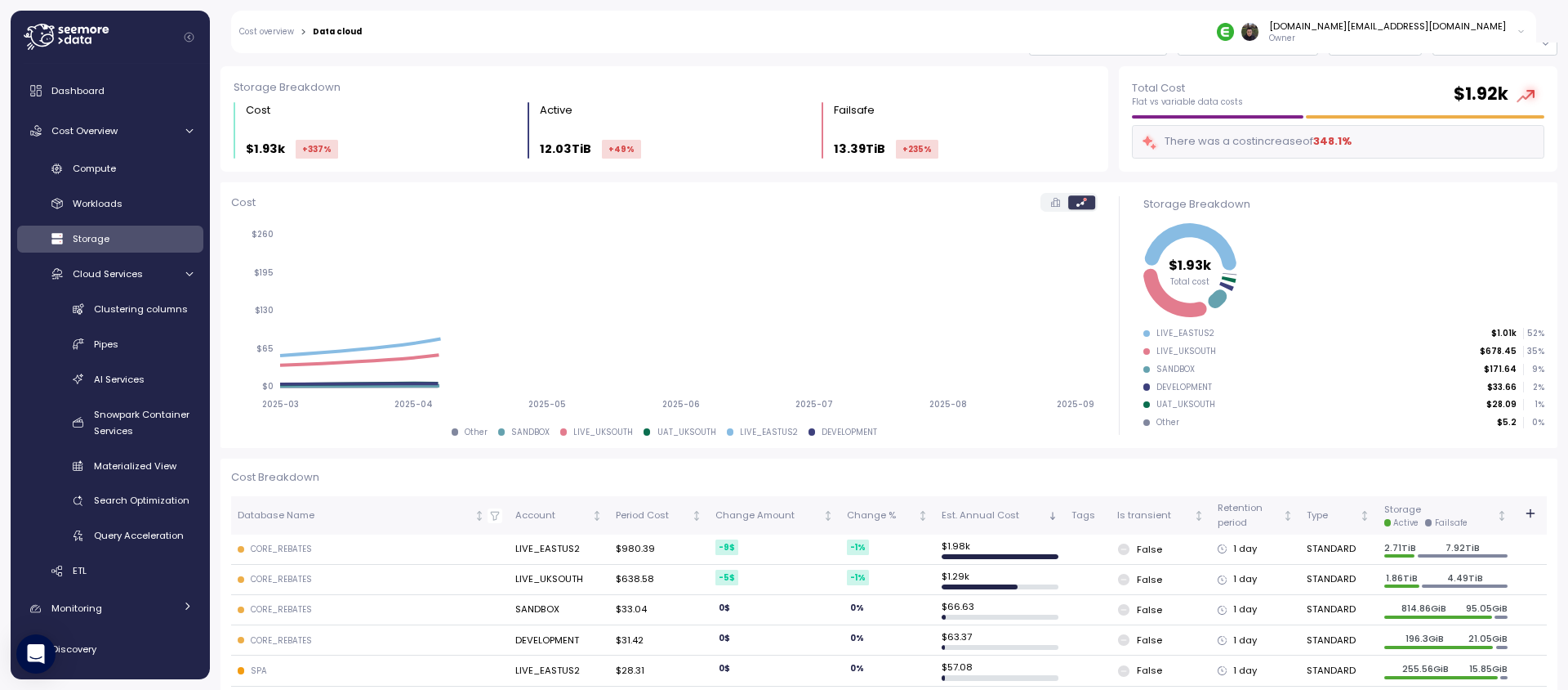
click at [1057, 203] on icon at bounding box center [1055, 202] width 9 height 9
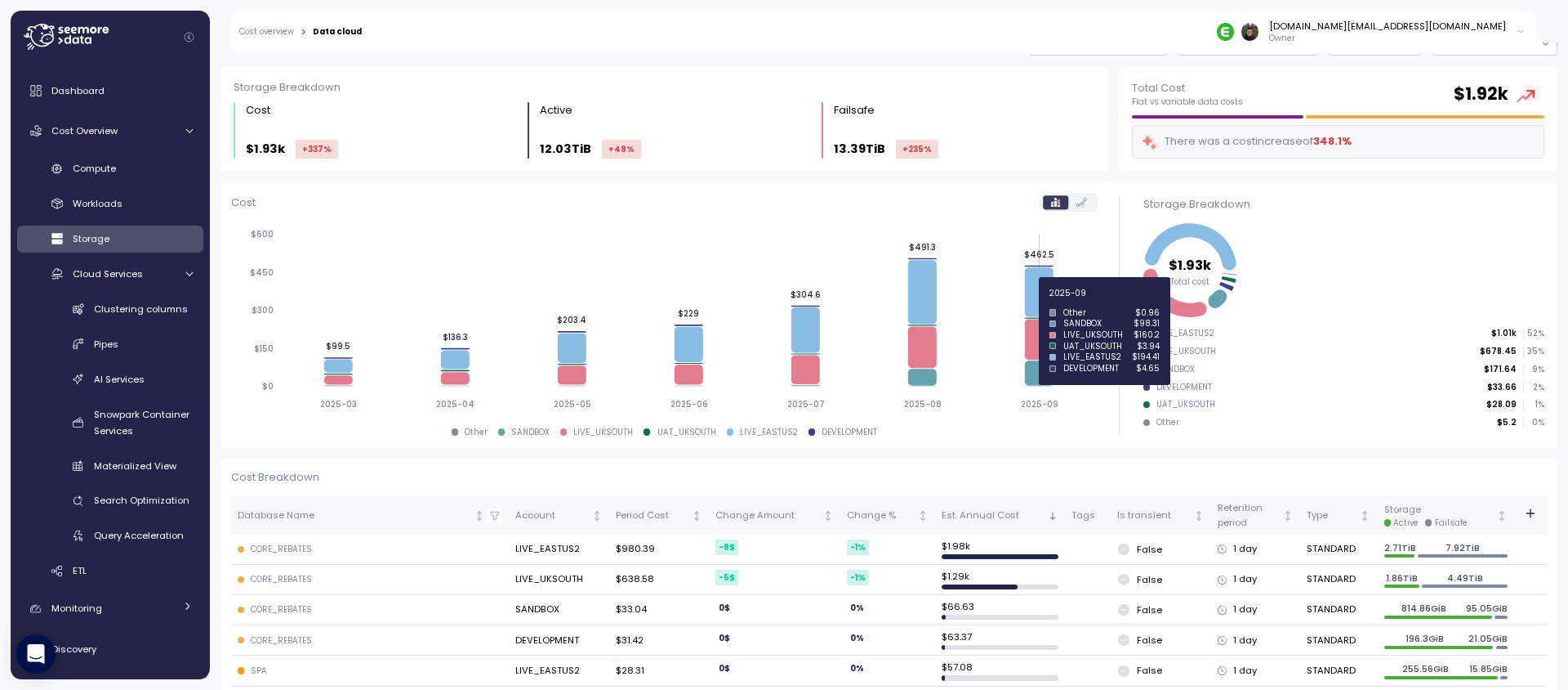
click at [1040, 302] on icon at bounding box center [1039, 291] width 28 height 49
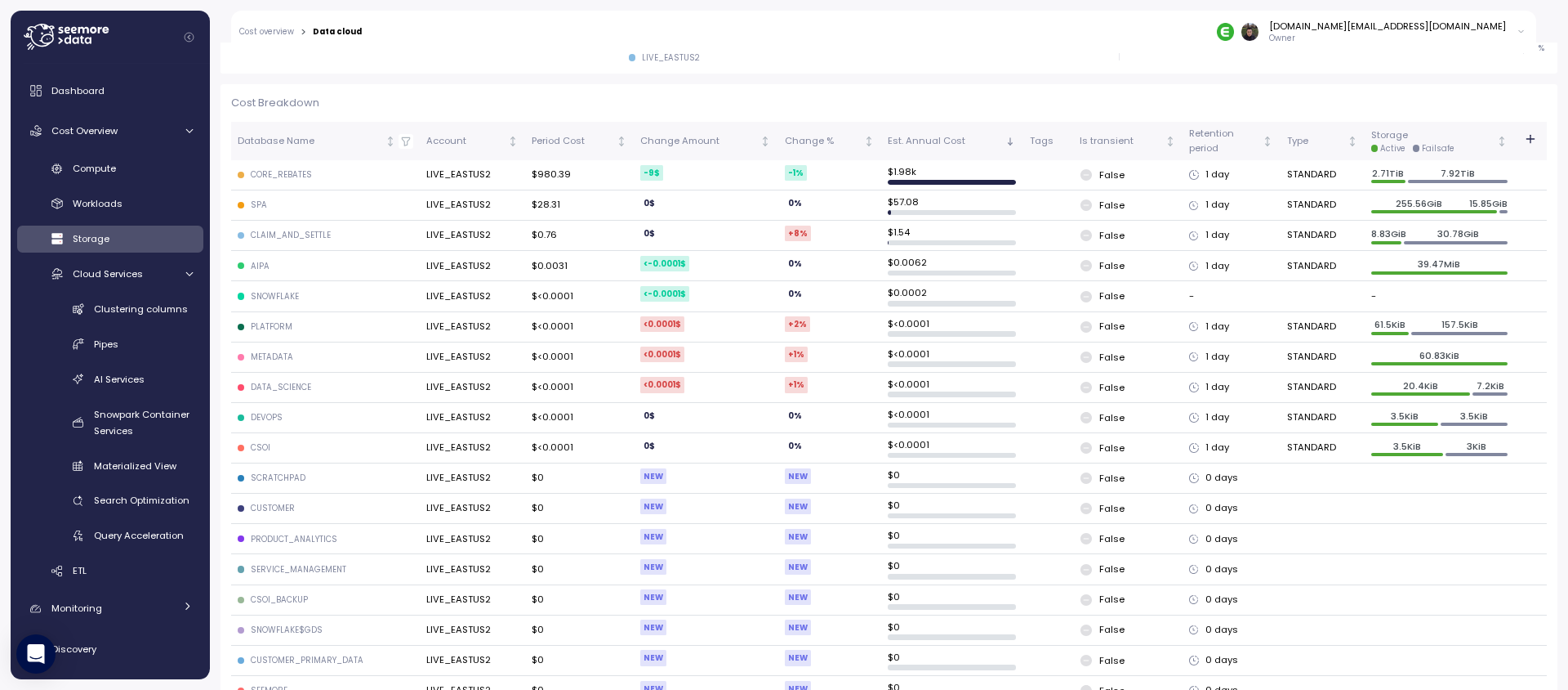
scroll to position [373, 0]
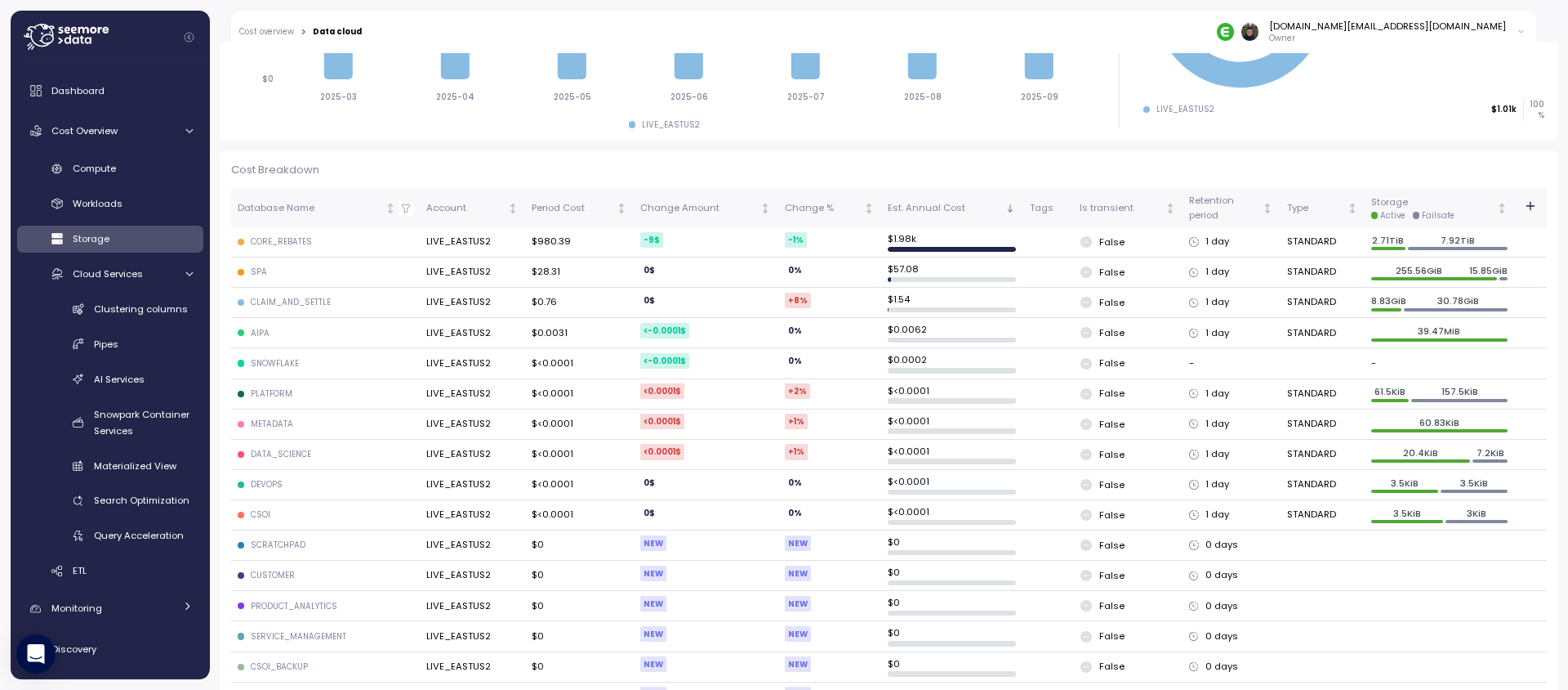
click at [1086, 358] on icon at bounding box center [1086, 363] width 11 height 11
click at [1176, 366] on td "False" at bounding box center [1128, 363] width 110 height 30
click at [1244, 362] on td "-" at bounding box center [1231, 363] width 97 height 30
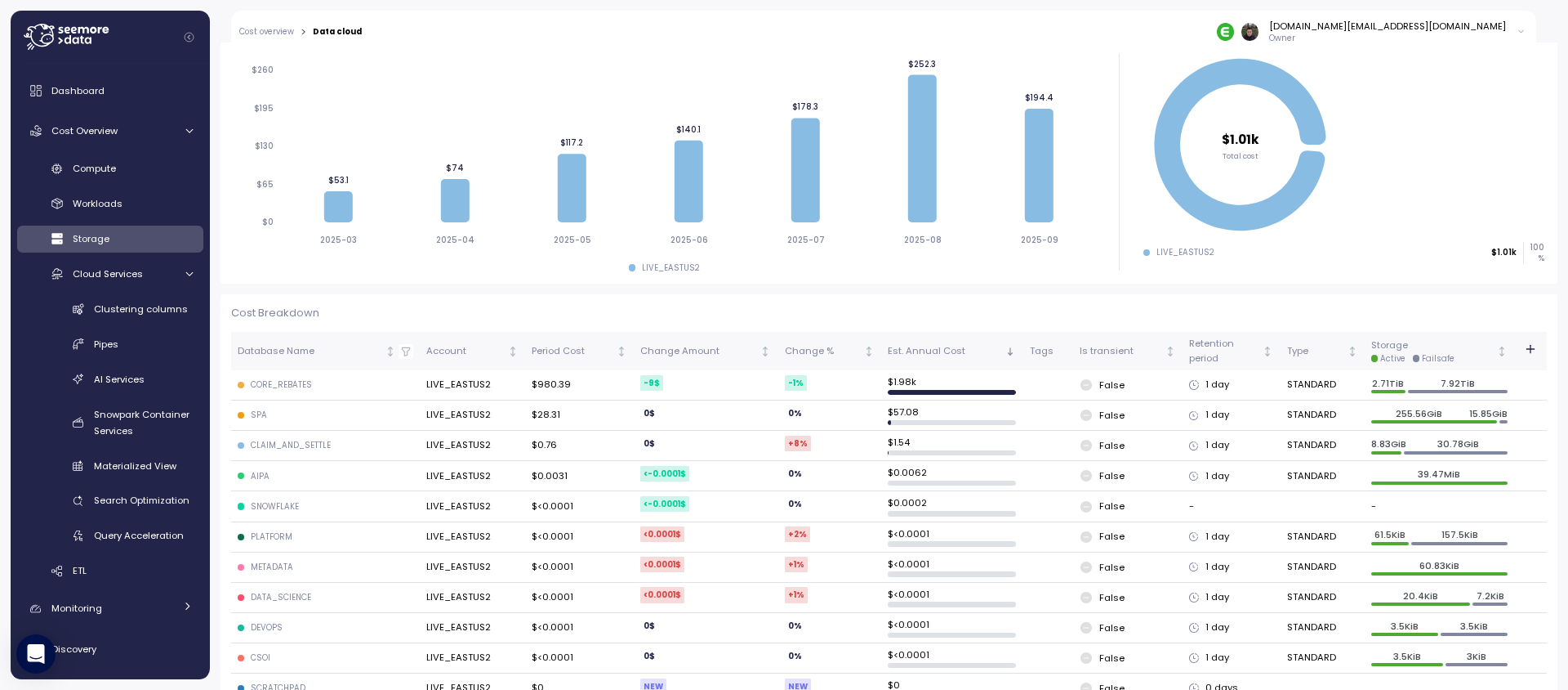
scroll to position [228, 0]
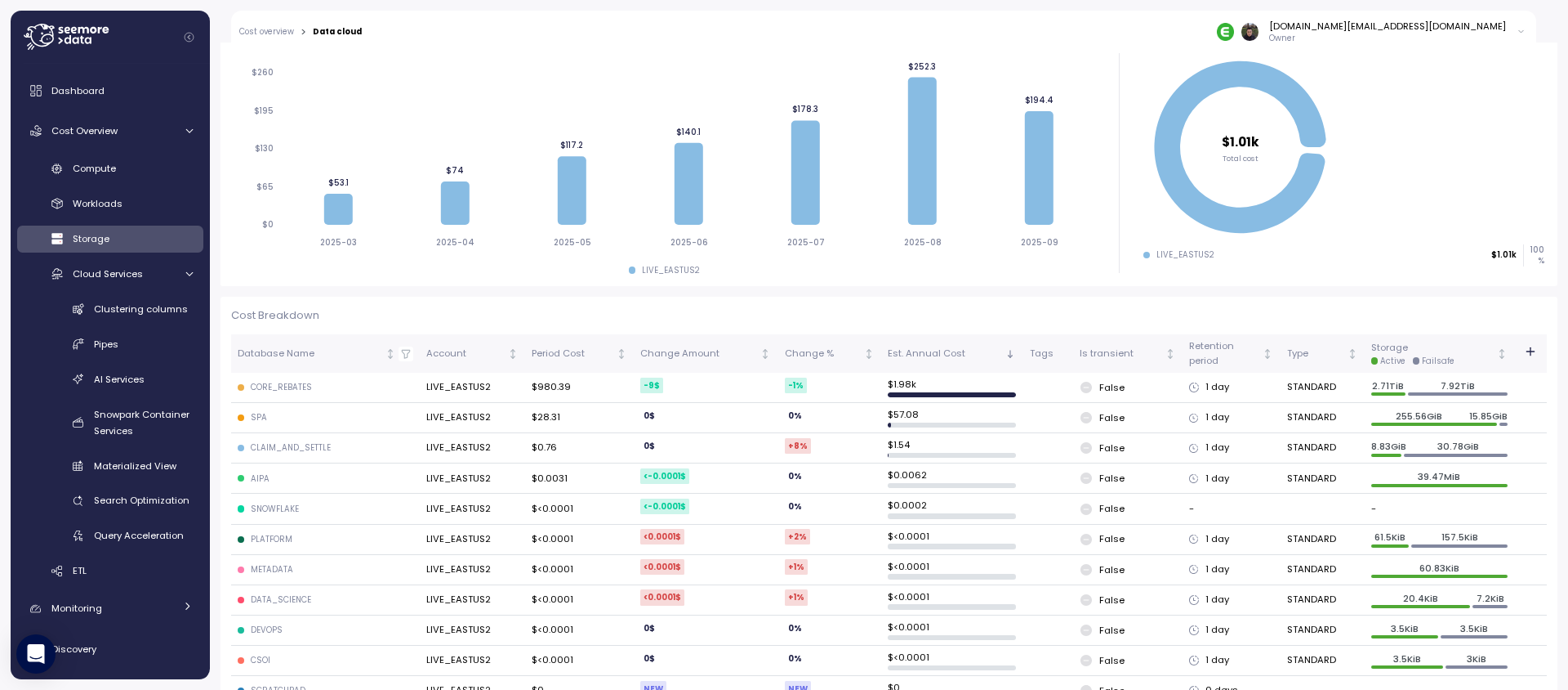
click at [276, 390] on div "CORE_REBATES" at bounding box center [280, 387] width 61 height 11
click at [277, 384] on div "CORE_REBATES" at bounding box center [280, 387] width 61 height 11
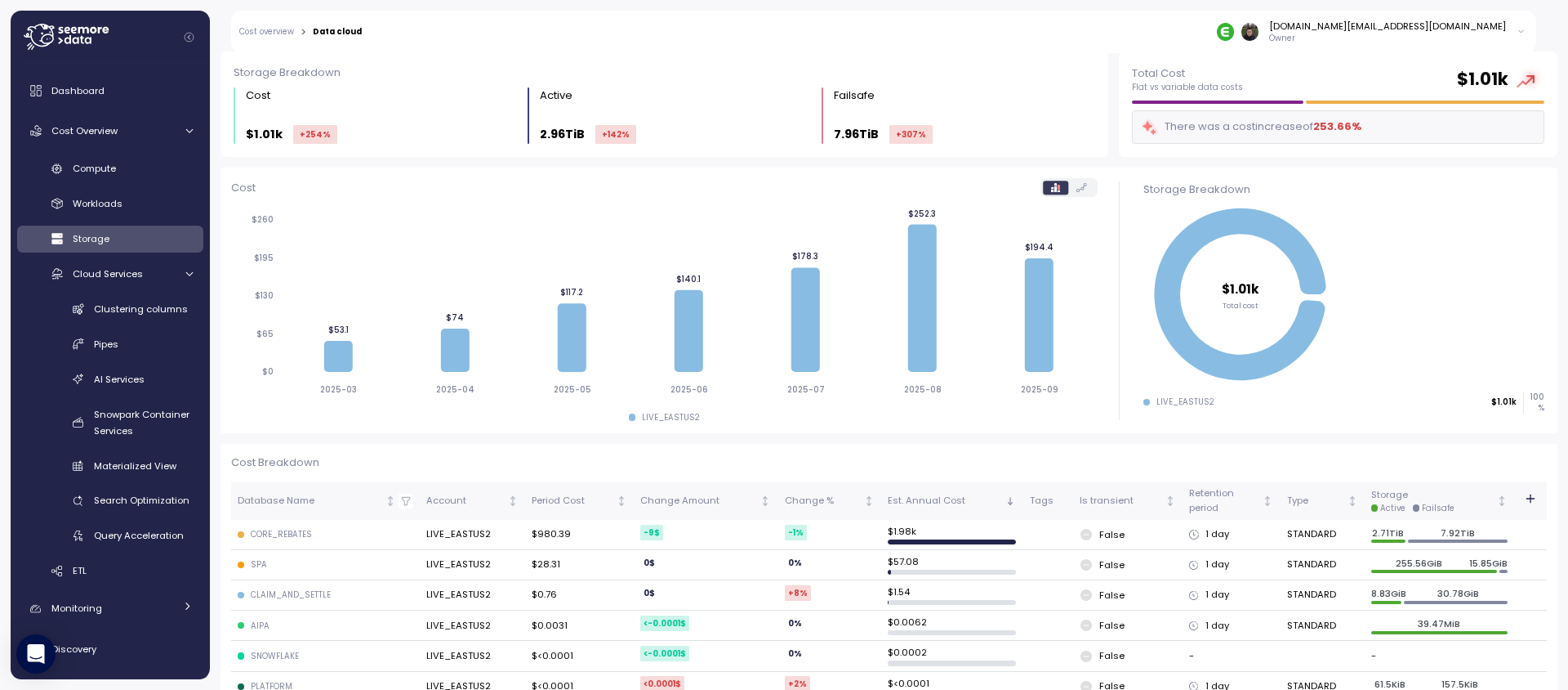
scroll to position [145, 0]
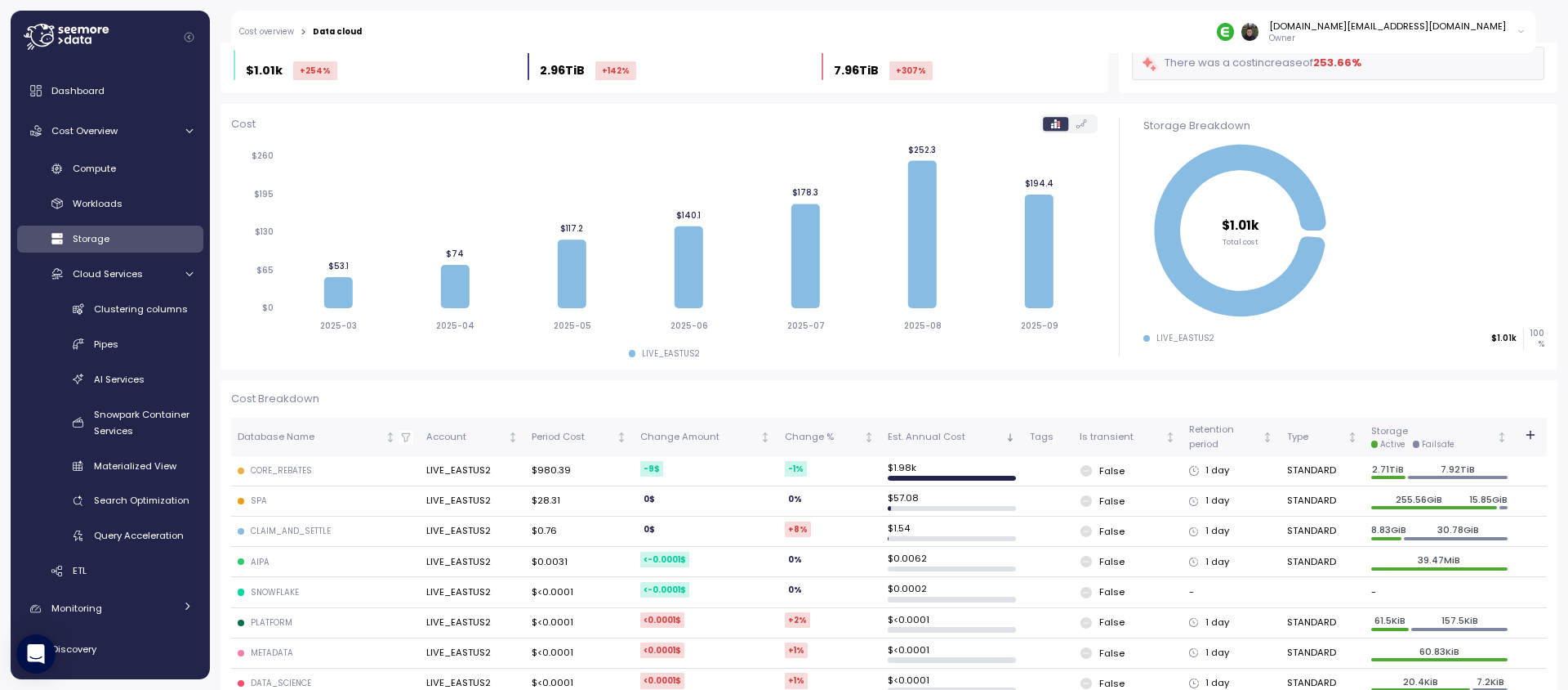
click at [261, 469] on div "CORE_REBATES" at bounding box center [280, 470] width 61 height 11
click at [143, 171] on div "Compute" at bounding box center [133, 168] width 120 height 16
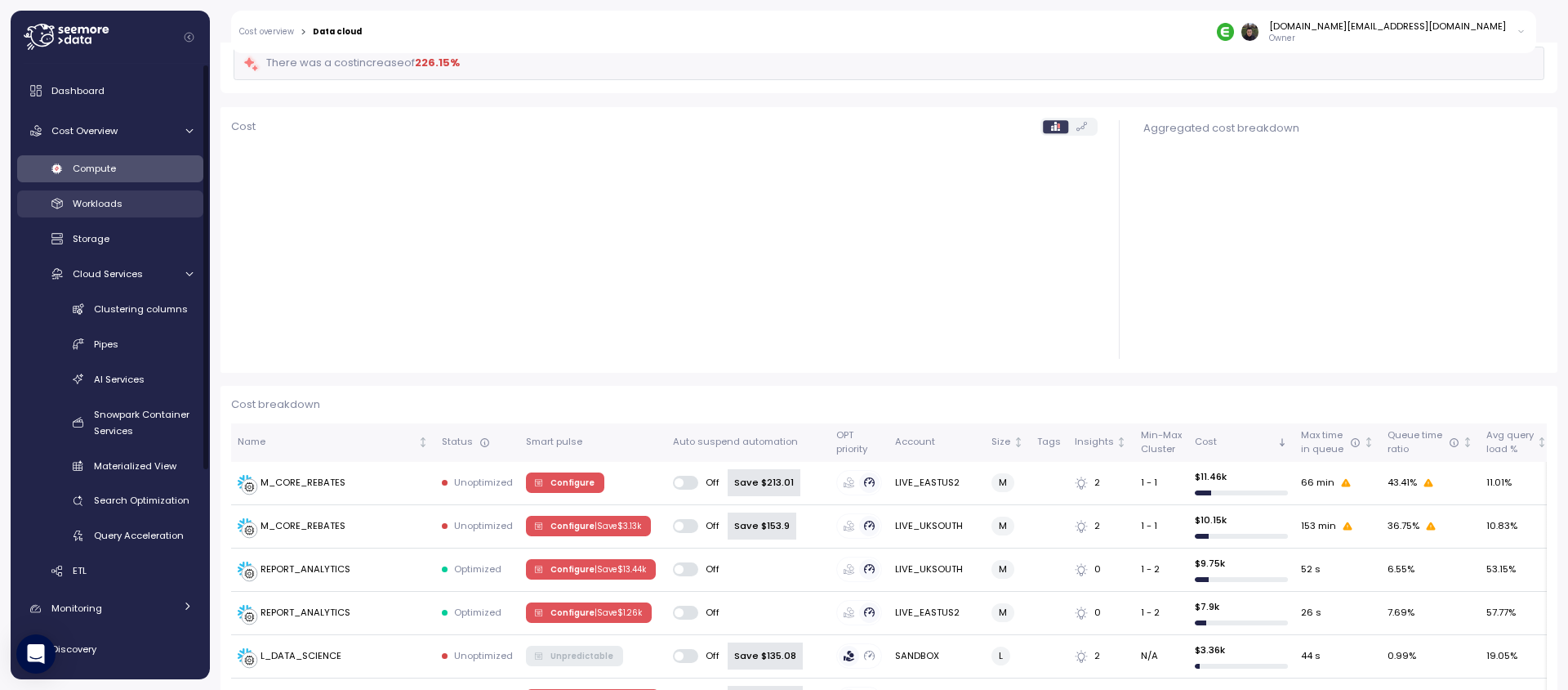
click at [136, 205] on div "Workloads" at bounding box center [133, 203] width 120 height 16
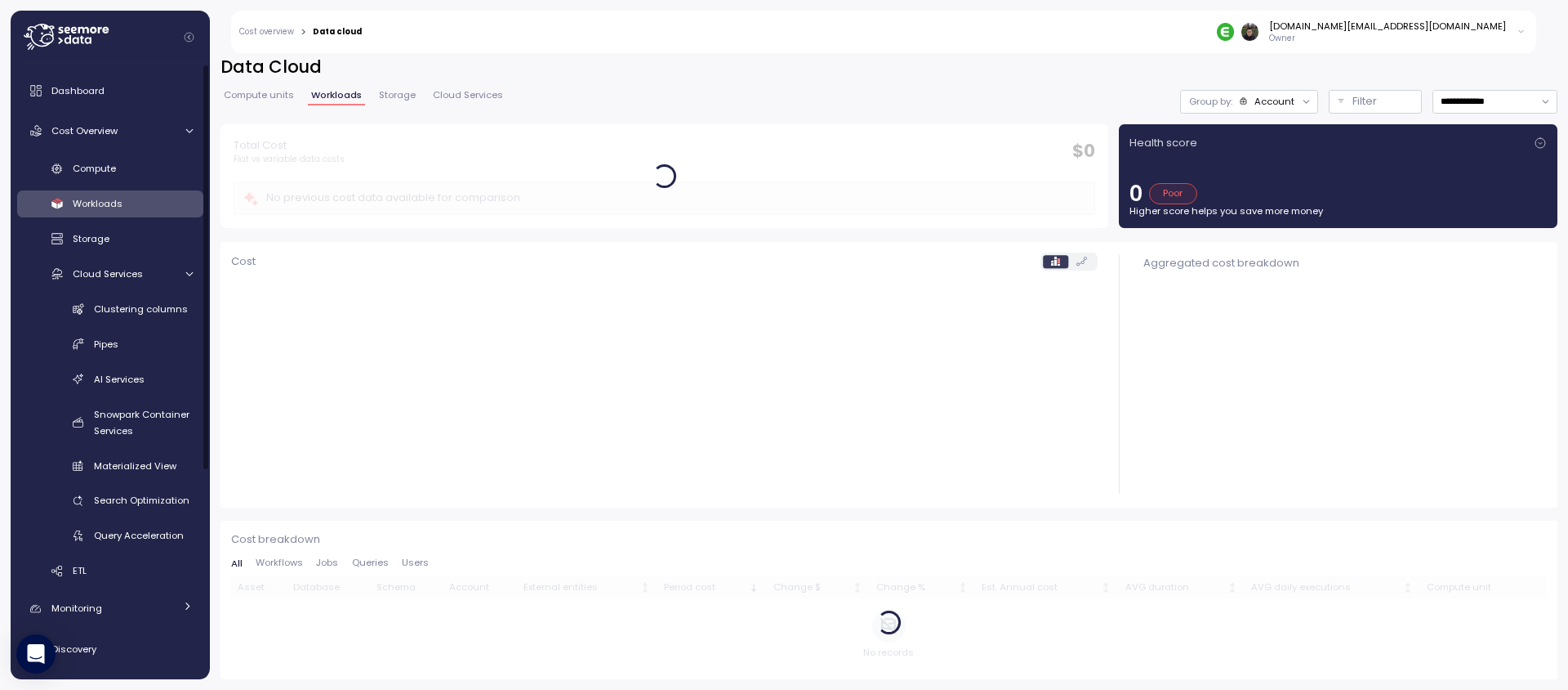
scroll to position [9, 0]
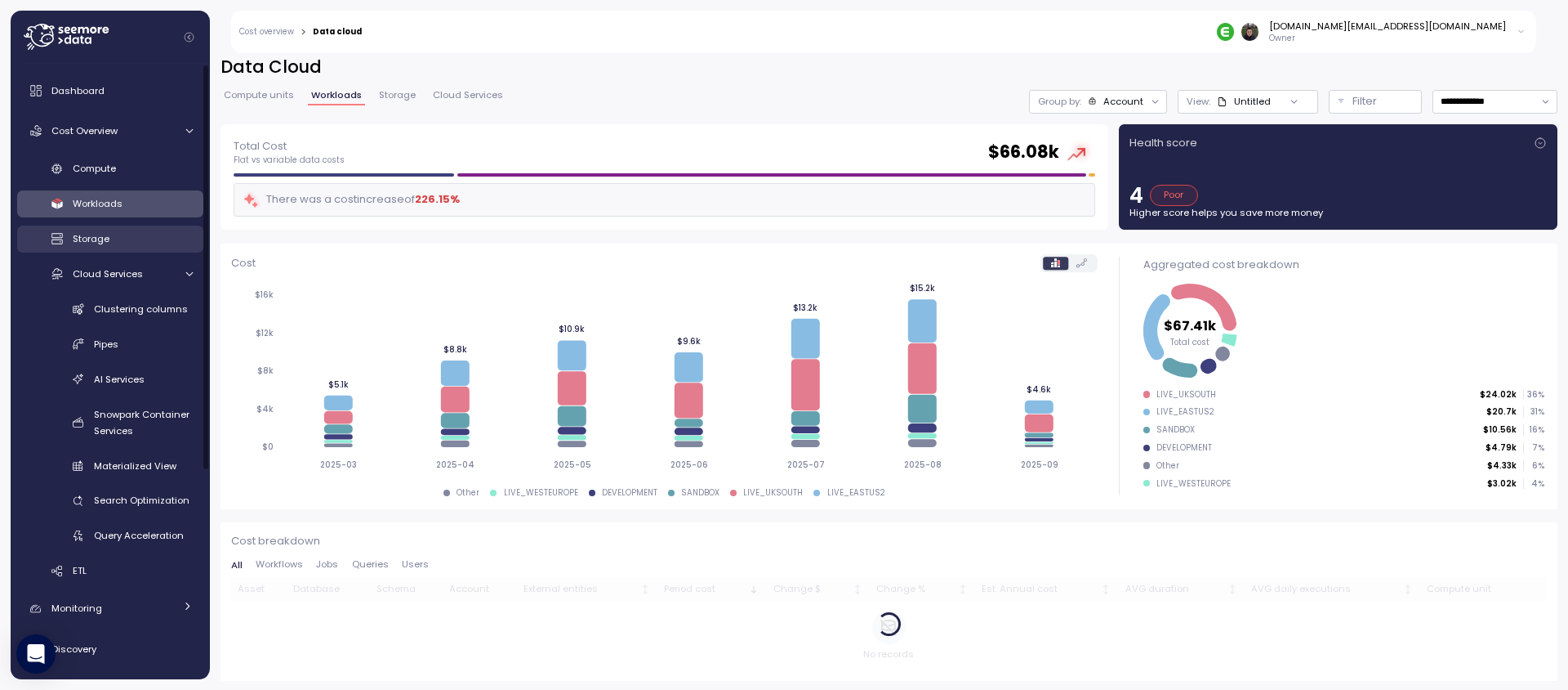
click at [130, 247] on link "Storage" at bounding box center [110, 239] width 186 height 27
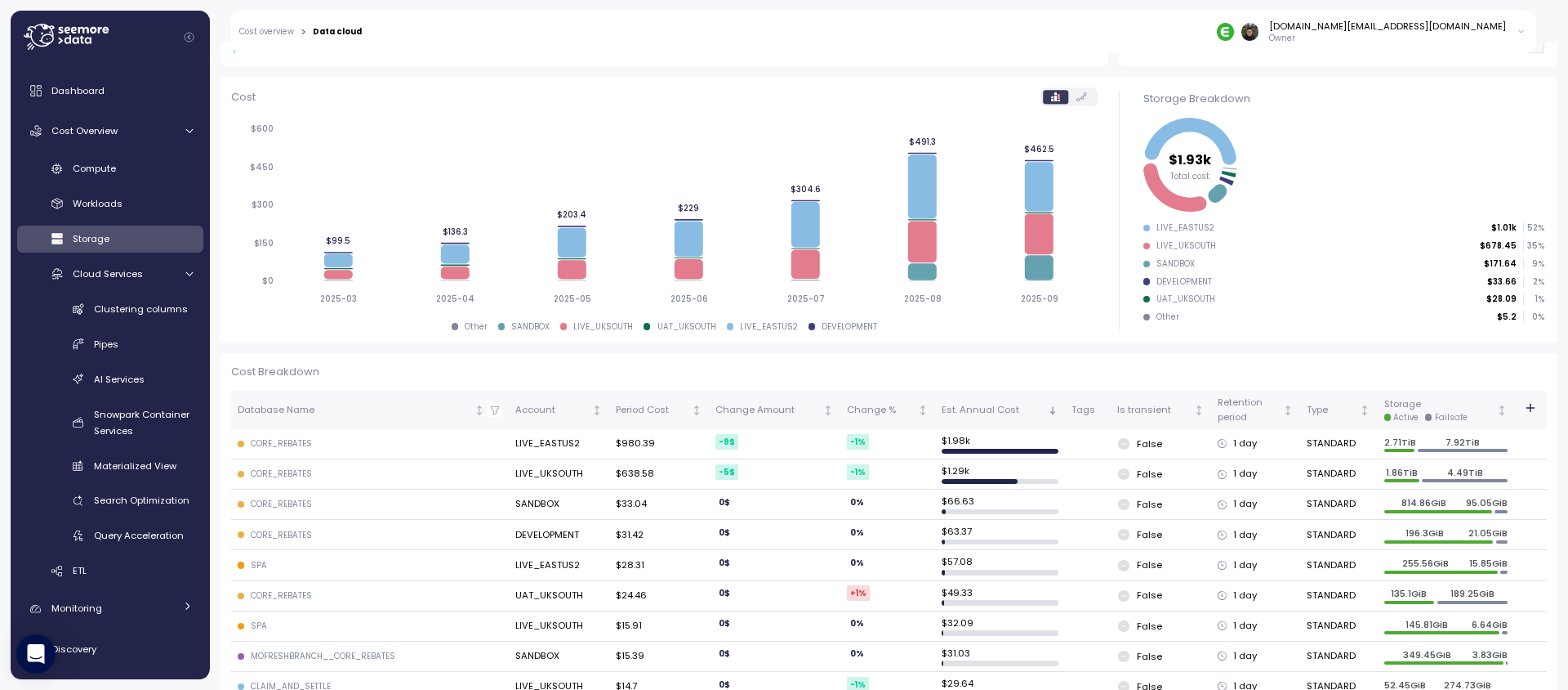
scroll to position [359, 0]
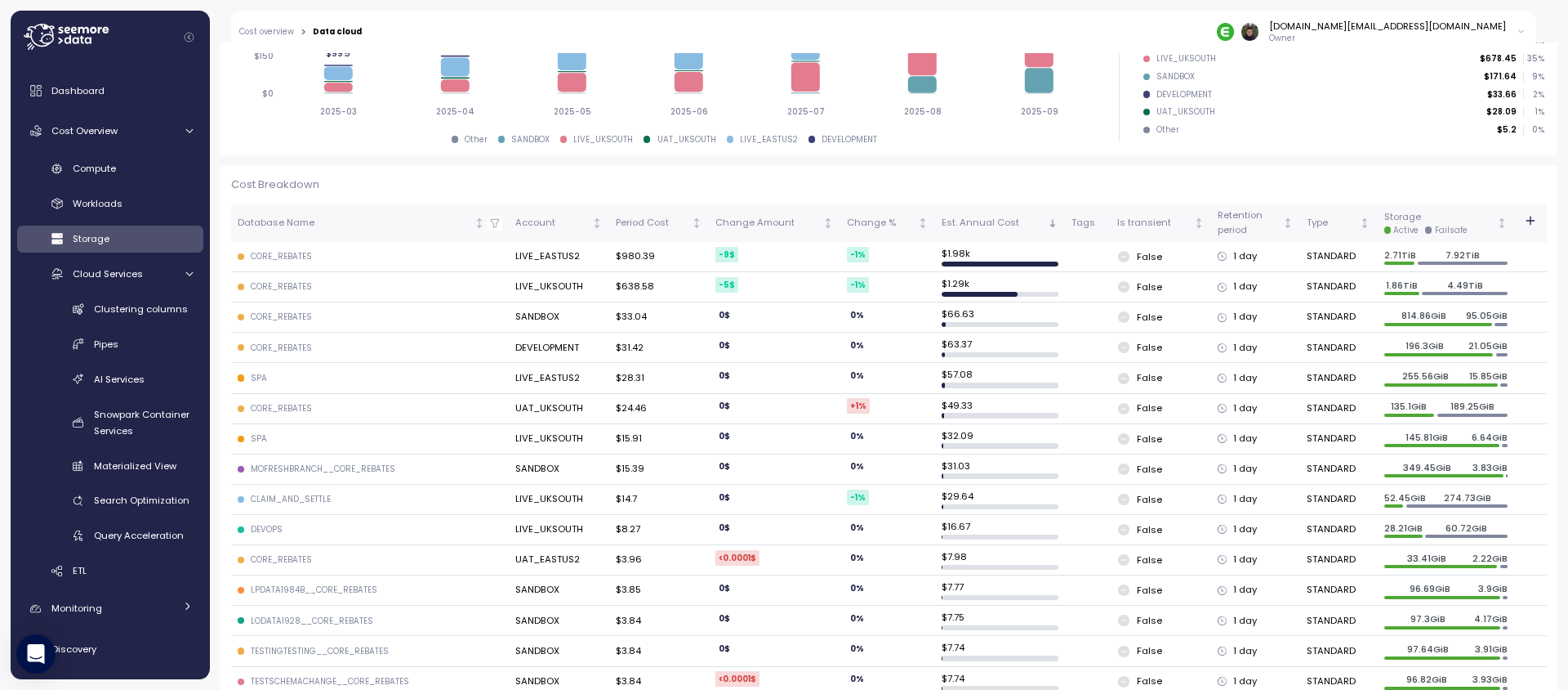
click at [271, 258] on div "CORE_REBATES" at bounding box center [280, 256] width 61 height 11
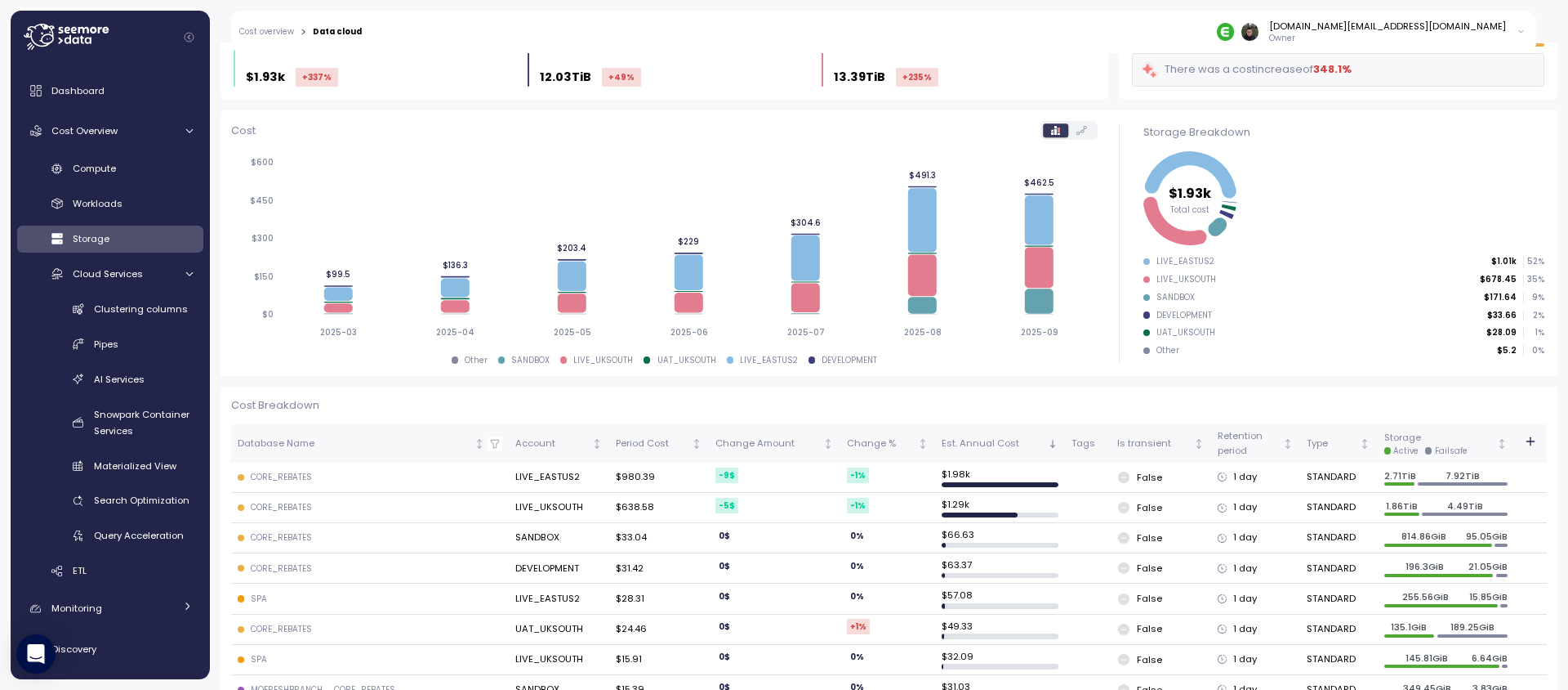
scroll to position [0, 0]
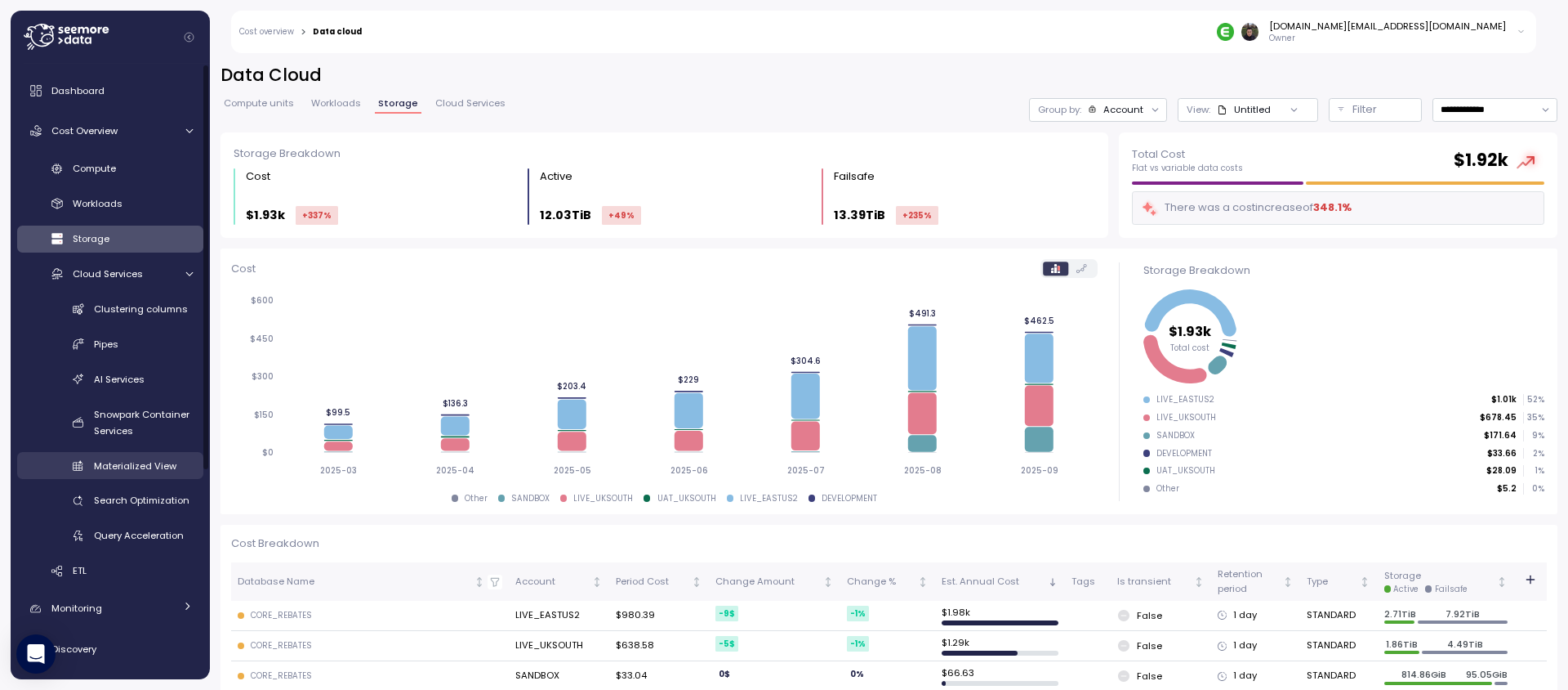
click at [130, 457] on div "Materialized View" at bounding box center [142, 465] width 99 height 16
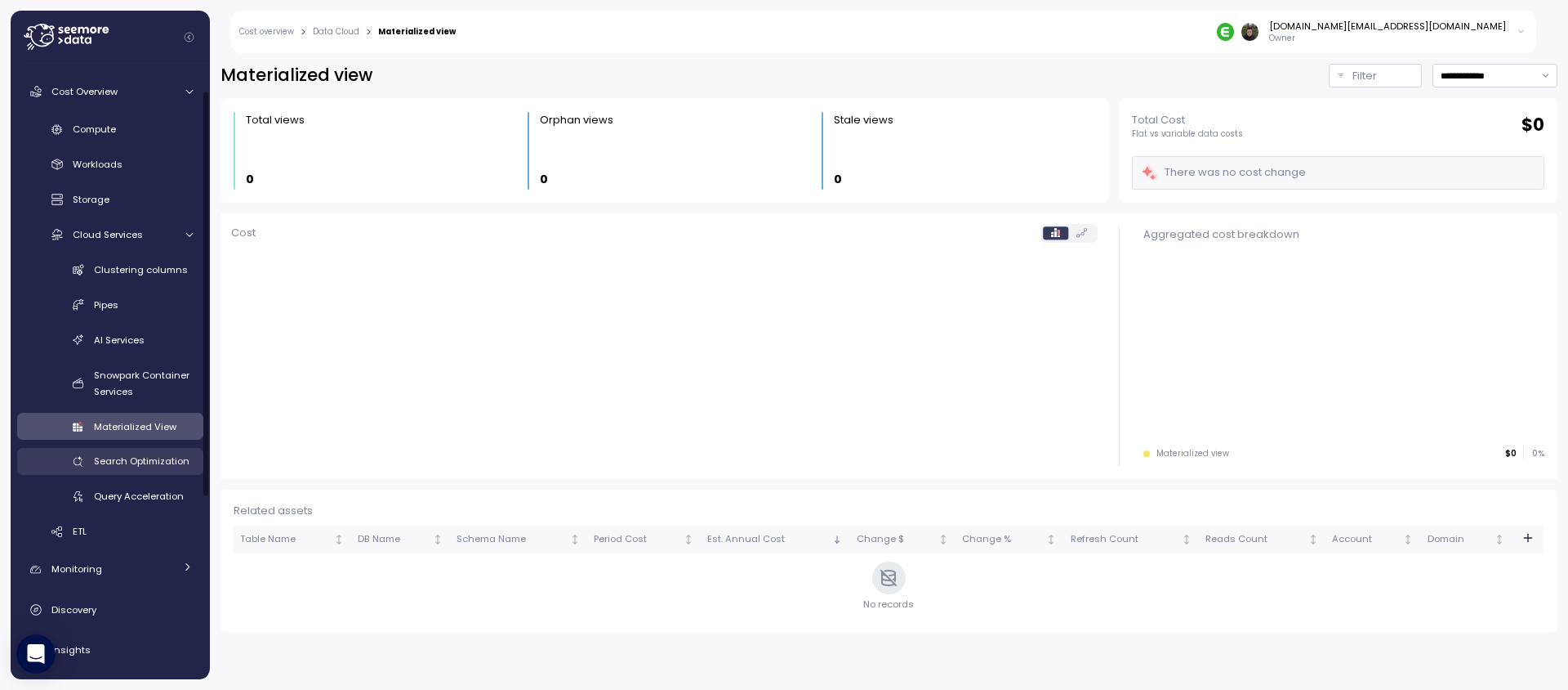
scroll to position [58, 0]
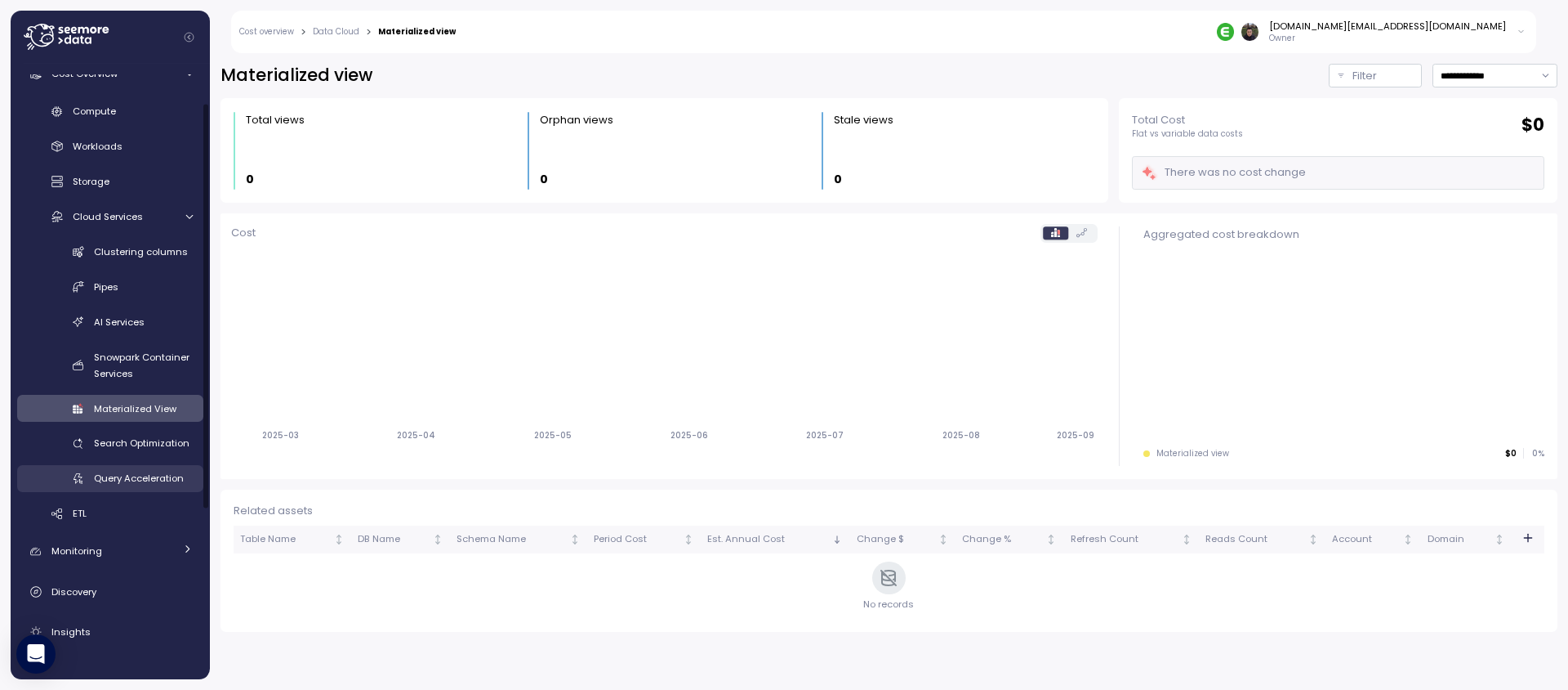
click at [132, 480] on span "Query Acceleration" at bounding box center [138, 477] width 90 height 13
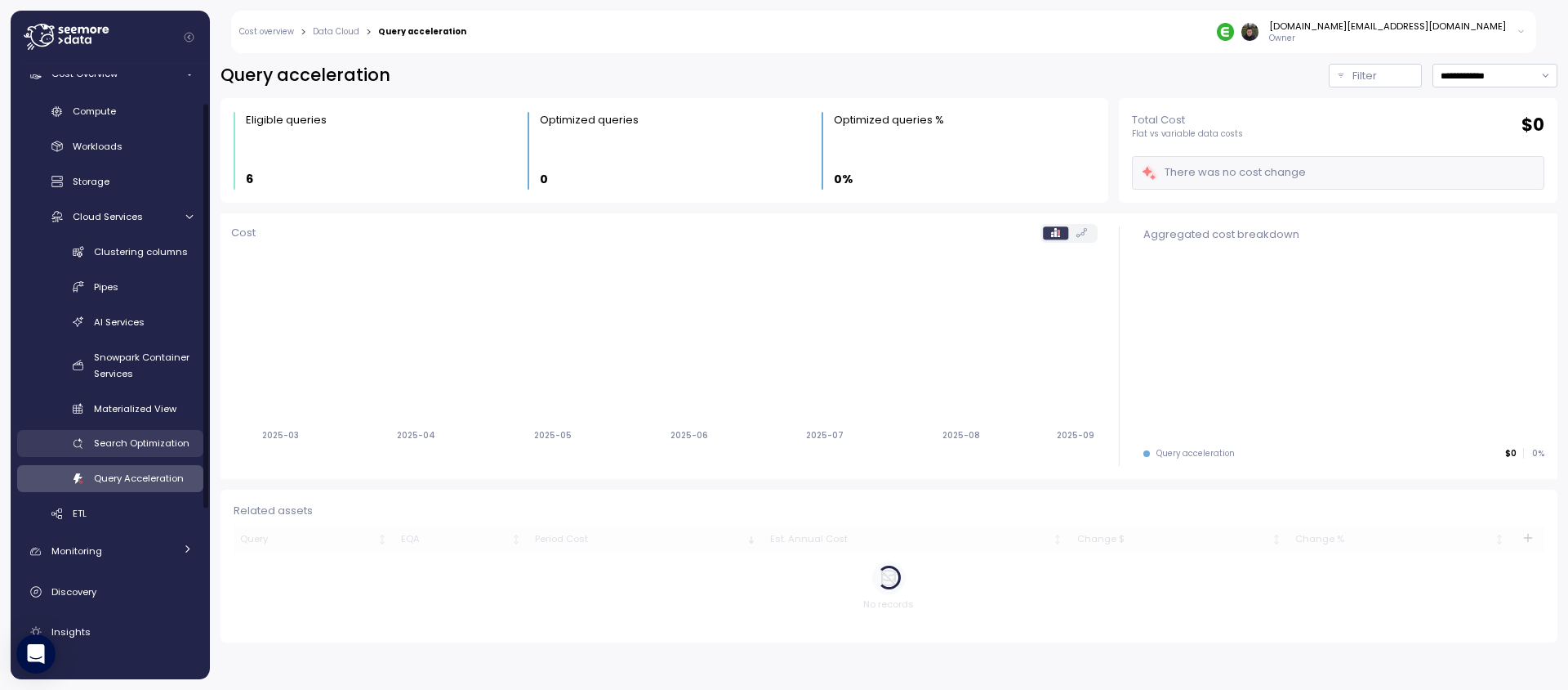
click at [136, 436] on span "Search Optimization" at bounding box center [141, 442] width 95 height 13
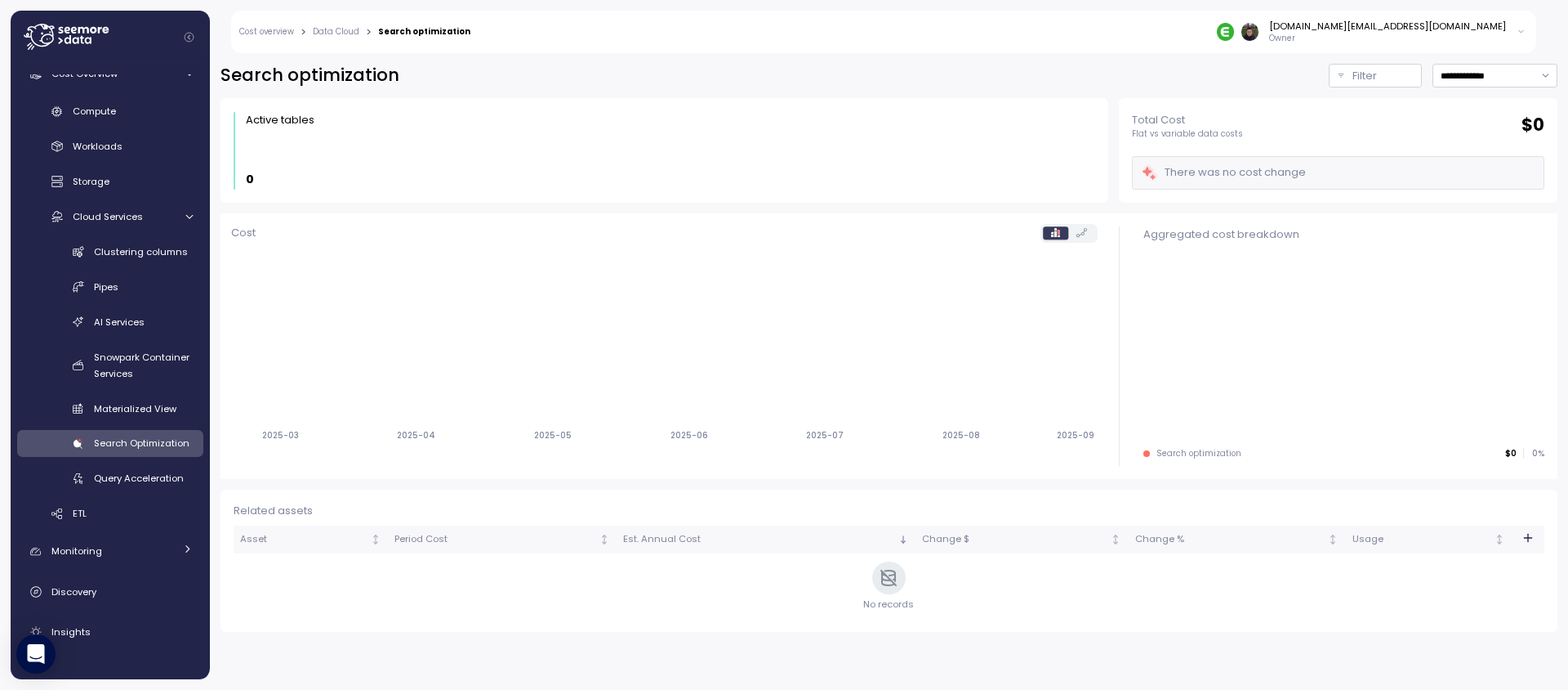
click at [538, 77] on div "**********" at bounding box center [889, 76] width 1337 height 24
click at [360, 71] on h2 "Search optimization" at bounding box center [310, 76] width 179 height 24
click at [438, 70] on div "**********" at bounding box center [889, 76] width 1337 height 24
click at [250, 74] on h2 "Search optimization" at bounding box center [310, 76] width 179 height 24
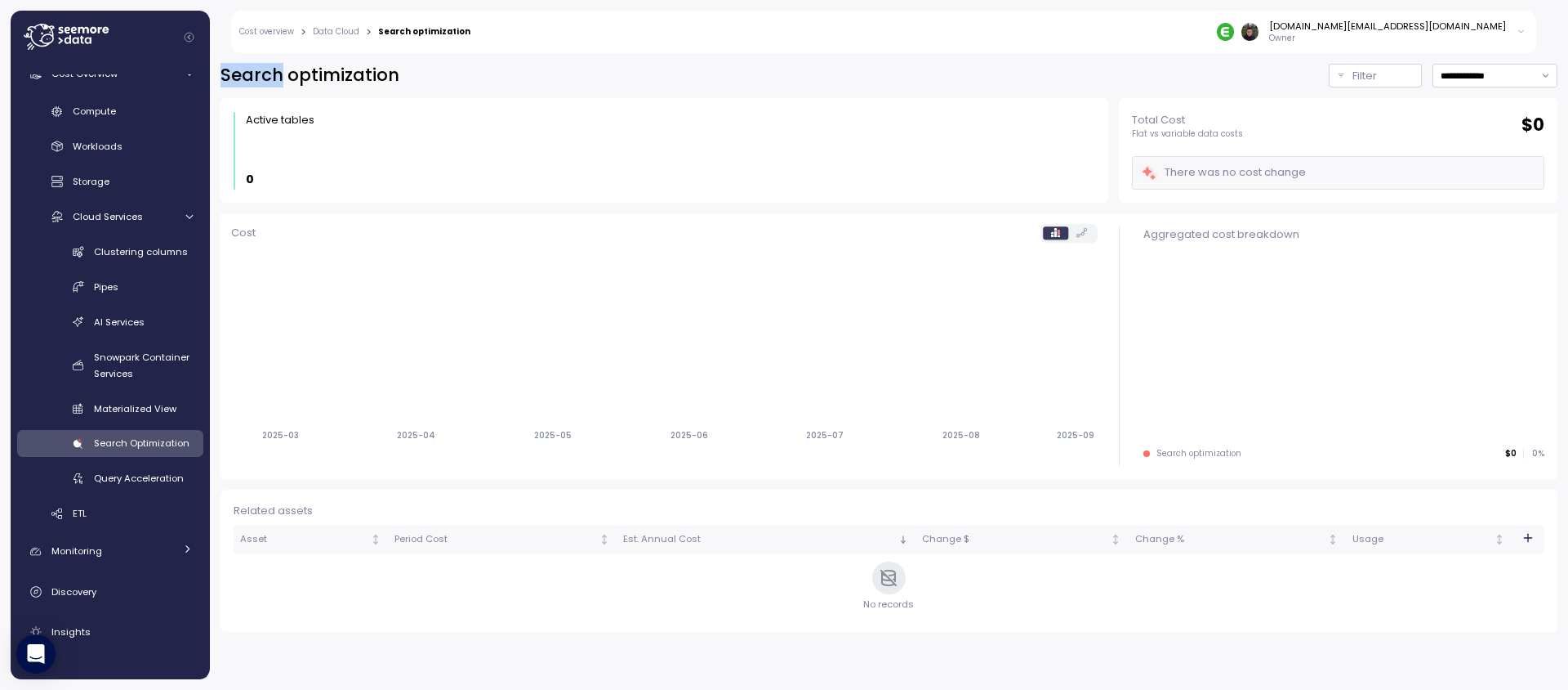
click at [250, 74] on h2 "Search optimization" at bounding box center [310, 76] width 179 height 24
click at [316, 79] on h2 "Search optimization" at bounding box center [310, 76] width 179 height 24
click at [419, 78] on div "**********" at bounding box center [889, 76] width 1337 height 24
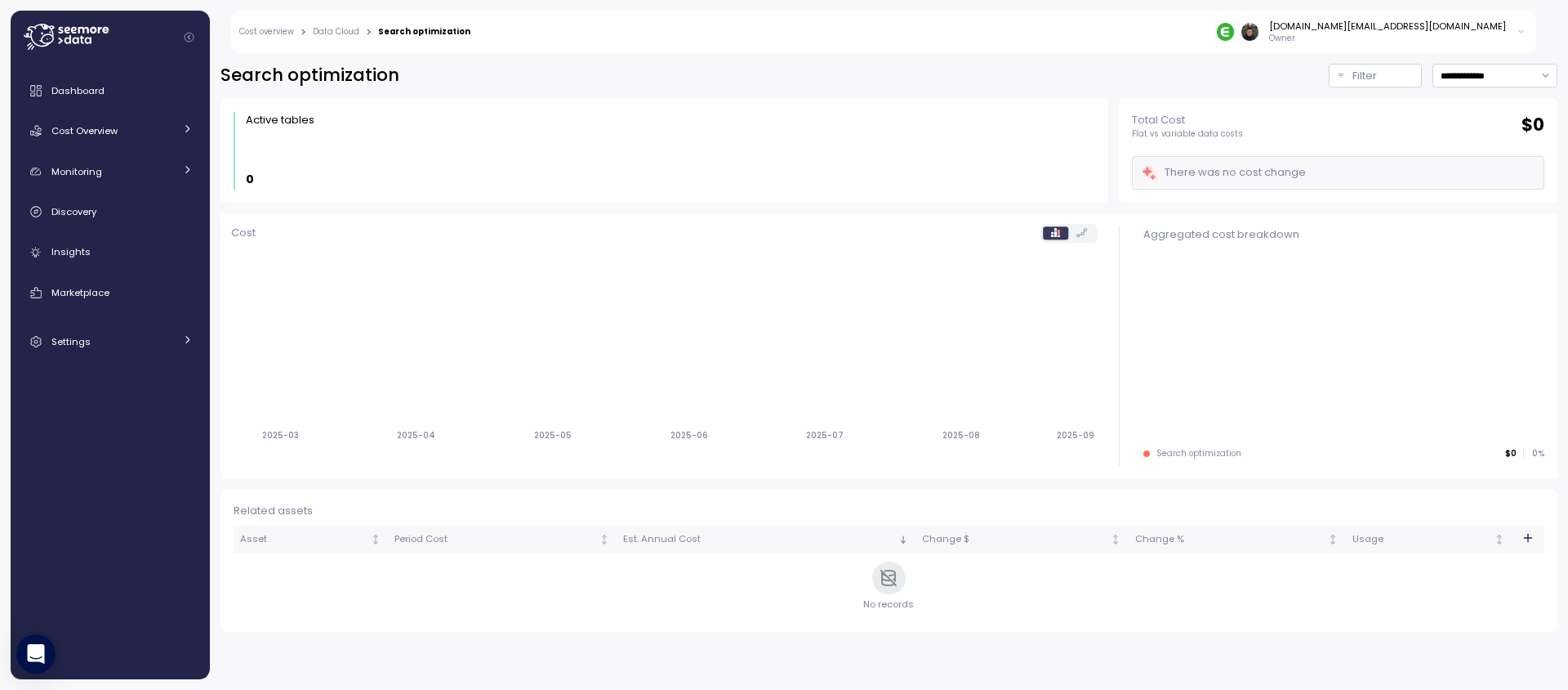
click at [536, 73] on div "**********" at bounding box center [889, 76] width 1337 height 24
click at [548, 72] on div "**********" at bounding box center [889, 76] width 1337 height 24
click at [333, 27] on link "Data Cloud" at bounding box center [336, 32] width 46 height 9
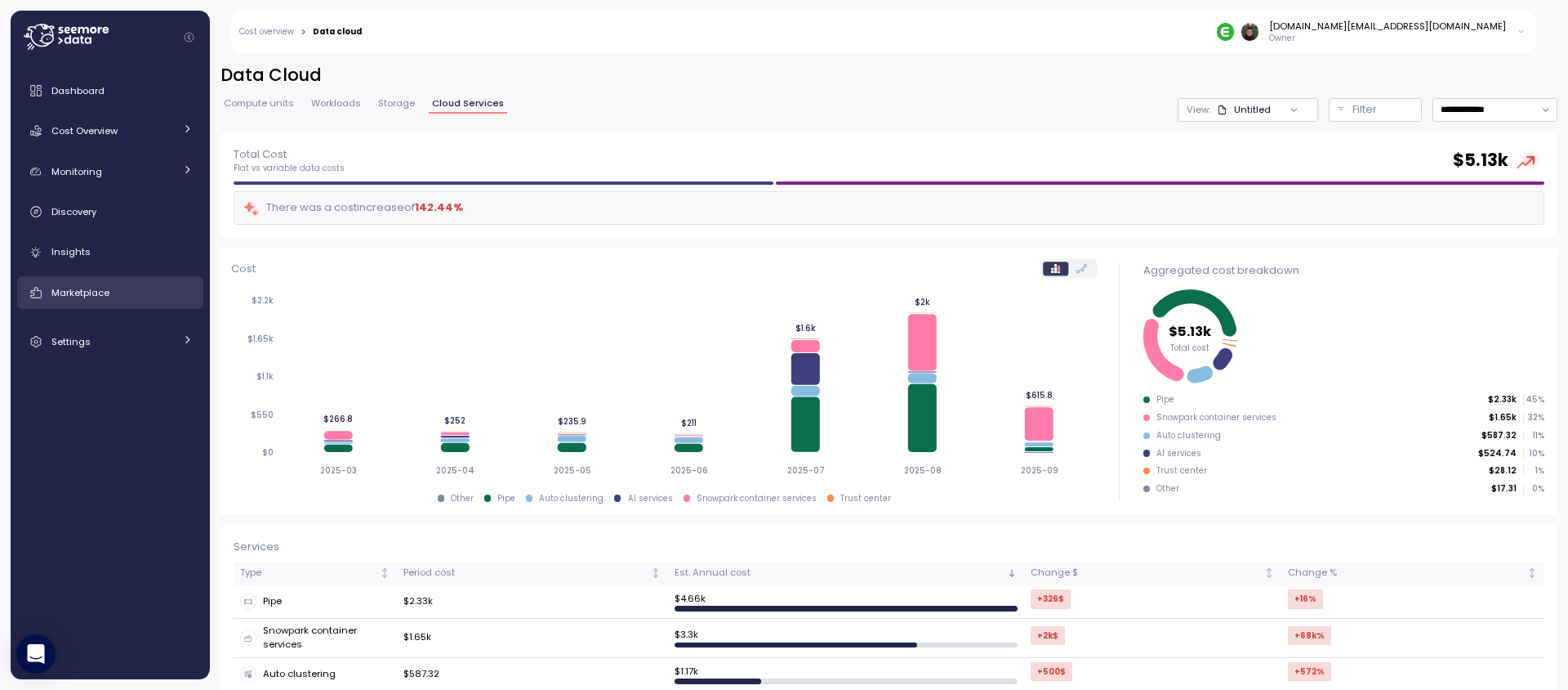
click at [132, 283] on link "Marketplace" at bounding box center [110, 293] width 186 height 33
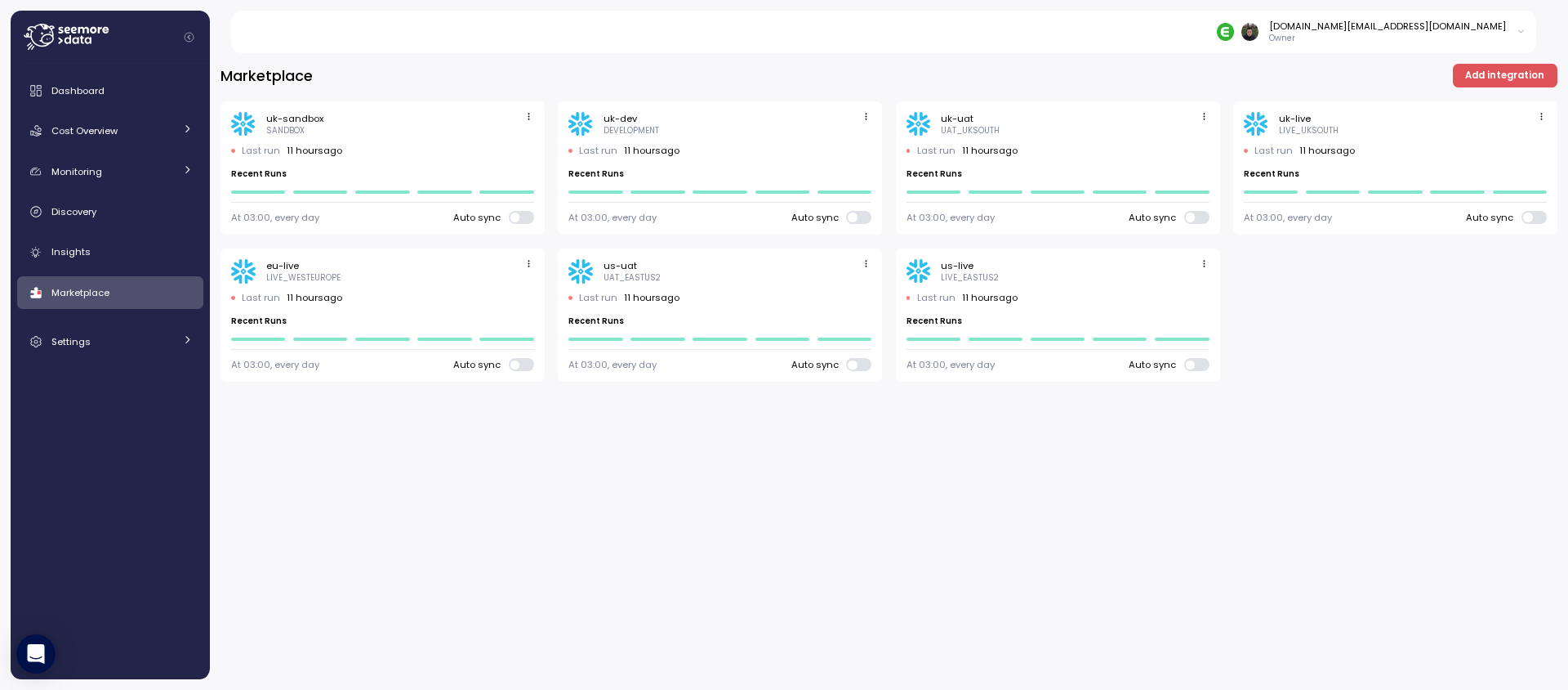
click at [306, 437] on div "Marketplace Add integration uk-sandbox SANDBOX Last run 11 hours ago Recent Run…" at bounding box center [889, 366] width 1358 height 647
click at [285, 463] on div "Marketplace Add integration uk-sandbox SANDBOX Last run 11 hours ago Recent Run…" at bounding box center [889, 366] width 1358 height 647
click at [117, 250] on div "Insights" at bounding box center [122, 251] width 142 height 16
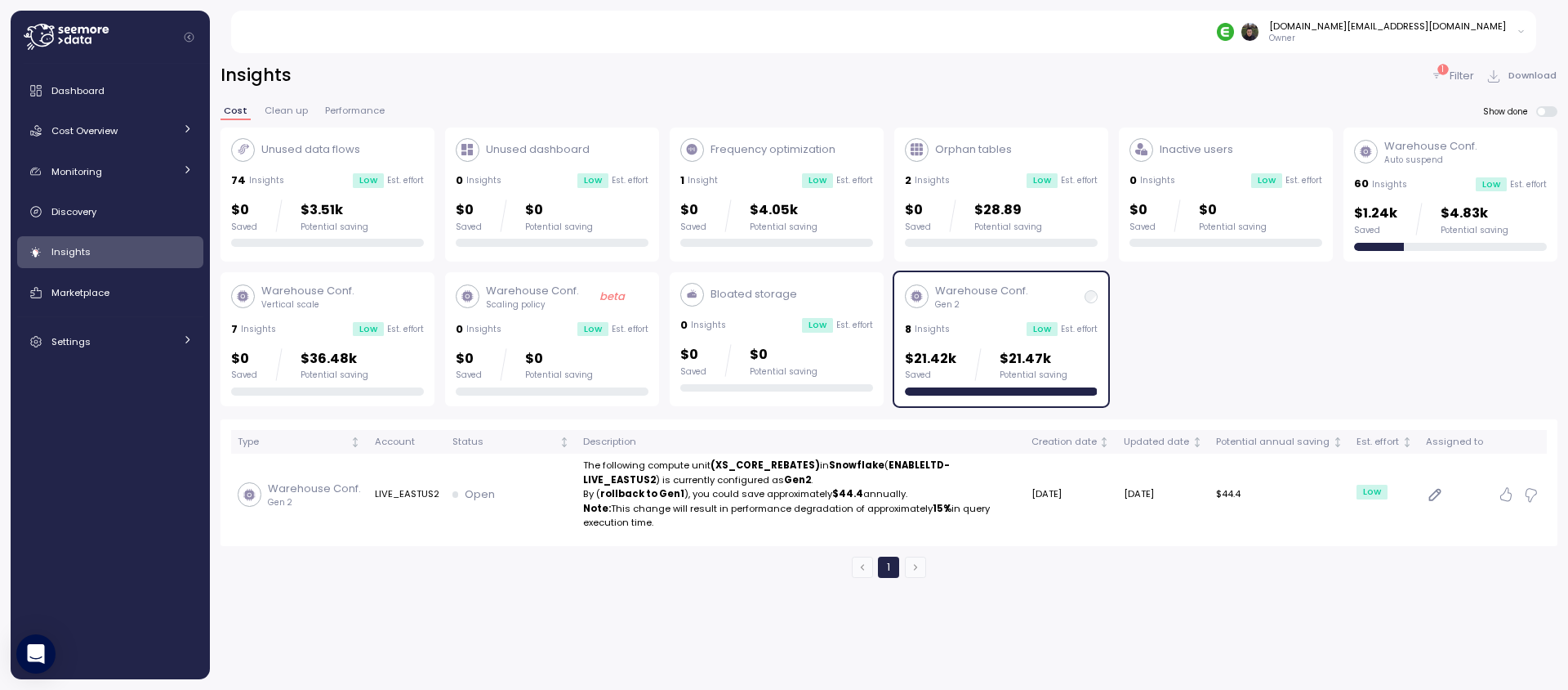
click at [451, 602] on div "Insights 1 Filter Download Cost Clean up Performance Show done Unused data flow…" at bounding box center [889, 366] width 1358 height 647
click at [707, 317] on div "0 Insights" at bounding box center [703, 324] width 45 height 16
click at [574, 331] on div "0 Insights Low Est. effort" at bounding box center [552, 329] width 193 height 16
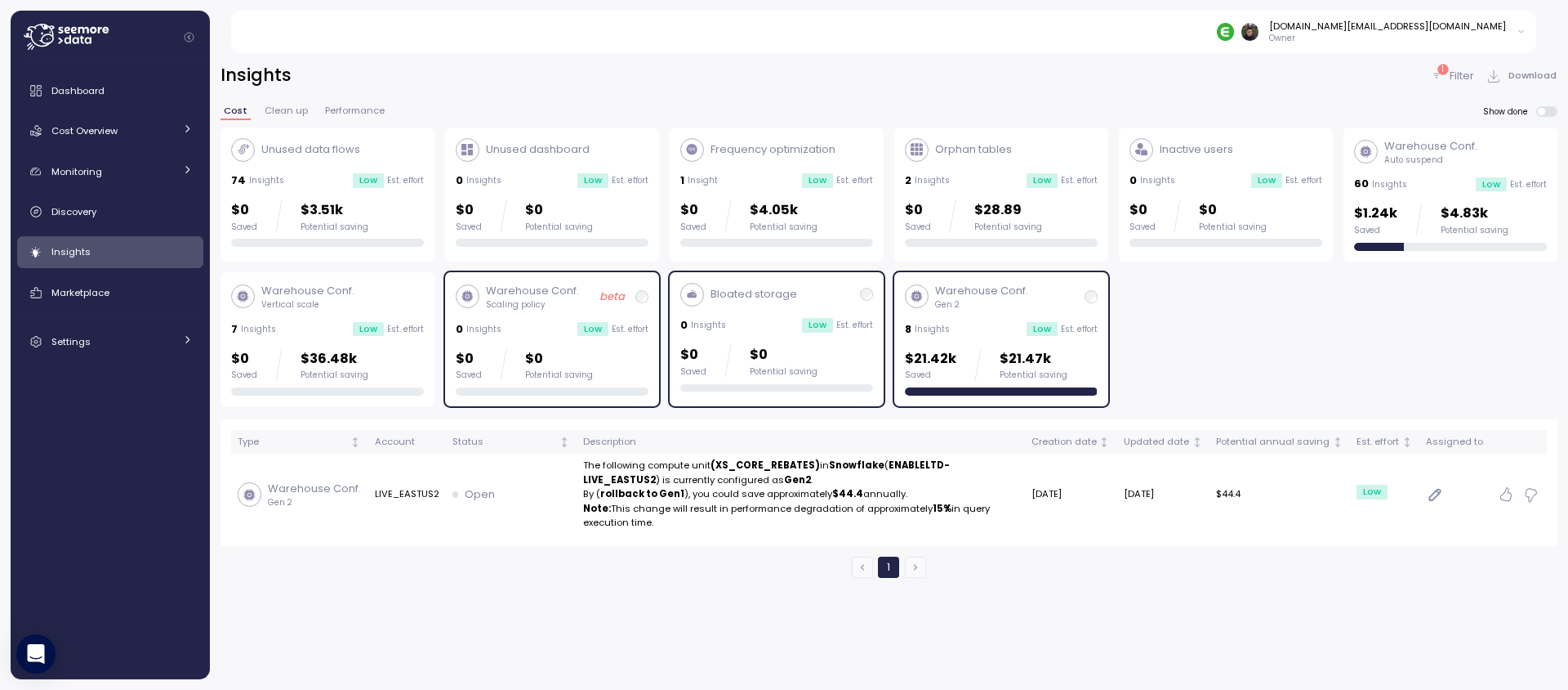
click at [395, 314] on div "Warehouse Conf. Vertical scale 7 Insights Low Est. effort $0 Saved $36.48k Pote…" at bounding box center [327, 338] width 193 height 112
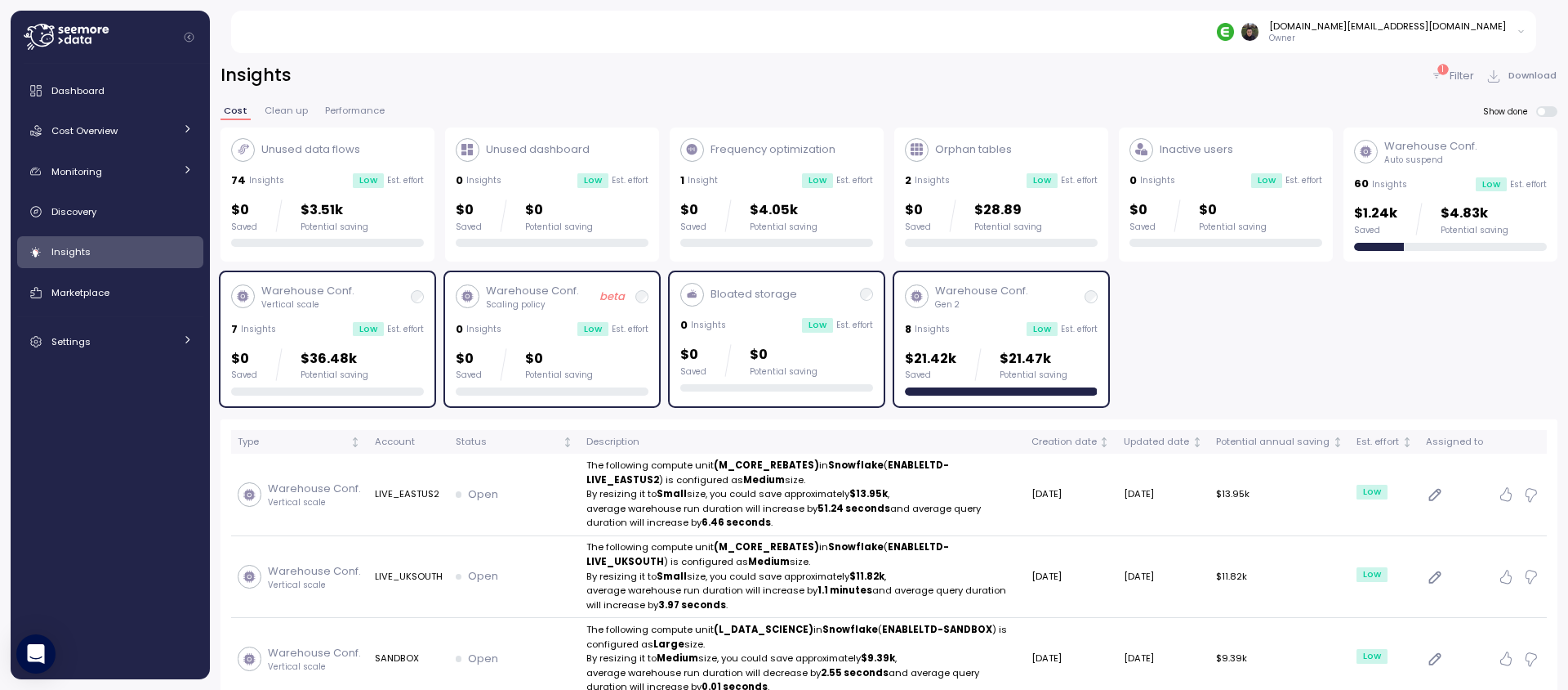
click at [583, 364] on p "$0" at bounding box center [558, 360] width 68 height 22
click at [767, 350] on p "$0" at bounding box center [783, 355] width 68 height 22
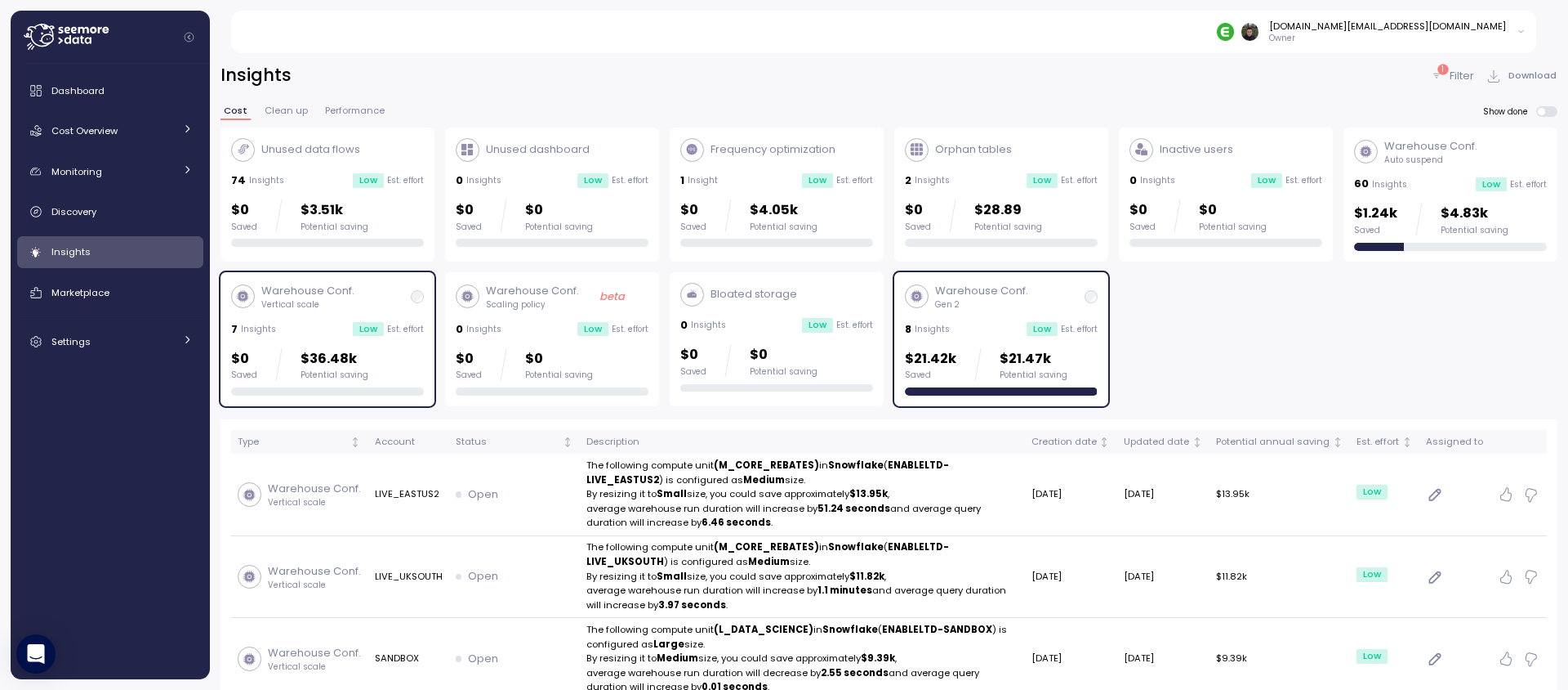
click at [985, 354] on div "$21.42k Saved $21.47k Potential saving" at bounding box center [986, 365] width 162 height 33
click at [411, 363] on div "$0 Saved $36.48k Potential saving" at bounding box center [327, 365] width 193 height 33
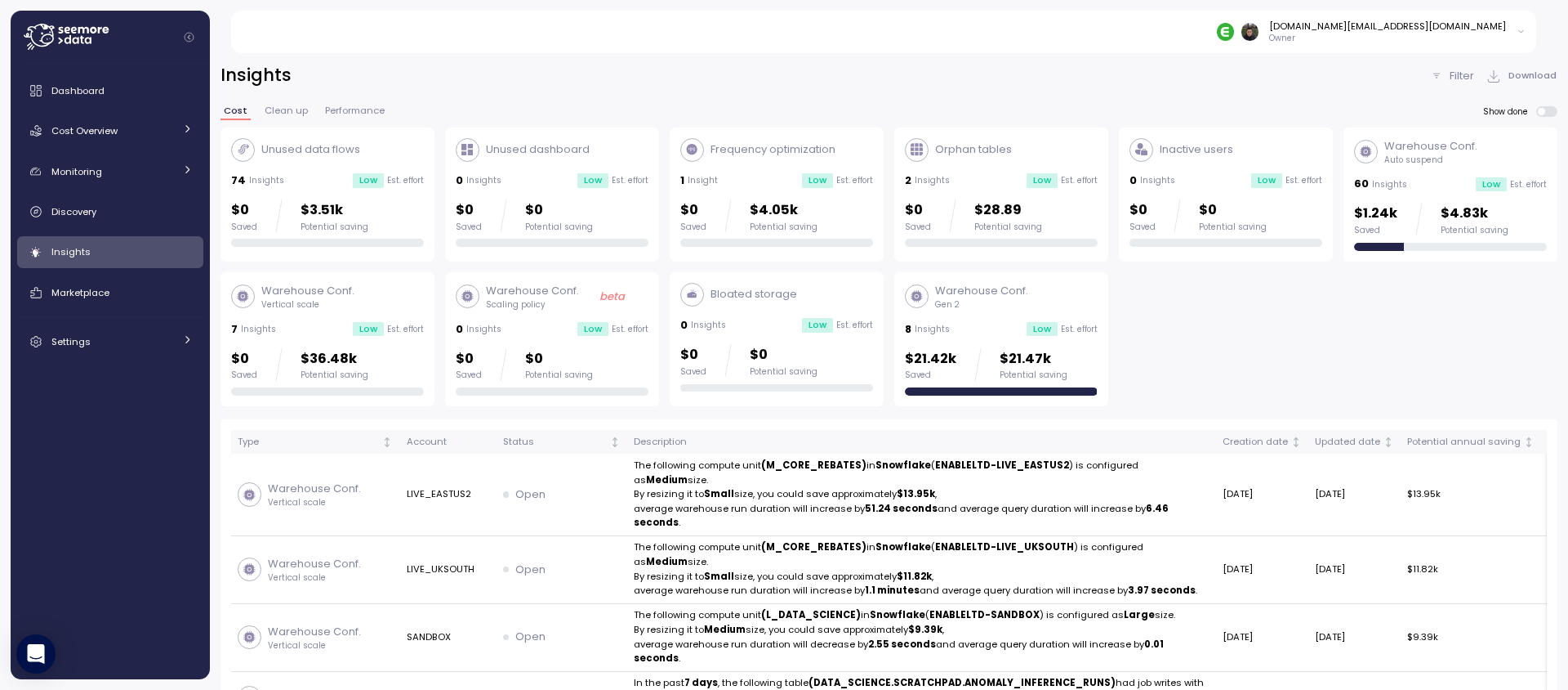
click at [1022, 372] on div "Potential saving" at bounding box center [1033, 374] width 68 height 11
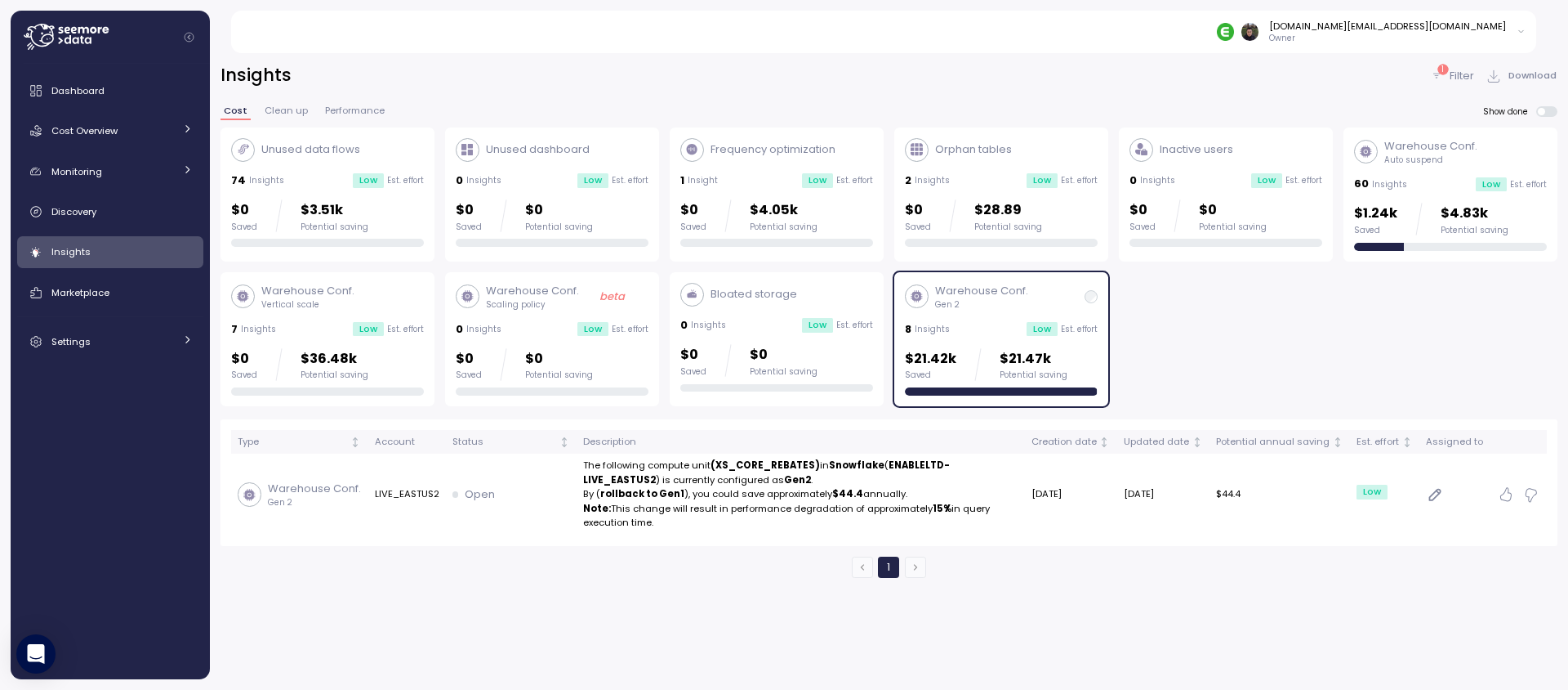
click at [976, 328] on div "8 Insights Low Est. effort" at bounding box center [1001, 329] width 193 height 16
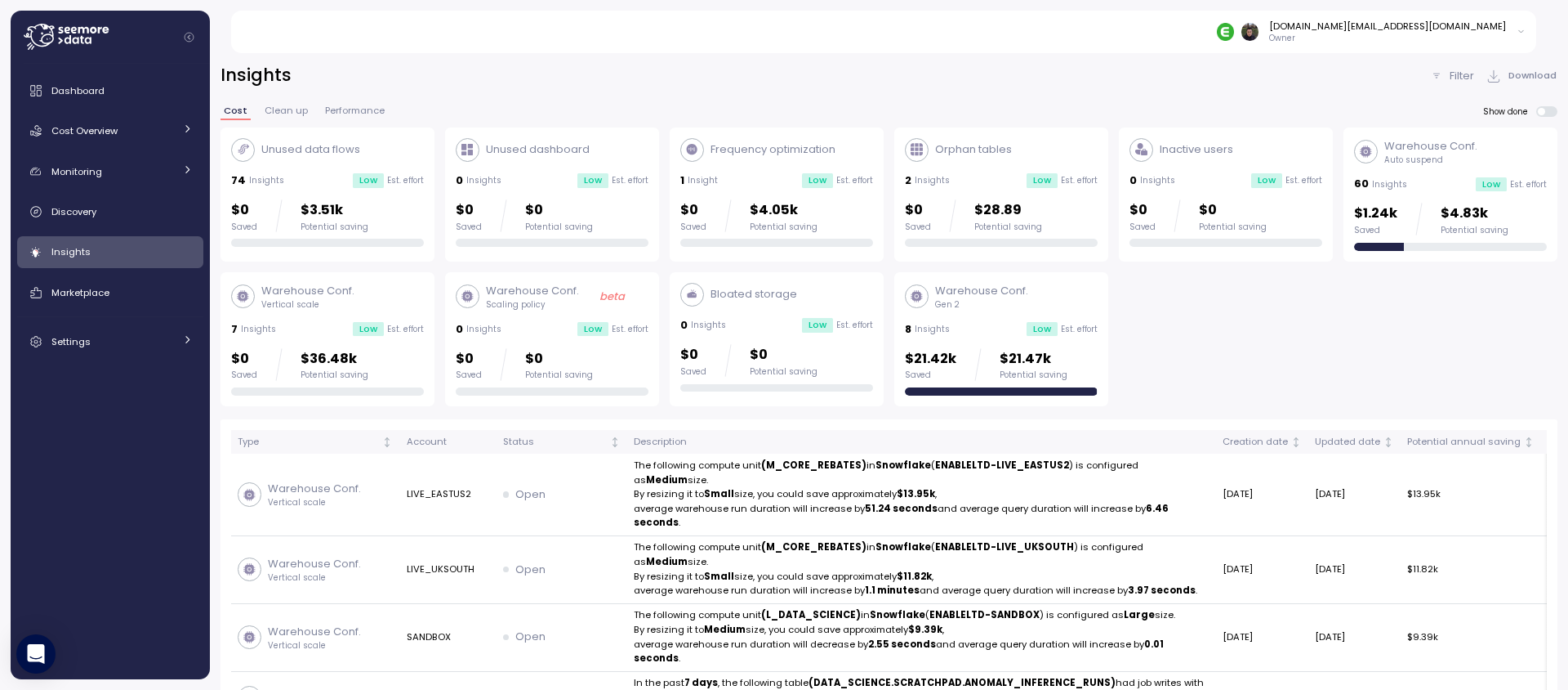
click at [368, 348] on div "$0 Saved $36.48k Potential saving" at bounding box center [327, 365] width 193 height 33
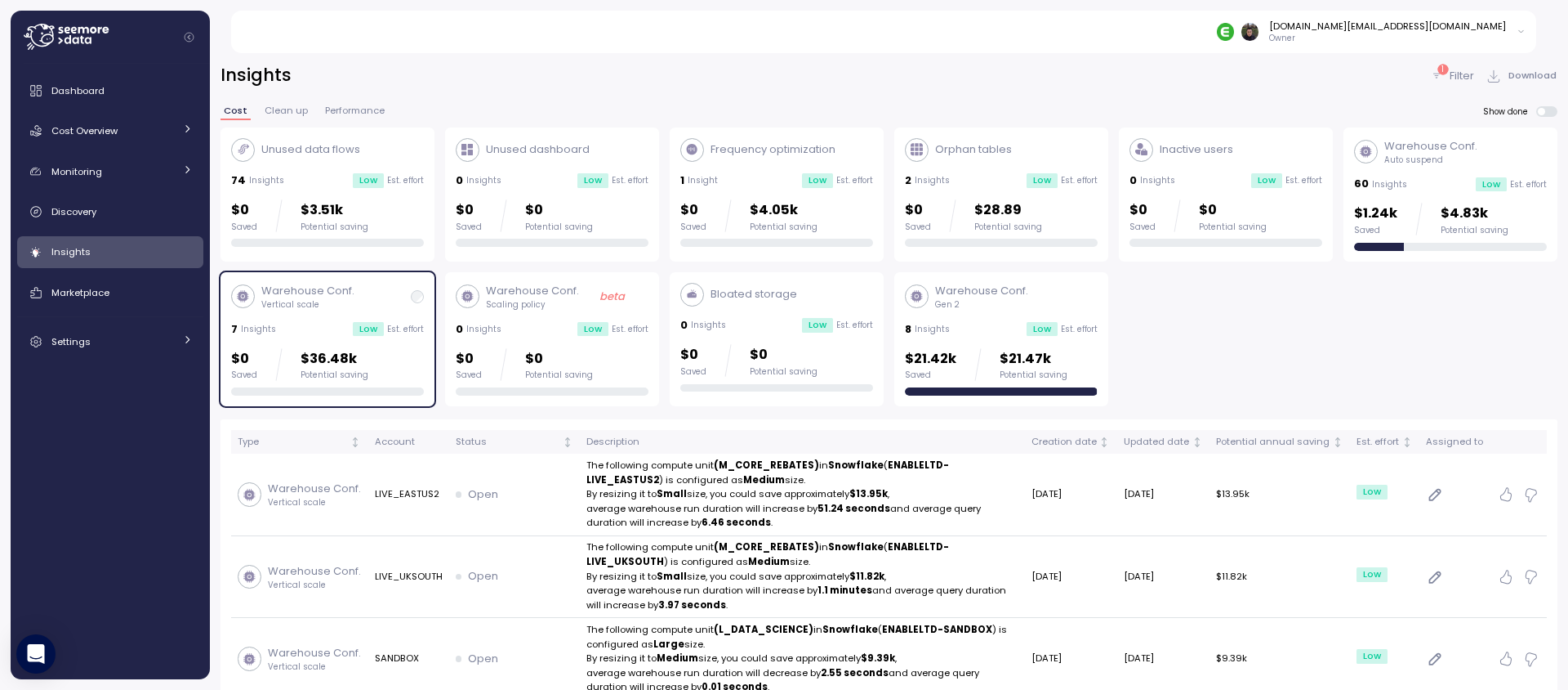
click at [1208, 356] on div "Unused data flows 74 Insights Low Est. effort $0 Saved $3.51k Potential saving …" at bounding box center [889, 268] width 1337 height 280
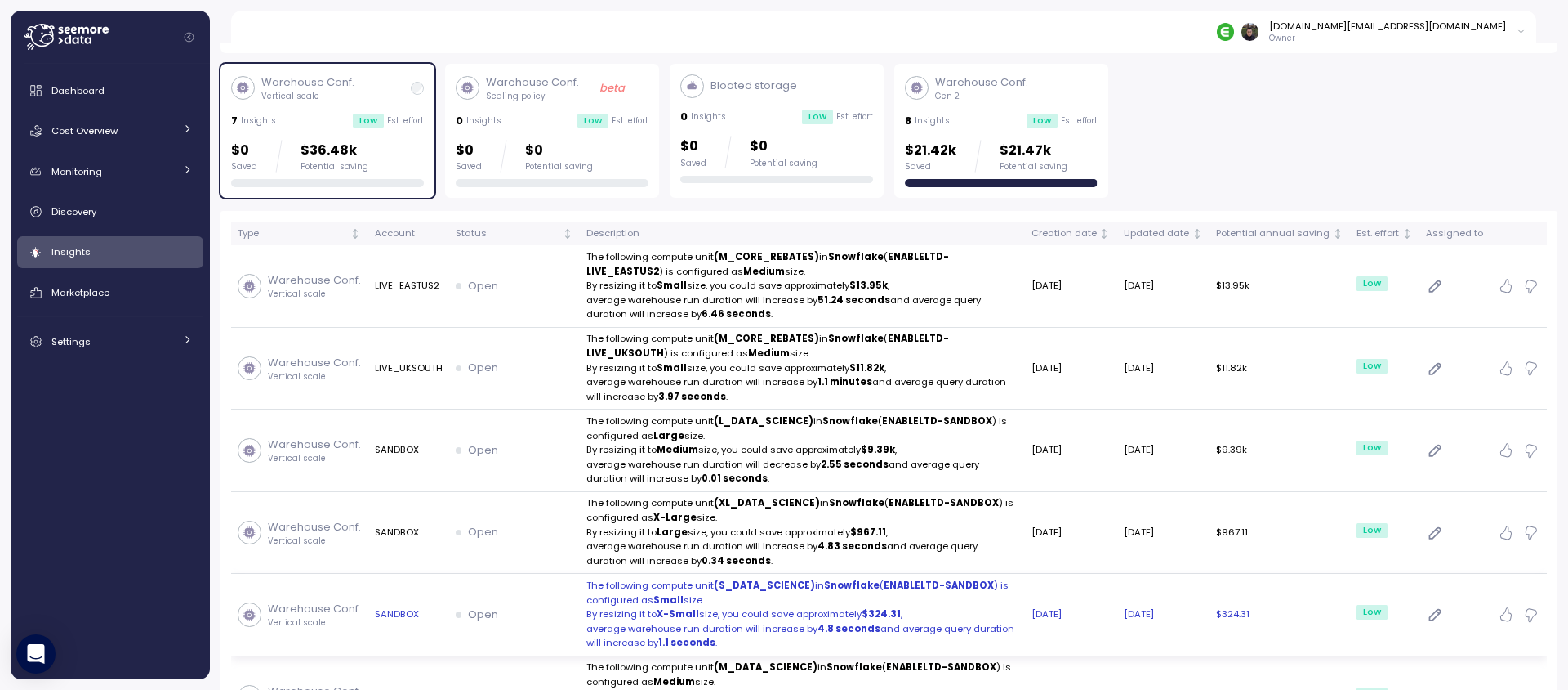
scroll to position [197, 0]
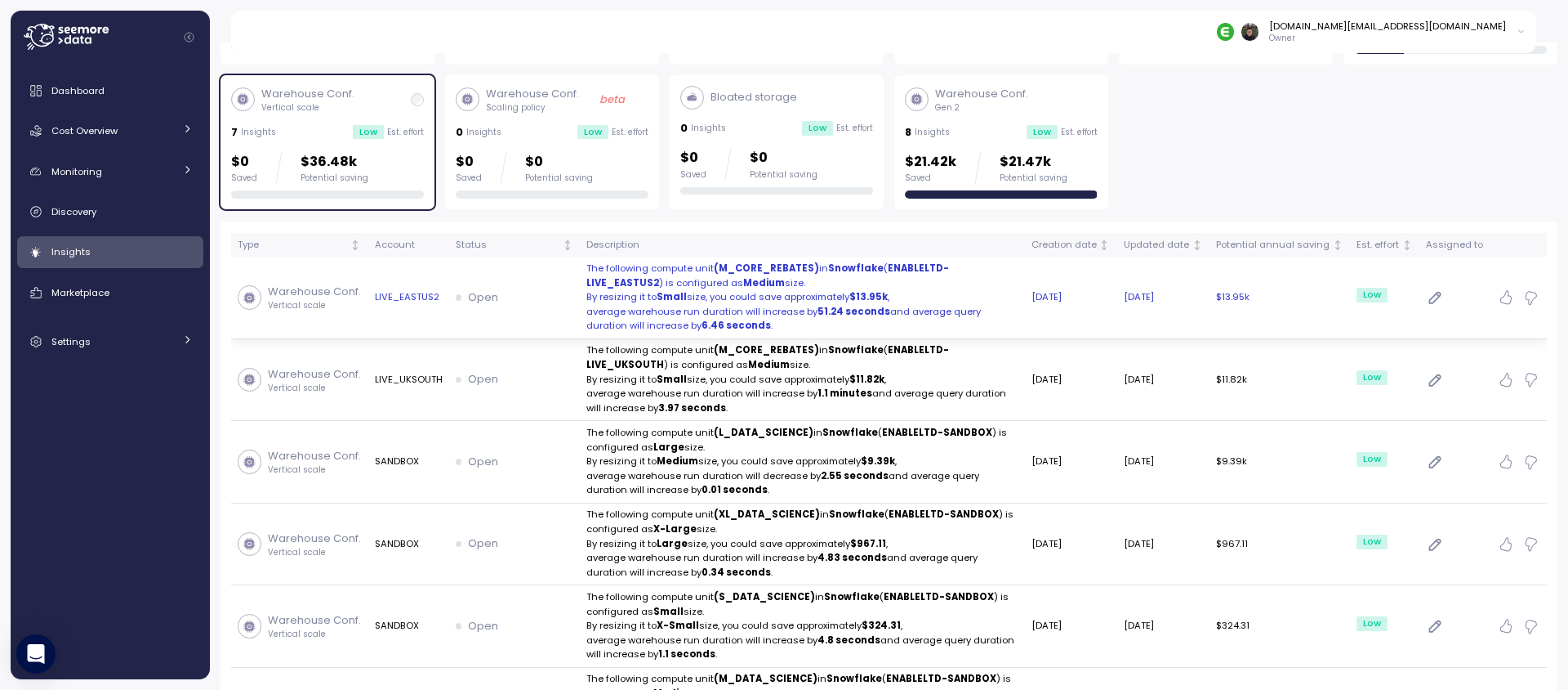
click at [1009, 301] on p "By resizing it to Small size, you could save approximately $13.95k ," at bounding box center [803, 297] width 432 height 15
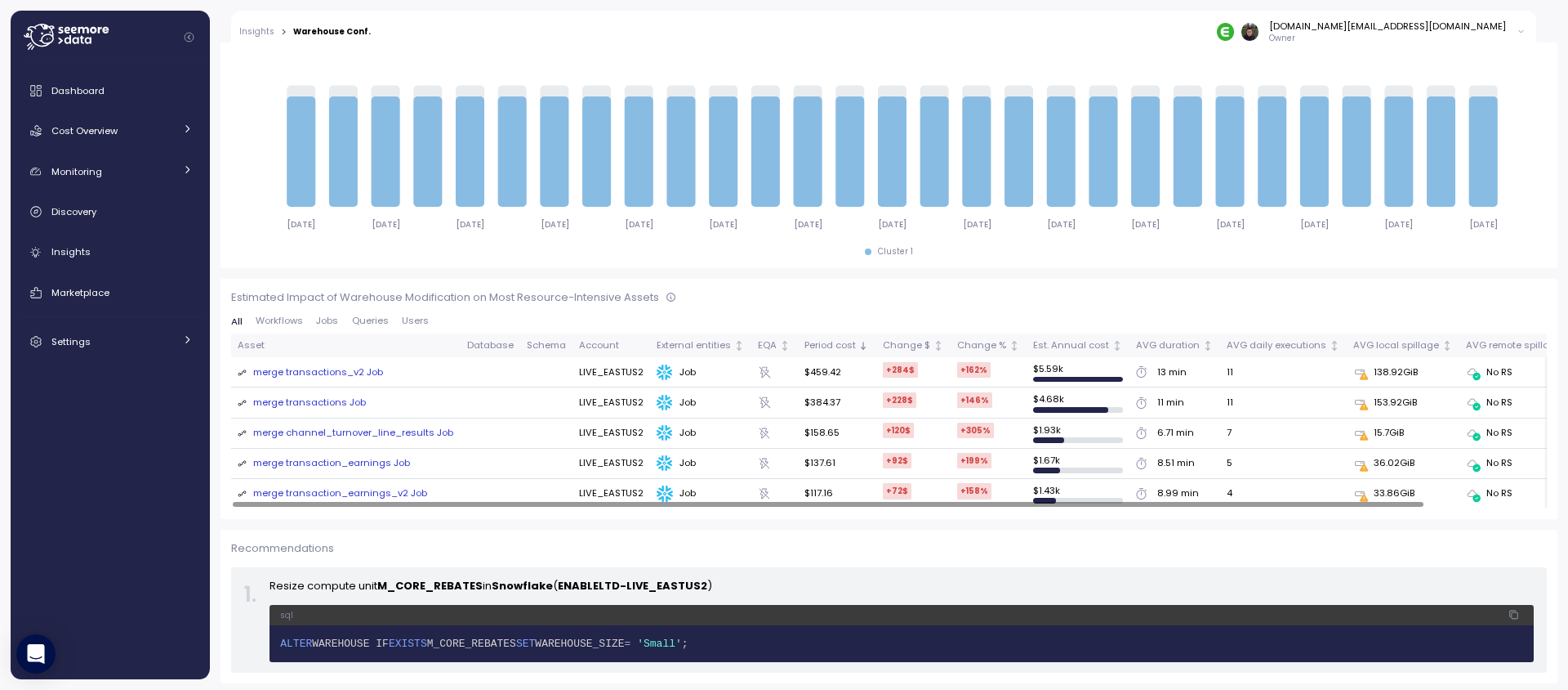
scroll to position [566, 0]
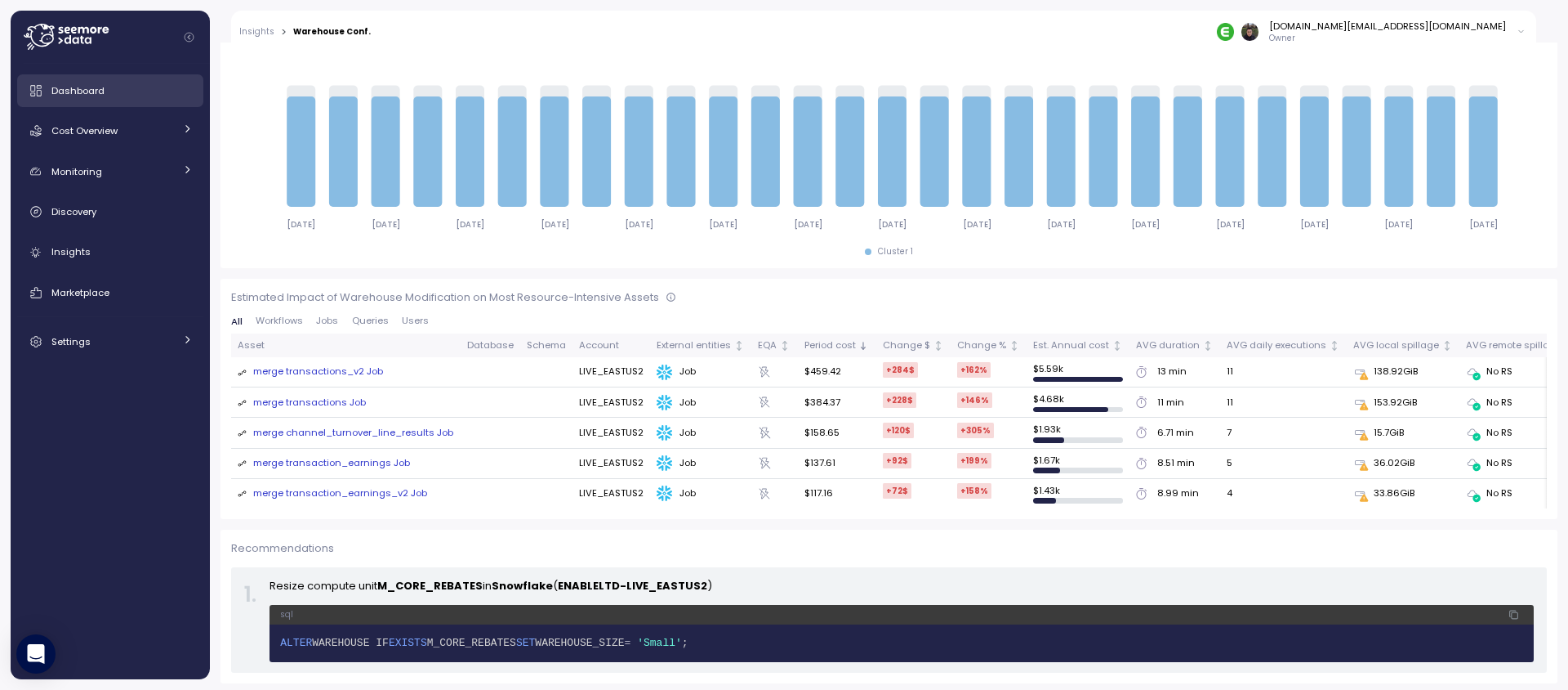
click at [121, 97] on div "Dashboard" at bounding box center [122, 90] width 142 height 16
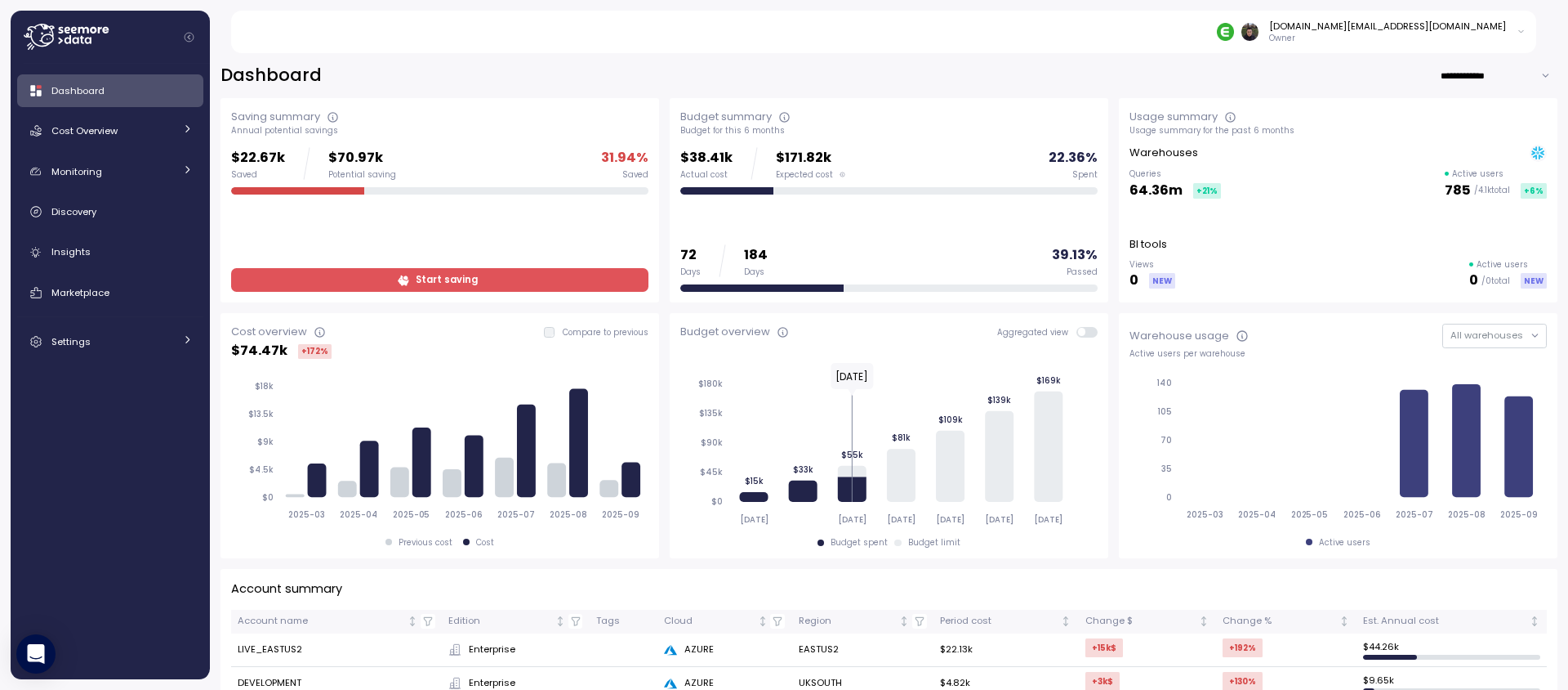
click at [566, 82] on div "**********" at bounding box center [889, 76] width 1337 height 24
